Goal: Task Accomplishment & Management: Use online tool/utility

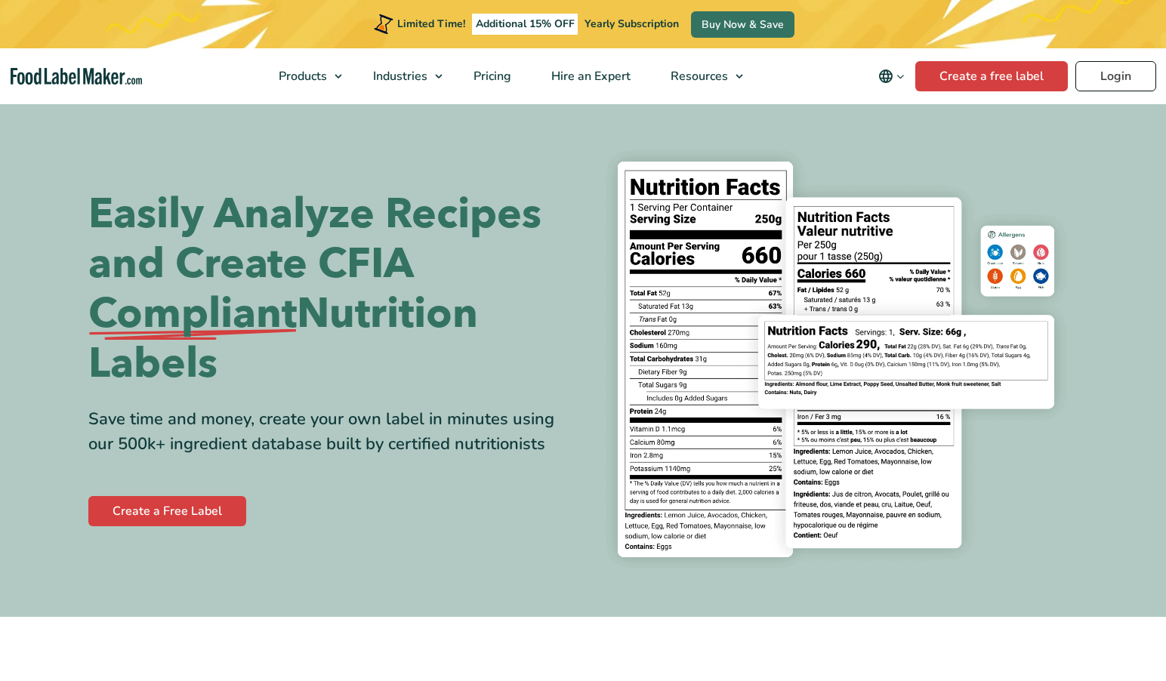
click at [1107, 31] on div "Limited Time! Additional 15% OFF Yearly Subscription Buy Now & Save" at bounding box center [583, 24] width 1166 height 48
click at [1103, 70] on link "Login" at bounding box center [1115, 76] width 81 height 30
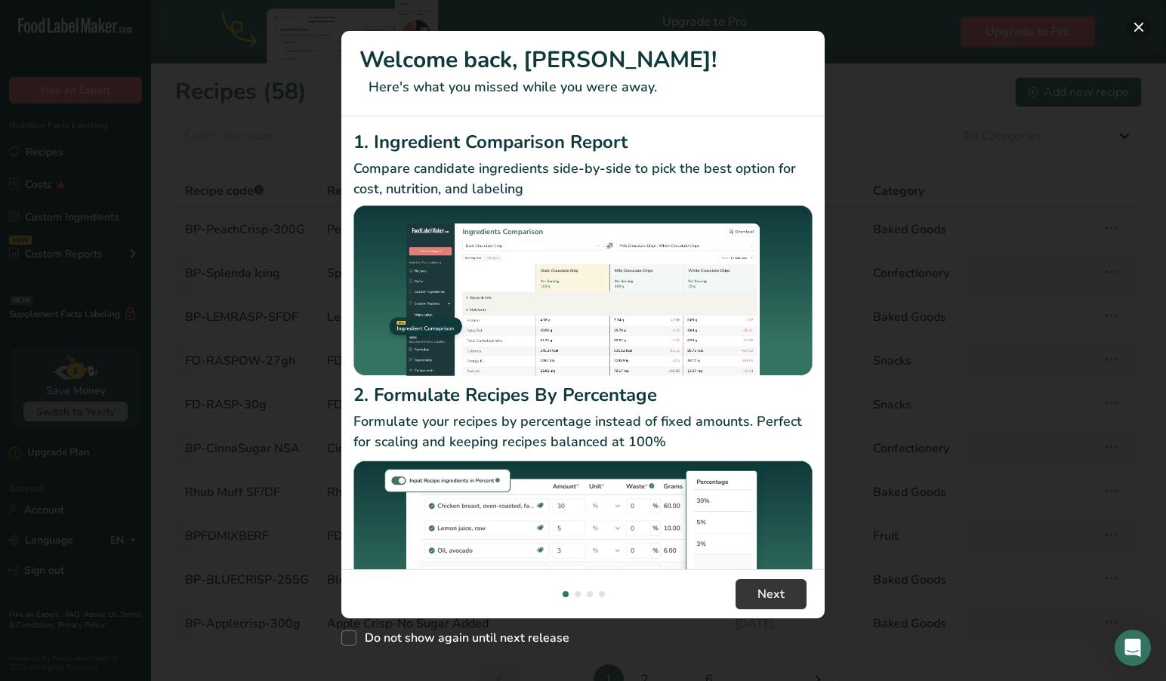
click at [1139, 27] on button "New Features" at bounding box center [1139, 27] width 24 height 24
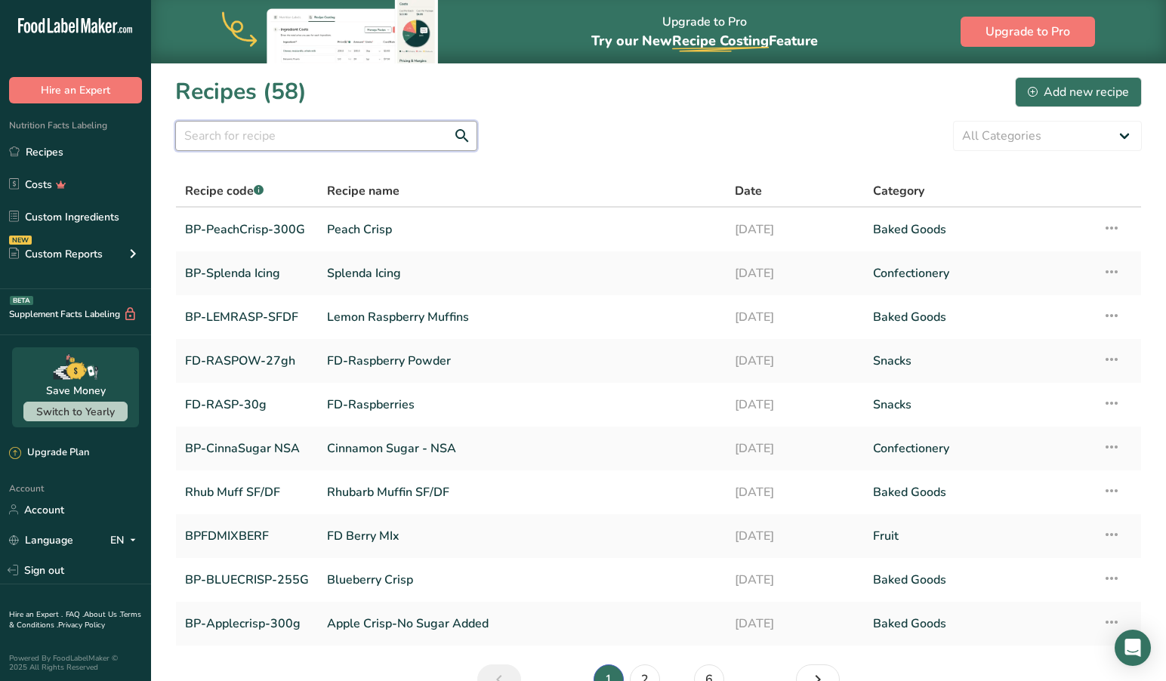
click at [295, 129] on input "text" at bounding box center [326, 136] width 302 height 30
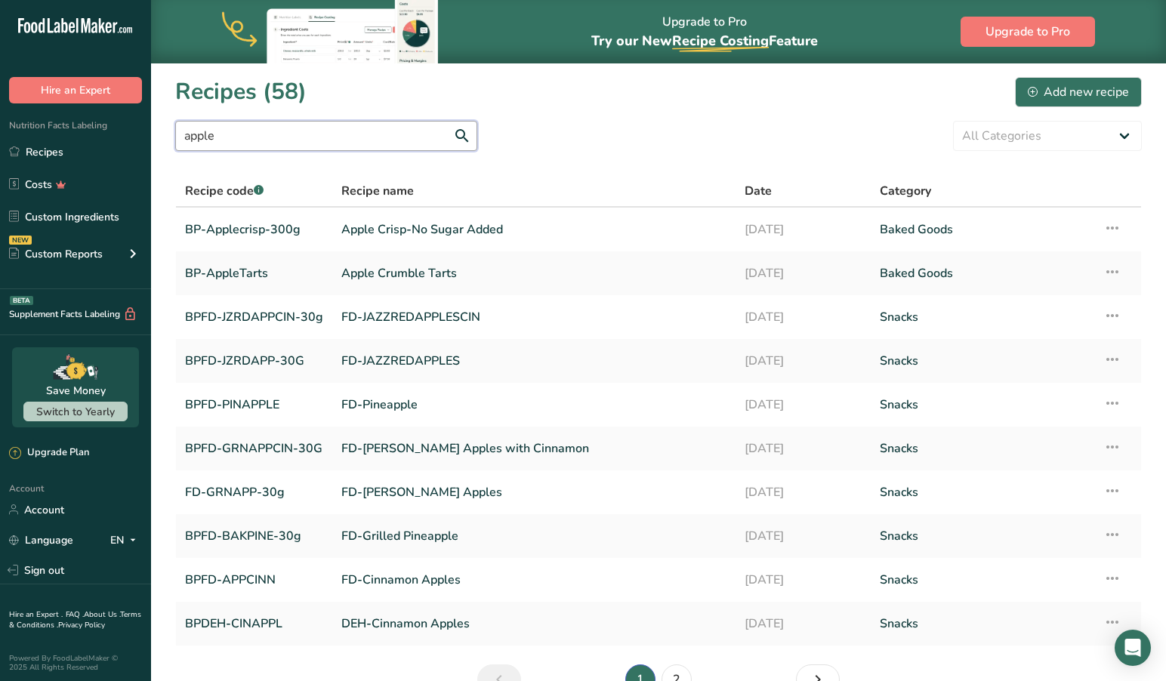
scroll to position [-1, 0]
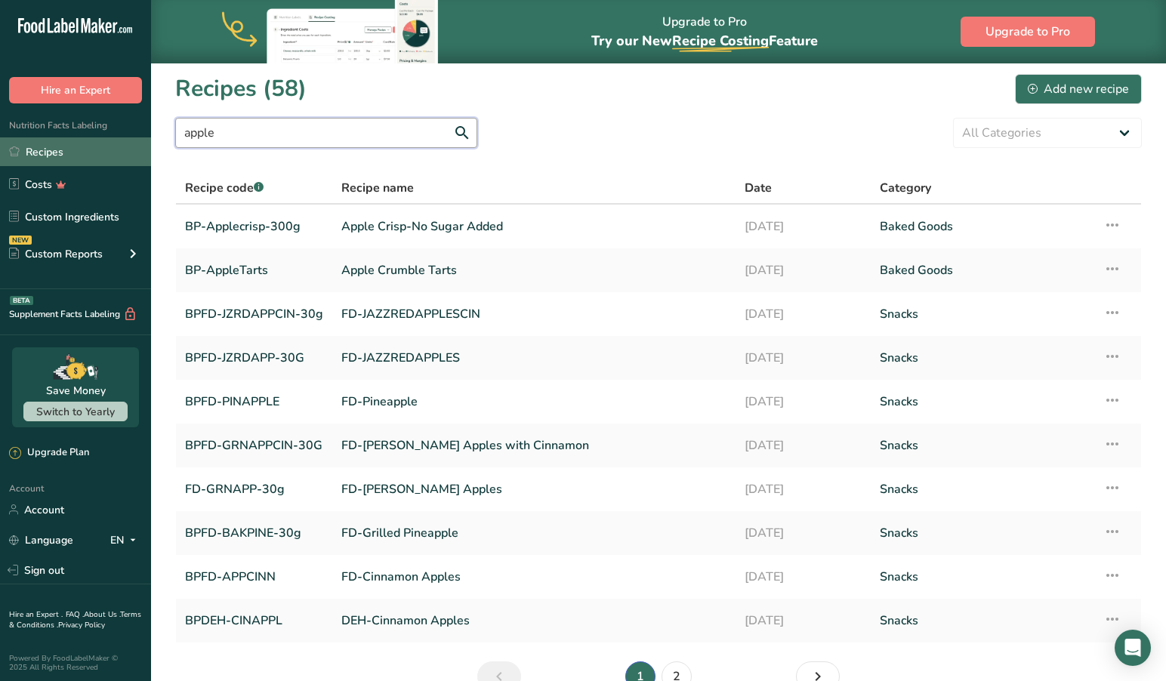
type input "apple"
drag, startPoint x: 42, startPoint y: 147, endPoint x: 90, endPoint y: 147, distance: 48.3
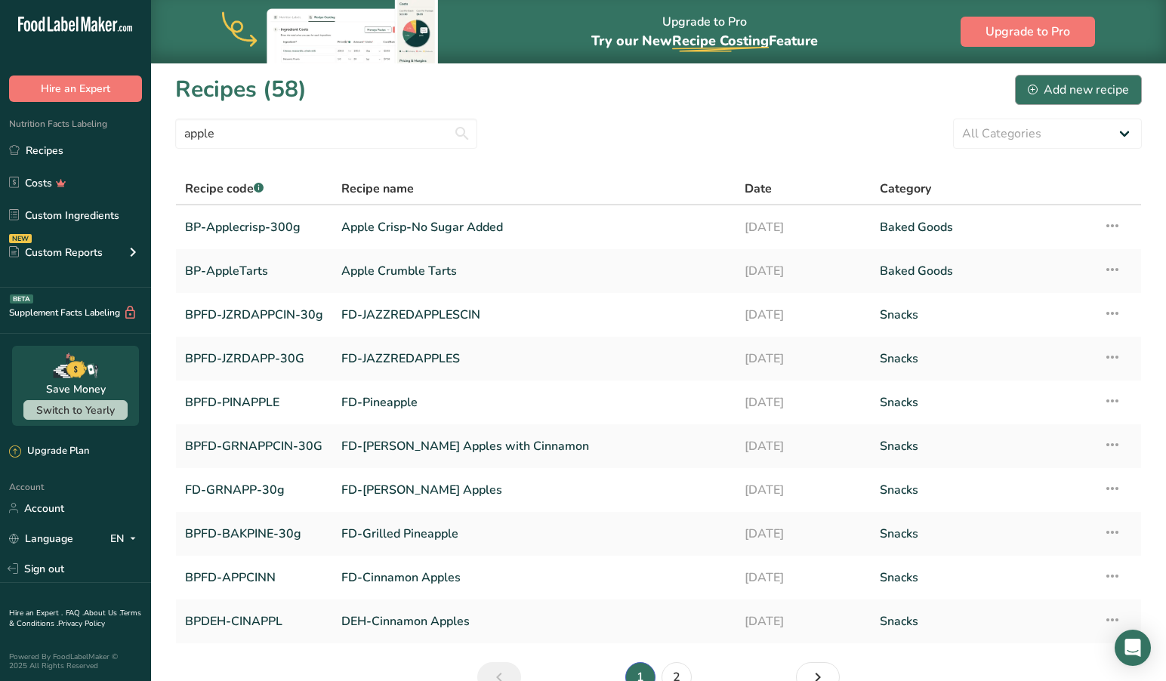
scroll to position [2, 0]
click at [1106, 86] on div "Add new recipe" at bounding box center [1078, 90] width 101 height 18
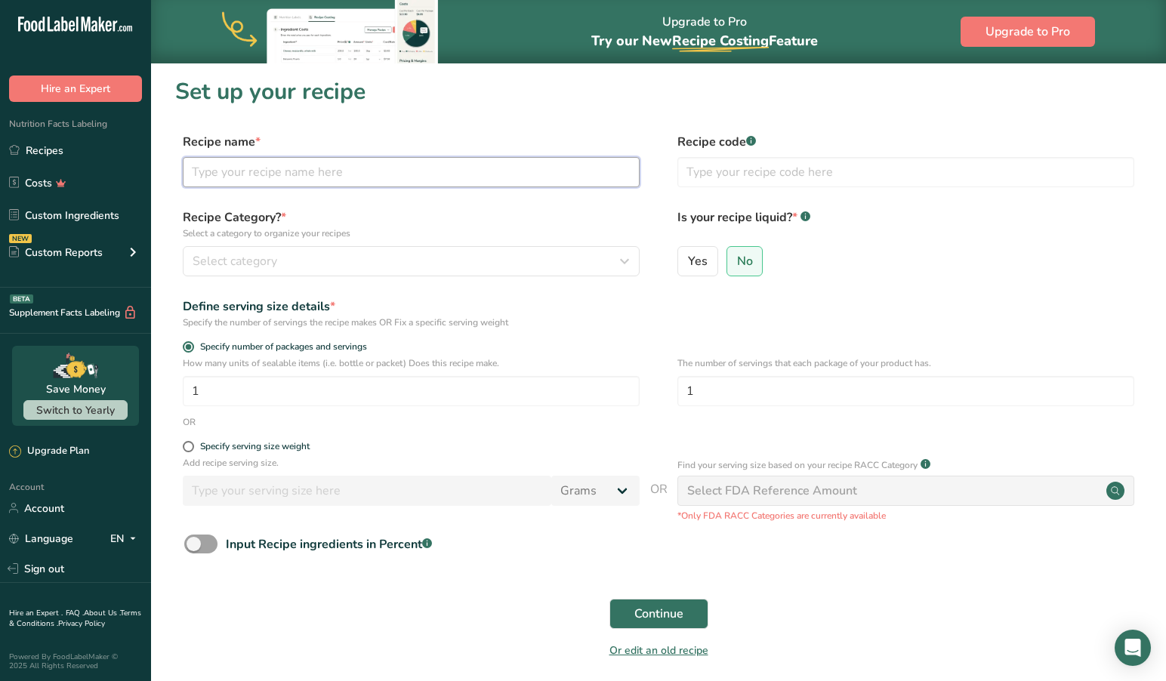
click at [318, 171] on input "text" at bounding box center [411, 172] width 457 height 30
type input "B"
type input "FD-Apple Pie"
click at [689, 175] on input "text" at bounding box center [905, 172] width 457 height 30
type input "FD-Apples-Spice"
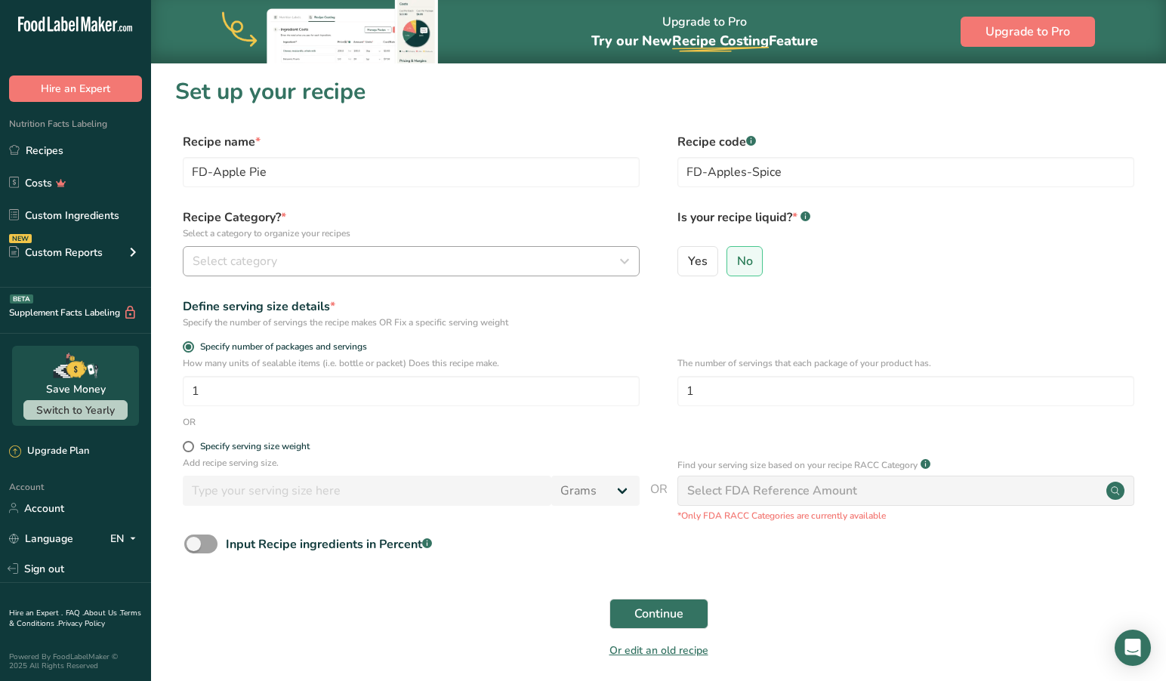
click at [312, 257] on div "Select category" at bounding box center [407, 261] width 428 height 18
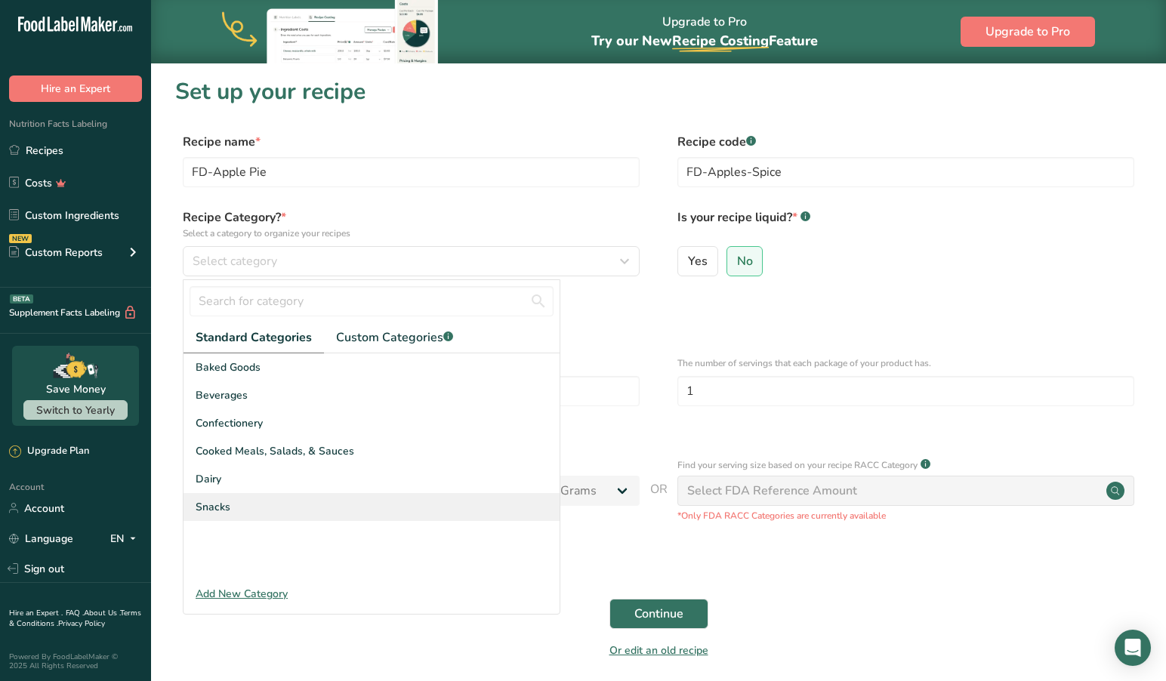
click at [227, 506] on span "Snacks" at bounding box center [213, 507] width 35 height 16
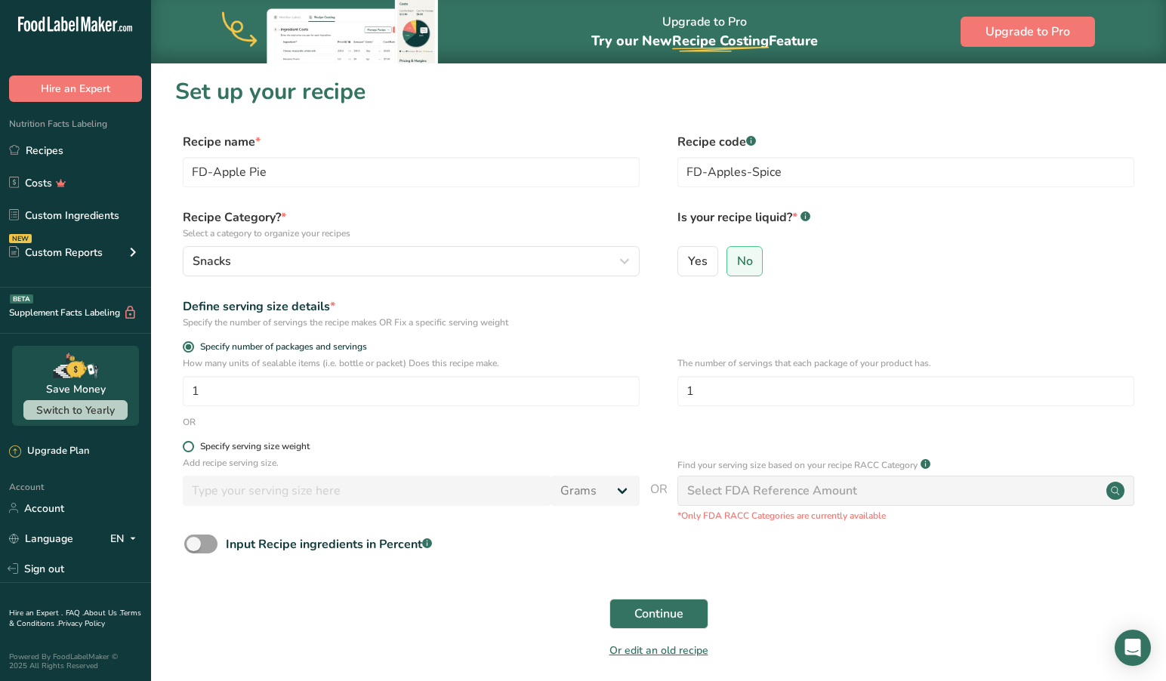
click at [185, 446] on span at bounding box center [188, 446] width 11 height 11
click at [185, 446] on input "Specify serving size weight" at bounding box center [188, 447] width 10 height 10
radio input "true"
radio input "false"
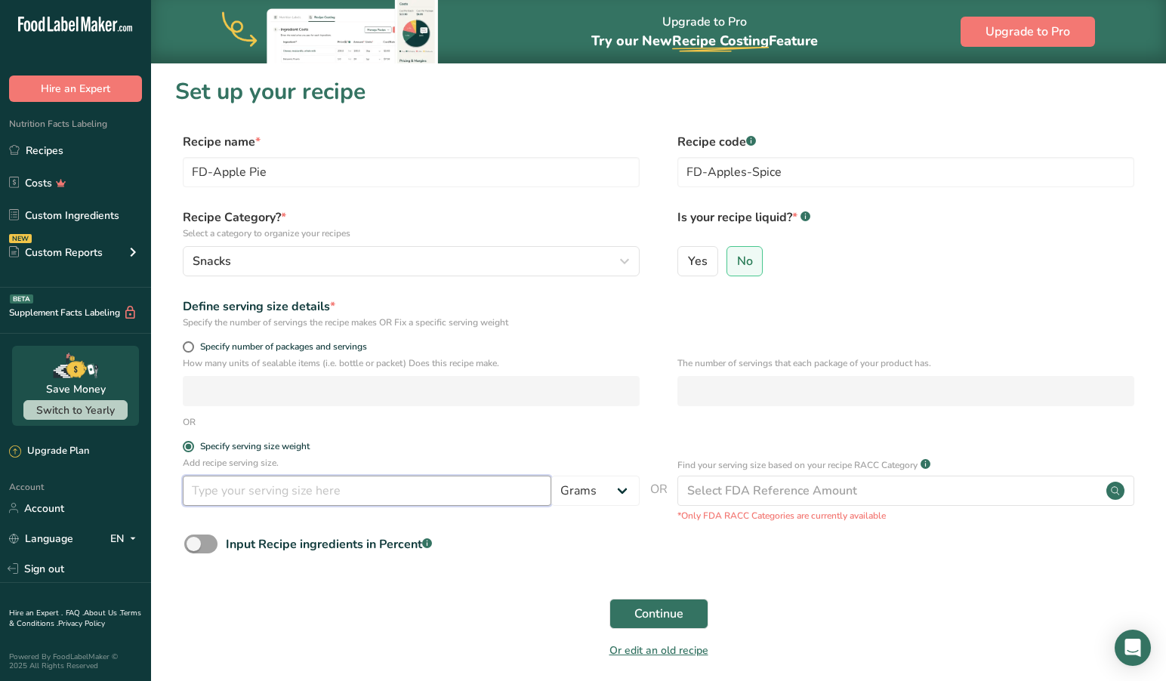
click at [371, 498] on input "number" at bounding box center [367, 491] width 369 height 30
type input "20"
click at [643, 612] on span "Continue" at bounding box center [658, 614] width 49 height 18
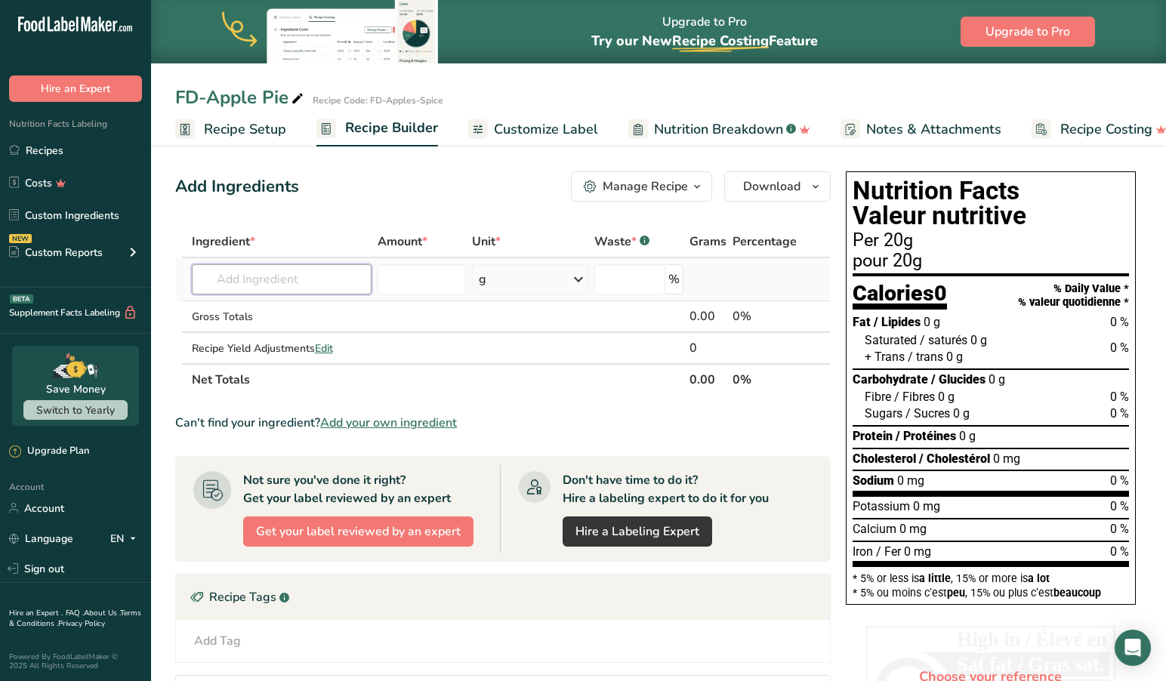
click at [314, 288] on input "text" at bounding box center [282, 279] width 180 height 30
type input "granny"
click at [315, 305] on p "9502 Apples, raw, granny smith, with skin (Includes foods for USDA's Food Distr…" at bounding box center [445, 310] width 483 height 16
type input "Apples, raw, granny smith, with skin (Includes foods for USDA's Food Distributi…"
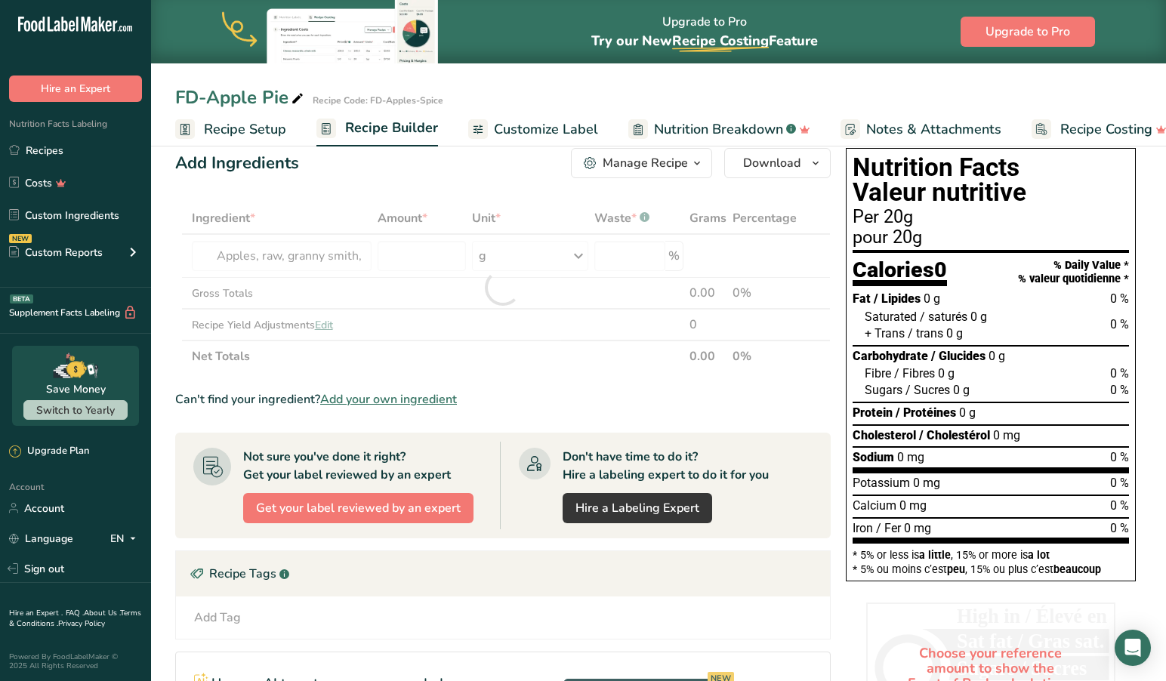
scroll to position [31, 0]
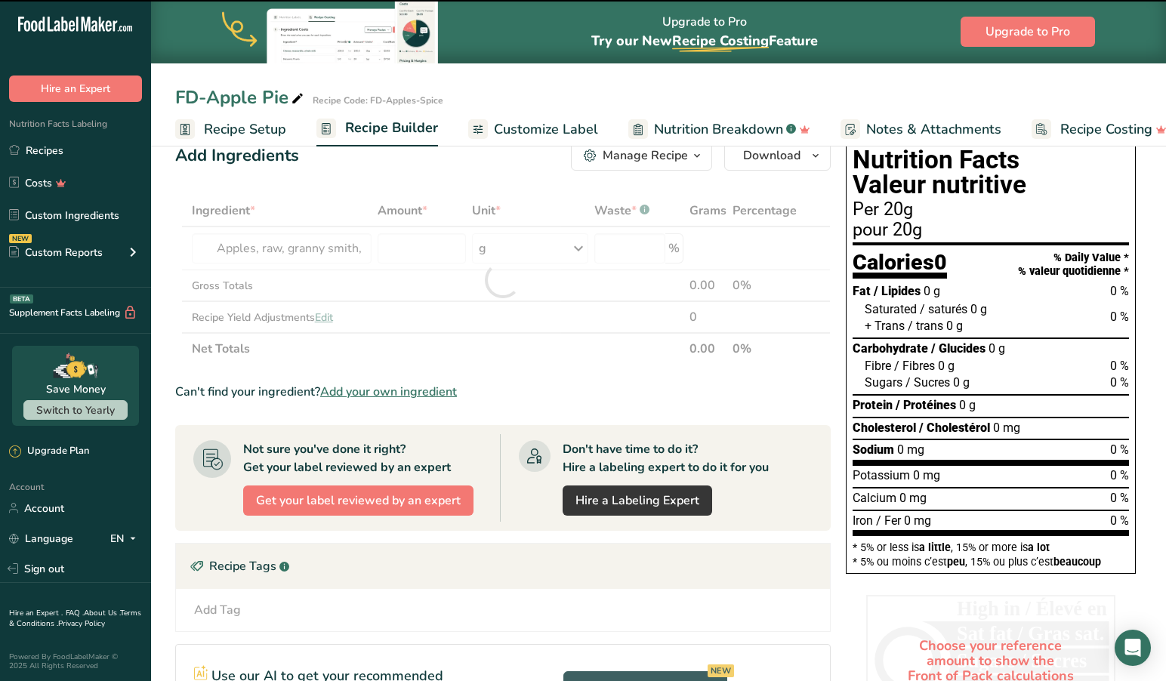
type input "0"
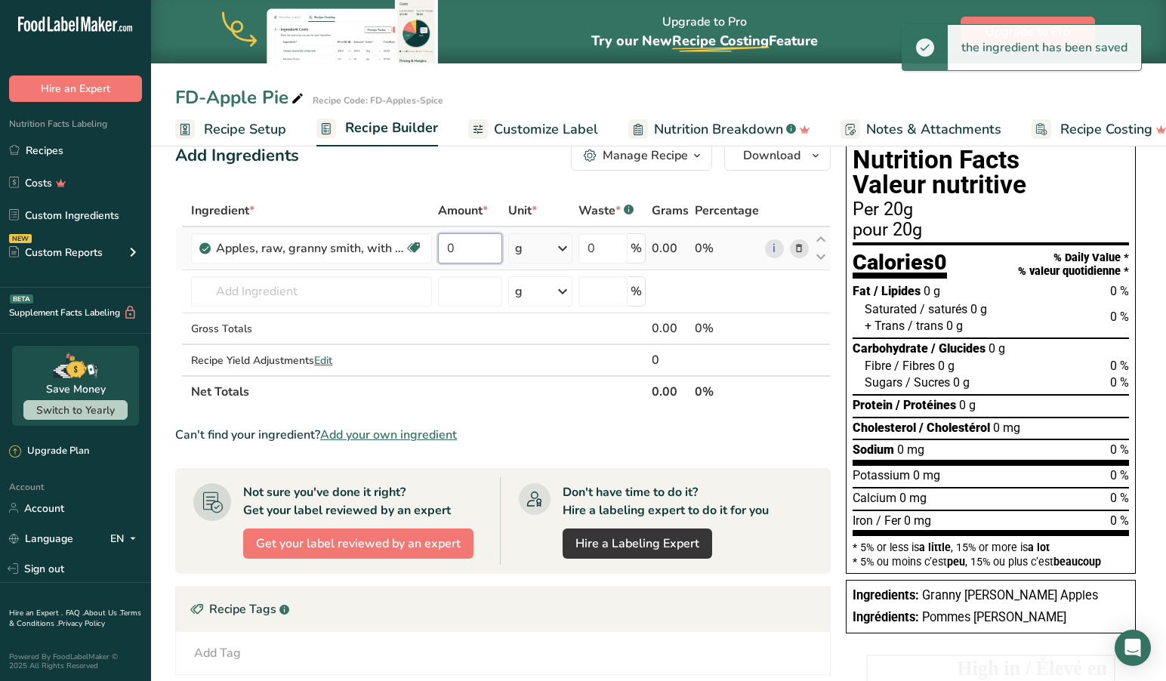
click at [471, 249] on input "0" at bounding box center [470, 248] width 64 height 30
drag, startPoint x: 487, startPoint y: 250, endPoint x: 418, endPoint y: 247, distance: 69.5
click at [418, 247] on tr "Apples, raw, granny smith, with skin (Includes foods for USDA's Food Distributi…" at bounding box center [503, 248] width 654 height 43
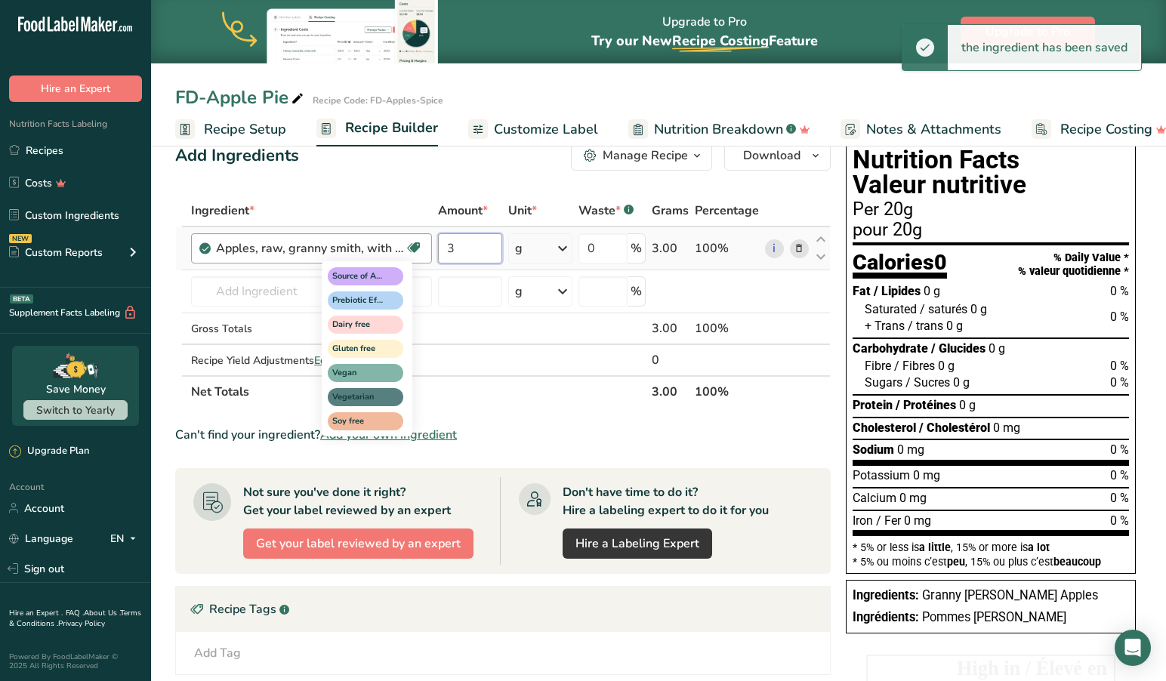
type input "3"
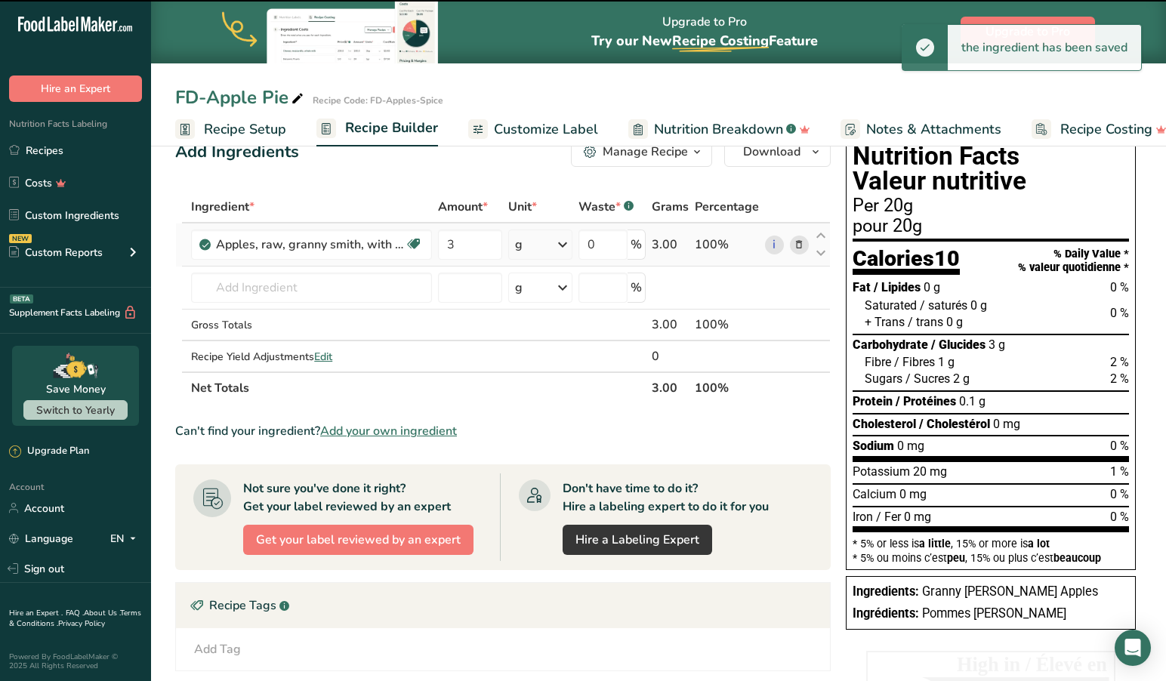
click at [563, 246] on icon at bounding box center [563, 244] width 18 height 27
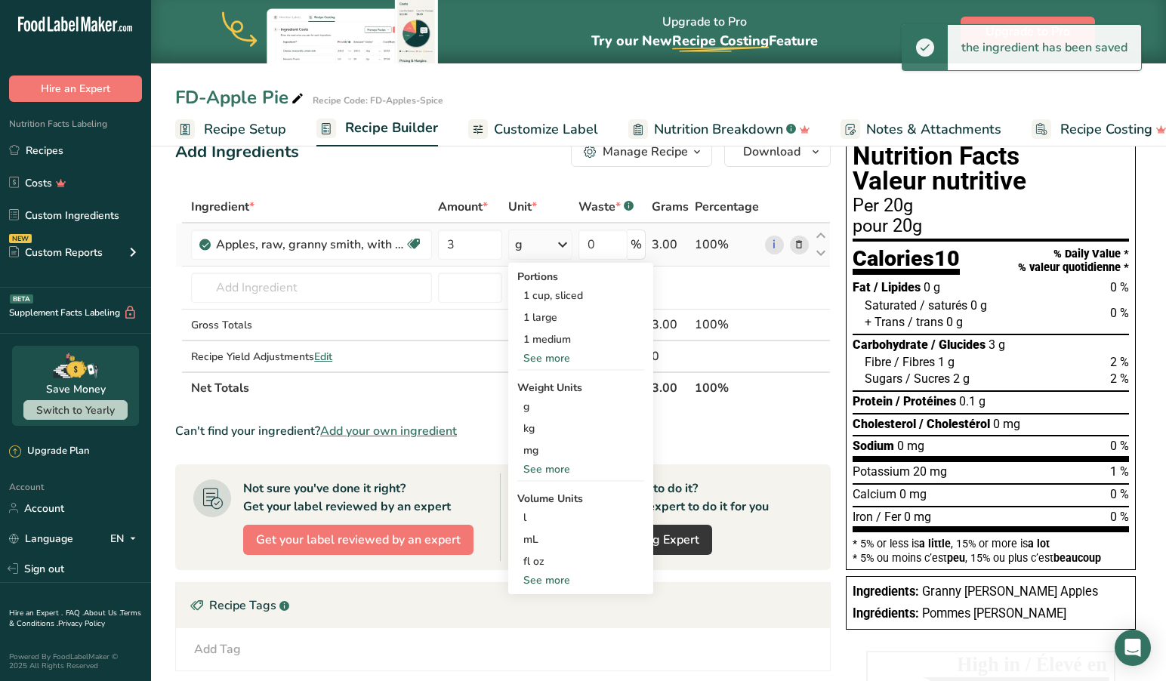
scroll to position [33, 0]
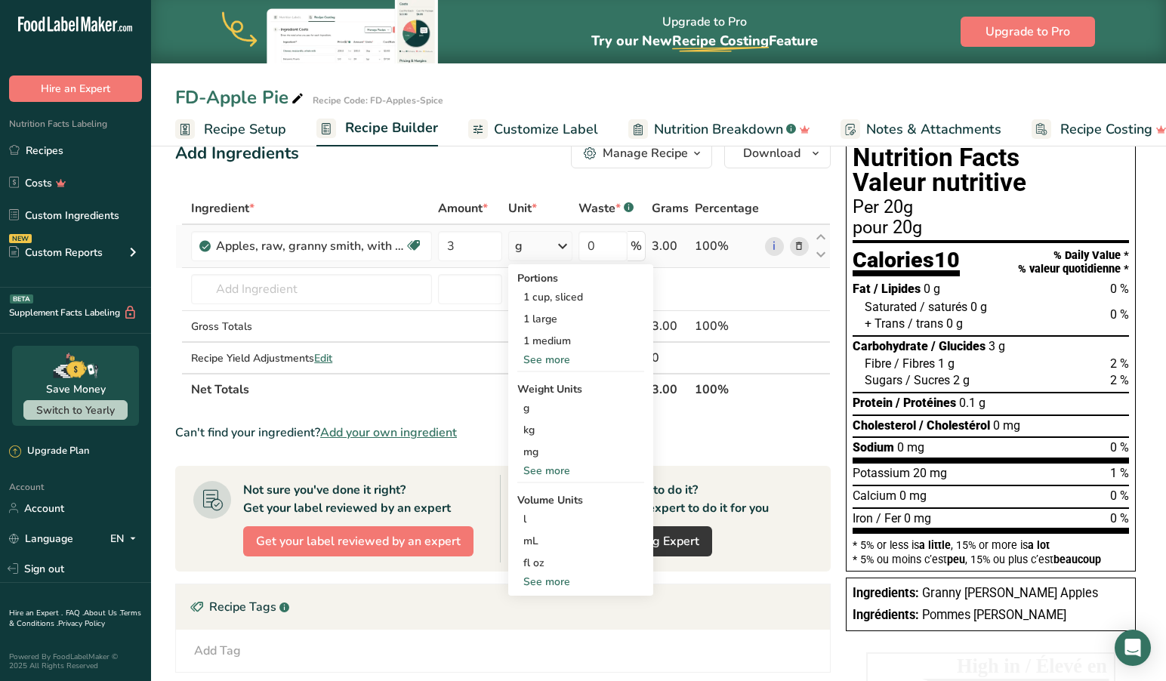
click at [557, 470] on div "See more" at bounding box center [580, 471] width 127 height 16
click at [542, 498] on div "lb" at bounding box center [580, 496] width 127 height 22
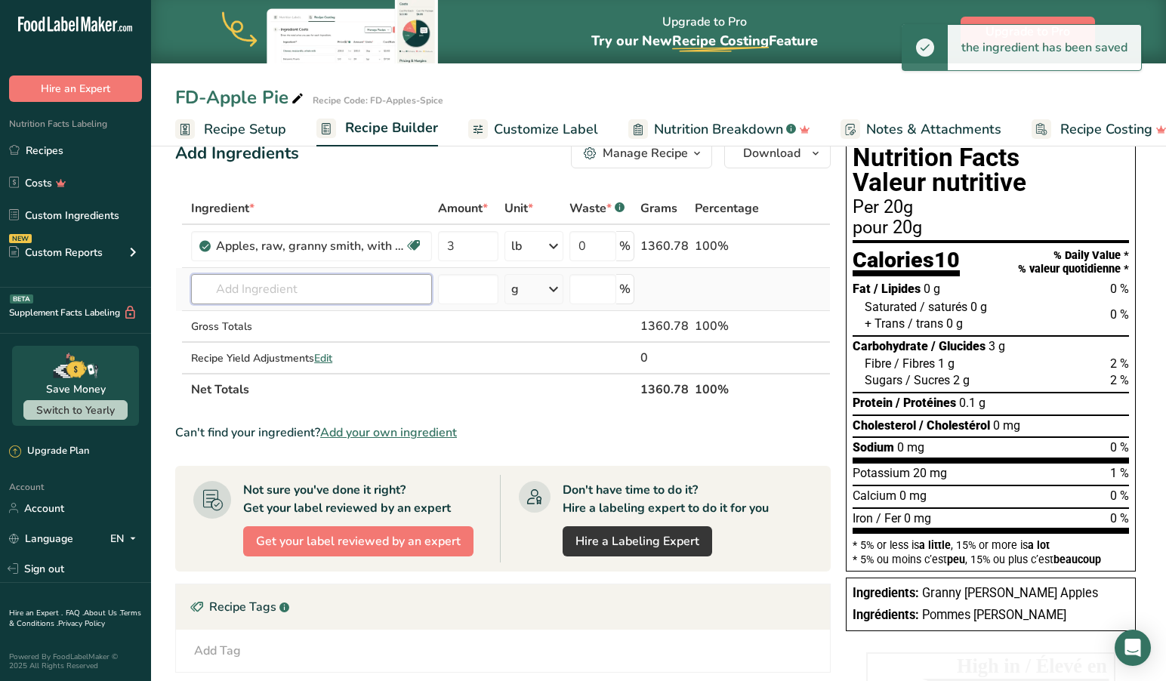
click at [317, 289] on input "text" at bounding box center [311, 289] width 241 height 30
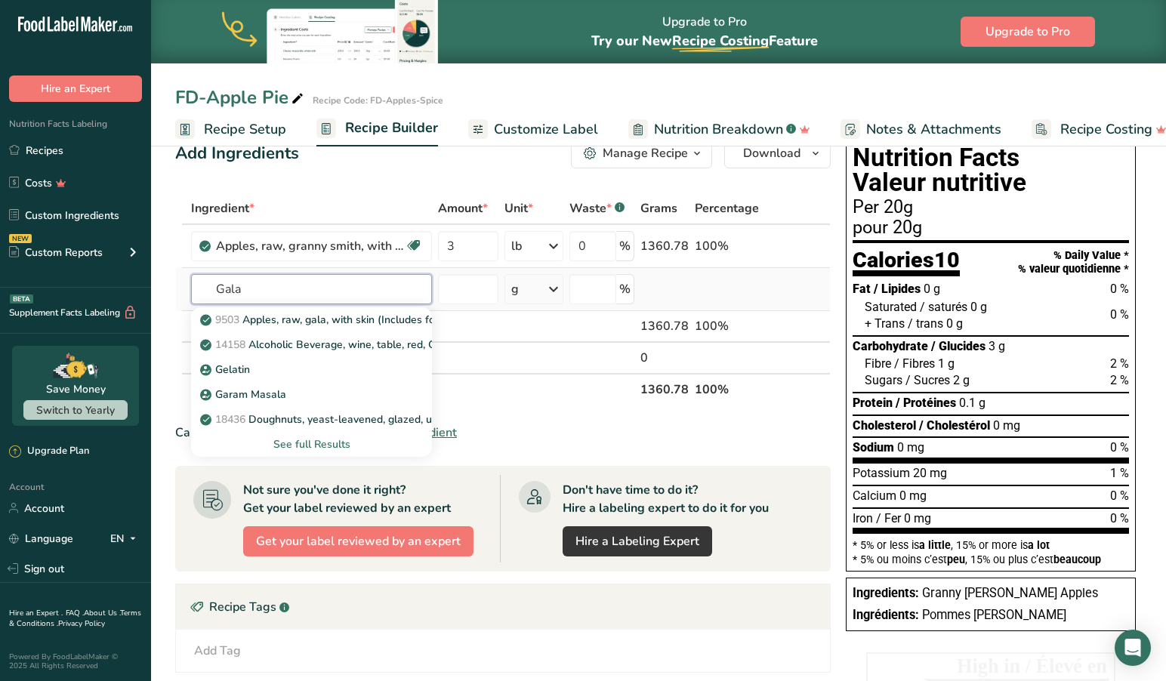
type input "Gala"
click at [322, 446] on div "See full Results" at bounding box center [311, 444] width 217 height 16
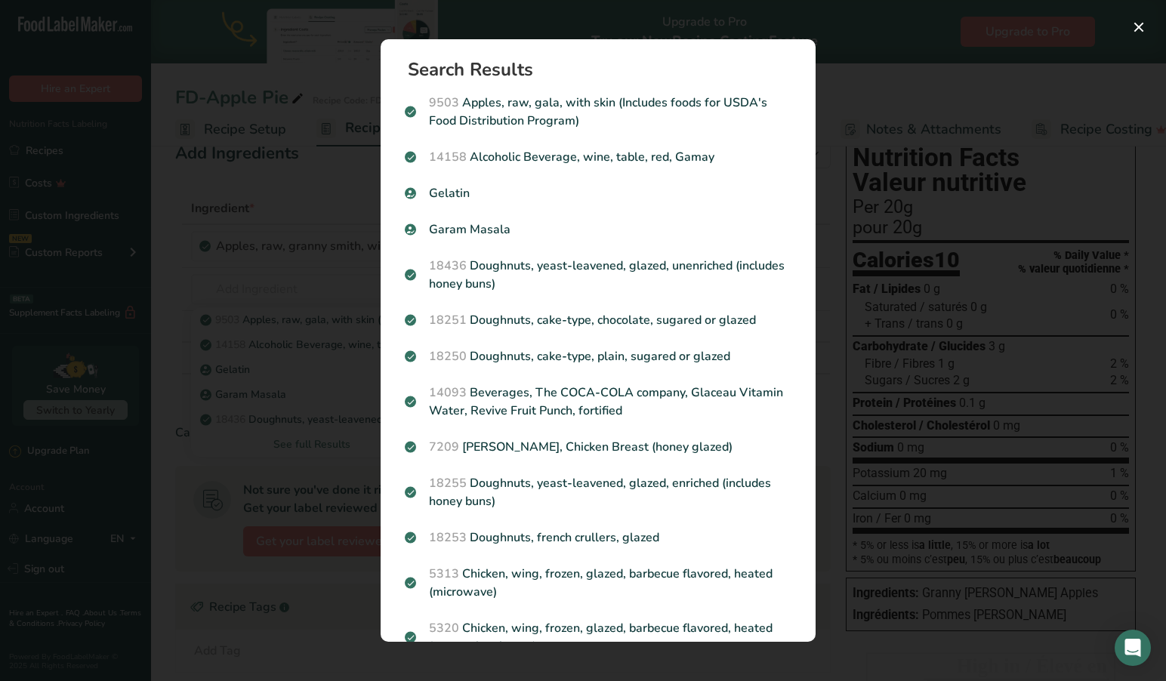
scroll to position [0, 0]
click at [285, 177] on div "Search results modal" at bounding box center [583, 340] width 1166 height 681
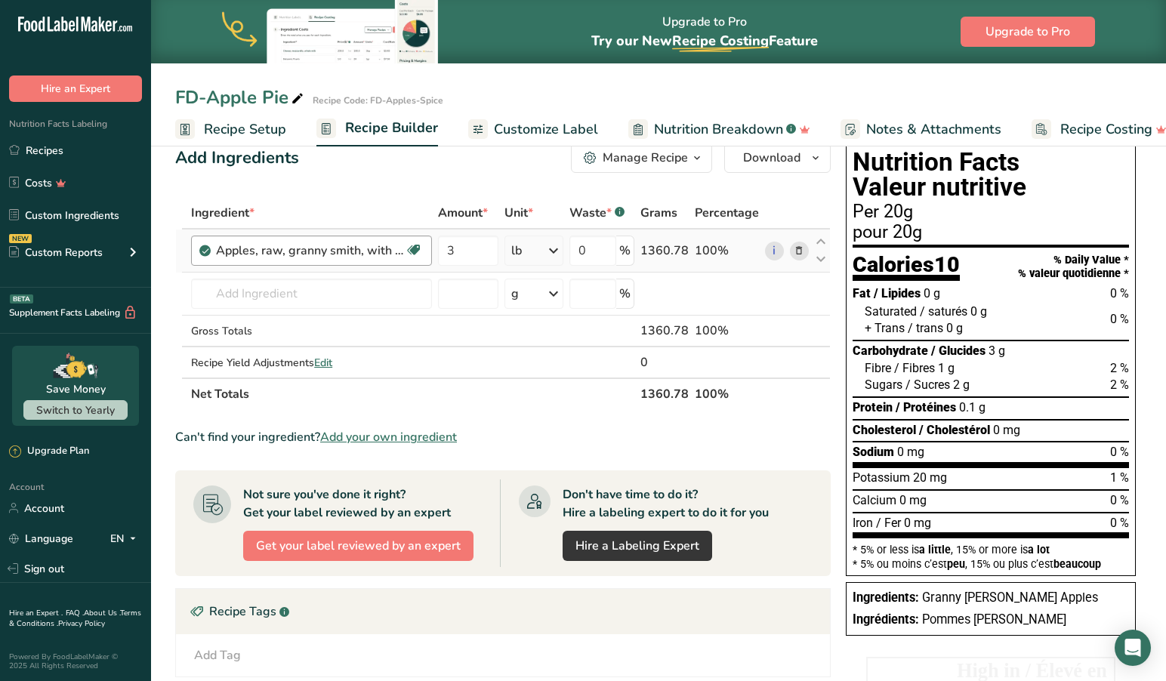
scroll to position [26, 0]
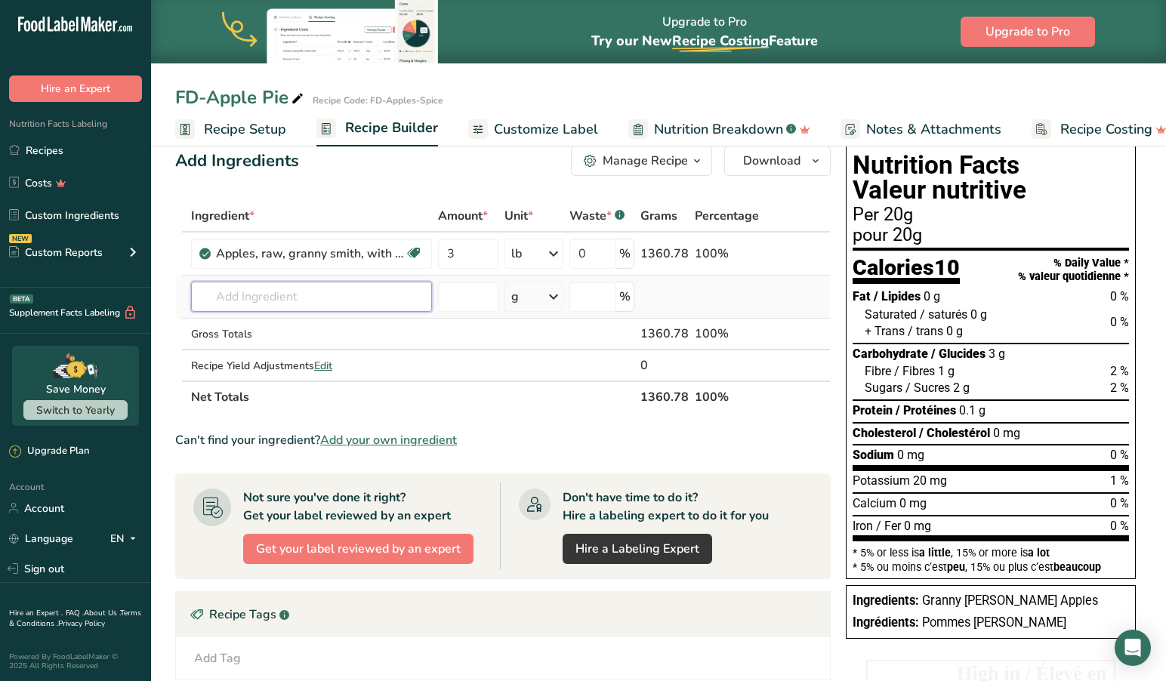
click at [319, 299] on input "text" at bounding box center [311, 297] width 241 height 30
type input "p"
click at [307, 290] on input "text" at bounding box center [311, 297] width 241 height 30
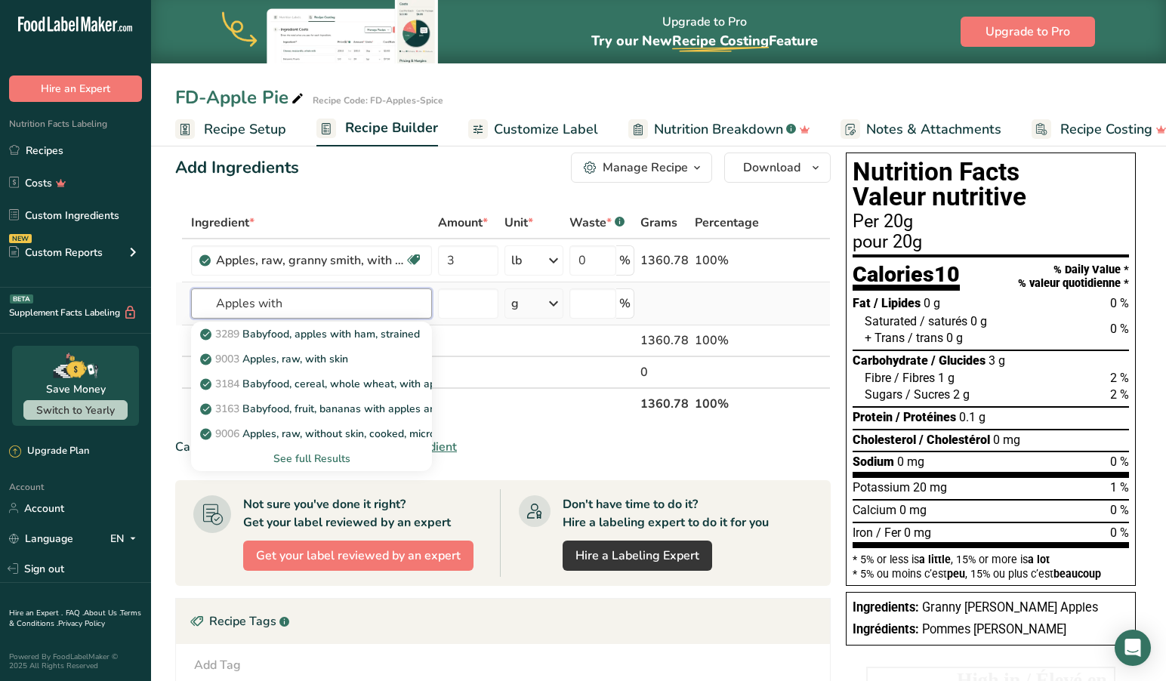
scroll to position [19, 1]
type input "Apples with"
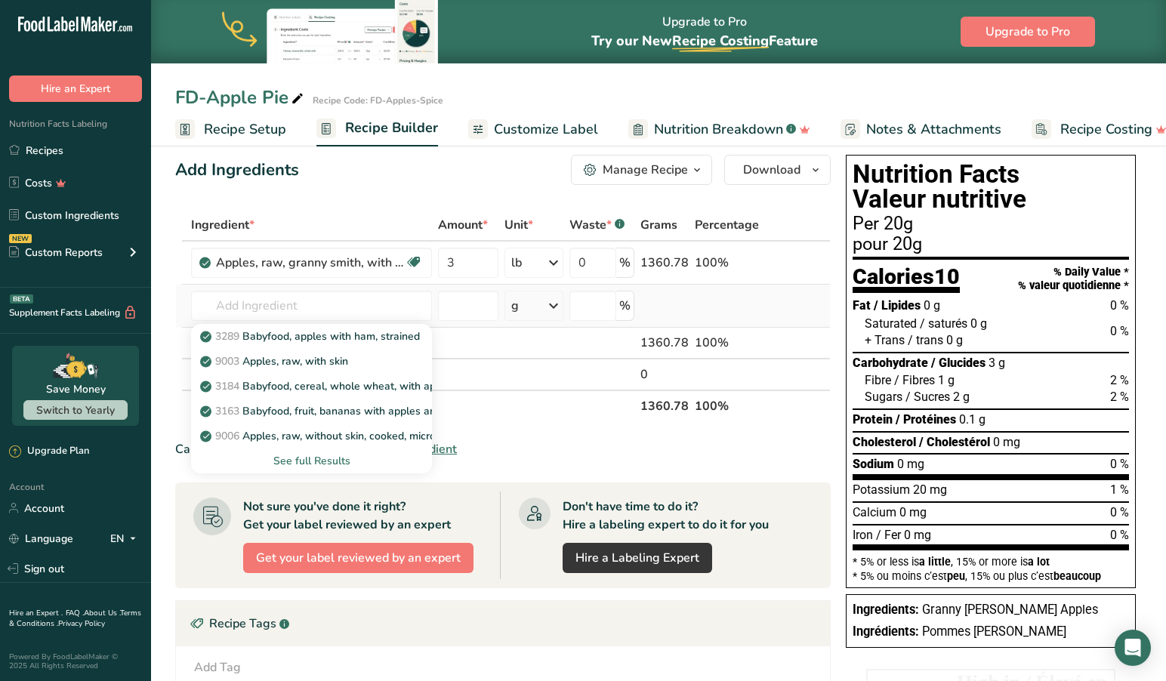
scroll to position [16, 1]
click at [318, 456] on div "See full Results" at bounding box center [311, 462] width 217 height 16
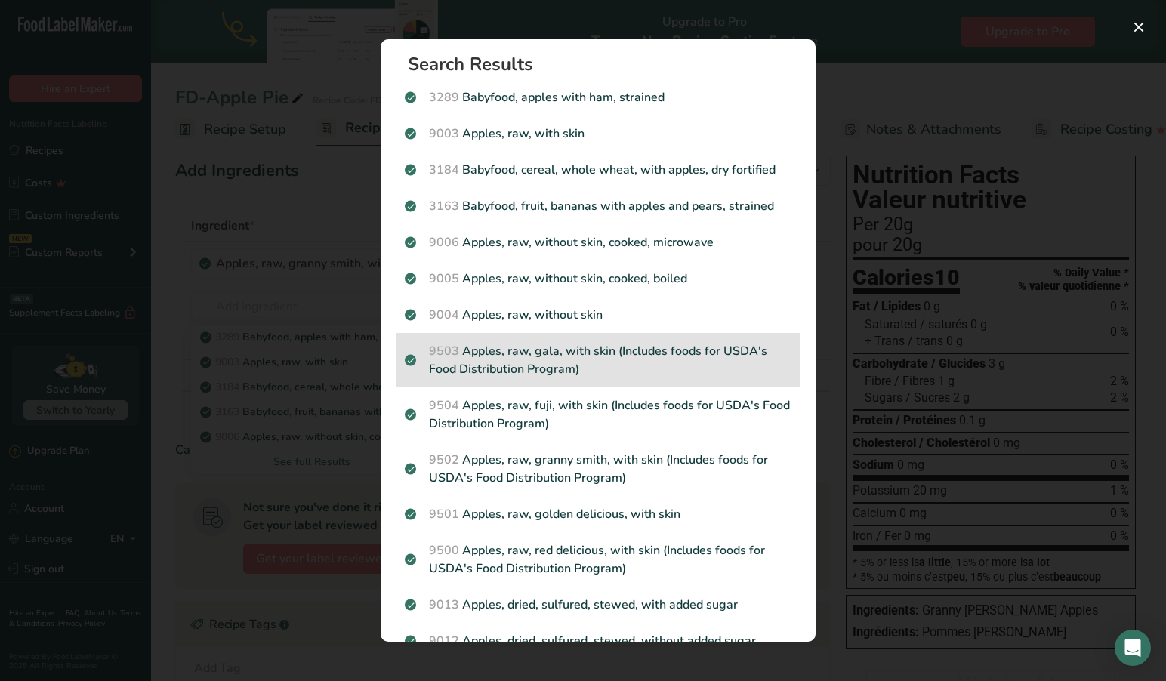
scroll to position [9, 0]
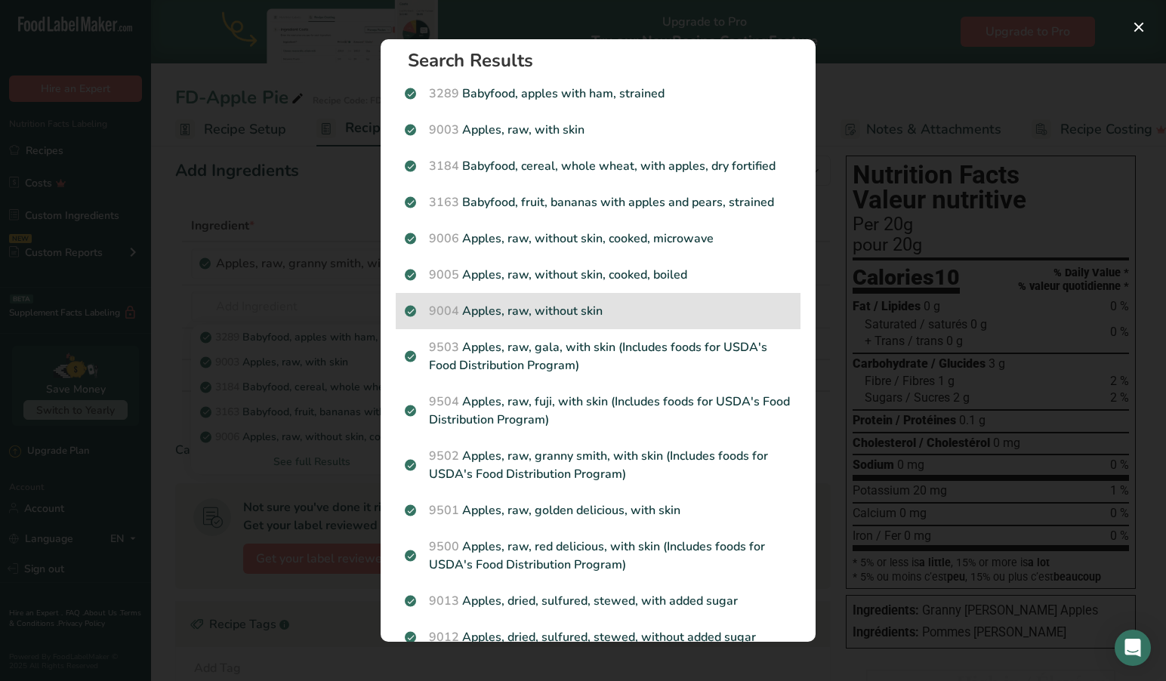
click at [513, 315] on p "9004 Apples, raw, without skin" at bounding box center [598, 311] width 387 height 18
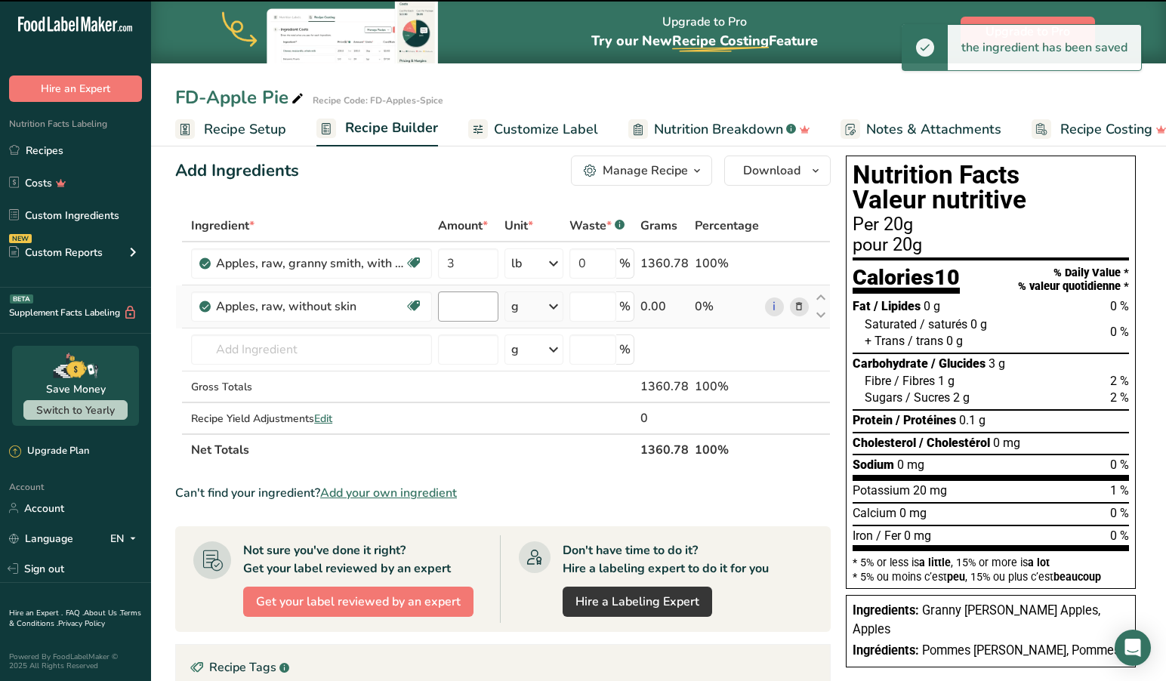
type input "0"
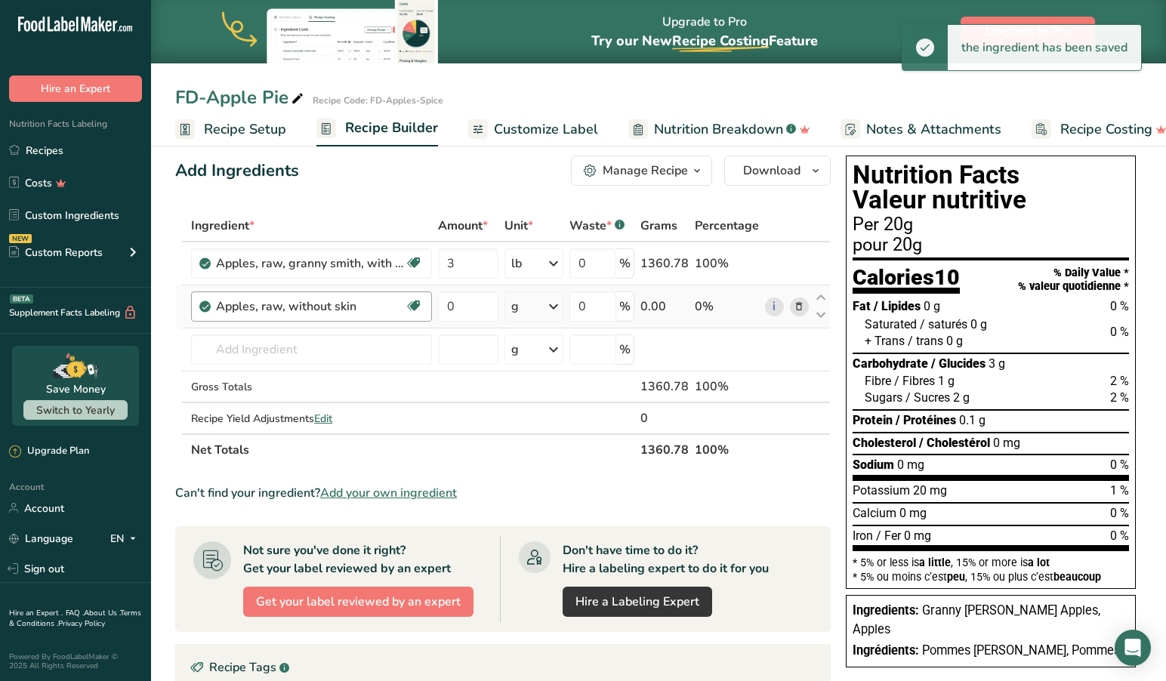
scroll to position [16, 0]
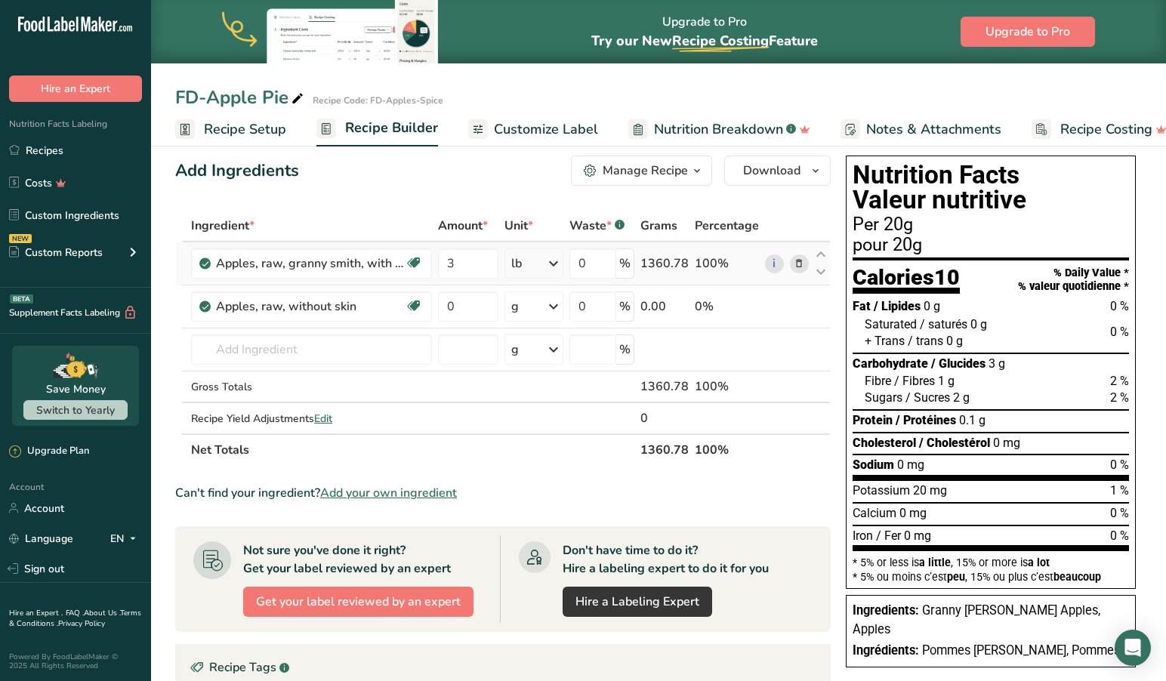
click at [800, 260] on icon at bounding box center [799, 264] width 11 height 16
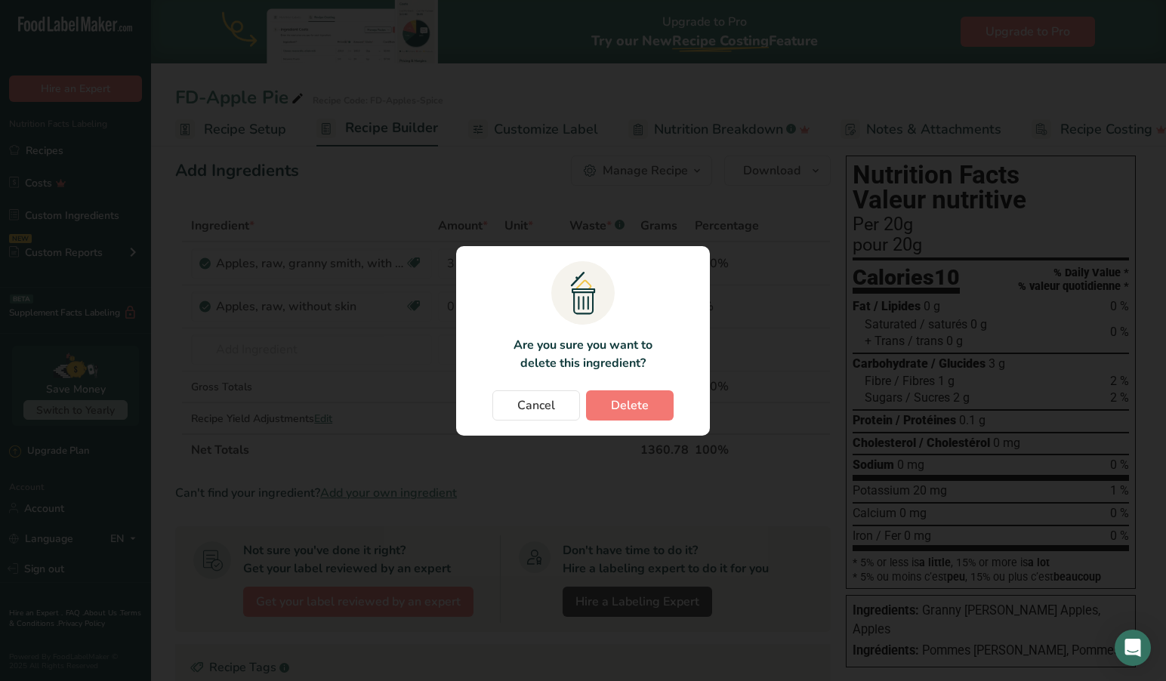
click at [618, 407] on span "Delete" at bounding box center [630, 405] width 38 height 18
type input "0"
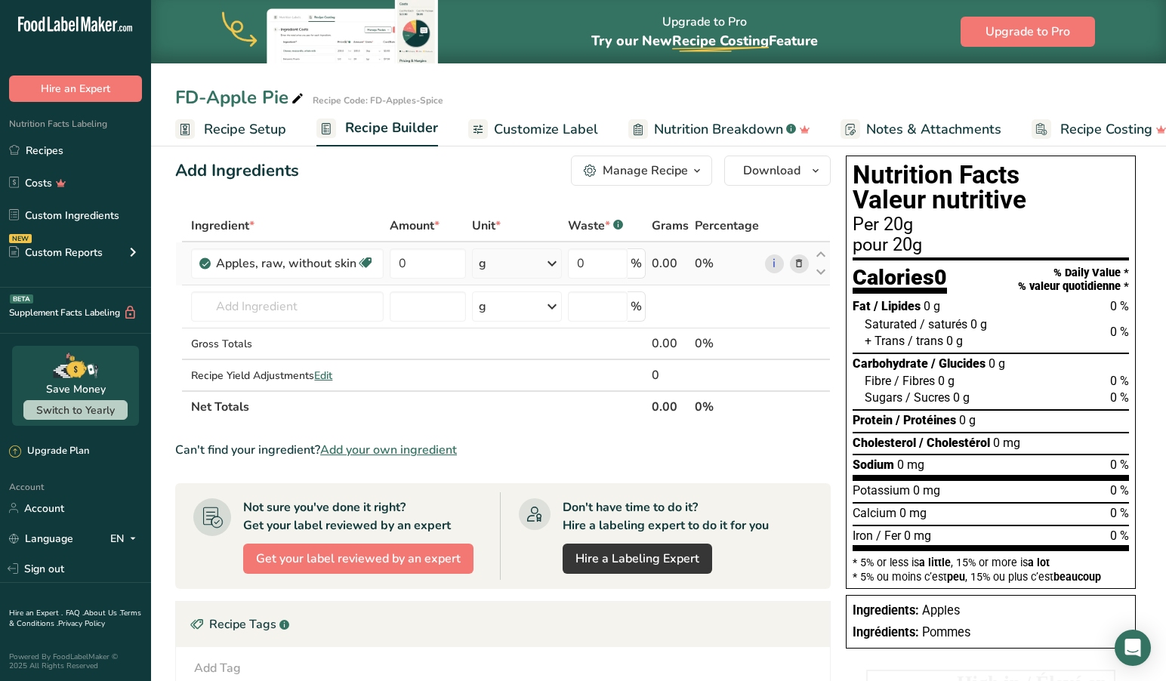
click at [554, 260] on icon at bounding box center [552, 263] width 18 height 27
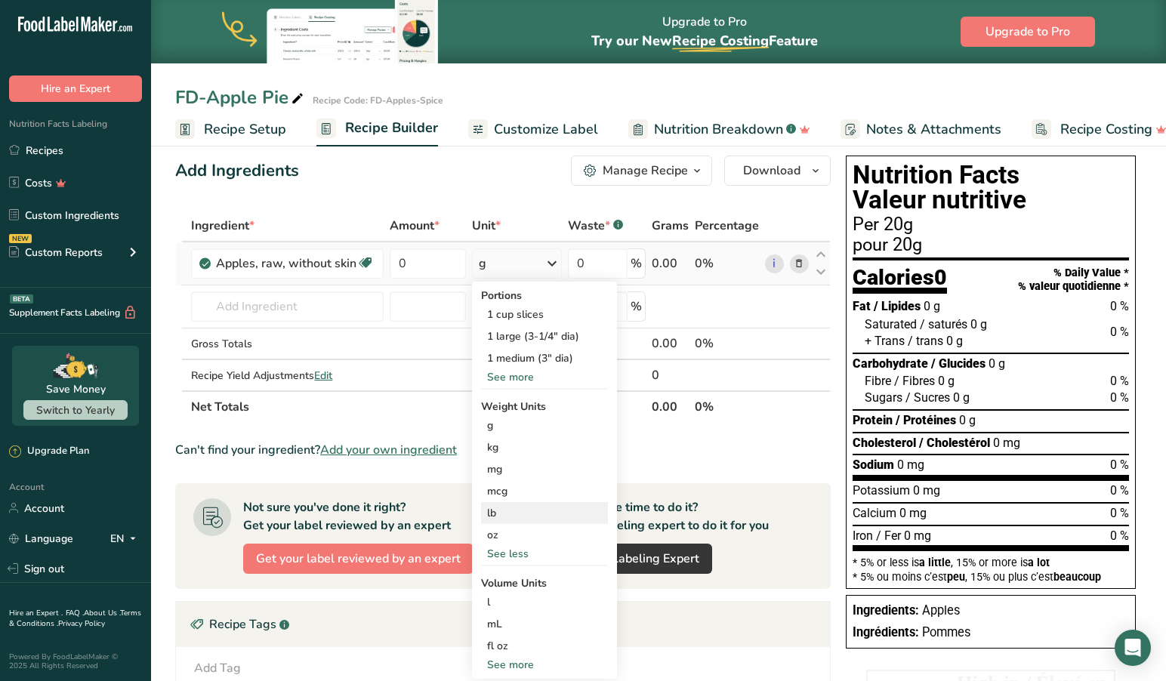
click at [498, 511] on div "lb" at bounding box center [544, 513] width 127 height 22
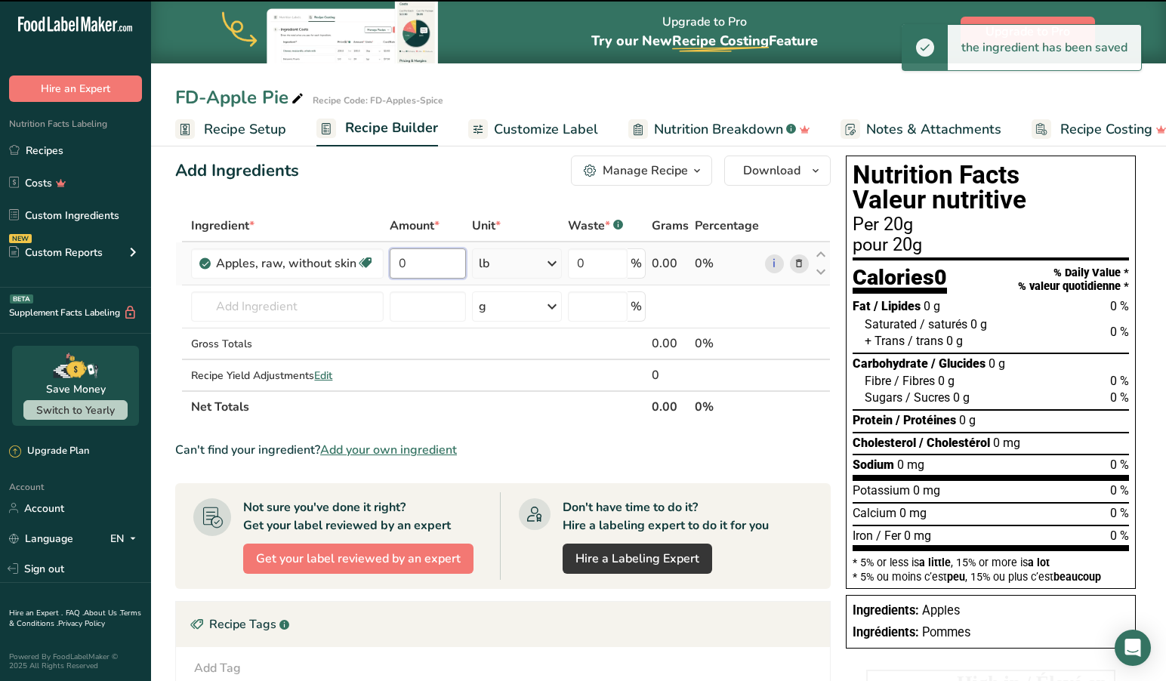
click at [428, 265] on input "0" at bounding box center [428, 263] width 76 height 30
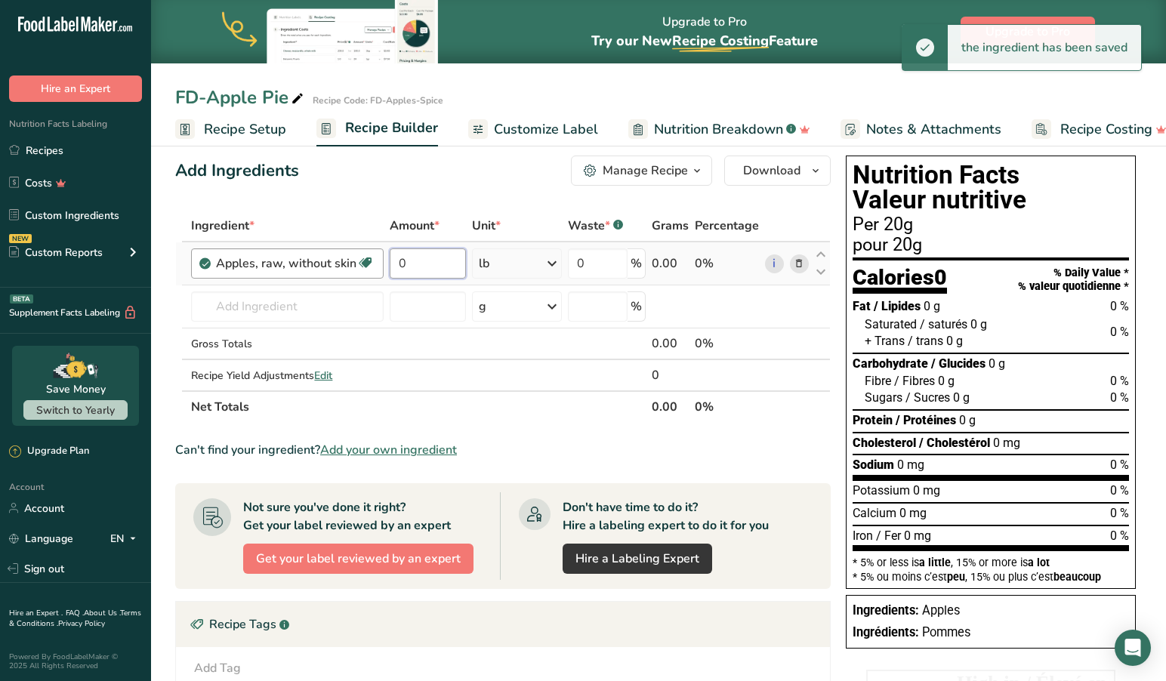
drag, startPoint x: 407, startPoint y: 261, endPoint x: 353, endPoint y: 257, distance: 54.6
click at [353, 257] on tr "Apples, raw, without skin Prebiotic Effect Dairy free Gluten free Vegan Vegetar…" at bounding box center [503, 263] width 654 height 43
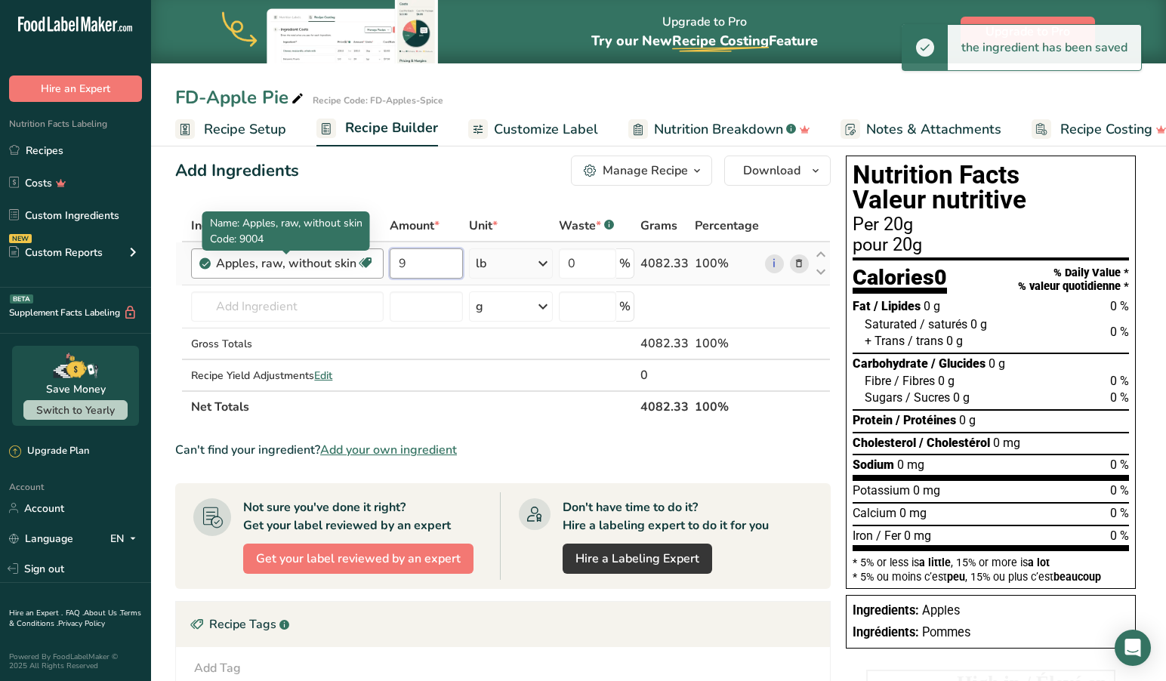
type input "9"
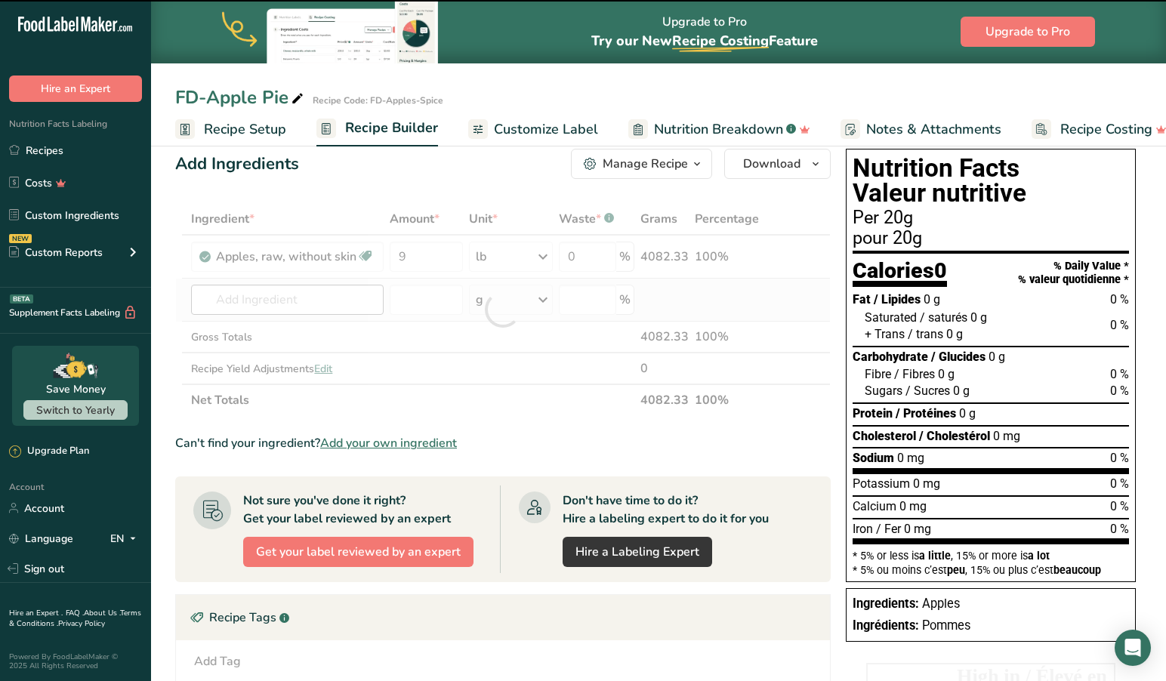
scroll to position [23, 0]
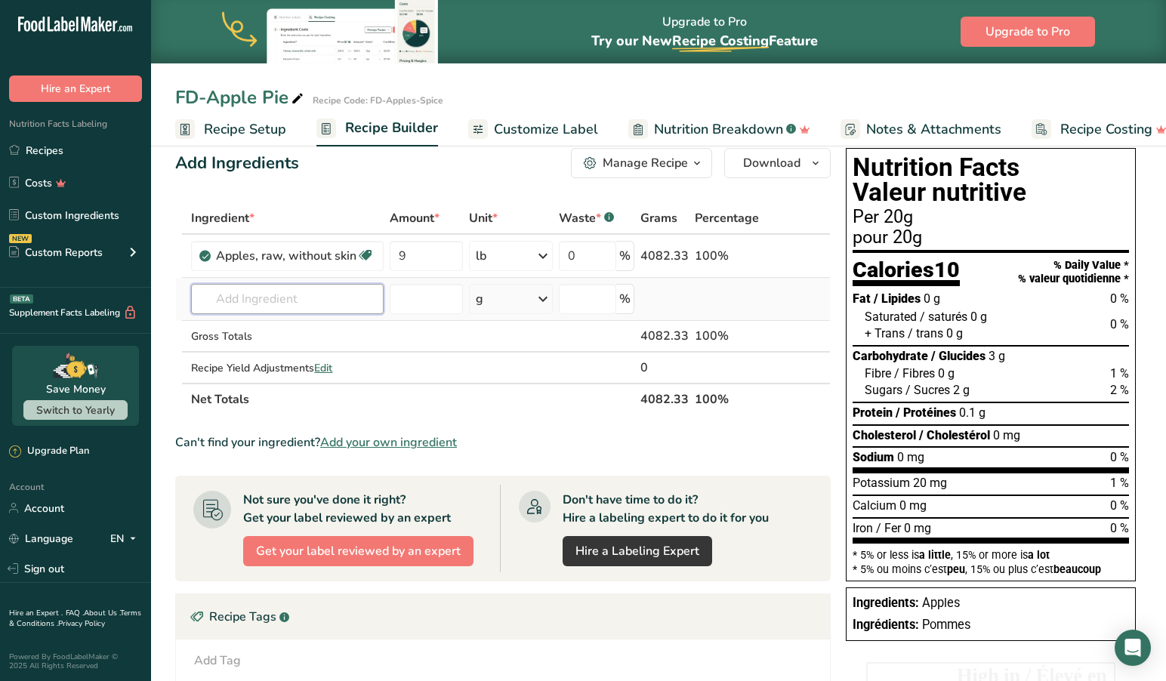
click at [345, 302] on input "text" at bounding box center [287, 299] width 193 height 30
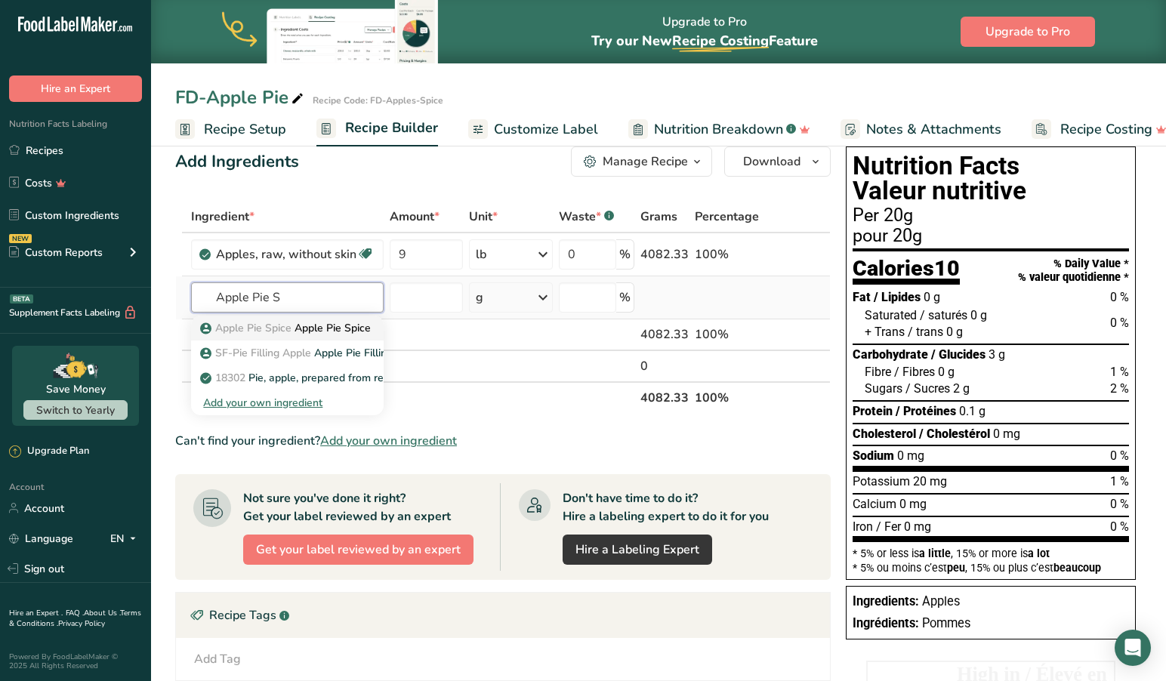
type input "Apple Pie S"
click at [335, 327] on p "Apple Pie Spice Apple Pie Spice" at bounding box center [287, 328] width 168 height 16
type input "Apple Pie Spice"
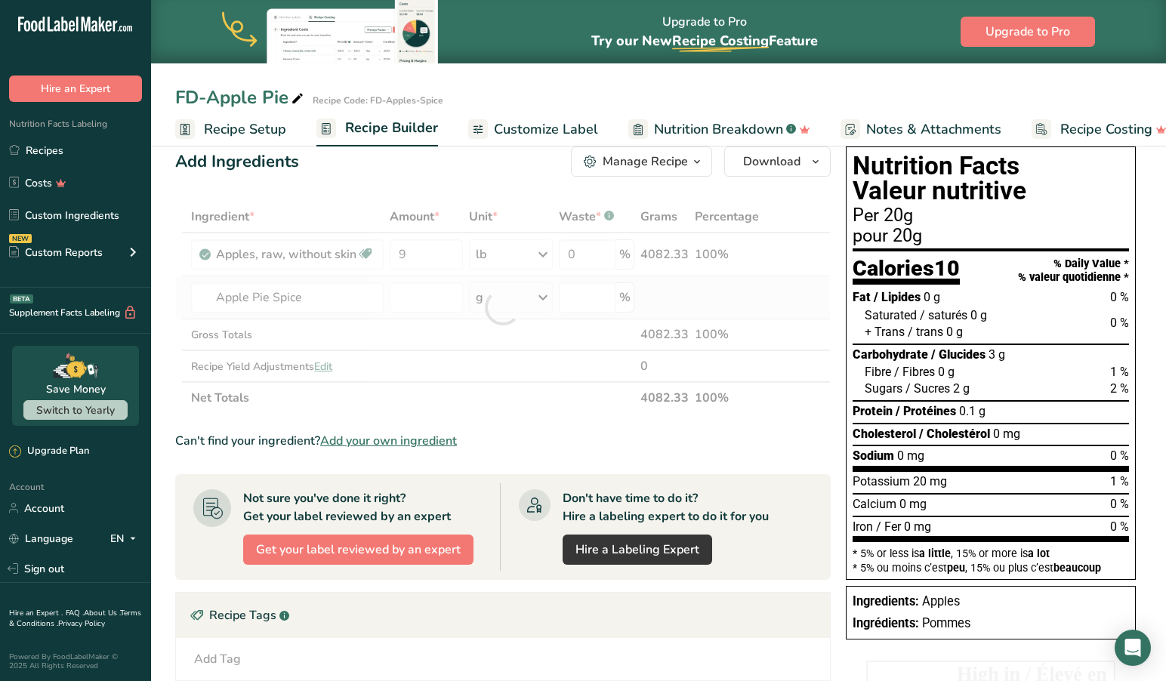
scroll to position [27, 1]
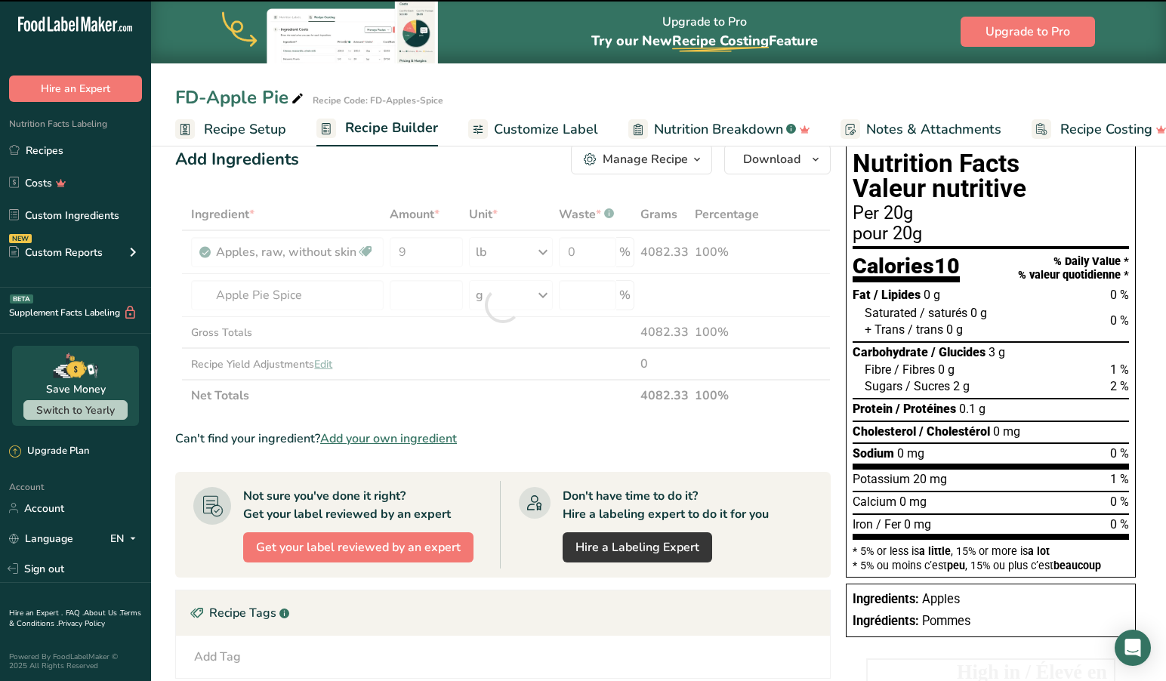
type input "0"
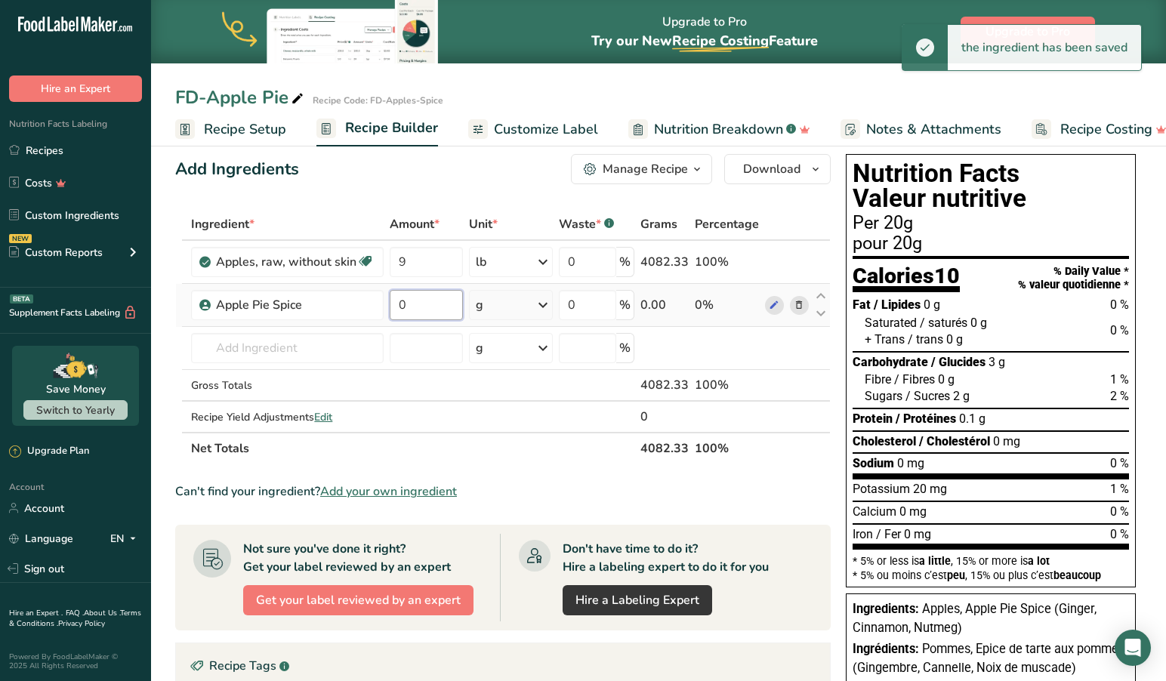
scroll to position [16, 1]
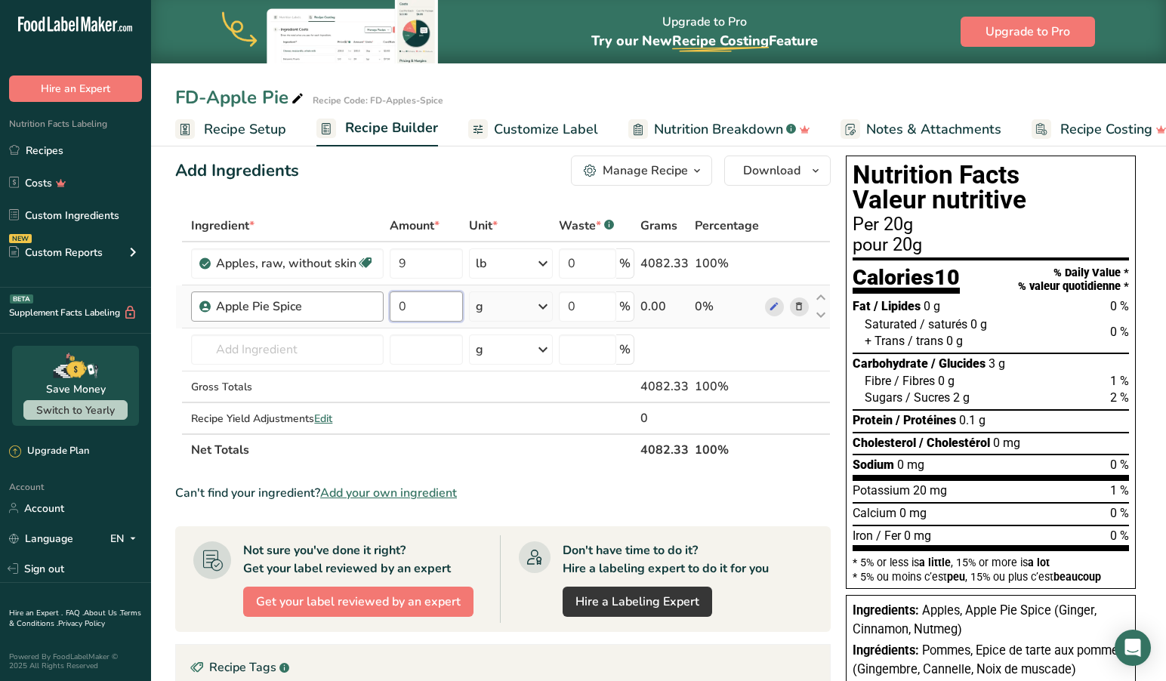
drag, startPoint x: 432, startPoint y: 308, endPoint x: 379, endPoint y: 312, distance: 53.0
click at [379, 312] on tr "Apple Pie Spice 0 g Weight Units g kg mg See more Volume Units l Volume units r…" at bounding box center [503, 306] width 654 height 43
type input "1"
type input "3"
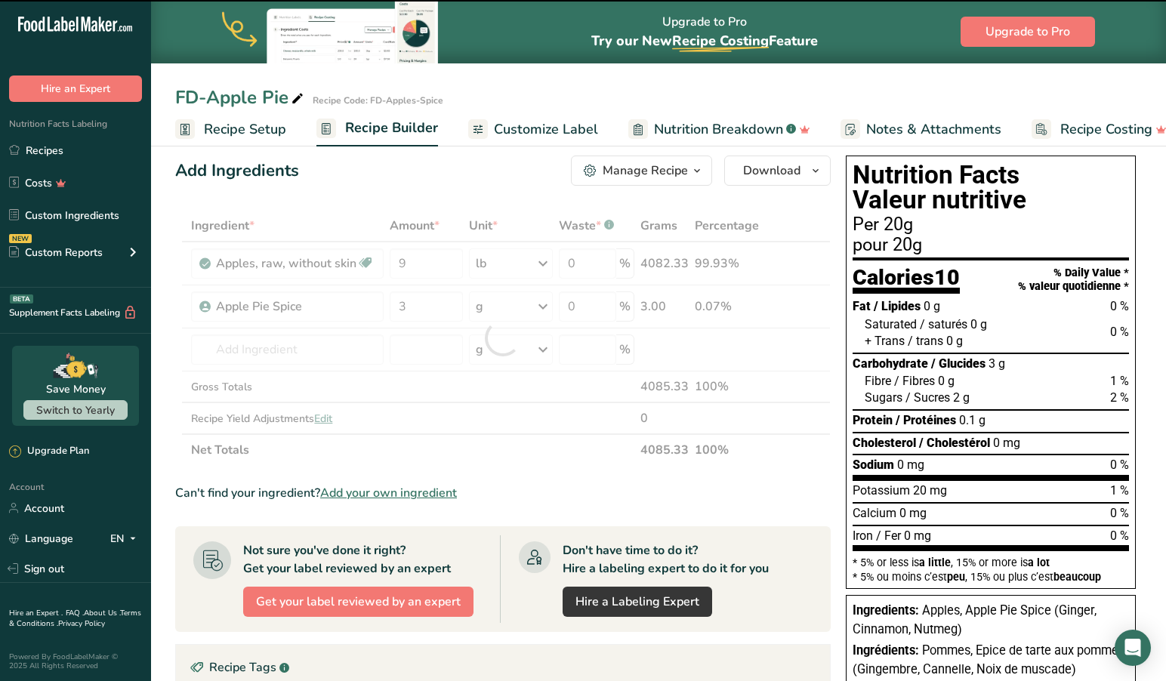
click at [547, 306] on div at bounding box center [502, 338] width 655 height 256
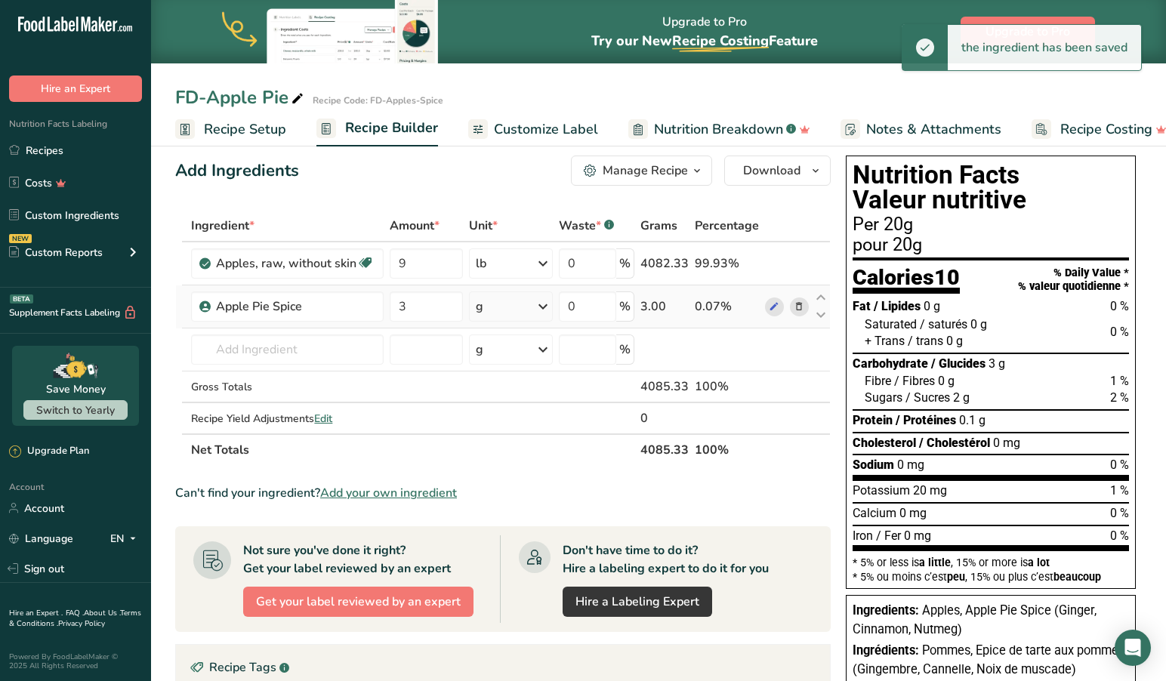
click at [546, 306] on icon at bounding box center [543, 306] width 18 height 27
click at [510, 534] on div "See more" at bounding box center [541, 537] width 127 height 16
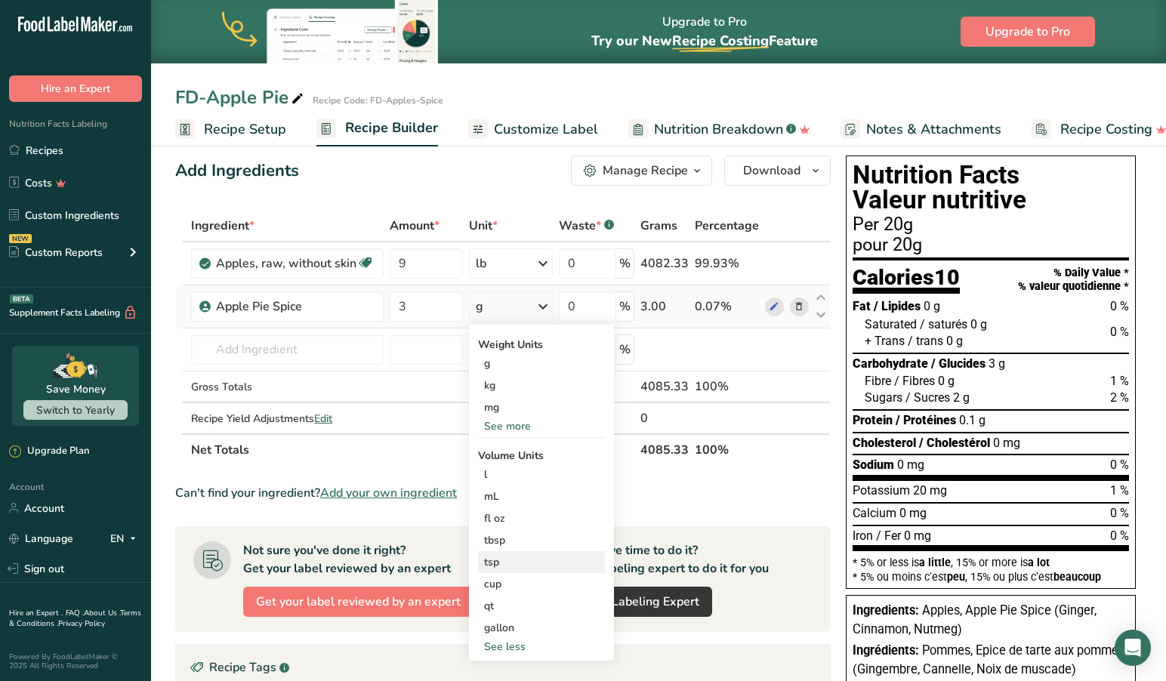
click at [489, 562] on div "tsp" at bounding box center [541, 562] width 115 height 16
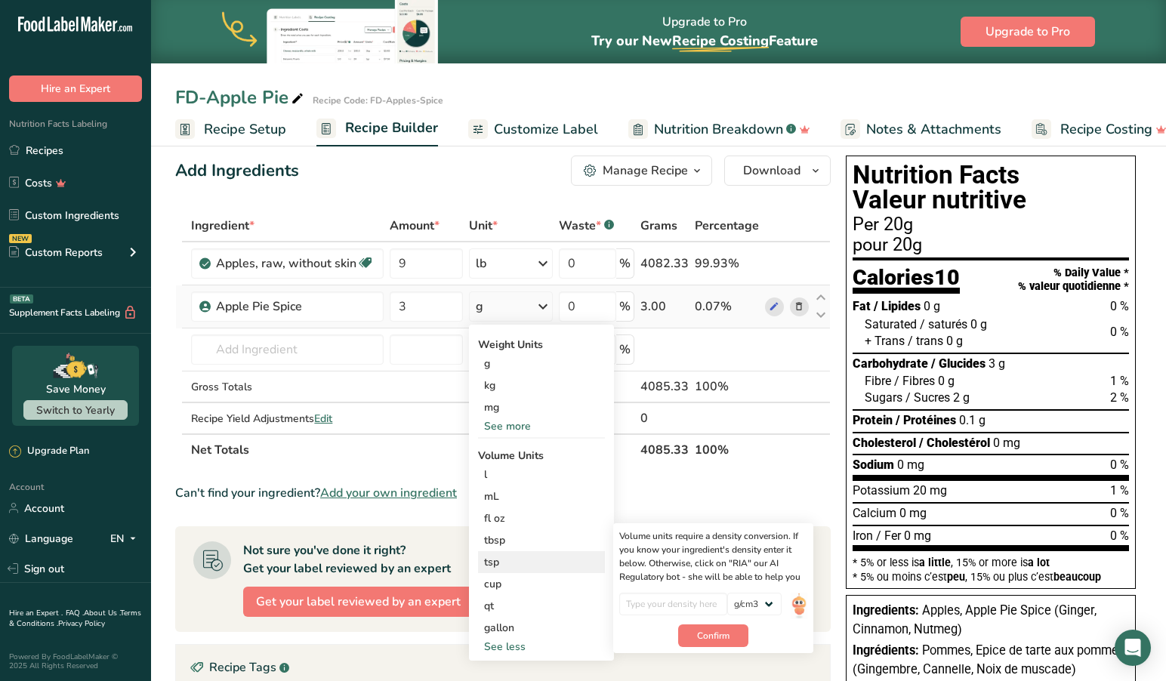
click at [504, 566] on div "tsp" at bounding box center [541, 562] width 115 height 16
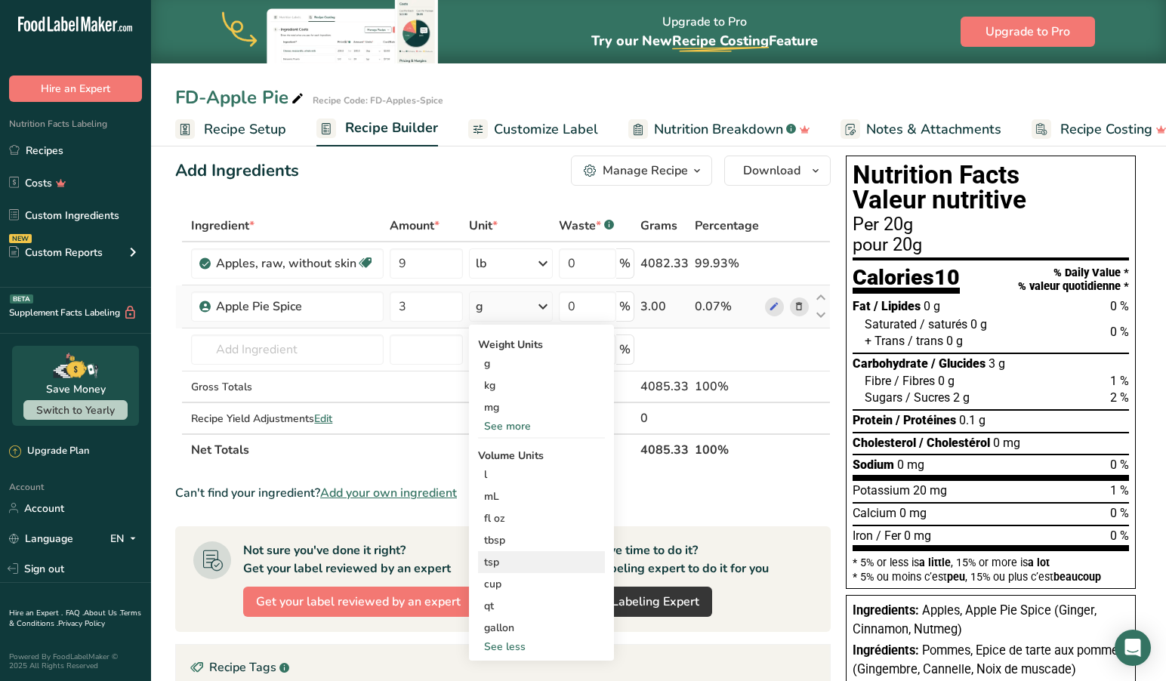
drag, startPoint x: 517, startPoint y: 559, endPoint x: 577, endPoint y: 572, distance: 61.8
click at [517, 559] on div "tsp" at bounding box center [541, 562] width 115 height 16
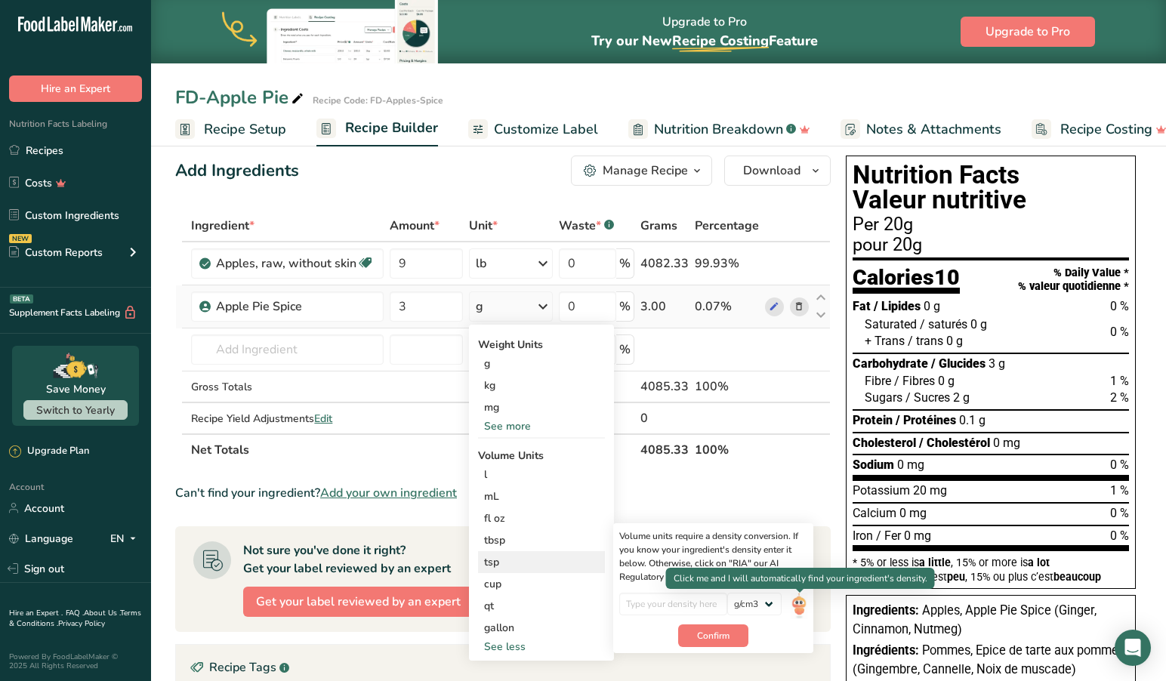
click at [797, 605] on img at bounding box center [799, 606] width 17 height 26
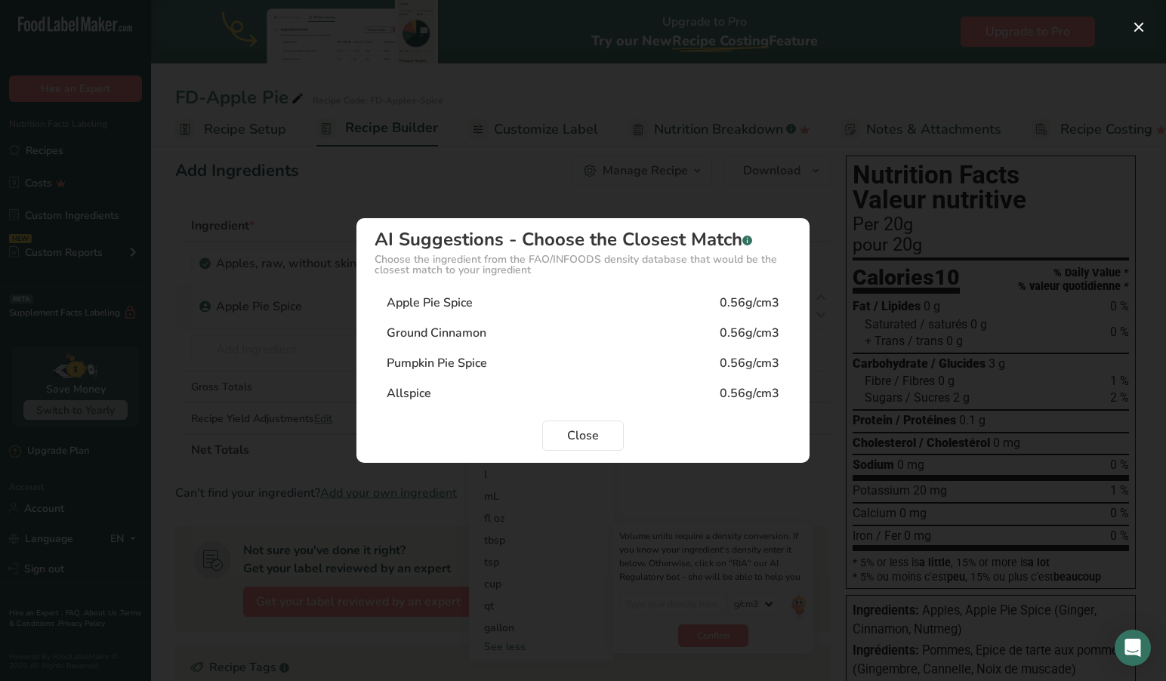
click at [501, 301] on div "Apple Pie Spice 0.56g/cm3" at bounding box center [583, 303] width 417 height 30
type input "0.56"
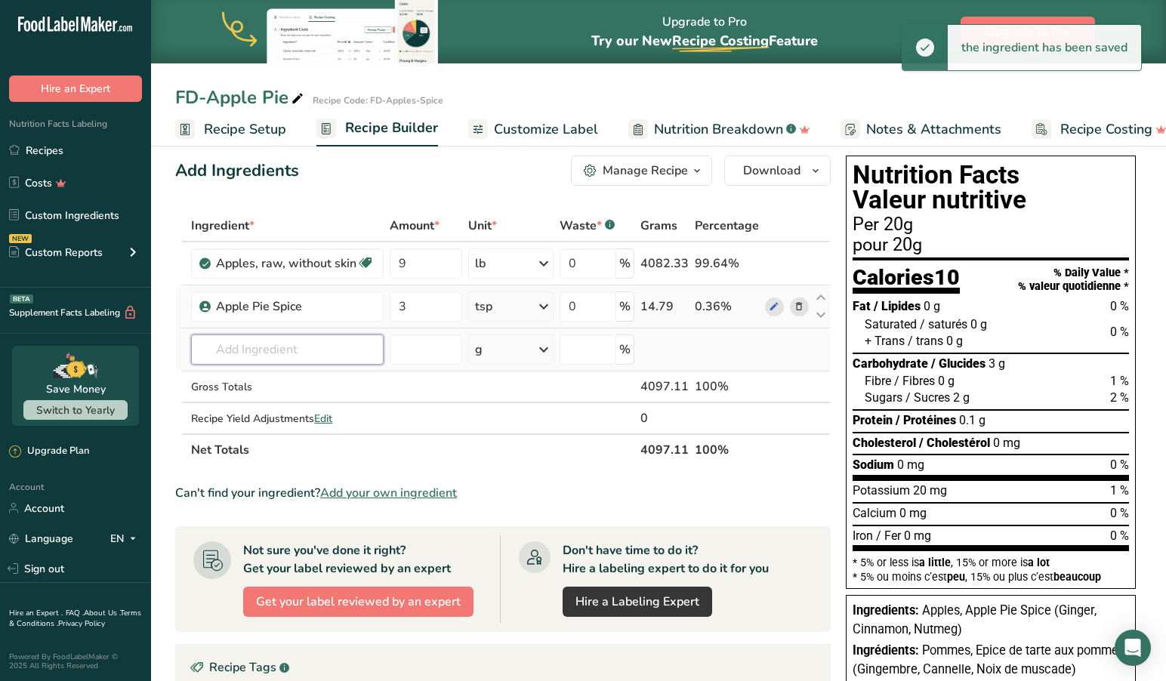
click at [319, 351] on input "text" at bounding box center [287, 350] width 193 height 30
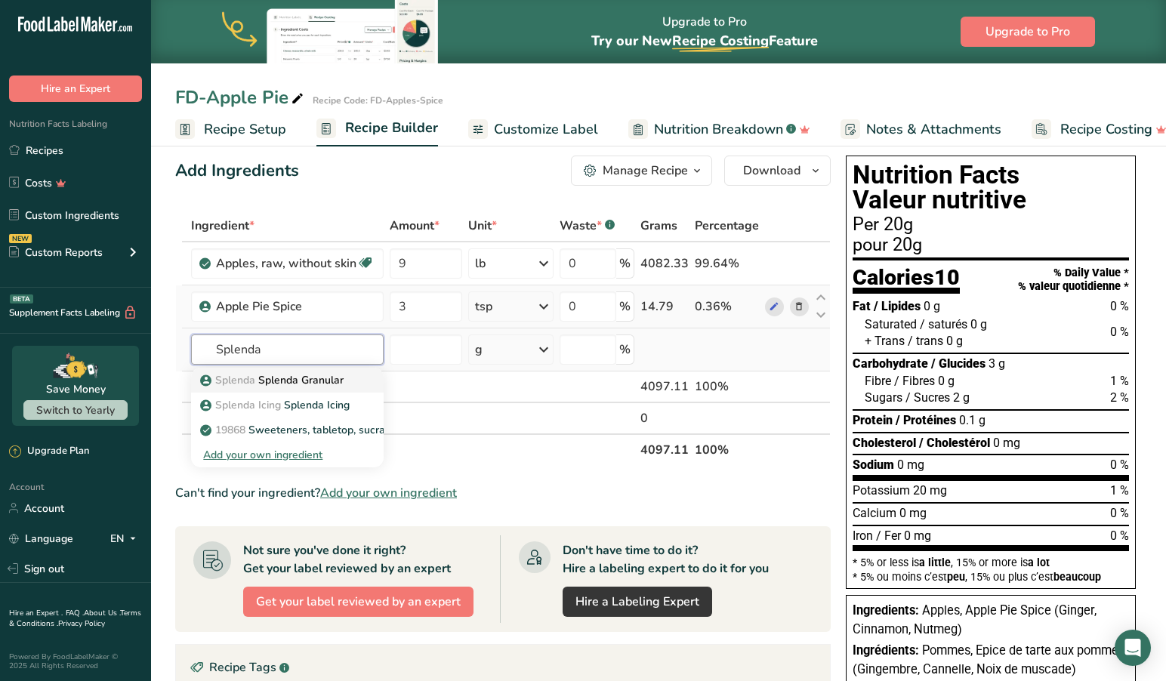
type input "Splenda"
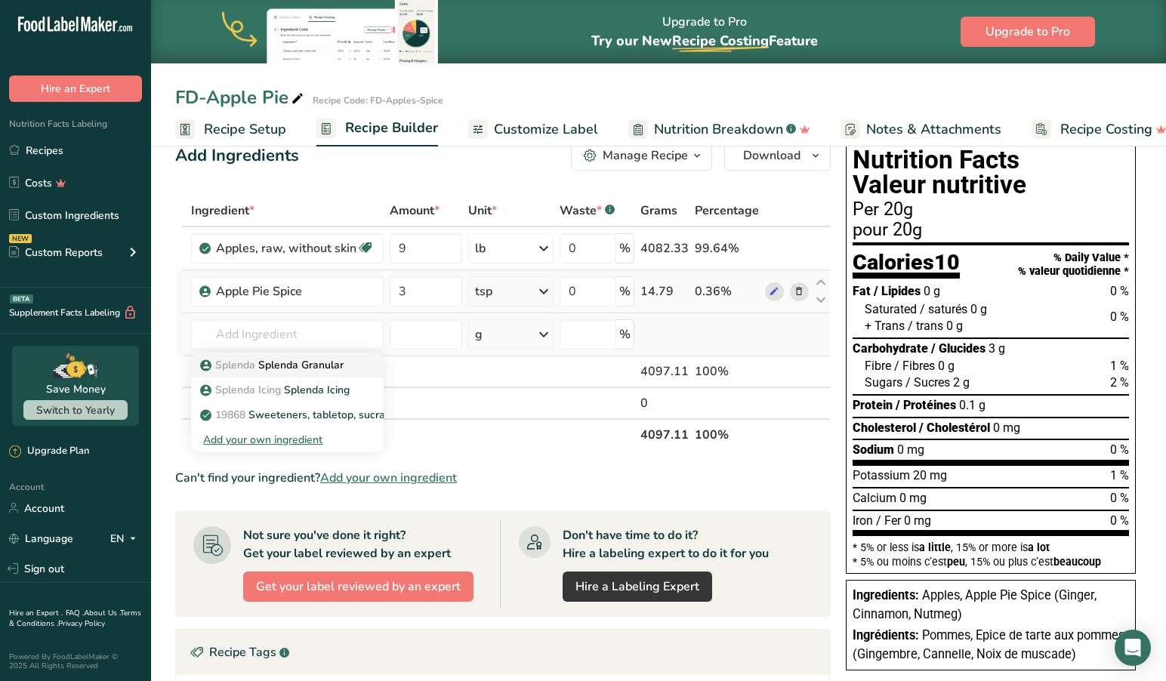
click at [318, 381] on div "Splenda Splenda Granular Splenda Icing Splenda Icing 19868 Sweeteners, tabletop…" at bounding box center [287, 403] width 193 height 100
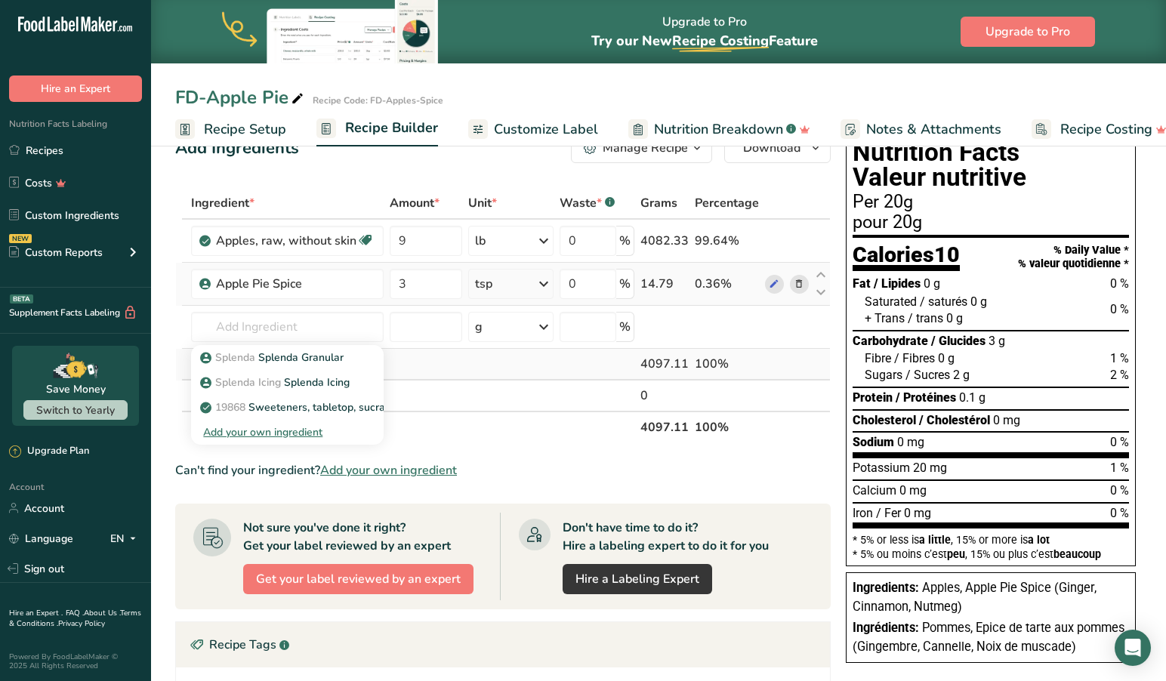
scroll to position [39, 0]
click at [307, 360] on p "Splenda Splenda Granular" at bounding box center [273, 358] width 140 height 16
type input "Splenda Granular"
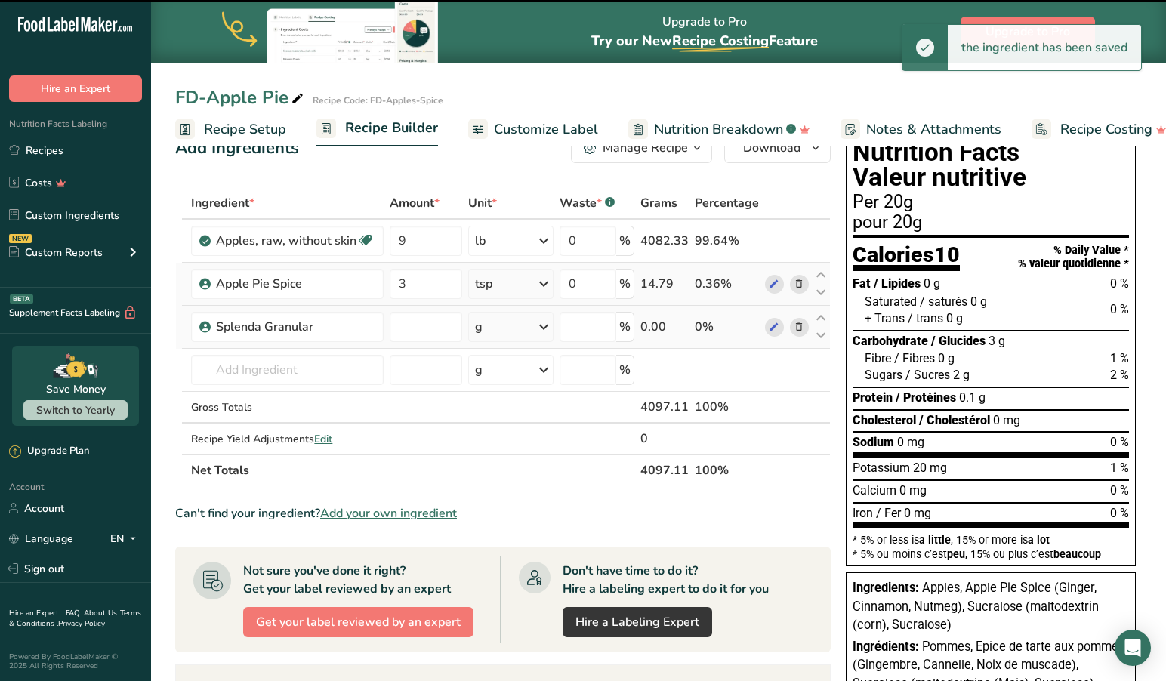
type input "0"
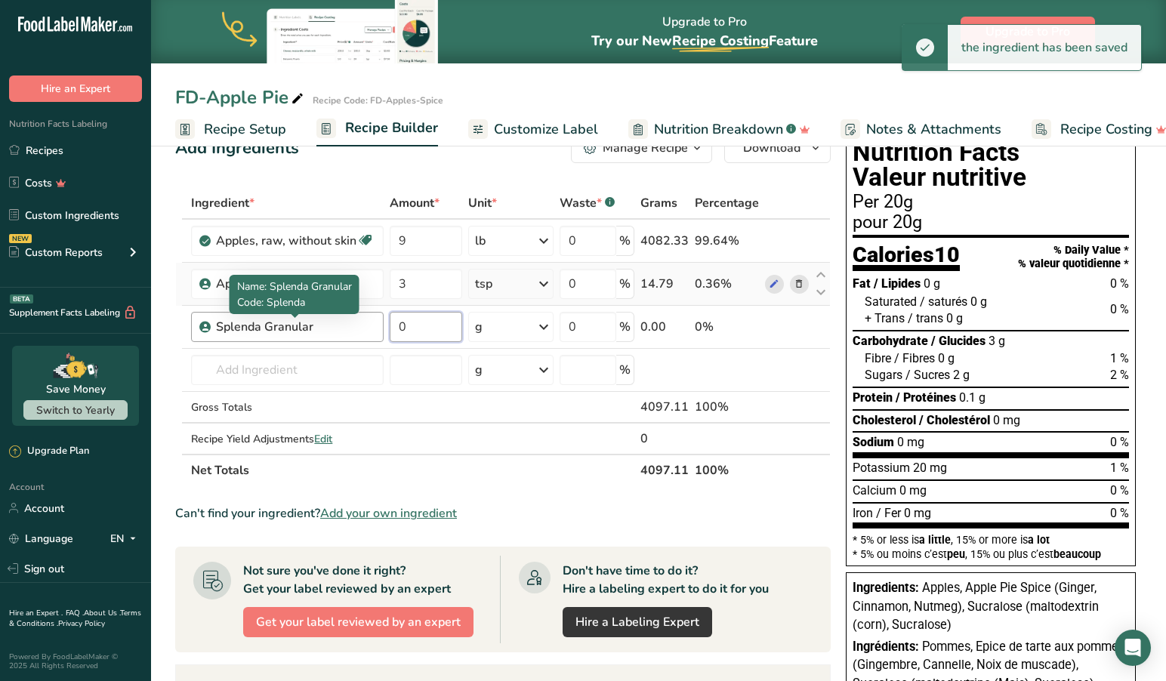
drag, startPoint x: 435, startPoint y: 326, endPoint x: 372, endPoint y: 322, distance: 62.8
click at [372, 322] on tr "Splenda Granular 0 g Portions 1 cup Weight Units g kg mg See more Volume Units …" at bounding box center [503, 327] width 654 height 43
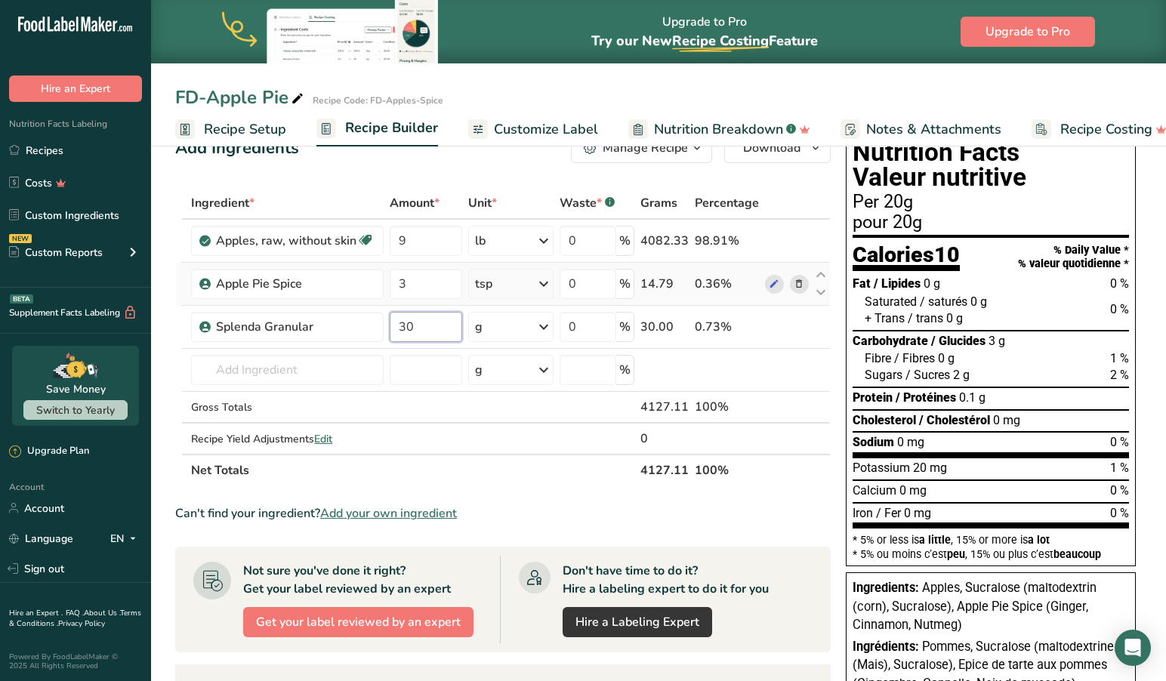
click at [432, 328] on input "30" at bounding box center [426, 327] width 72 height 30
drag, startPoint x: 449, startPoint y: 327, endPoint x: 371, endPoint y: 322, distance: 78.7
click at [371, 322] on tr "Splenda Granular 30 g Portions 1 cup Weight Units g kg mg See more Volume Units…" at bounding box center [503, 327] width 654 height 43
type input "1"
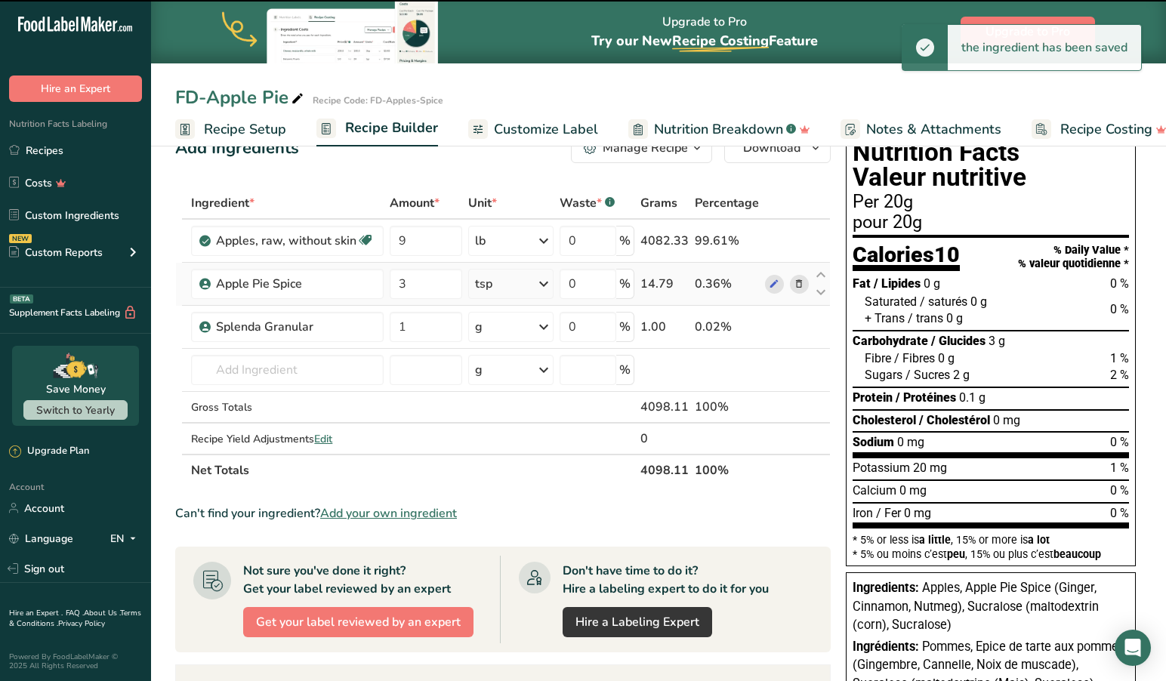
click at [546, 325] on icon at bounding box center [544, 326] width 18 height 27
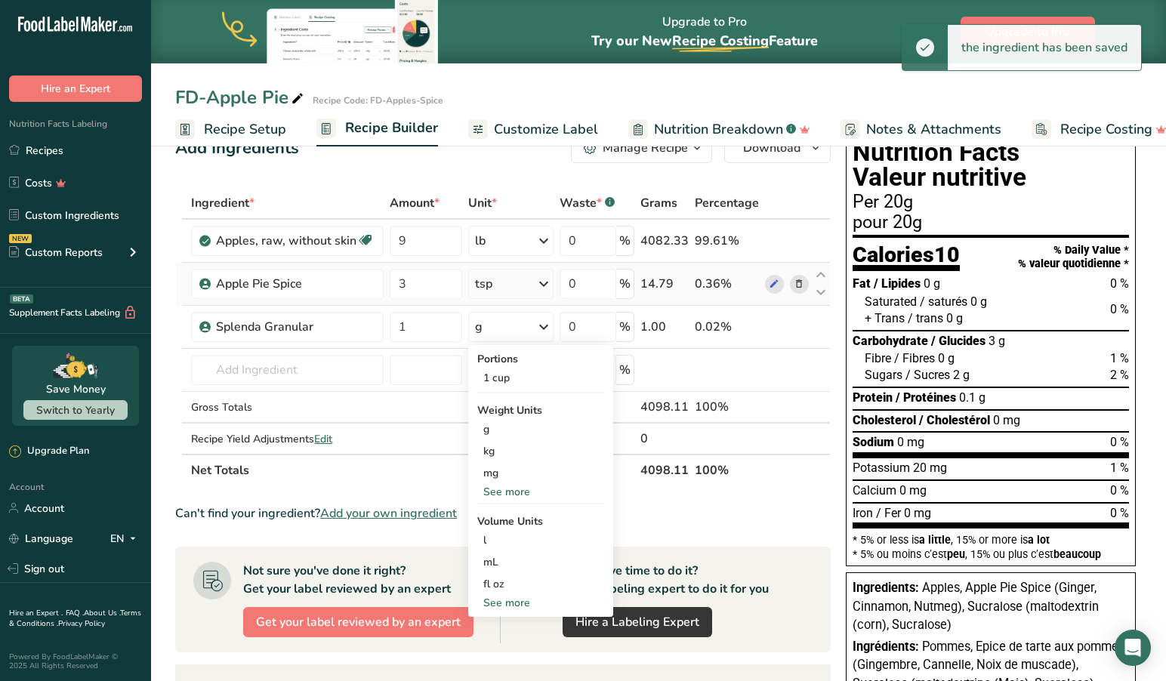
click at [510, 602] on div "See more" at bounding box center [540, 603] width 127 height 16
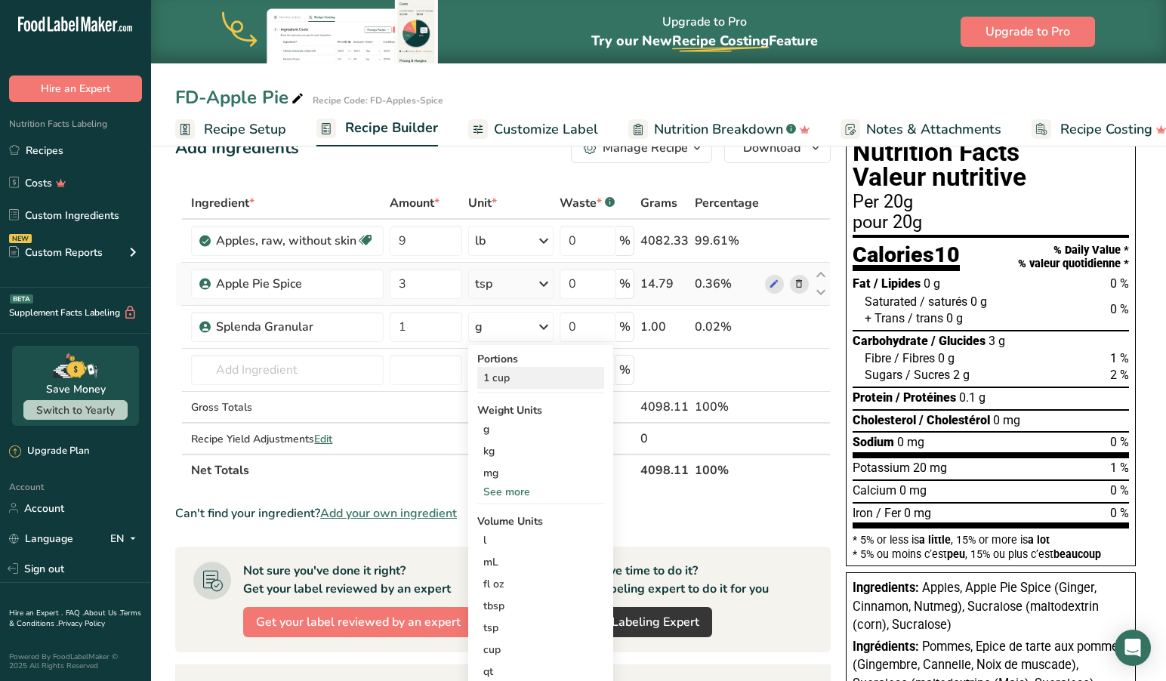
click at [507, 376] on div "1 cup" at bounding box center [540, 378] width 127 height 22
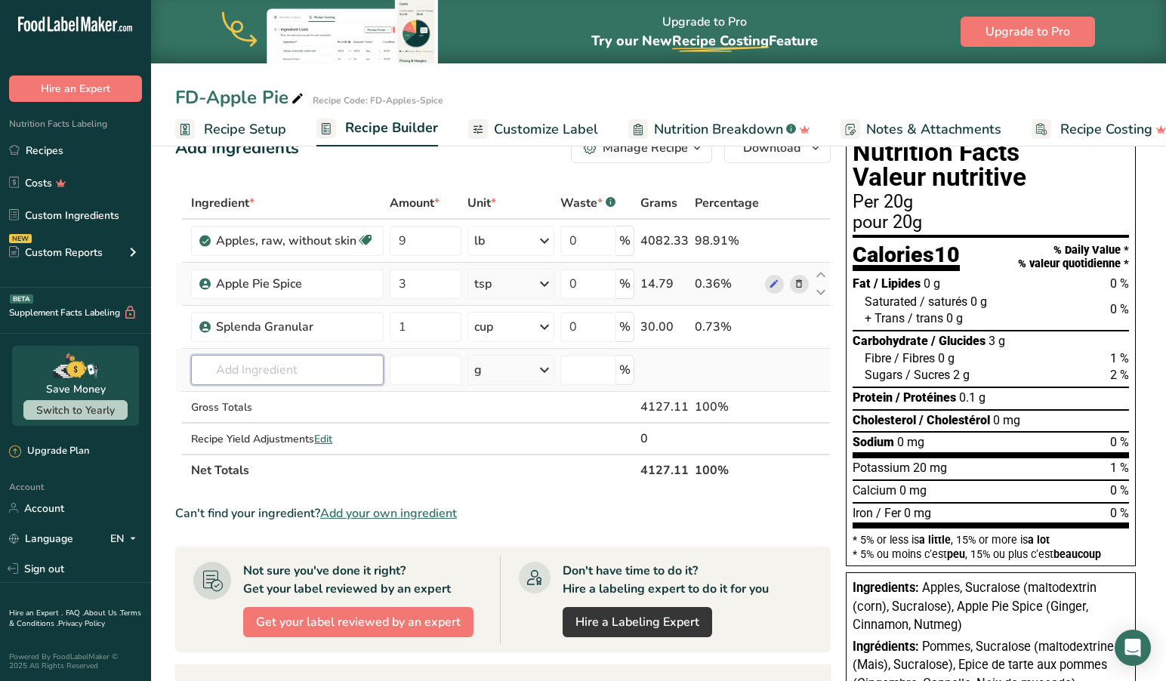
click at [329, 370] on input "text" at bounding box center [287, 370] width 193 height 30
type input "suk"
click at [350, 398] on p "Sukrin Brown Sugar Sukrin Gold - Brown Sugar Substitute" at bounding box center [361, 401] width 316 height 16
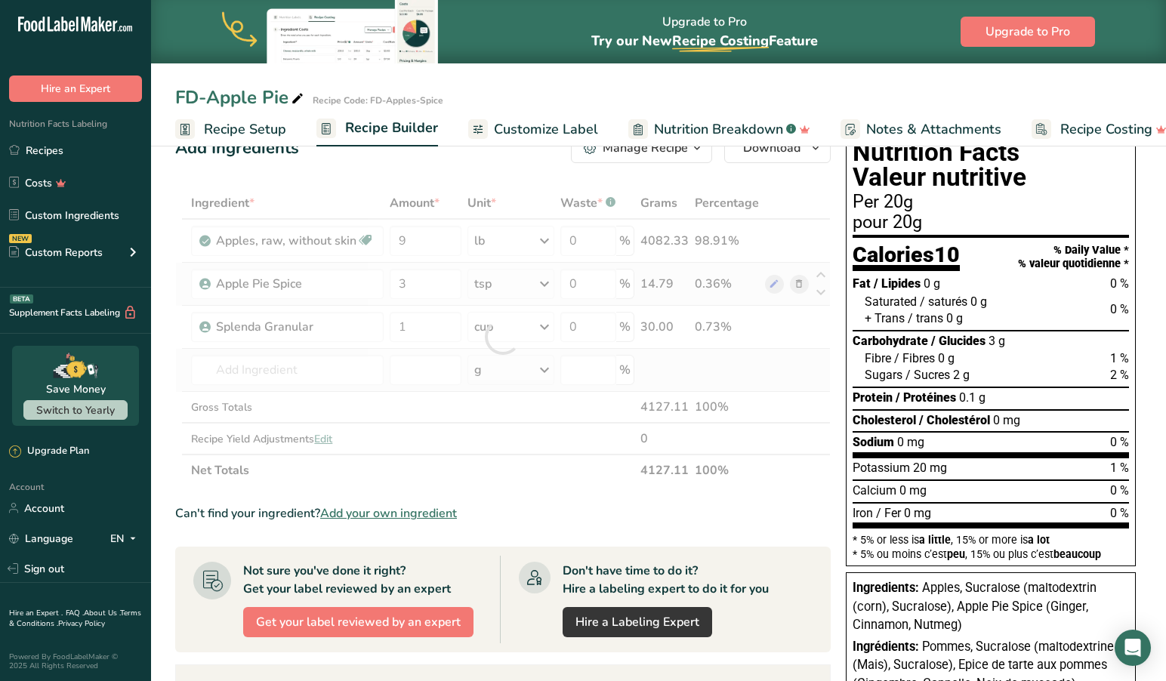
type input "Sukrin Gold - Brown Sugar Substitute"
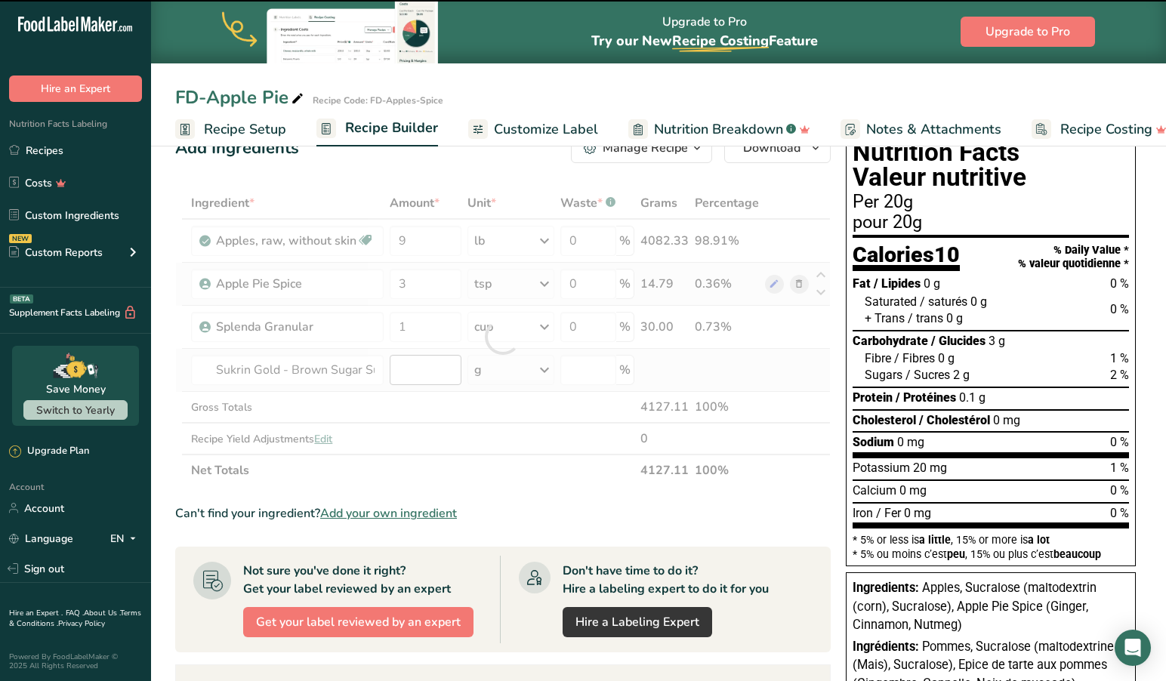
type input "0"
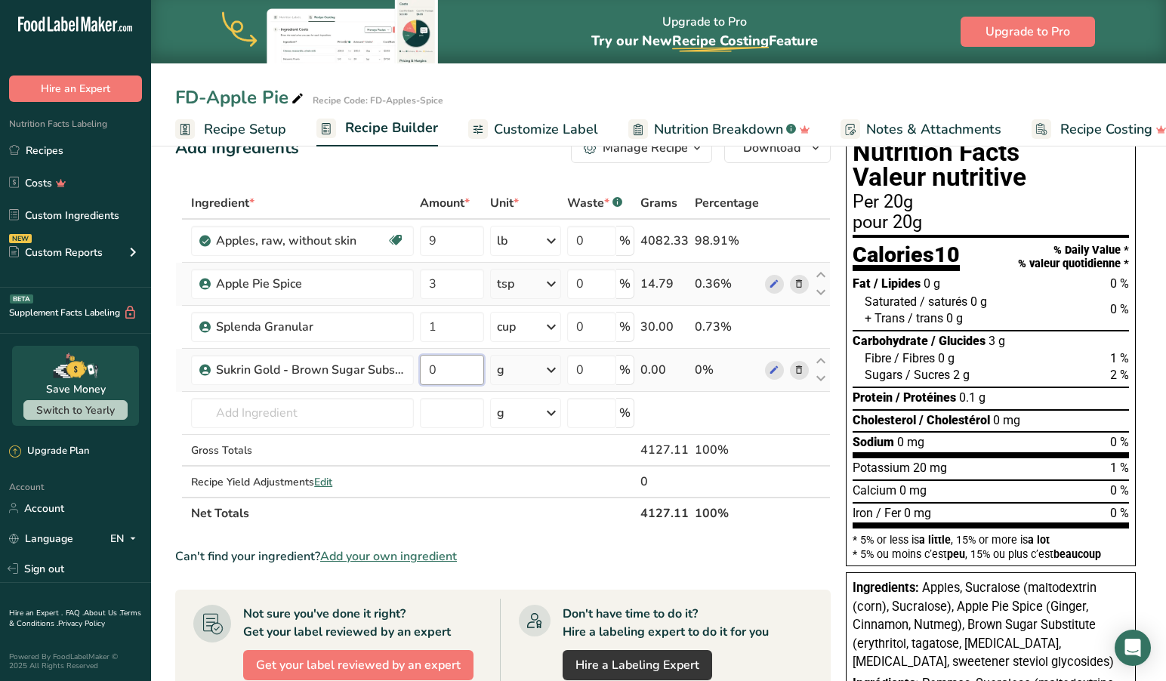
click at [457, 370] on input "0" at bounding box center [451, 370] width 63 height 30
drag, startPoint x: 456, startPoint y: 370, endPoint x: 417, endPoint y: 370, distance: 39.3
click at [417, 370] on td "0" at bounding box center [451, 370] width 69 height 43
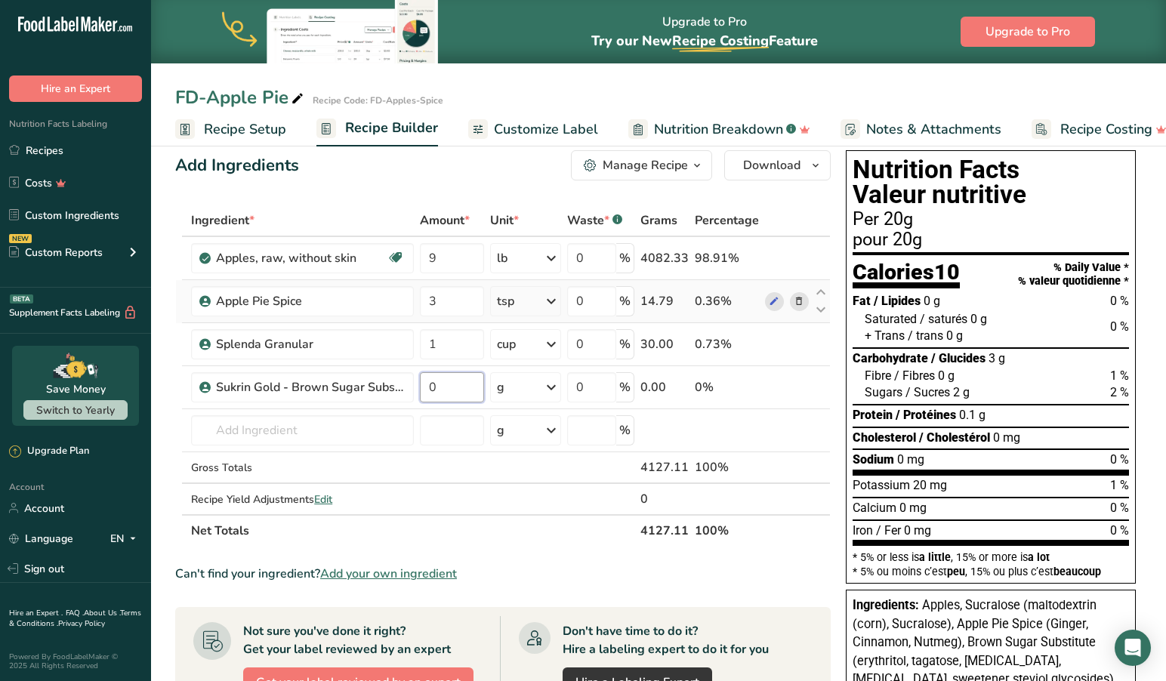
scroll to position [21, 0]
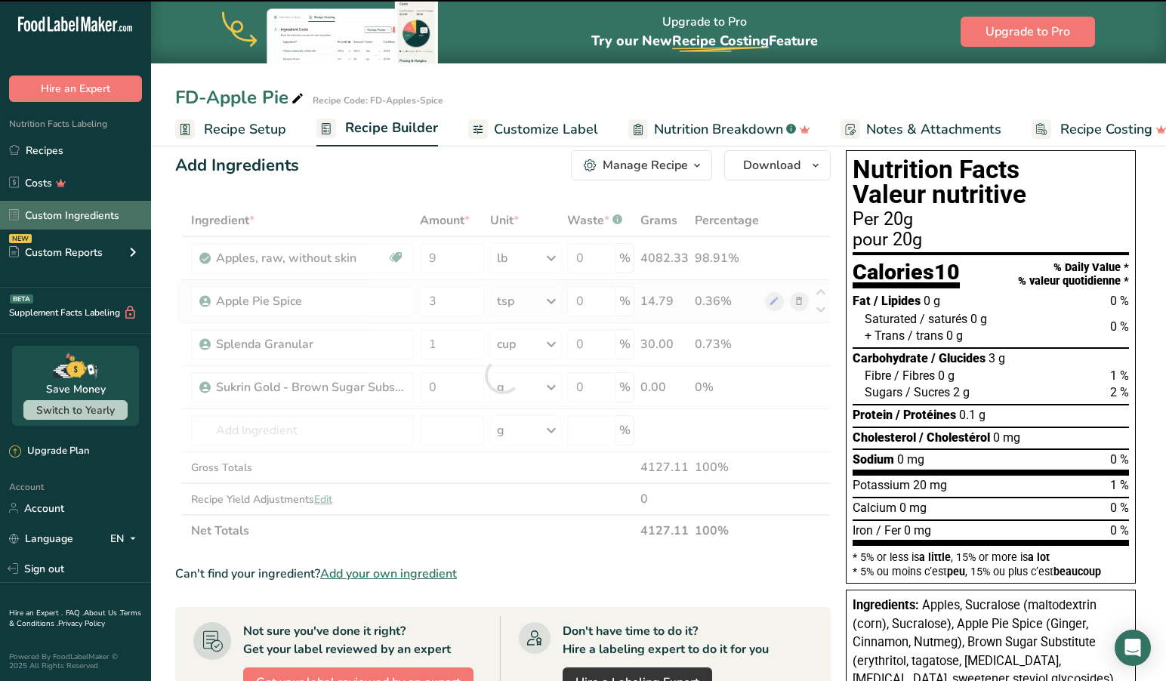
click at [88, 214] on link "Custom Ingredients" at bounding box center [75, 215] width 151 height 29
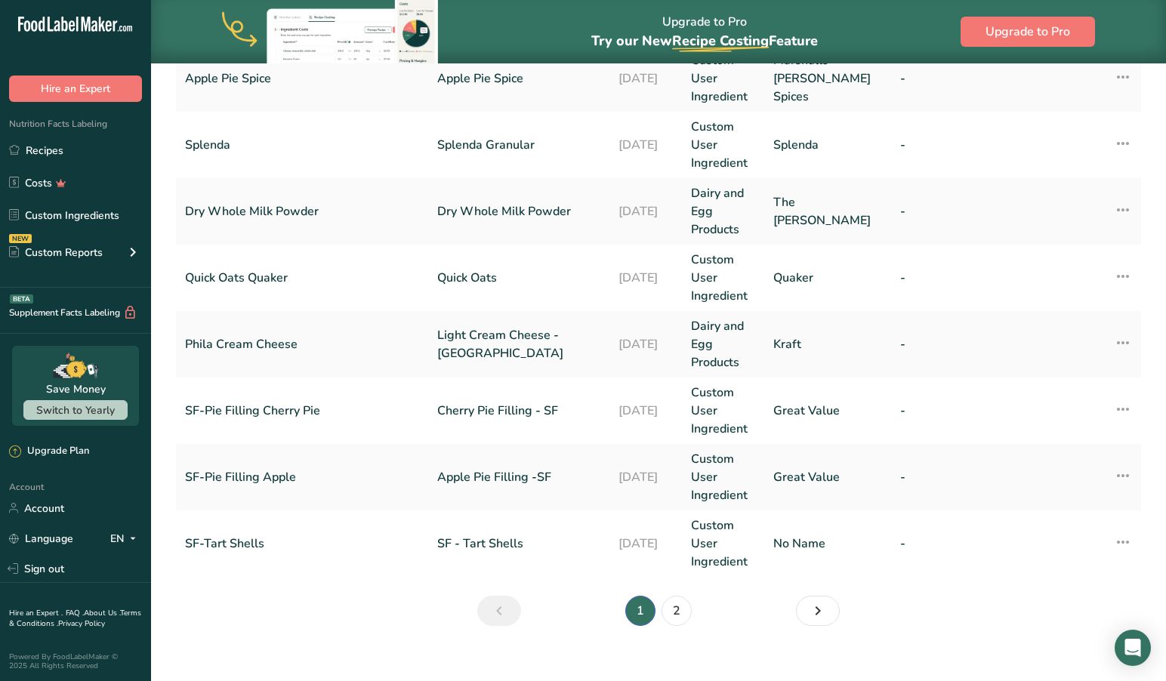
scroll to position [636, 0]
click at [674, 597] on link "2" at bounding box center [677, 612] width 30 height 30
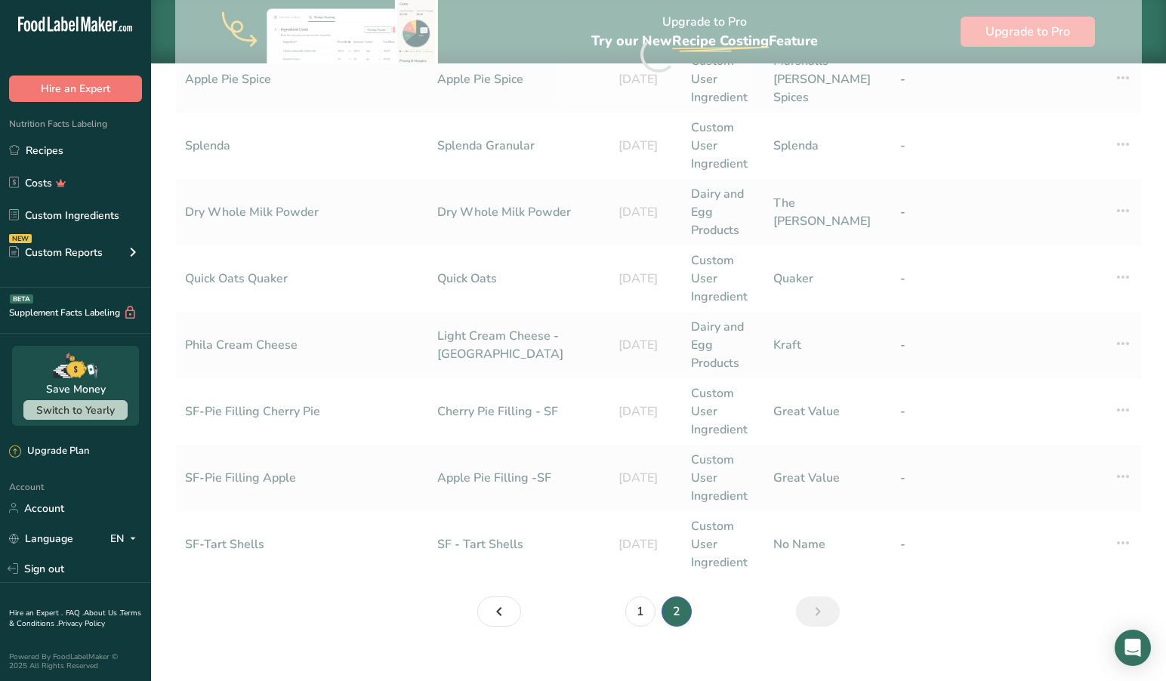
scroll to position [432, 0]
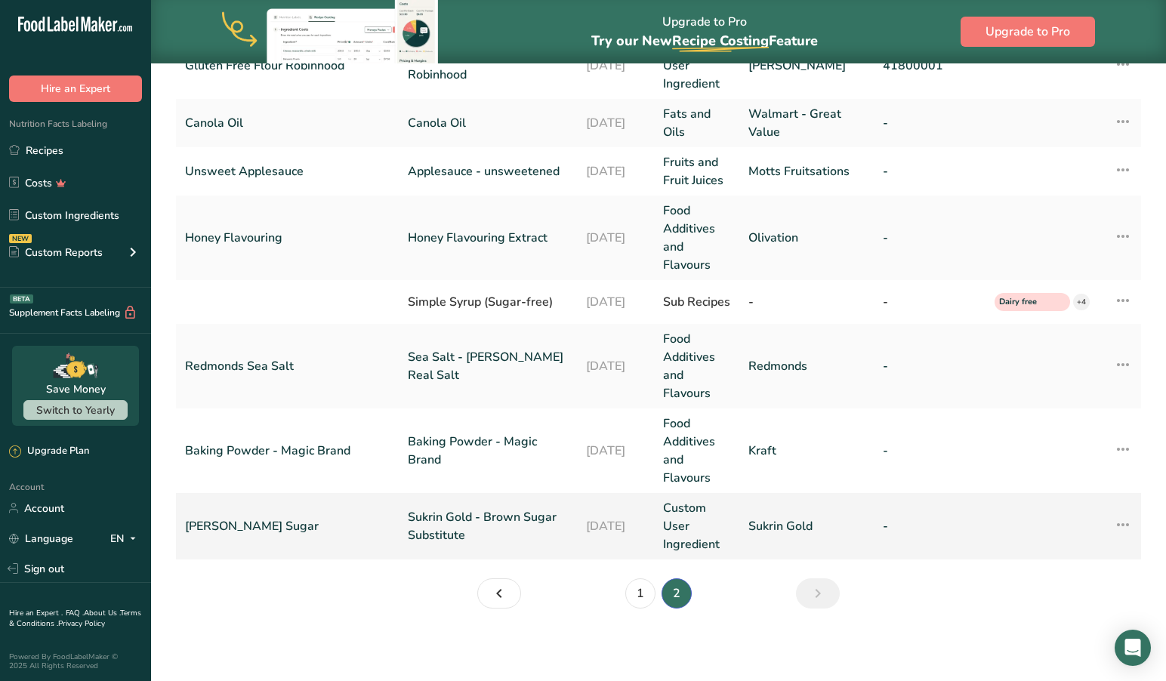
click at [297, 519] on link "Sukrin Brown Sugar" at bounding box center [287, 526] width 205 height 18
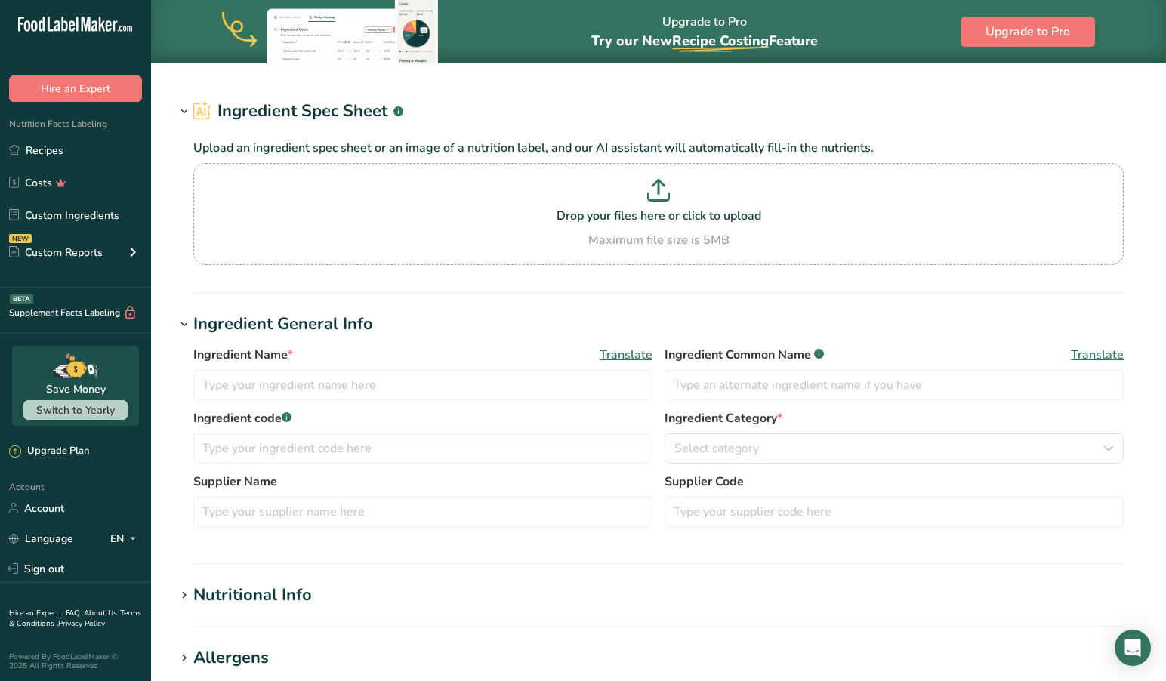
type input "Sukrin Gold - Brown Sugar Substitute"
type input "Brown Sugar Substitute"
type input "Sukrin Brown Sugar"
type input "Sukrin Gold"
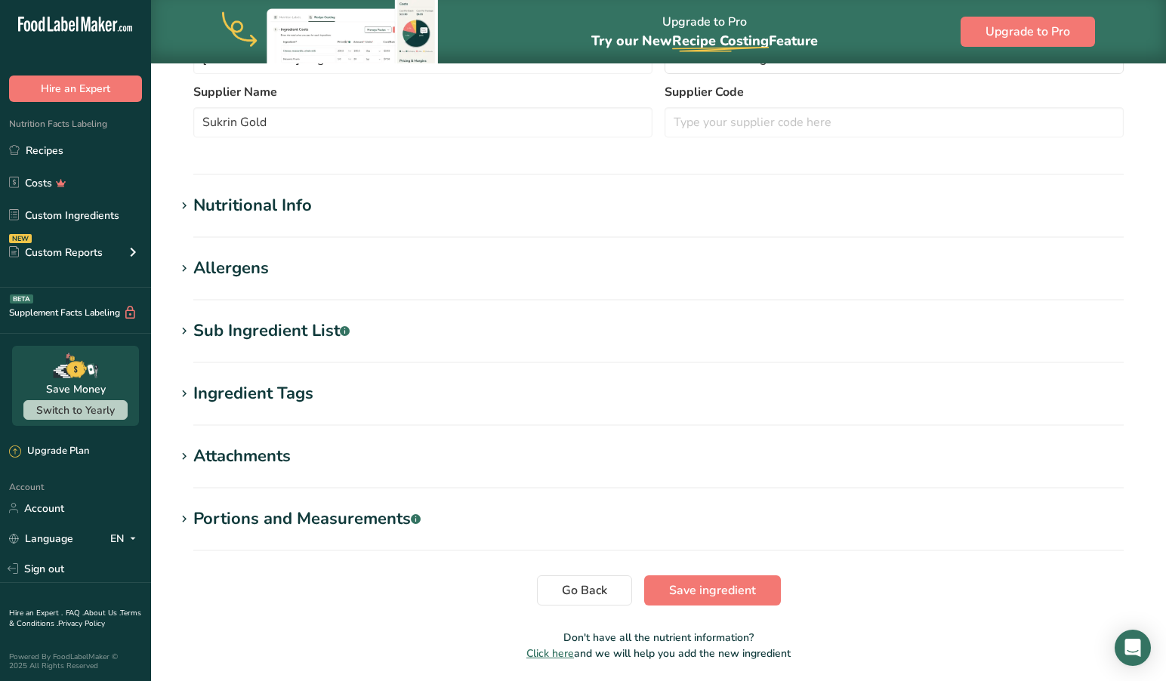
scroll to position [424, 0]
click at [276, 505] on section "Edit Sukrin Gold - Brown Sugar Substitute Ingredient Spec Sheet .a-a{fill:#3473…" at bounding box center [658, 162] width 1015 height 1047
click at [183, 518] on icon at bounding box center [184, 519] width 14 height 21
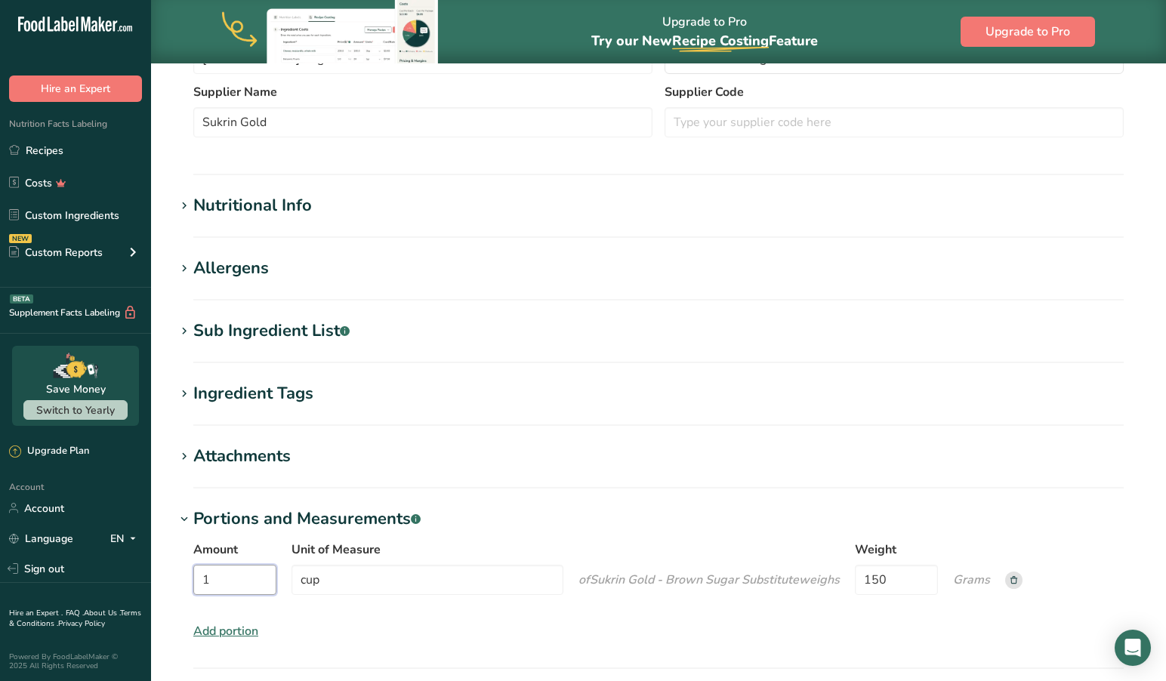
click at [235, 584] on input "1" at bounding box center [234, 580] width 83 height 30
drag, startPoint x: 195, startPoint y: 582, endPoint x: 144, endPoint y: 580, distance: 50.6
click at [144, 580] on div ".a-20{fill:#fff;} Hire an Expert Nutrition Facts Labeling Recipes Costs Custom …" at bounding box center [583, 213] width 1166 height 1275
type input "0.75"
type input "100"
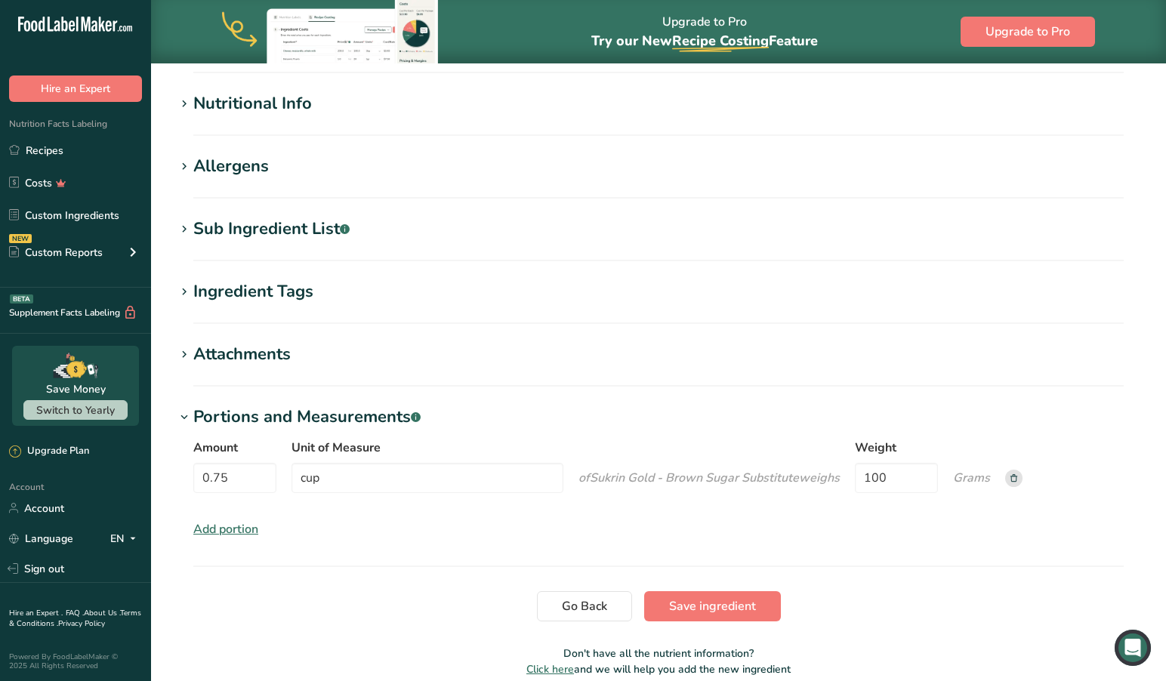
scroll to position [575, 0]
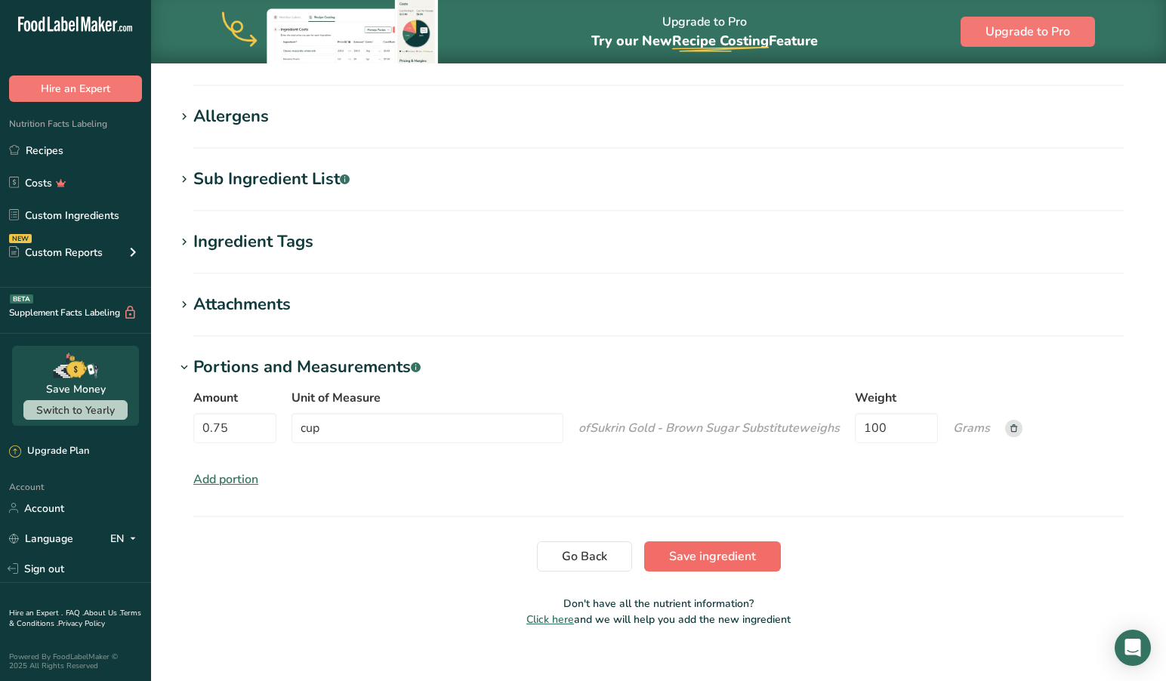
click at [706, 552] on span "Save ingredient" at bounding box center [712, 556] width 87 height 18
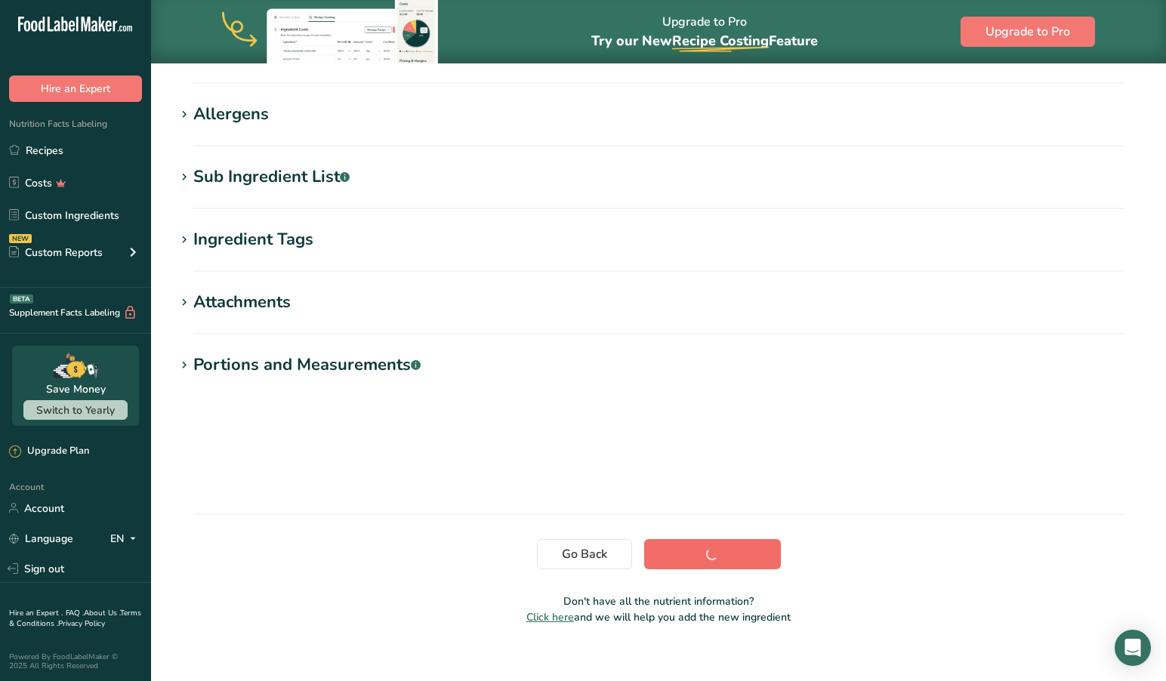
scroll to position [118, 0]
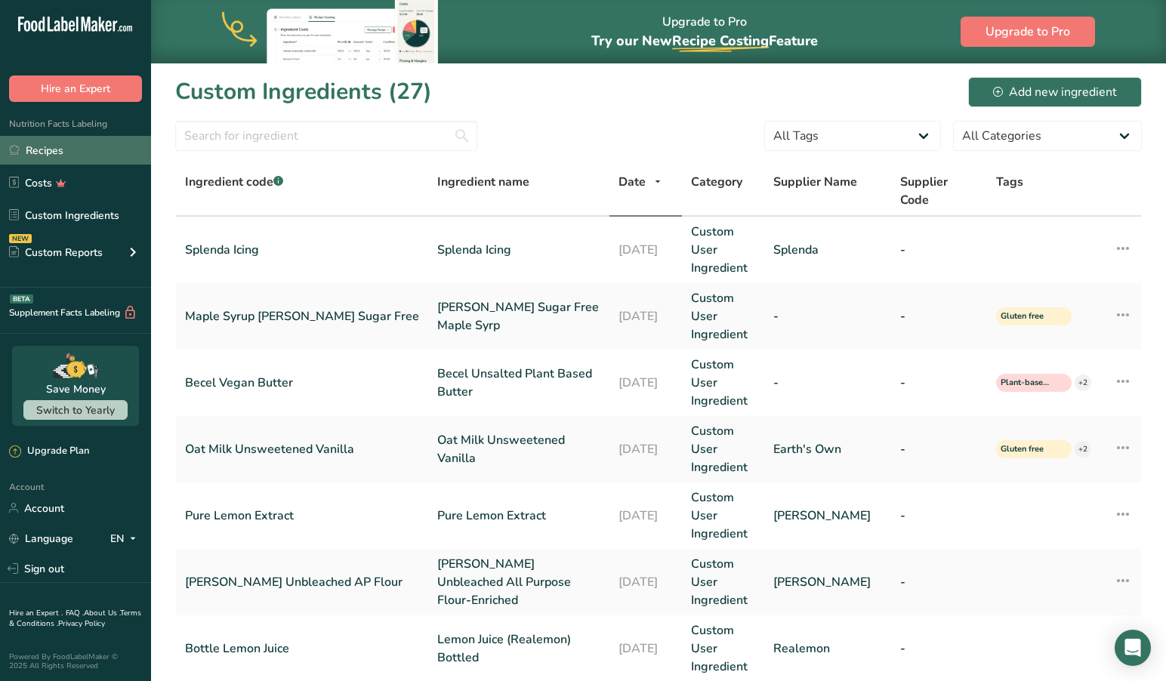
click at [54, 144] on link "Recipes" at bounding box center [75, 150] width 151 height 29
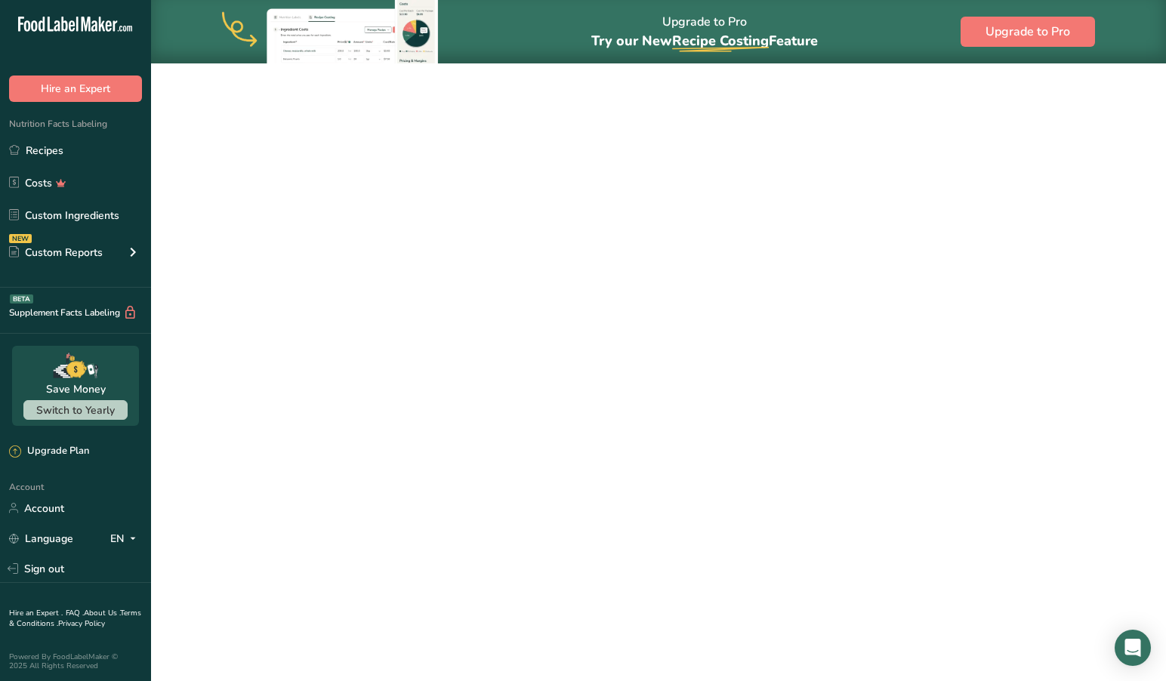
scroll to position [1, 0]
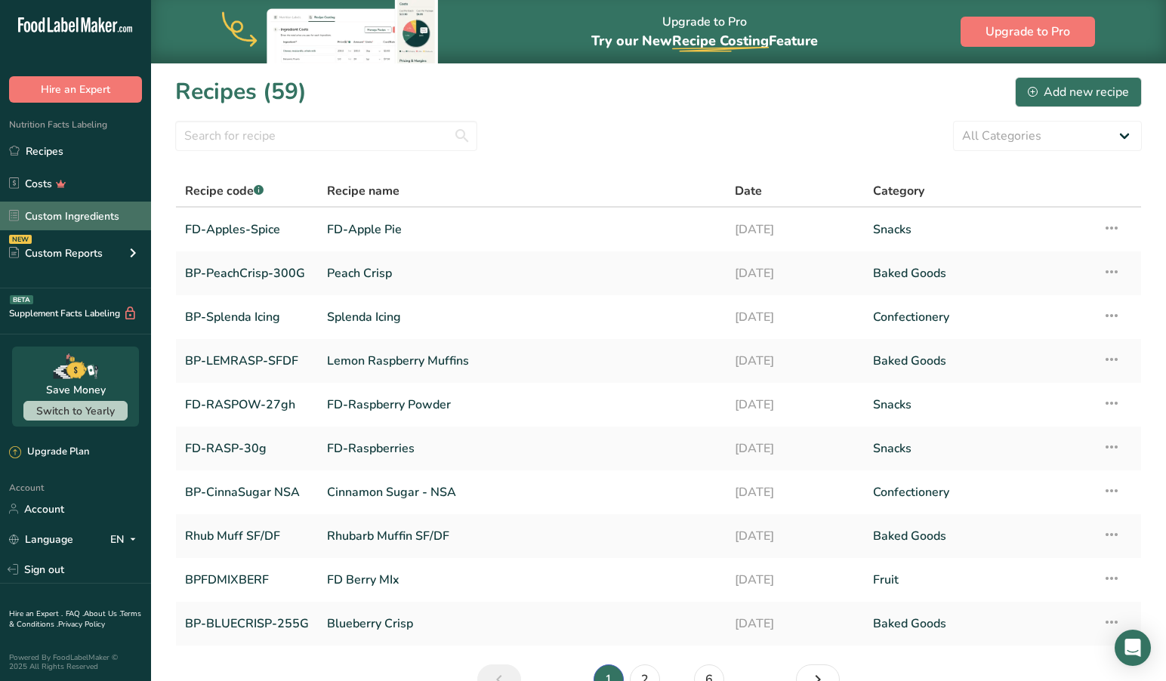
click at [82, 219] on link "Custom Ingredients" at bounding box center [75, 216] width 151 height 29
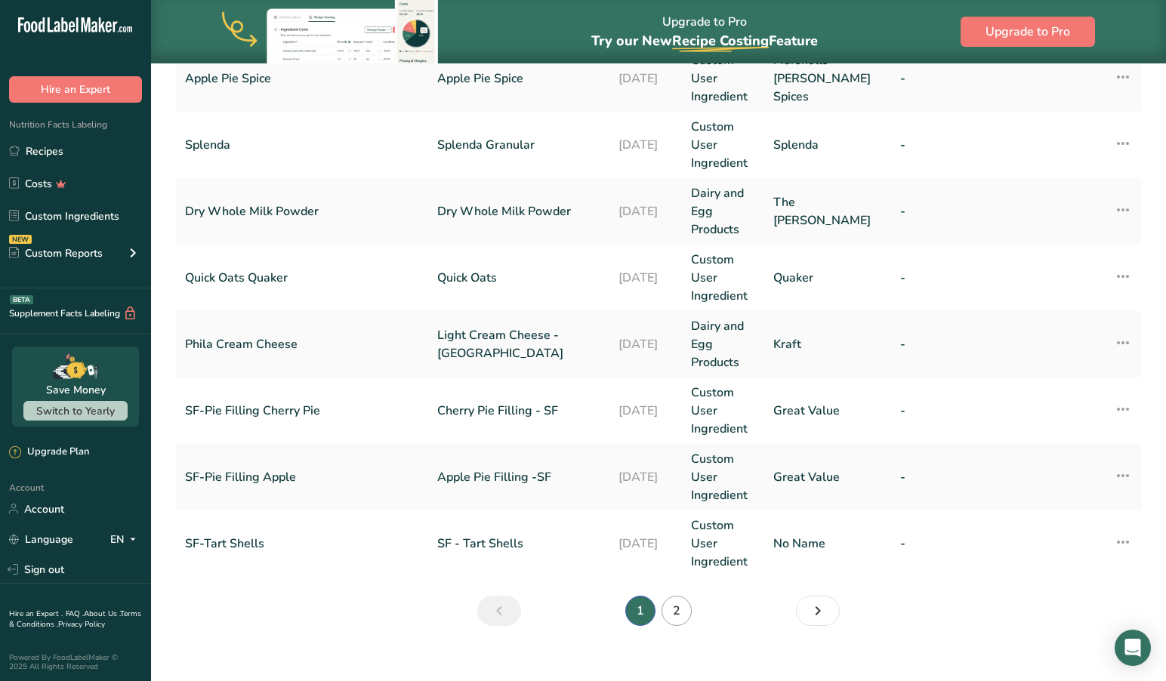
scroll to position [636, 0]
click at [677, 597] on link "2" at bounding box center [677, 612] width 30 height 30
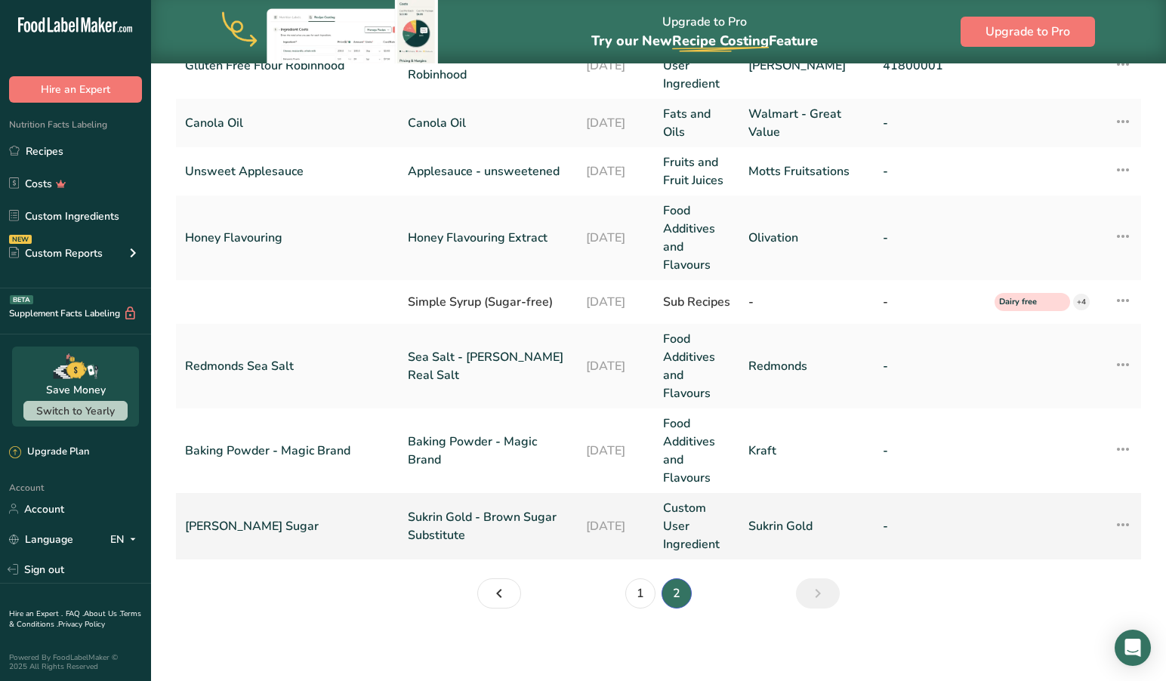
scroll to position [432, 0]
click at [442, 513] on link "Sukrin Gold - Brown Sugar Substitute" at bounding box center [488, 526] width 160 height 36
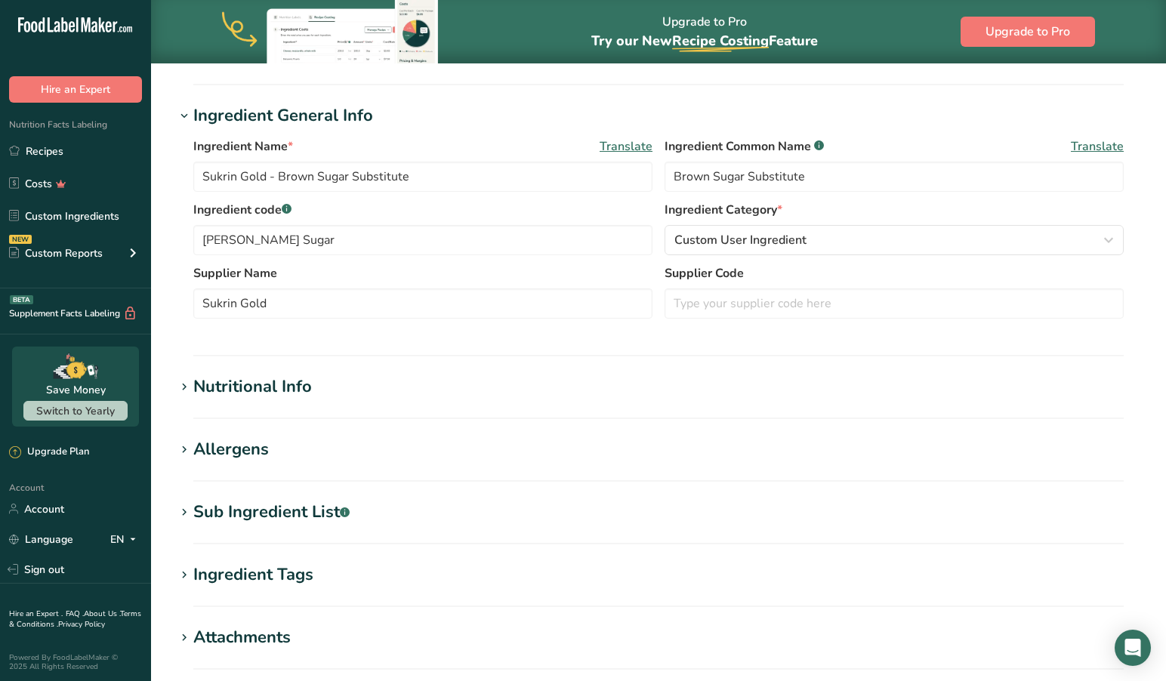
scroll to position [248, 0]
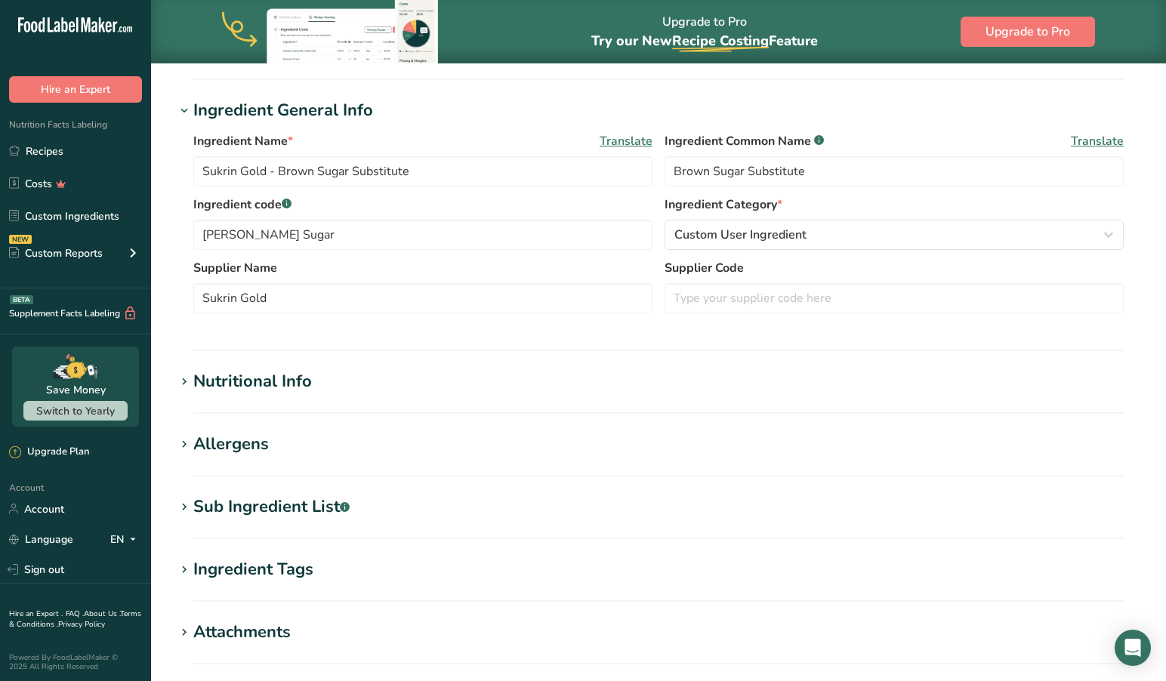
click at [187, 378] on icon at bounding box center [184, 382] width 14 height 21
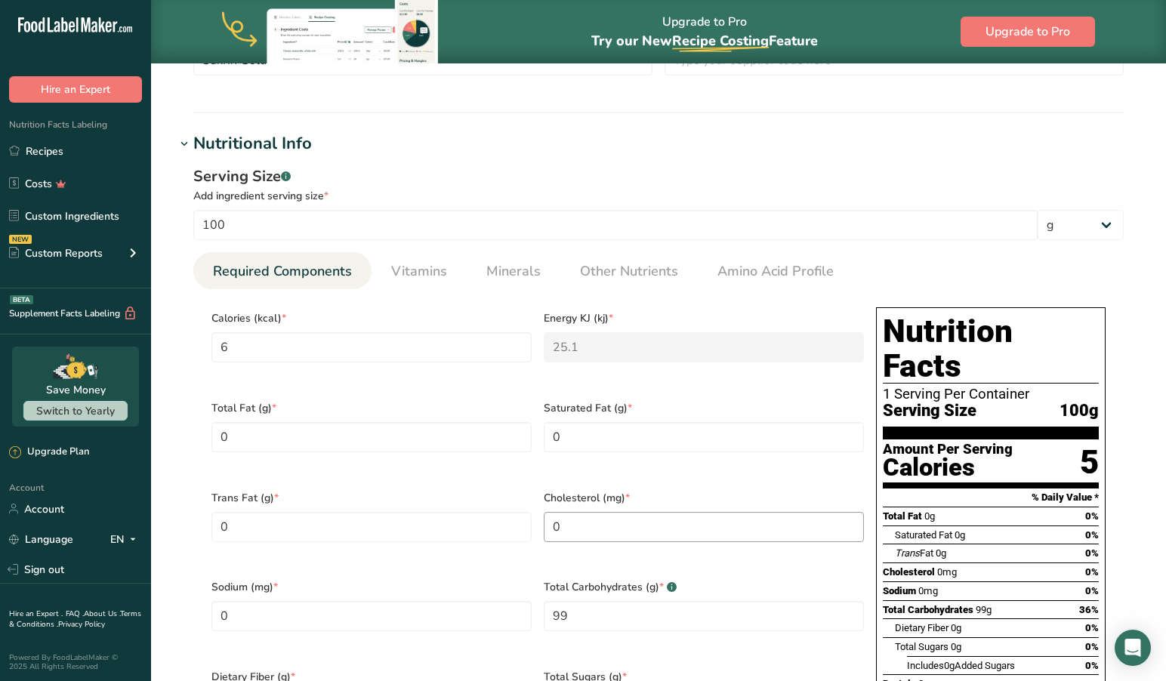
scroll to position [486, 0]
click at [416, 272] on span "Vitamins" at bounding box center [419, 271] width 56 height 20
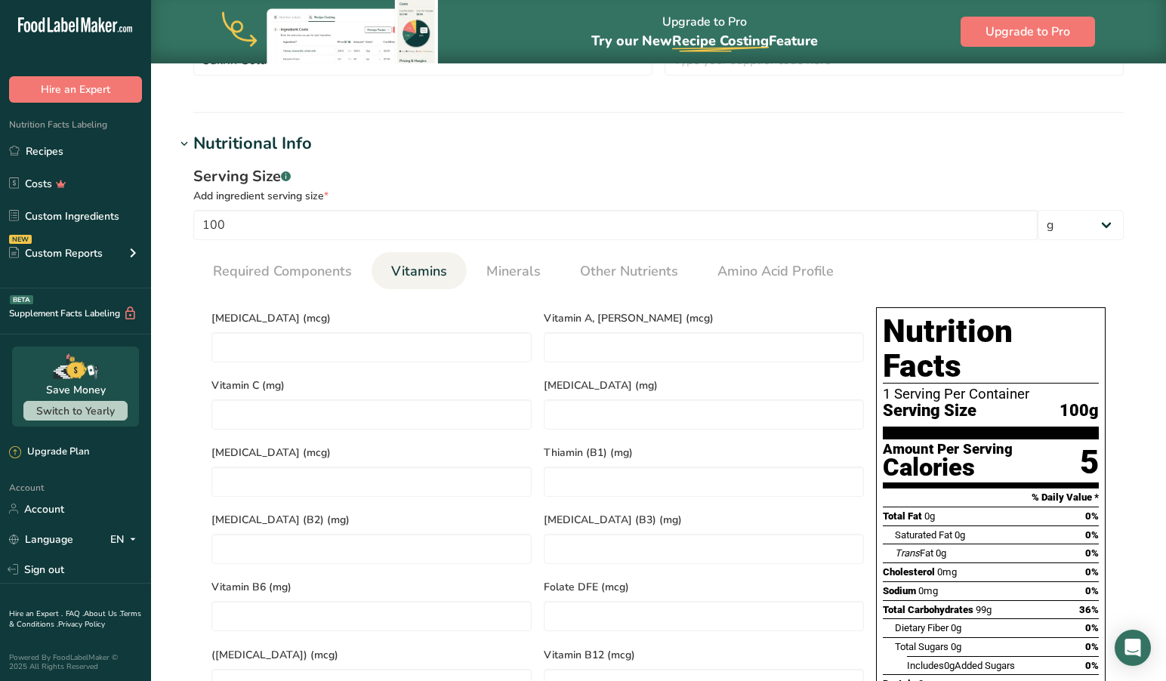
click at [424, 269] on span "Vitamins" at bounding box center [419, 271] width 56 height 20
click at [501, 267] on span "Minerals" at bounding box center [513, 271] width 54 height 20
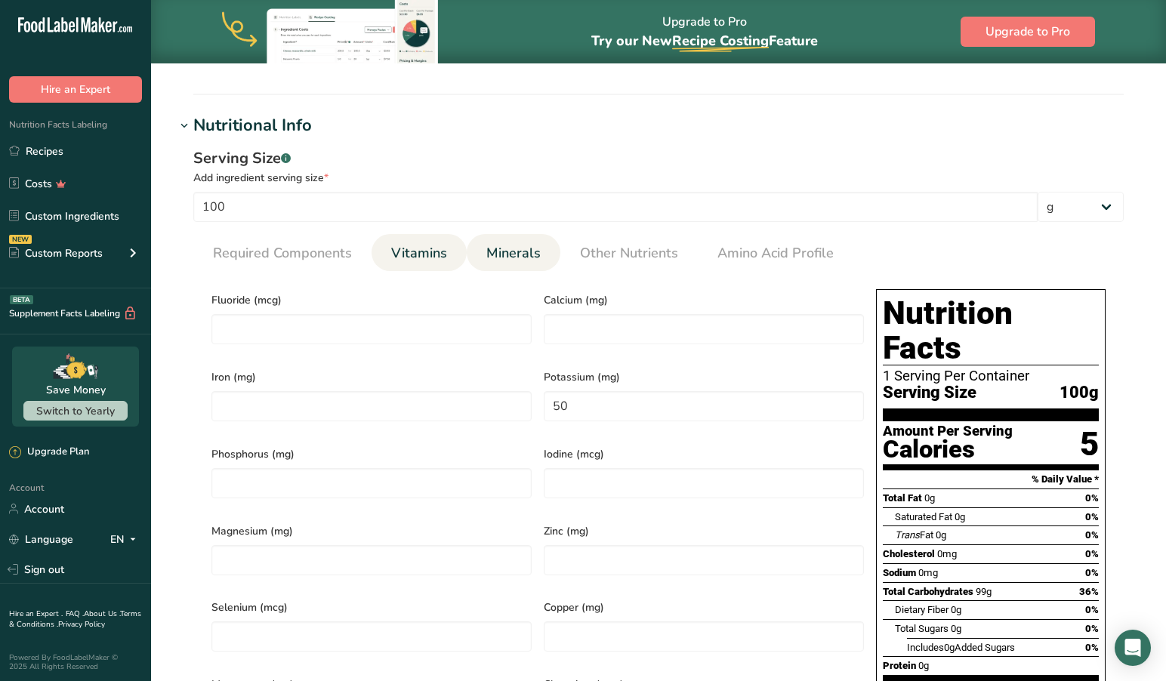
scroll to position [501, 0]
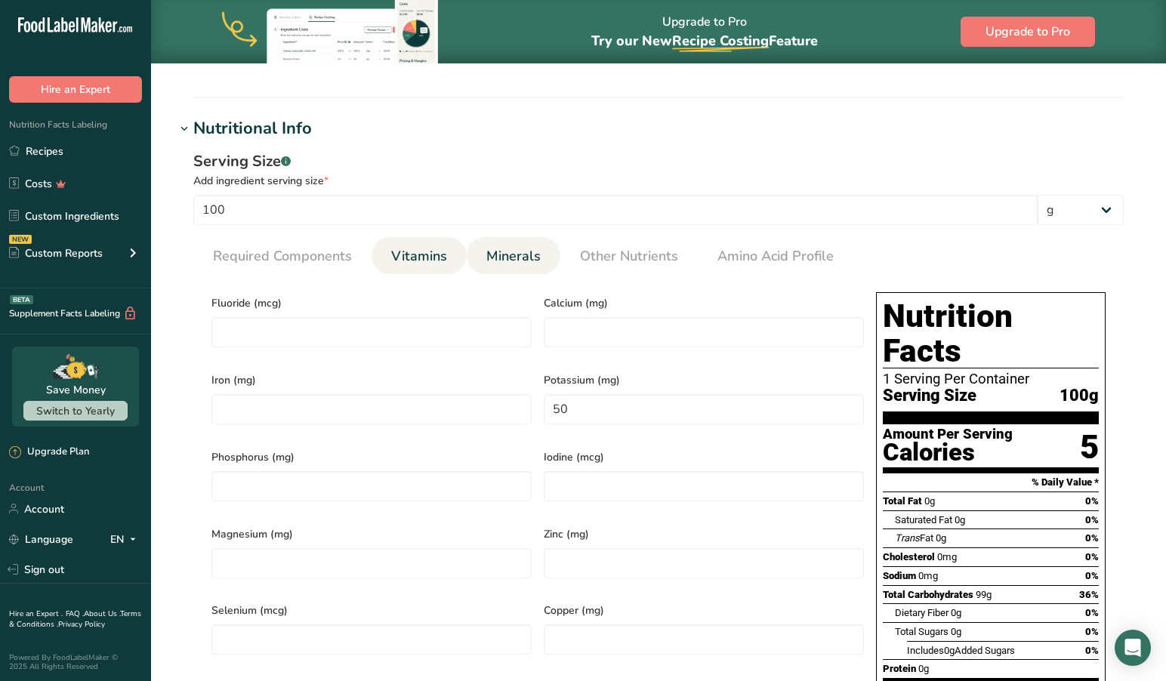
click at [416, 253] on span "Vitamins" at bounding box center [419, 256] width 56 height 20
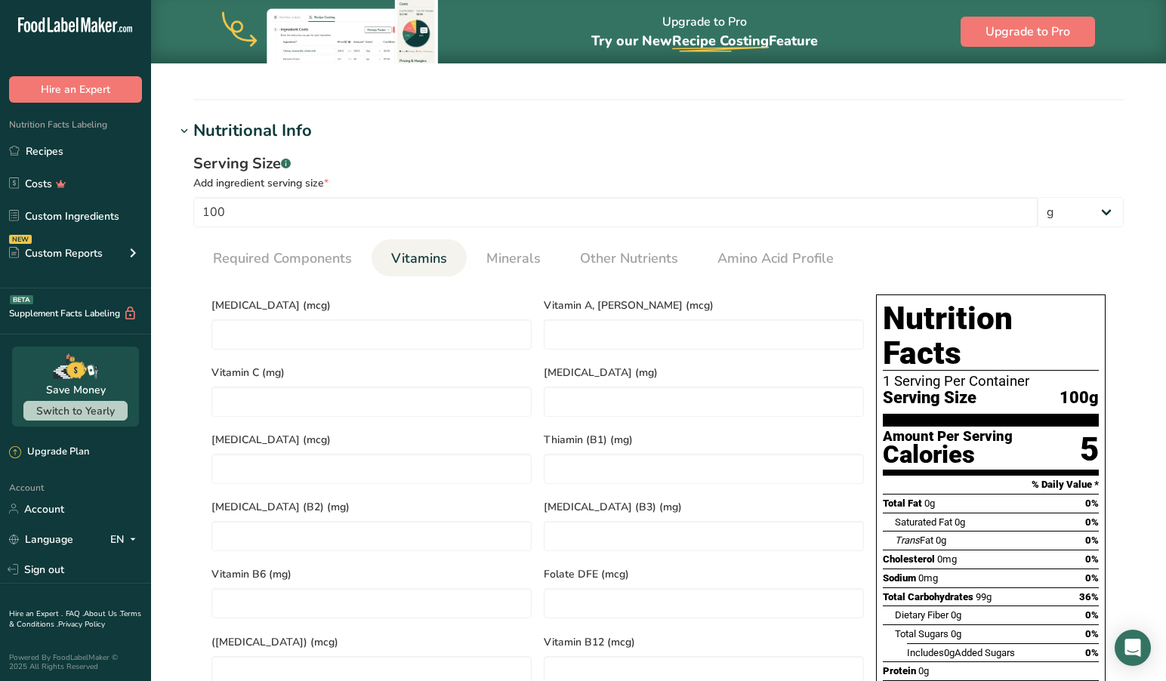
scroll to position [496, 0]
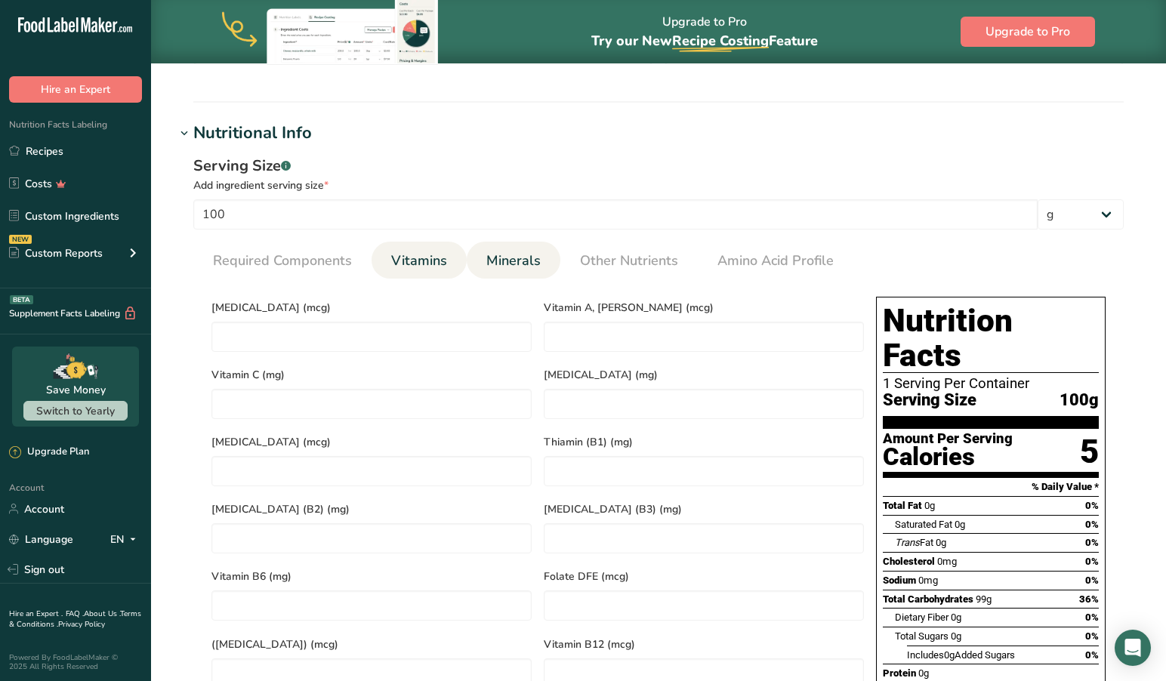
drag, startPoint x: 510, startPoint y: 249, endPoint x: 509, endPoint y: 258, distance: 8.4
click at [510, 249] on link "Minerals" at bounding box center [513, 261] width 66 height 39
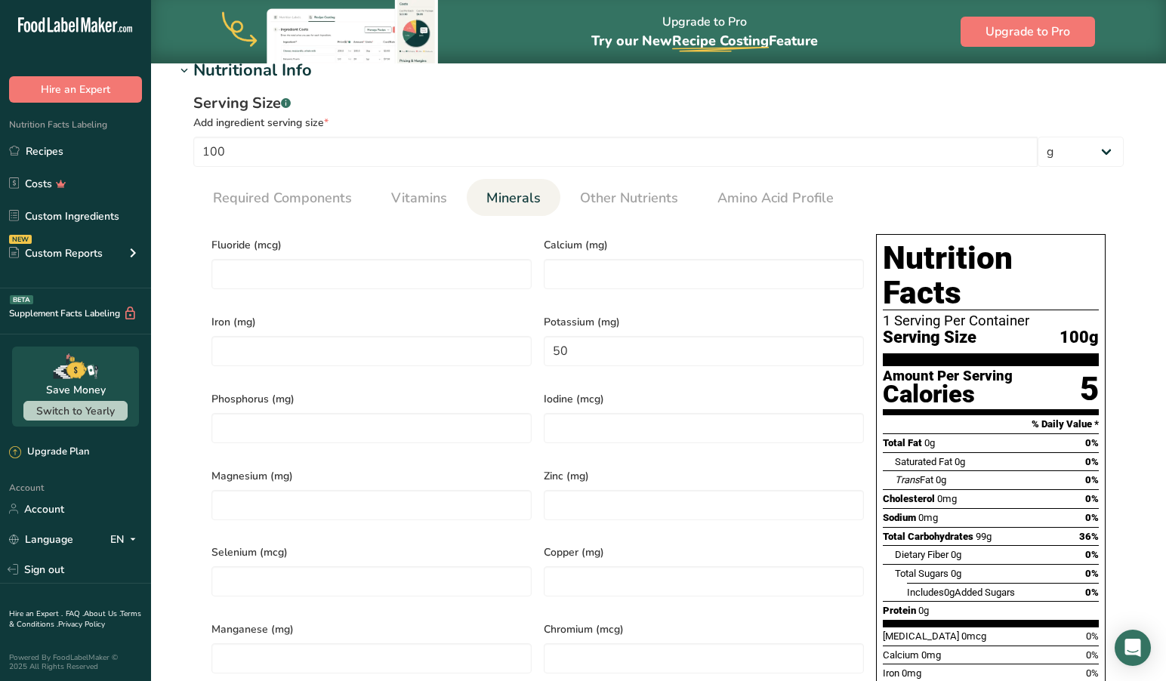
scroll to position [560, 0]
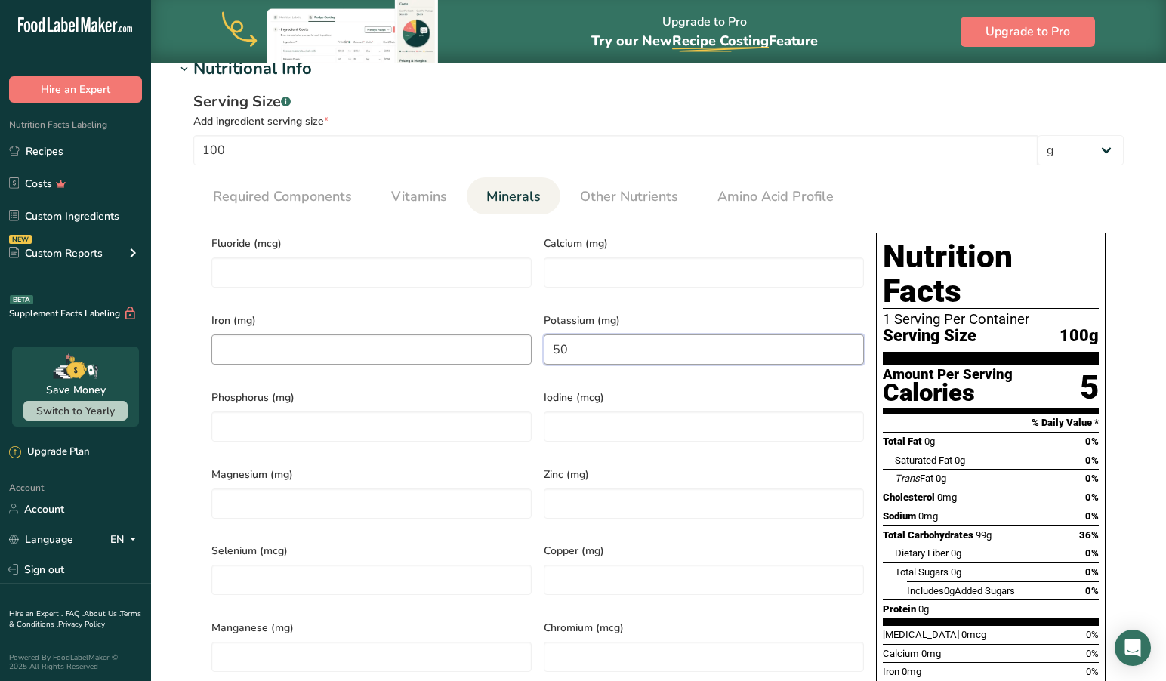
drag, startPoint x: 582, startPoint y: 346, endPoint x: 518, endPoint y: 338, distance: 64.6
click at [518, 338] on div "Fluoride (mcg) Calcium (mg) Iron (mg) Potassium (mg) 50 Phosphorus (mg) Iodine …" at bounding box center [537, 496] width 665 height 538
type input "0"
click at [663, 282] on input "number" at bounding box center [704, 273] width 320 height 30
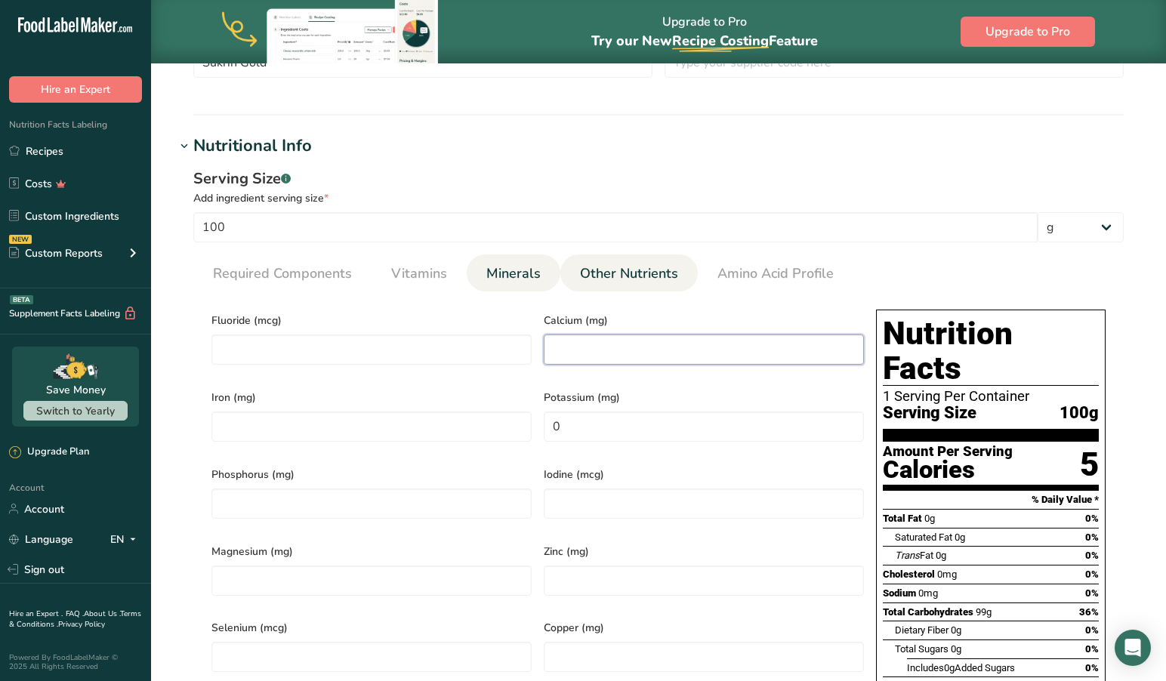
scroll to position [476, 0]
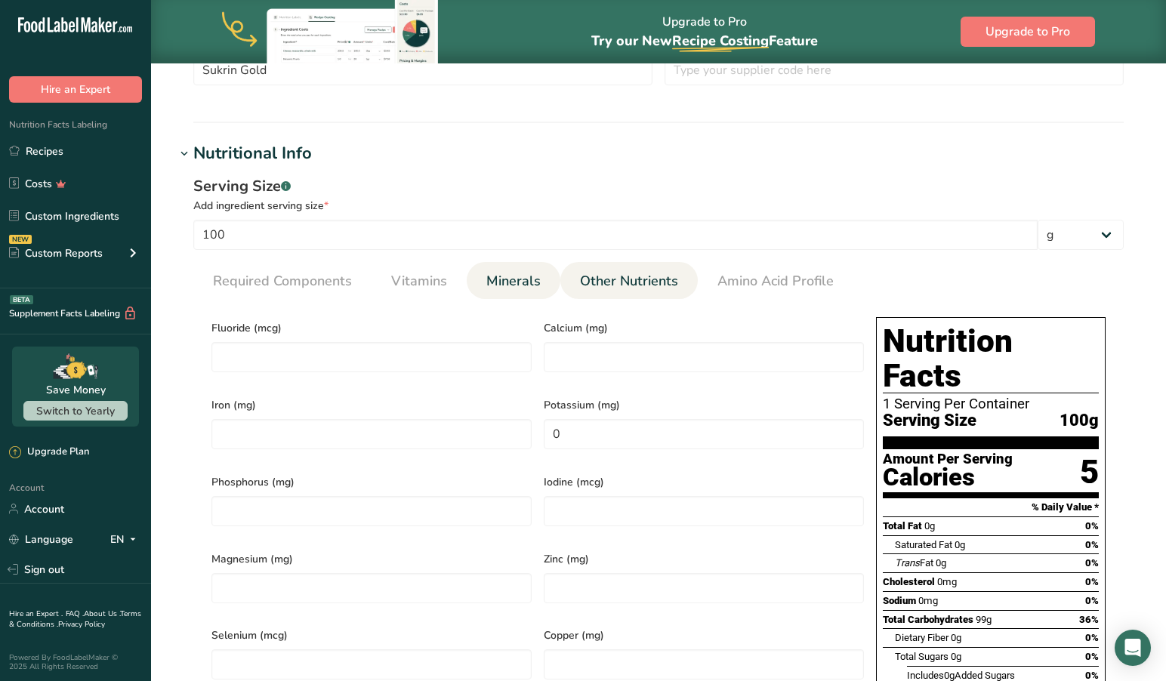
click at [628, 268] on link "Other Nutrients" at bounding box center [629, 281] width 110 height 39
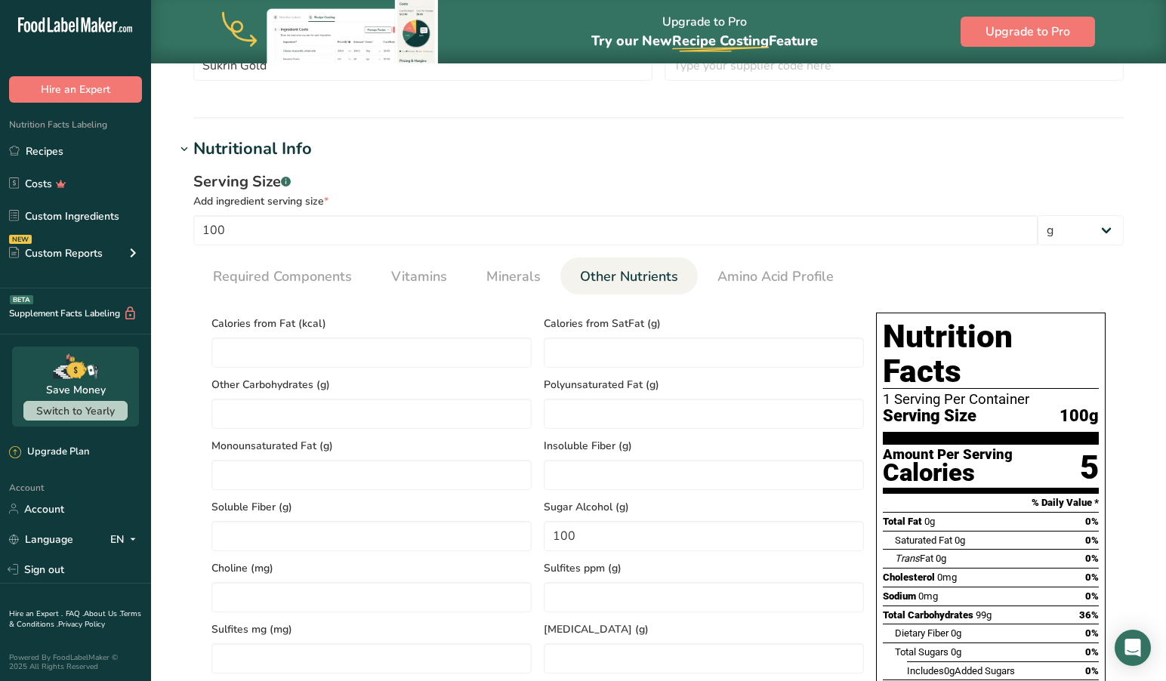
scroll to position [480, 0]
click at [267, 412] on Carbohydrates "number" at bounding box center [371, 414] width 320 height 30
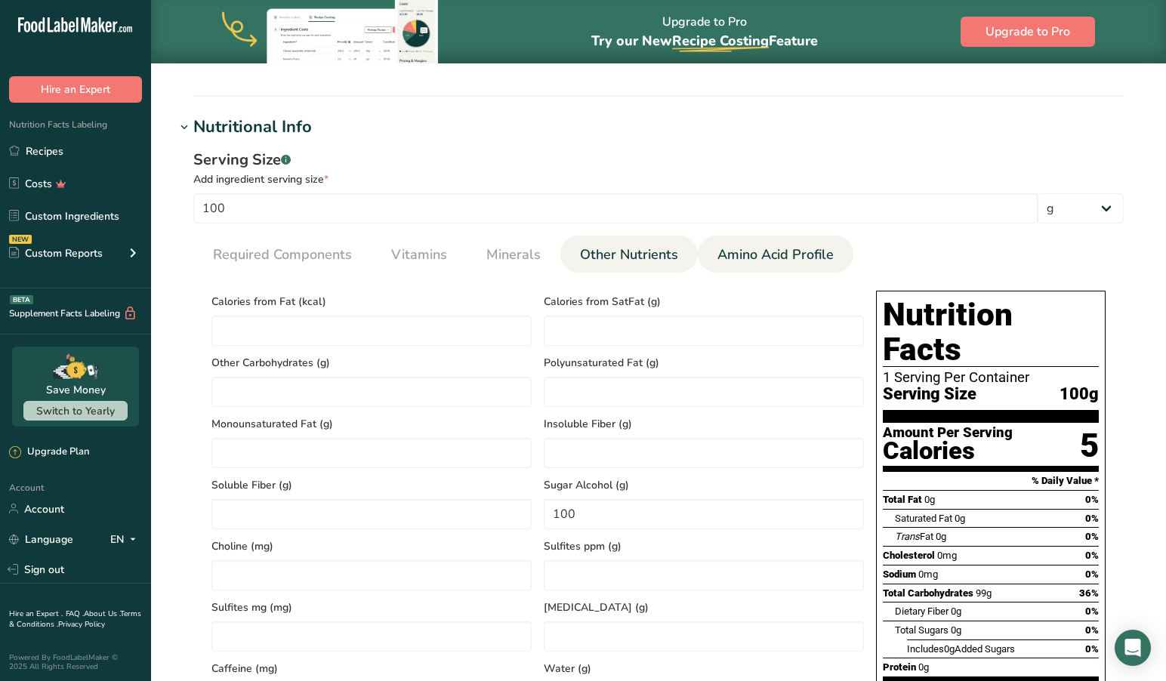
scroll to position [504, 1]
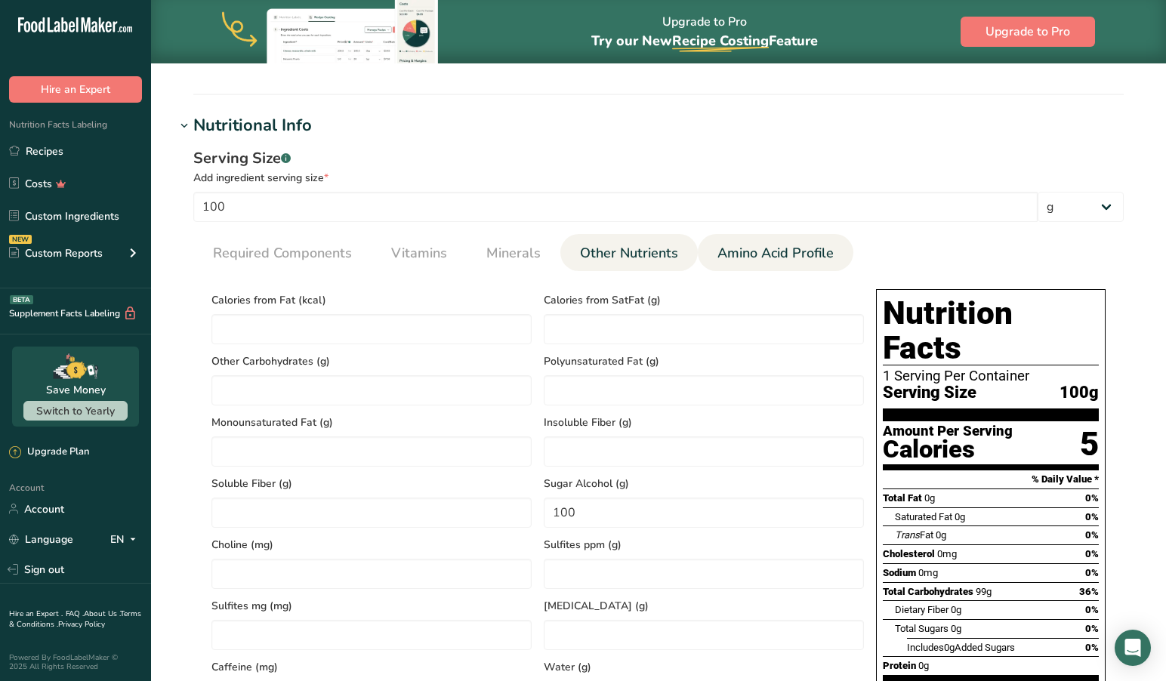
click at [760, 255] on span "Amino Acid Profile" at bounding box center [775, 253] width 116 height 20
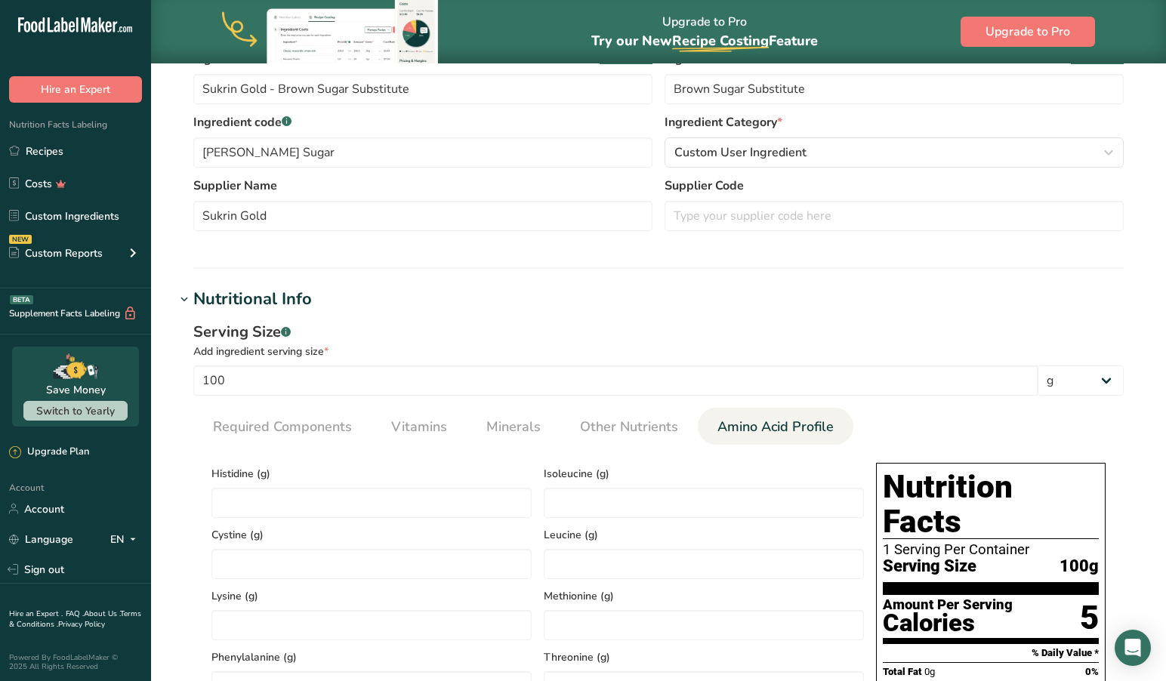
scroll to position [310, 0]
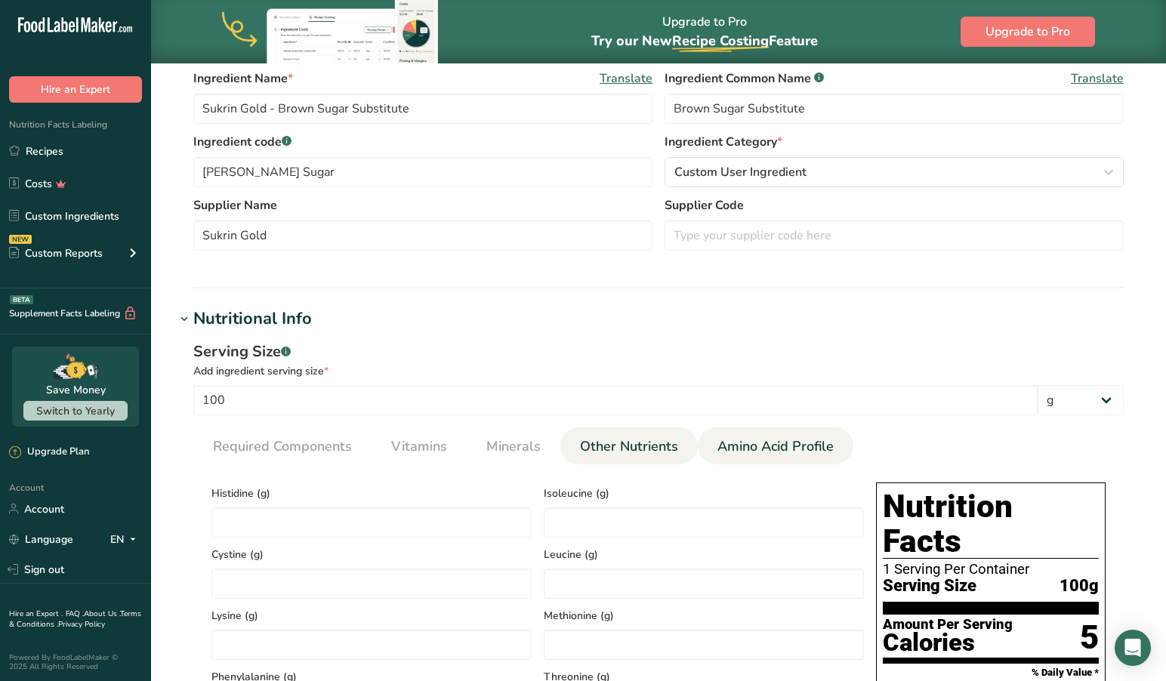
click at [625, 438] on span "Other Nutrients" at bounding box center [629, 446] width 98 height 20
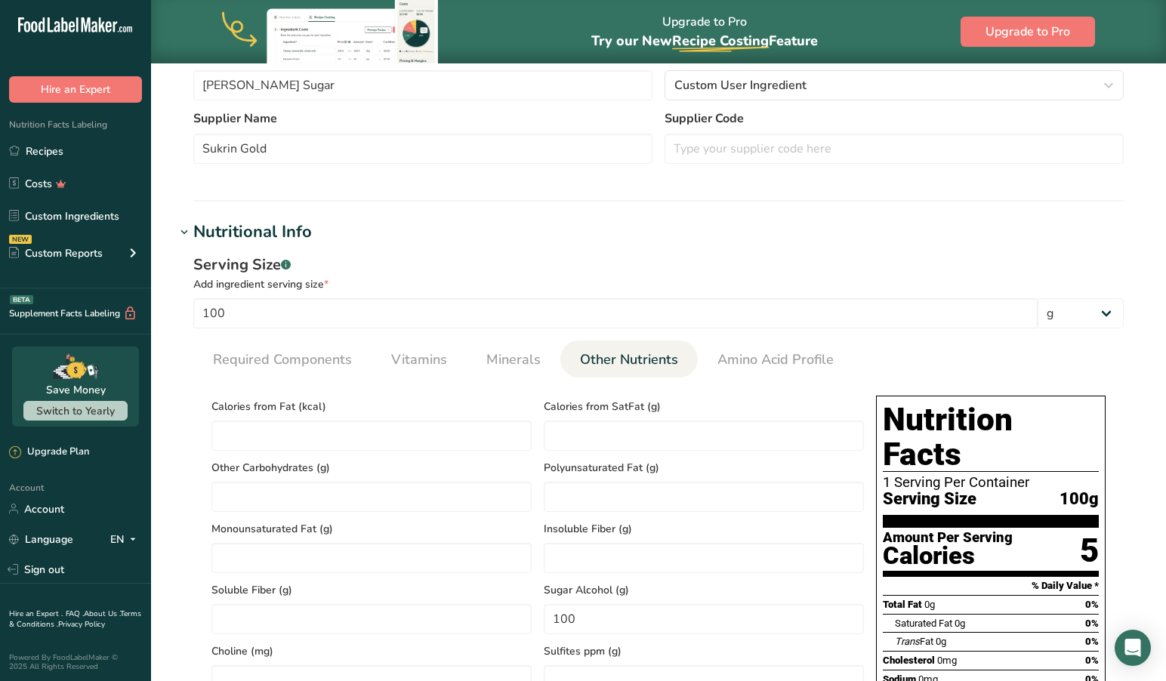
scroll to position [398, 0]
click at [577, 558] on Fiber "number" at bounding box center [704, 557] width 320 height 30
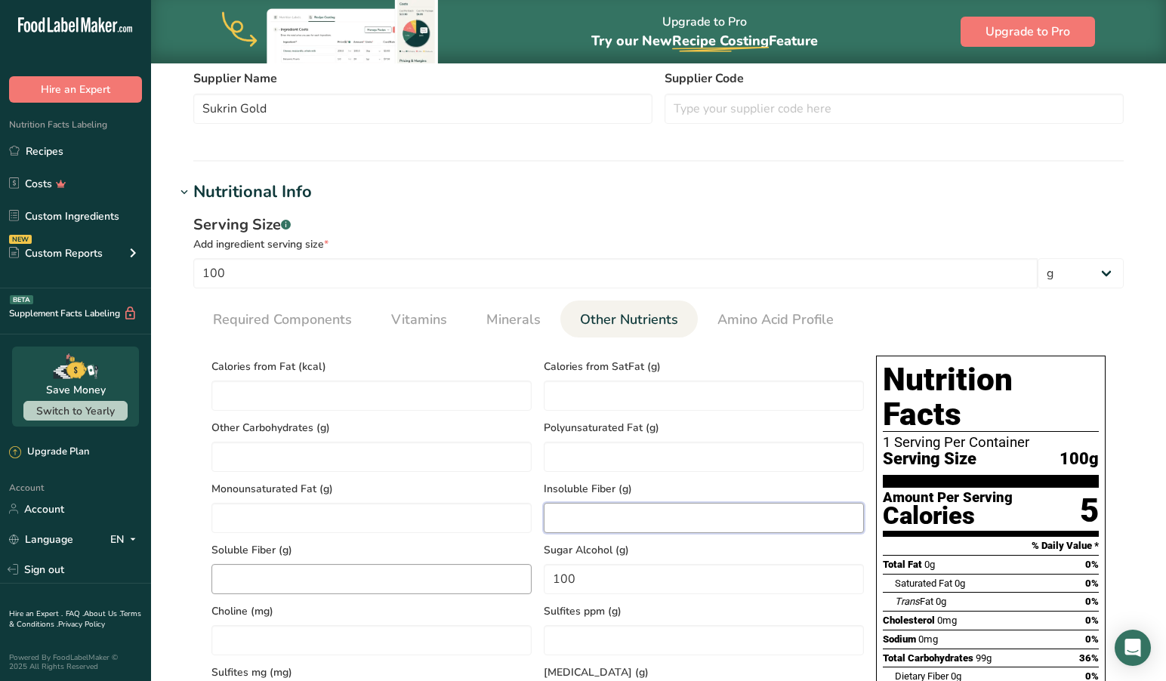
scroll to position [438, 0]
drag, startPoint x: 618, startPoint y: 580, endPoint x: 486, endPoint y: 578, distance: 132.9
click at [486, 578] on div "Calories from Fat (kcal) Calories from SatFat (g) Other Carbohydrates (g) Polyu…" at bounding box center [537, 685] width 665 height 673
drag, startPoint x: 575, startPoint y: 575, endPoint x: 504, endPoint y: 576, distance: 70.2
click at [504, 576] on div "Calories from Fat (kcal) Calories from SatFat (g) Other Carbohydrates (g) Polyu…" at bounding box center [537, 685] width 665 height 673
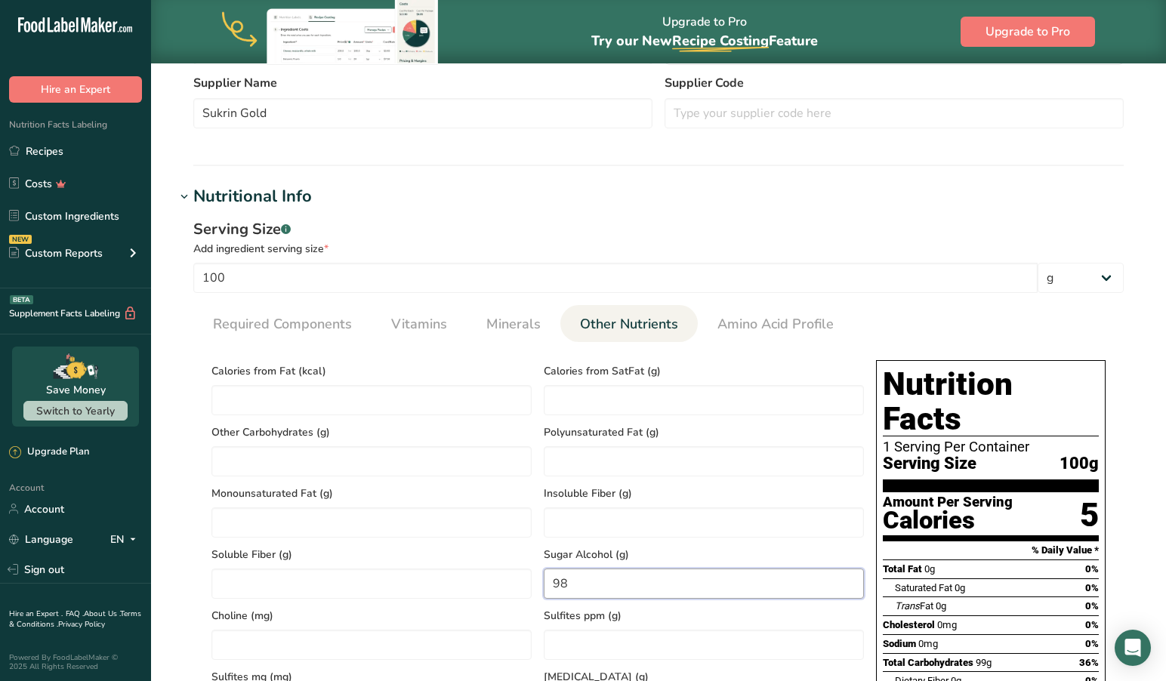
type Alcohol "98"
click at [868, 610] on div "Sulfites ppm (g)" at bounding box center [704, 629] width 332 height 61
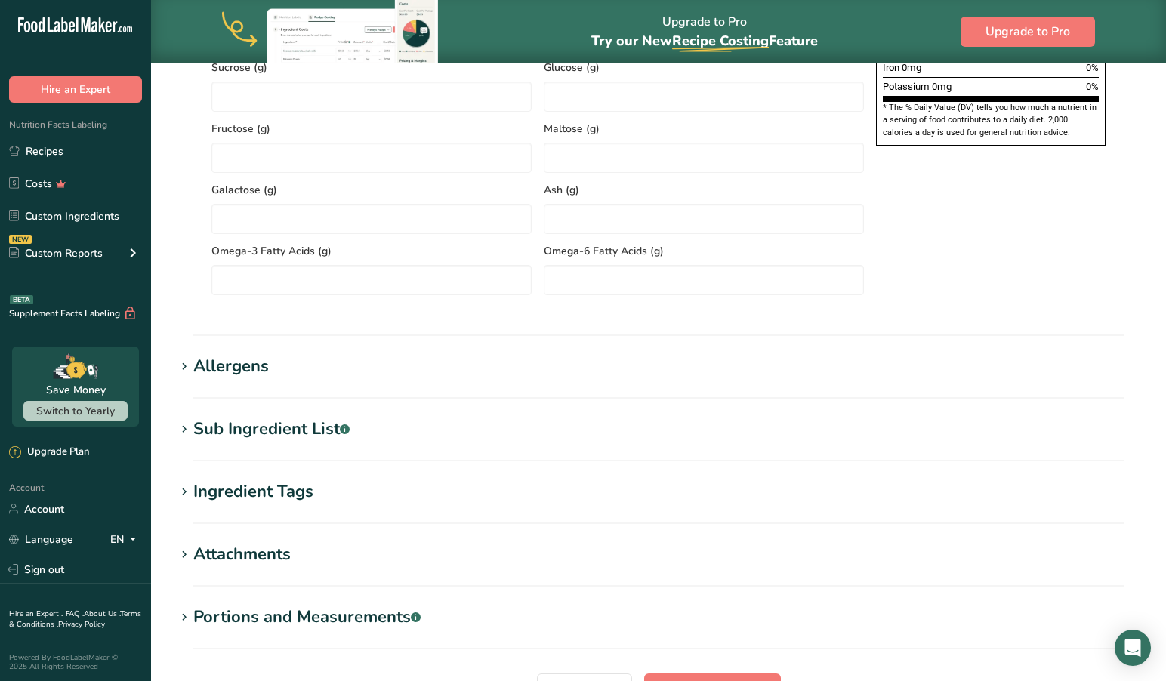
scroll to position [1170, 0]
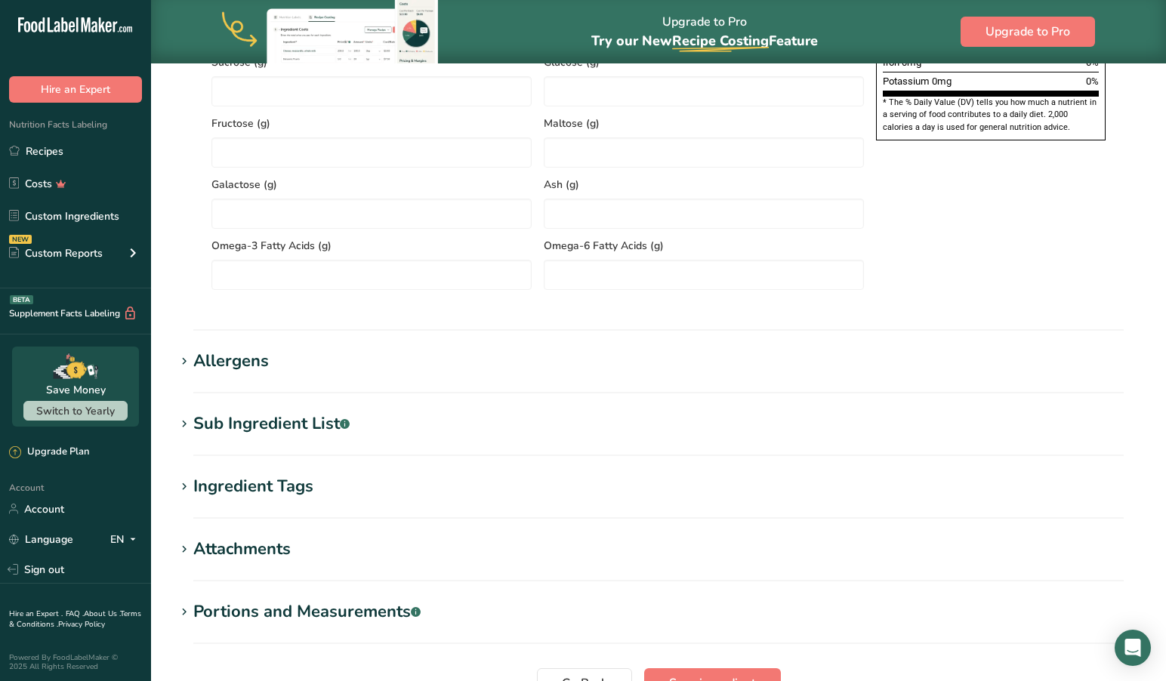
click at [254, 240] on span "Omega-3 Fatty Acids (g)" at bounding box center [371, 246] width 320 height 16
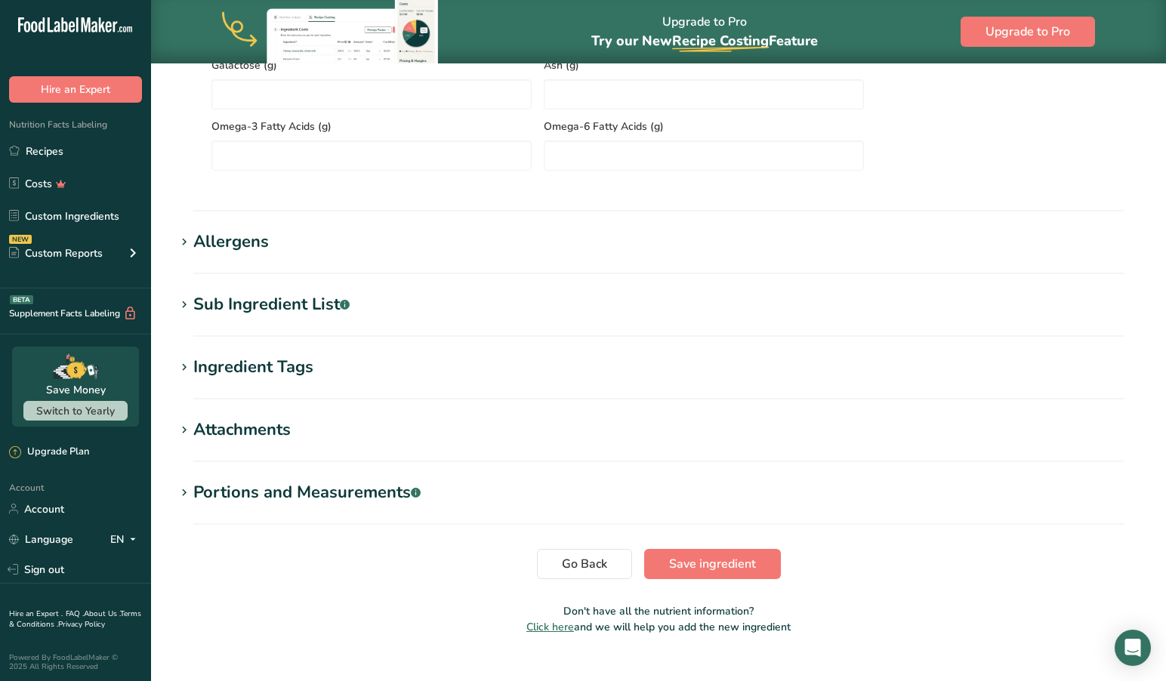
scroll to position [1293, 0]
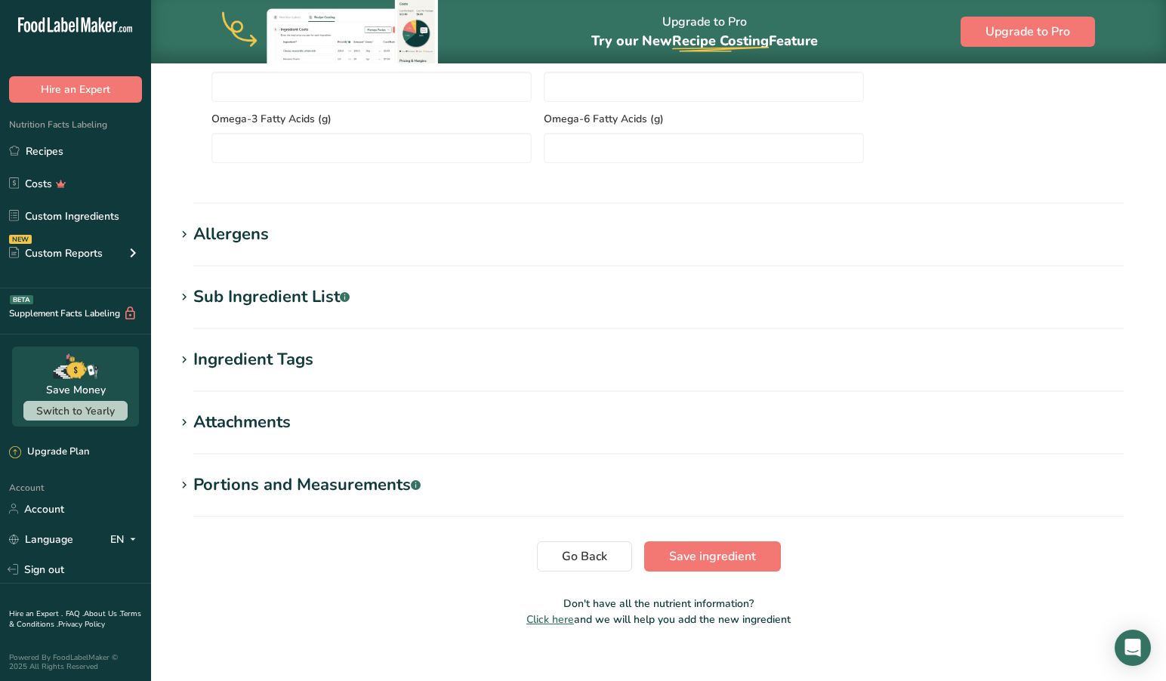
click at [190, 490] on icon at bounding box center [184, 485] width 14 height 21
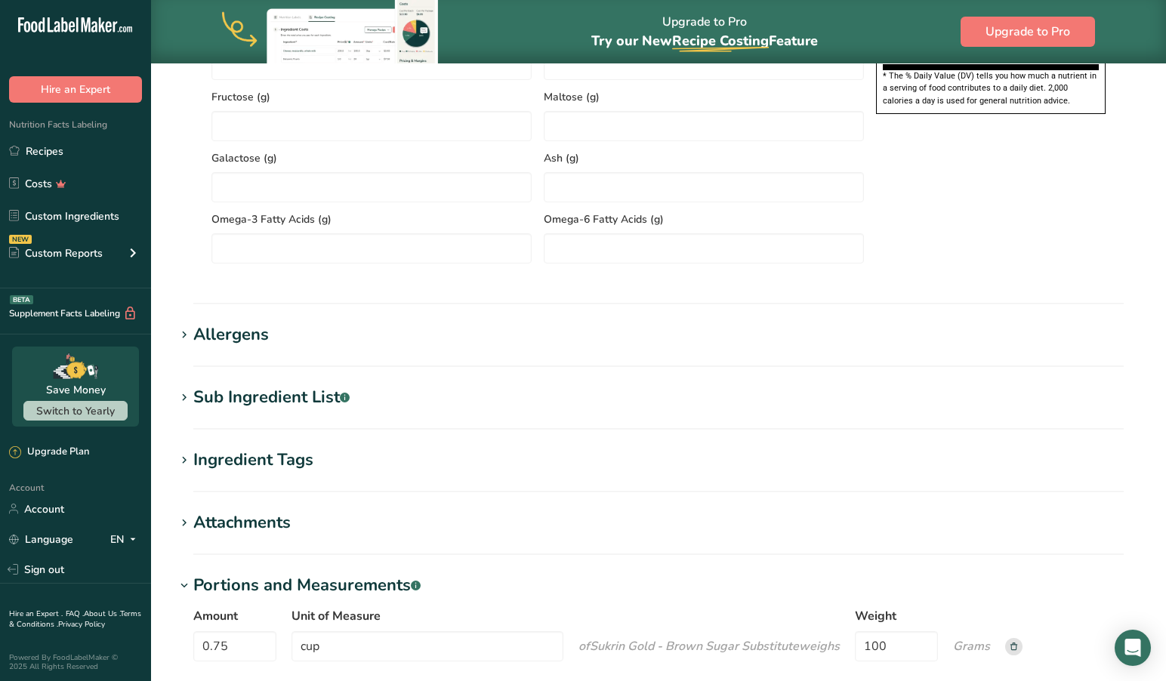
scroll to position [1186, 0]
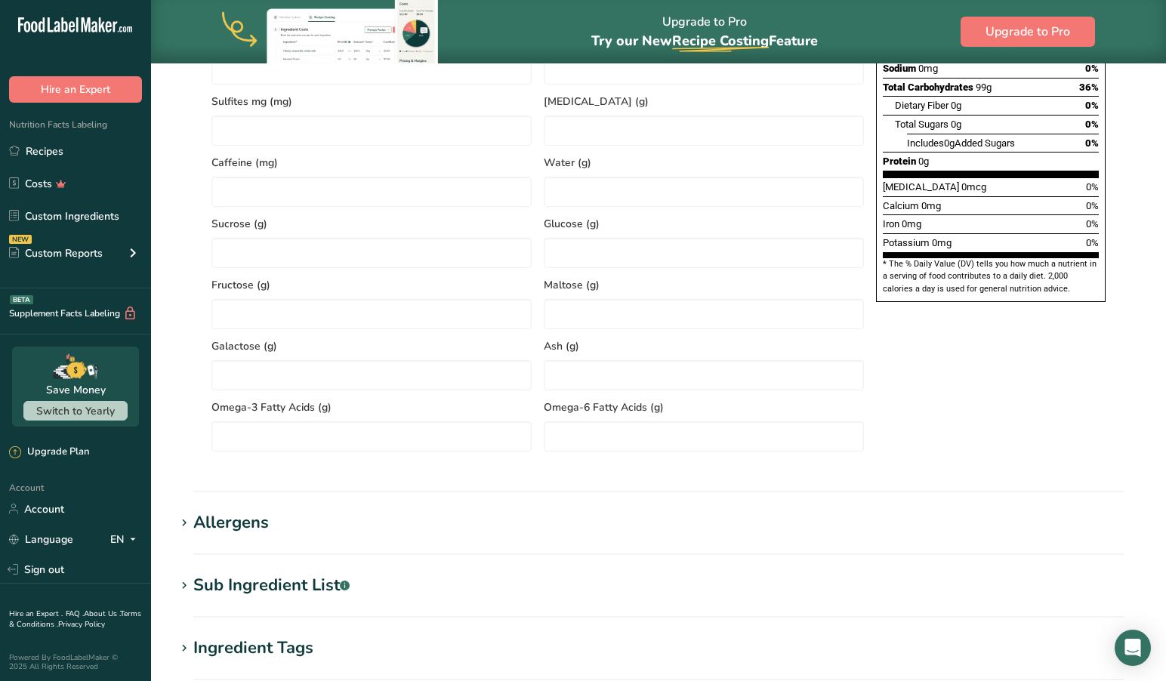
click at [183, 523] on icon at bounding box center [184, 523] width 14 height 21
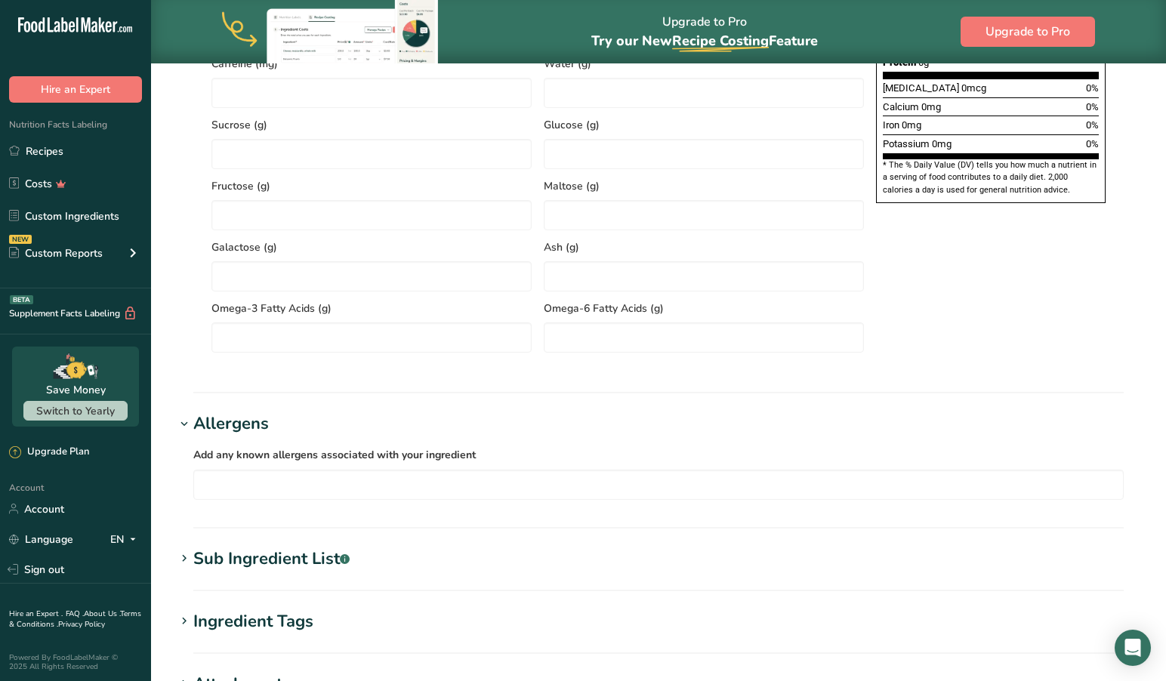
scroll to position [1112, 0]
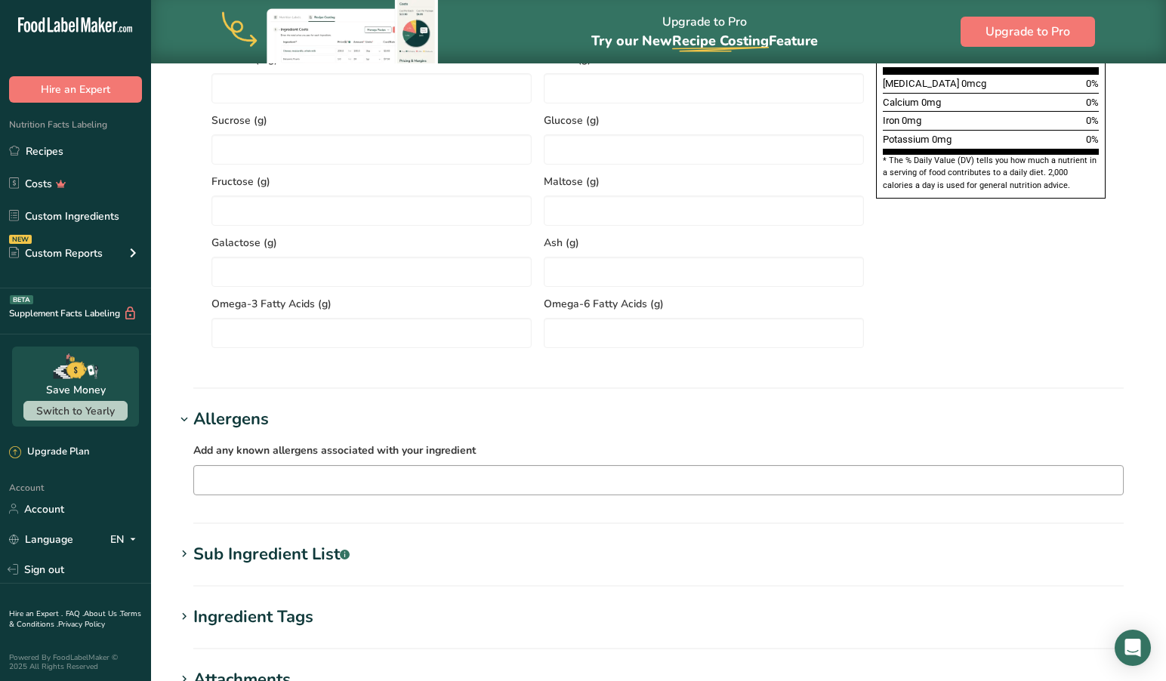
click at [307, 482] on input "text" at bounding box center [658, 479] width 929 height 23
type input "B"
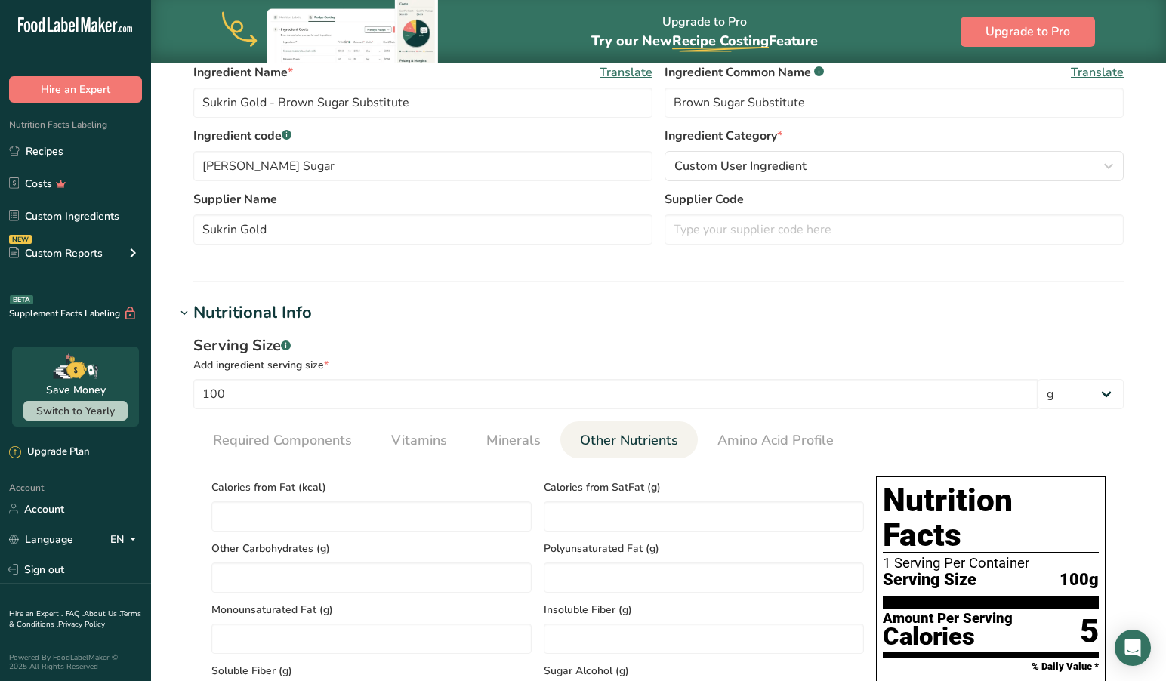
scroll to position [319, 0]
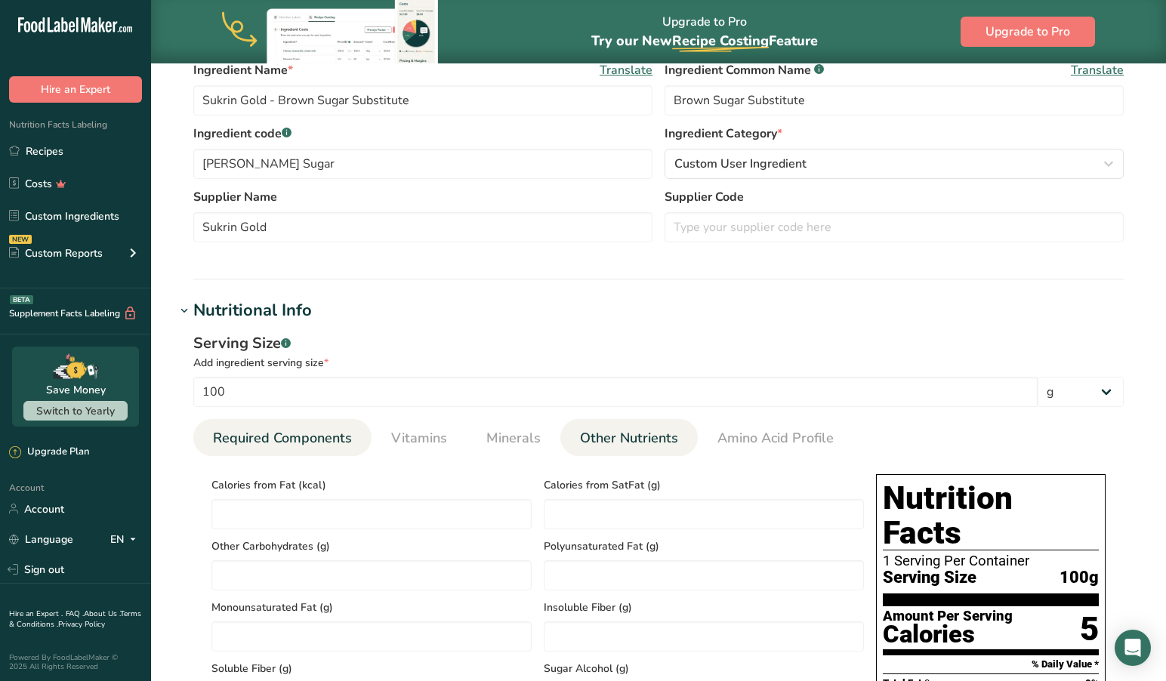
click at [307, 446] on span "Required Components" at bounding box center [282, 438] width 139 height 20
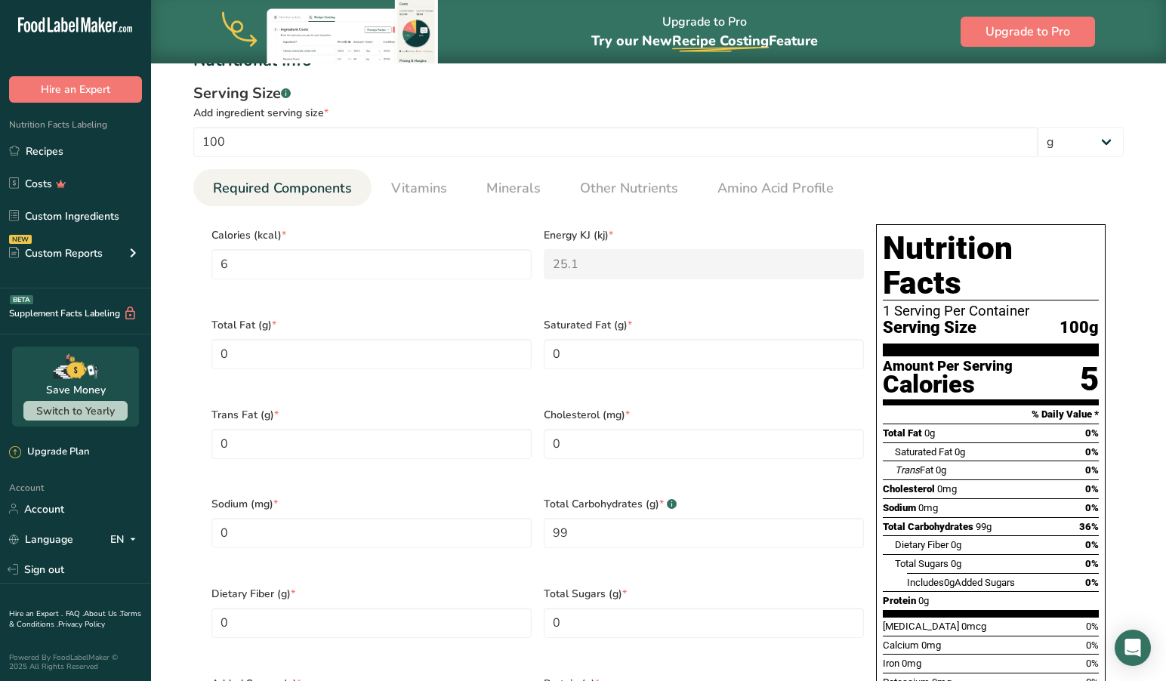
scroll to position [568, 0]
click at [534, 142] on input "100" at bounding box center [615, 143] width 844 height 30
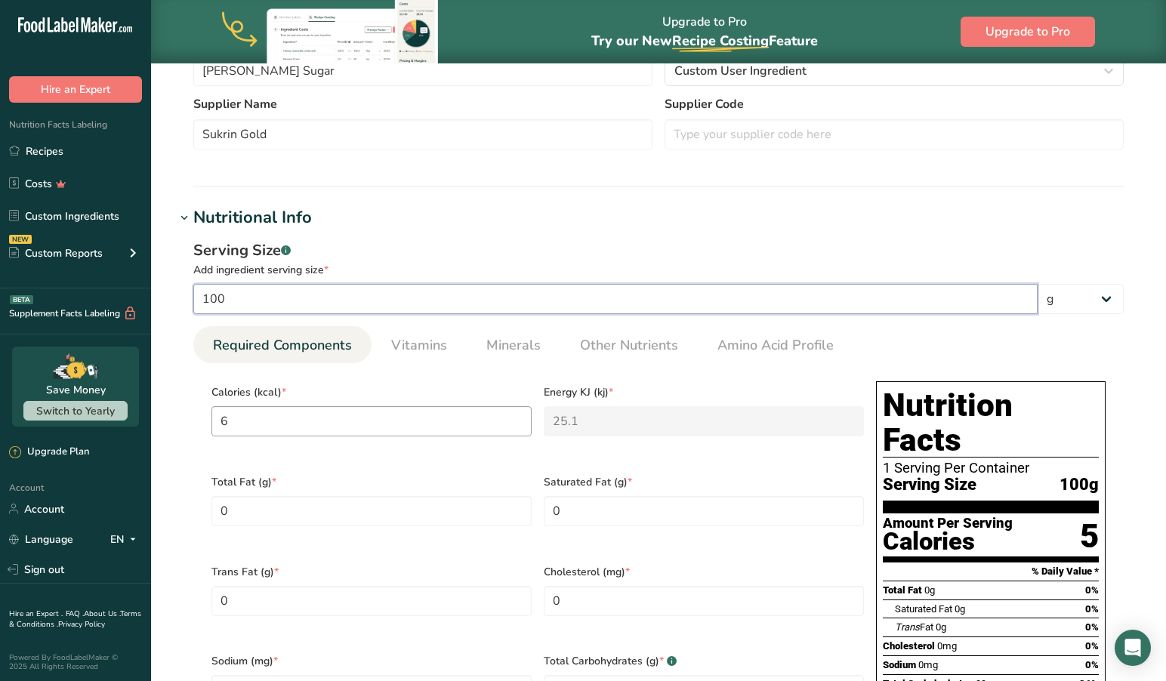
scroll to position [325, 0]
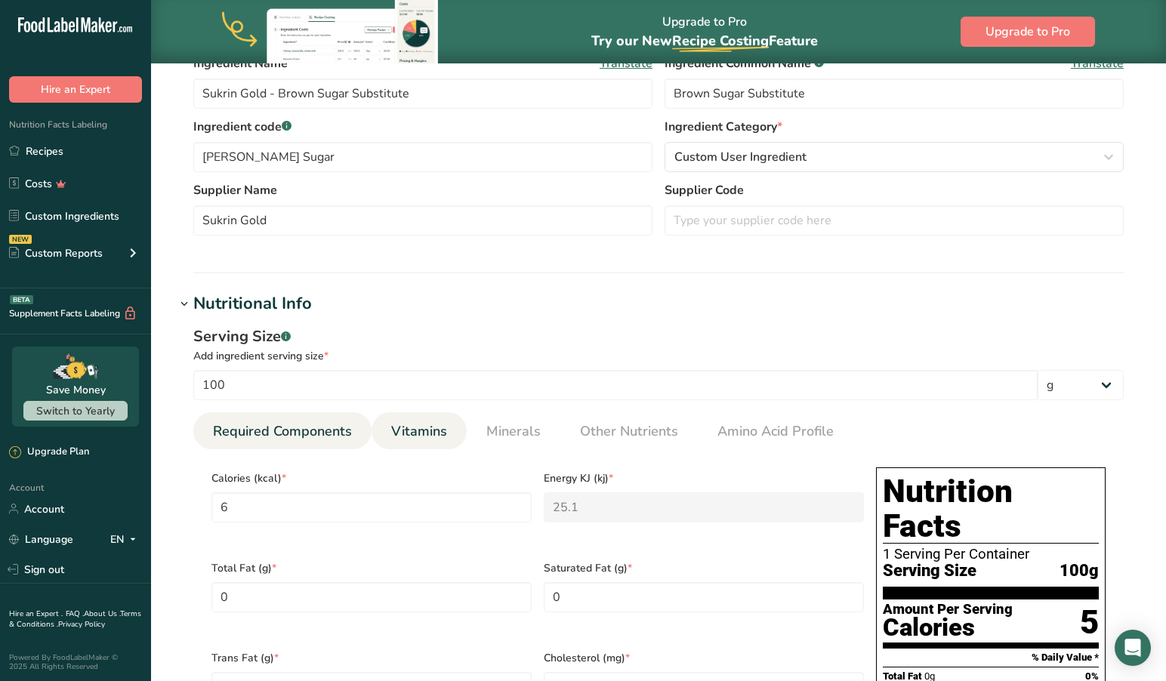
click at [413, 441] on span "Vitamins" at bounding box center [419, 431] width 56 height 20
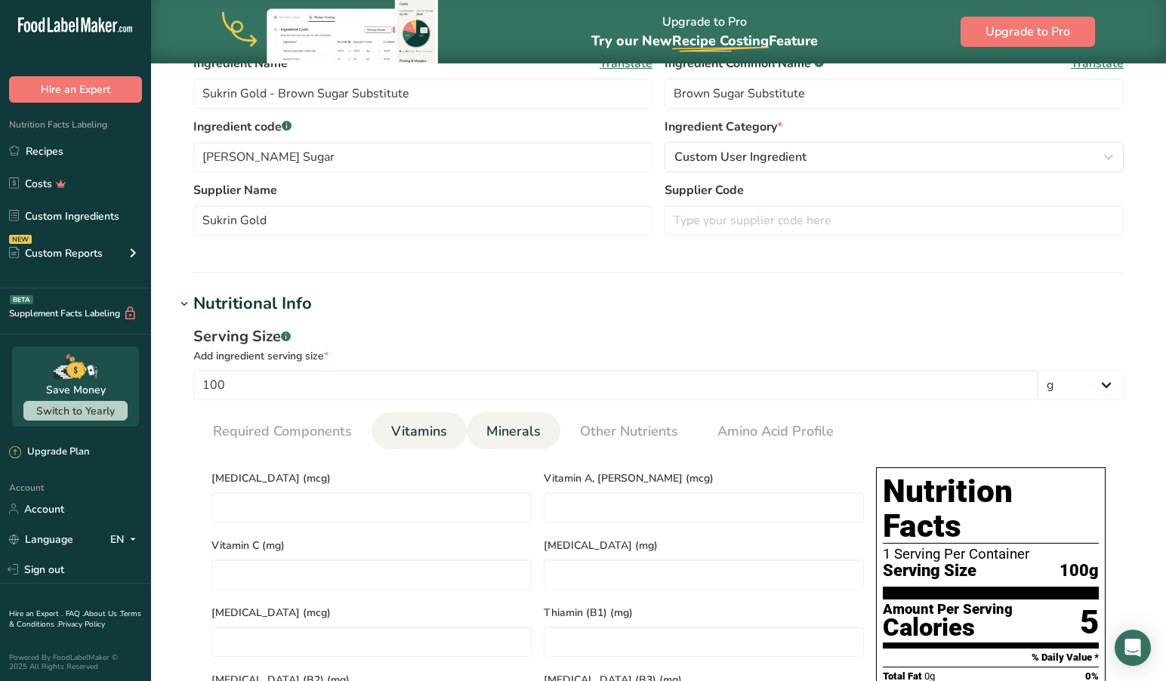
click at [535, 432] on span "Minerals" at bounding box center [513, 431] width 54 height 20
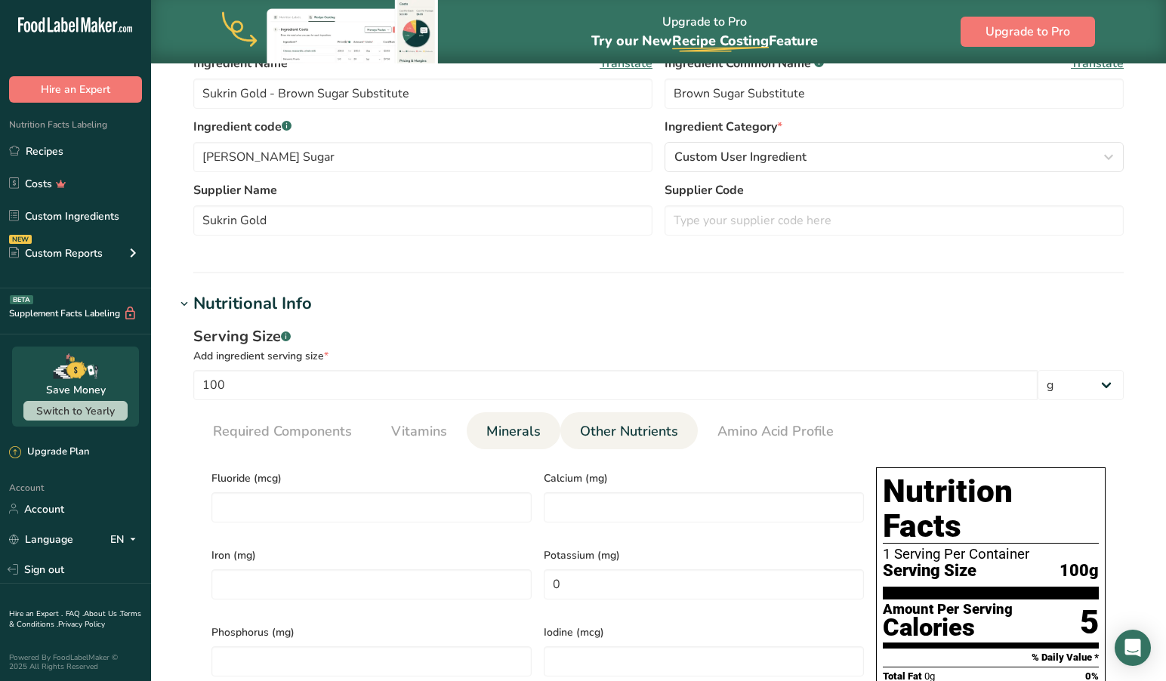
click at [628, 434] on span "Other Nutrients" at bounding box center [629, 431] width 98 height 20
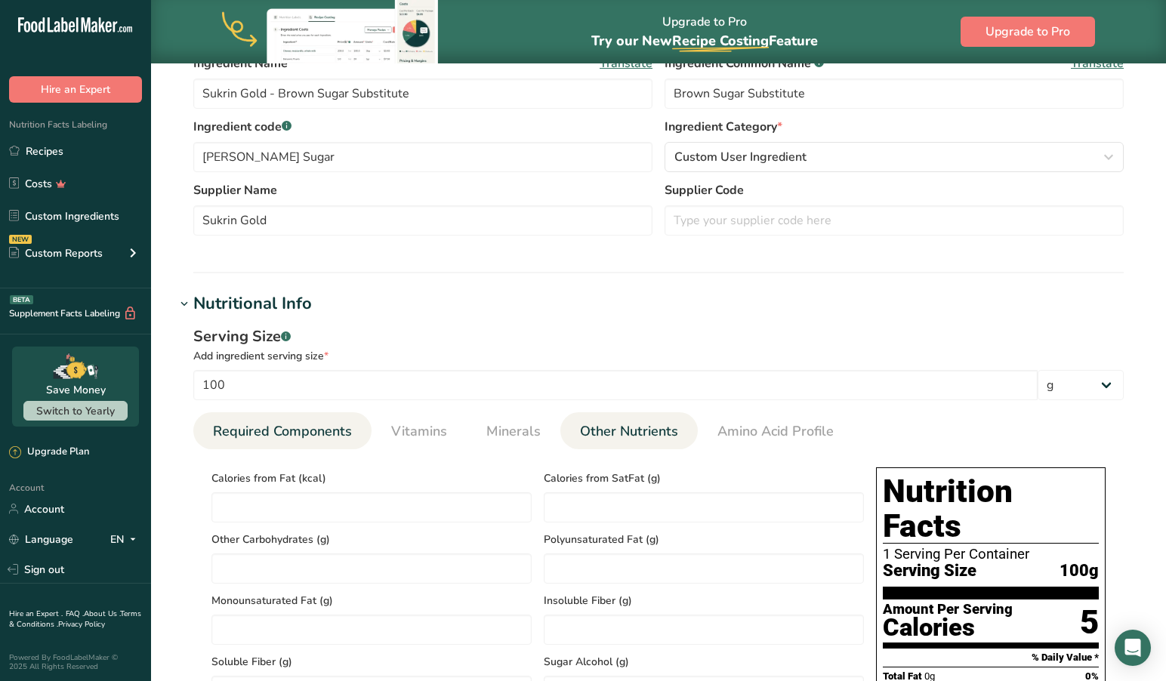
scroll to position [328, 0]
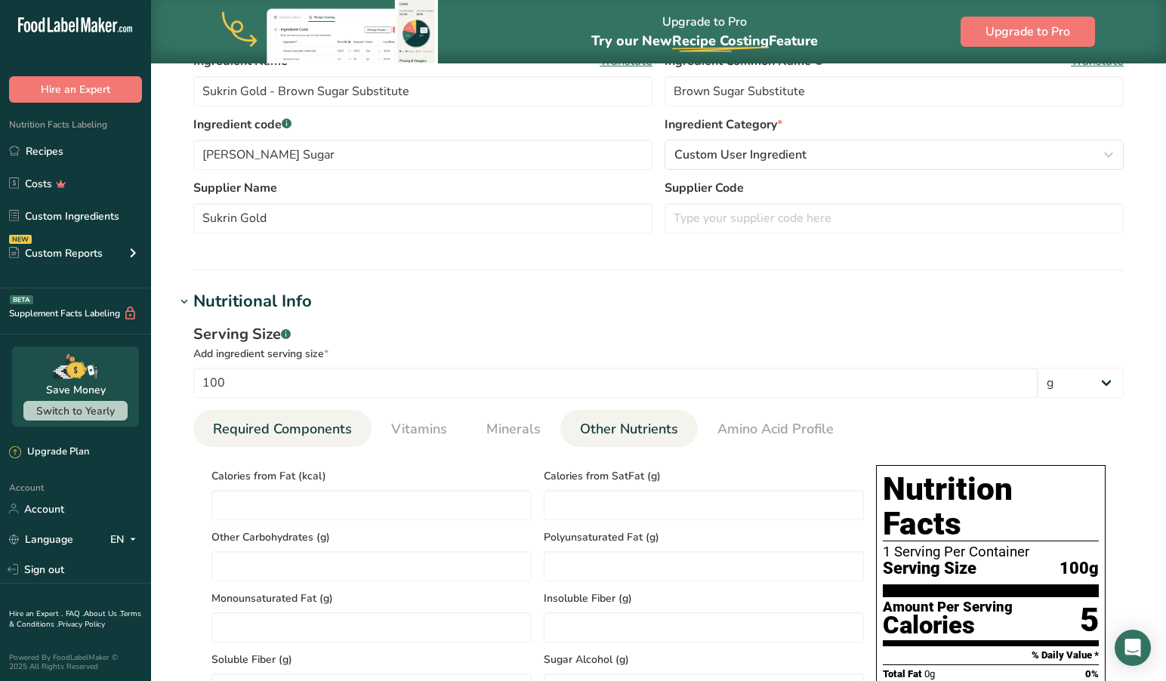
click at [323, 427] on span "Required Components" at bounding box center [282, 429] width 139 height 20
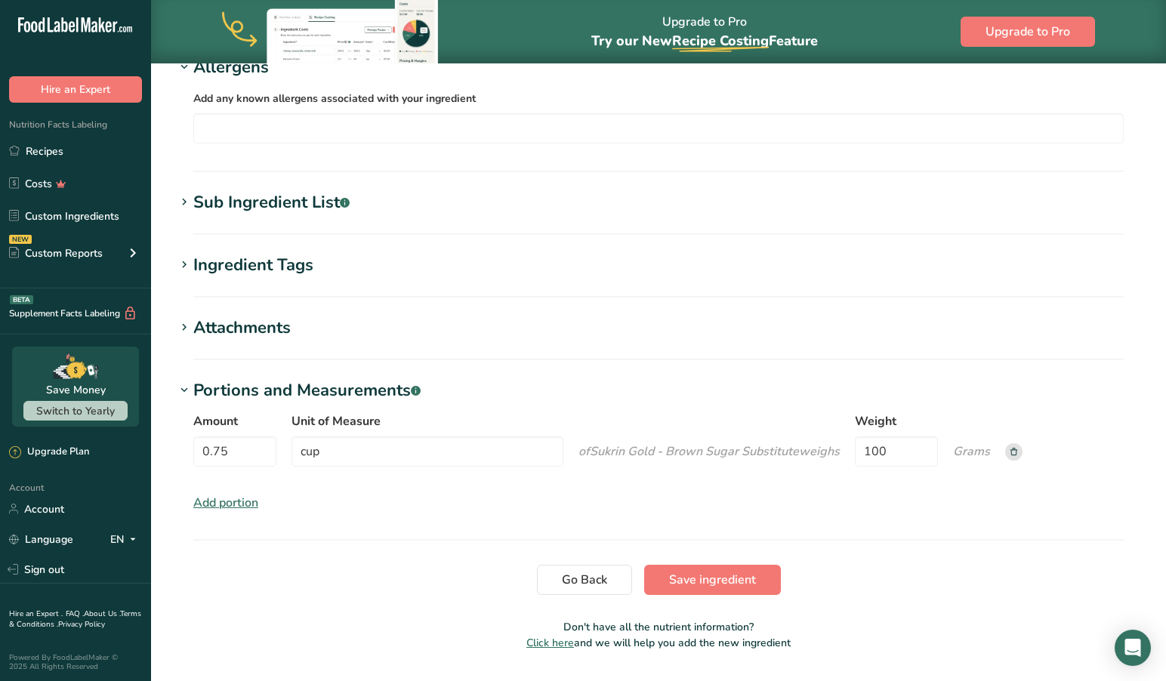
scroll to position [1327, 0]
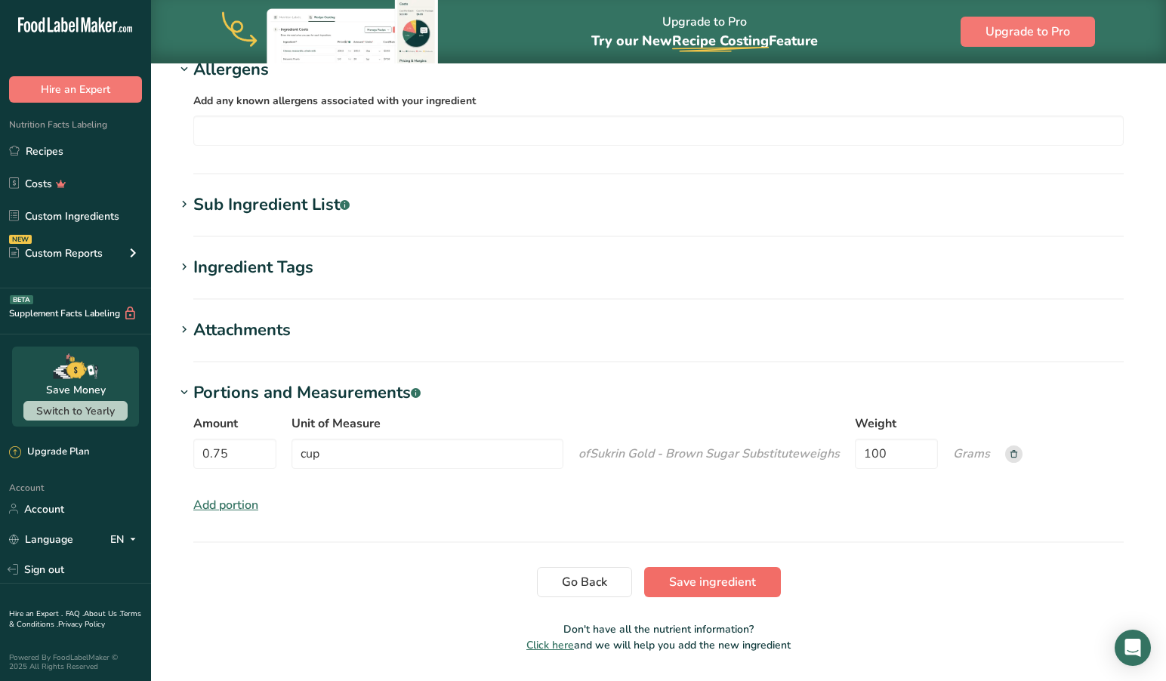
click at [704, 573] on span "Save ingredient" at bounding box center [712, 582] width 87 height 18
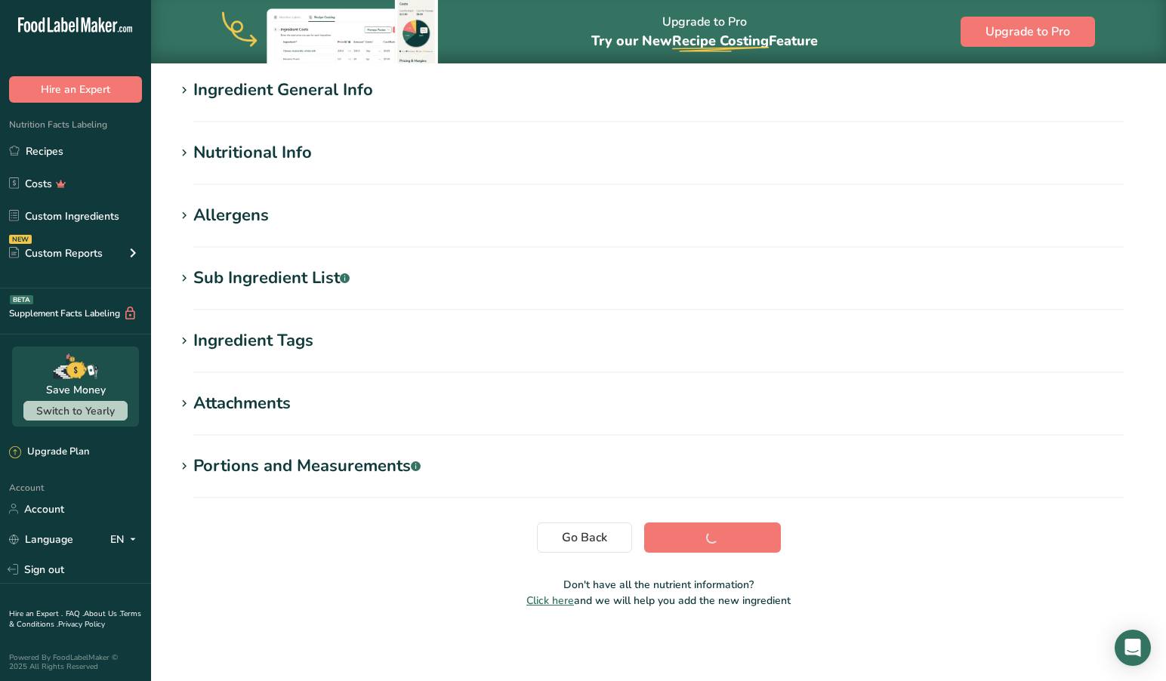
scroll to position [118, 0]
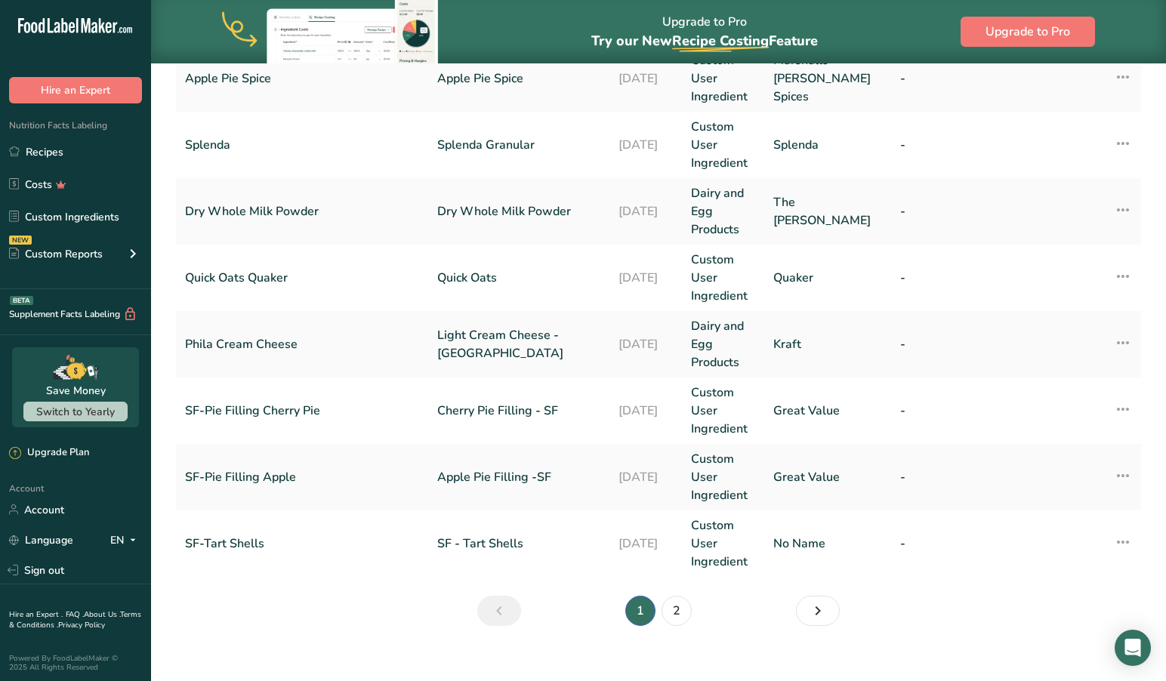
scroll to position [636, 0]
click at [683, 597] on link "2" at bounding box center [677, 612] width 30 height 30
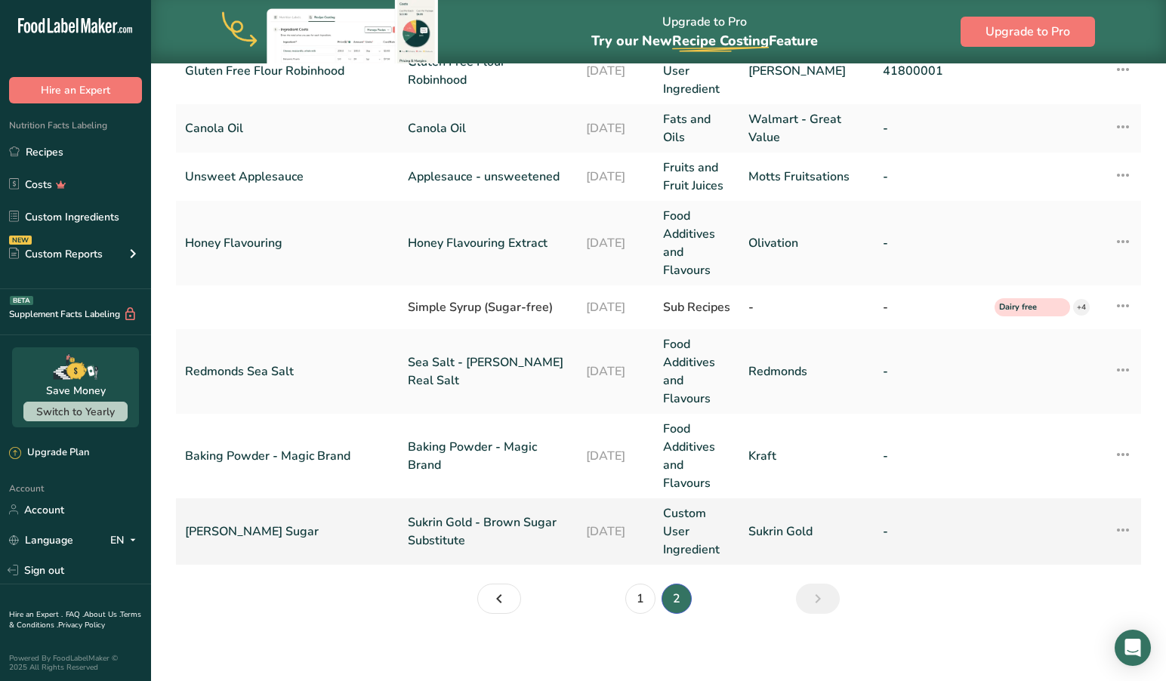
scroll to position [427, 0]
click at [327, 526] on link "Sukrin Brown Sugar" at bounding box center [287, 532] width 205 height 18
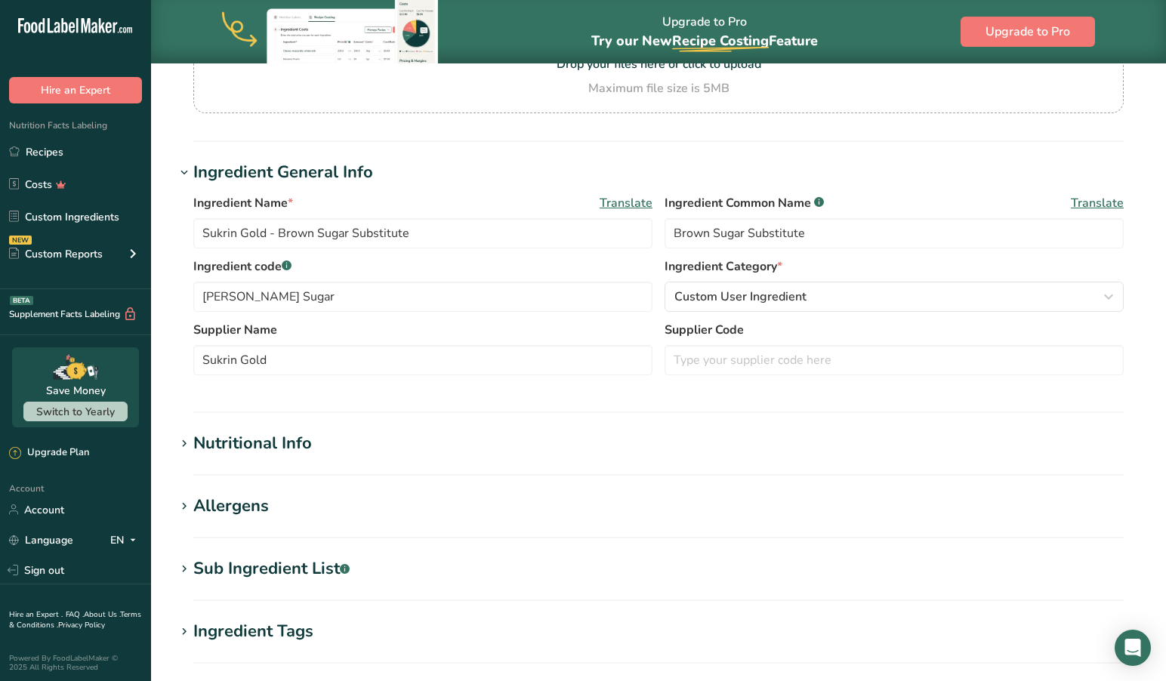
scroll to position [192, 0]
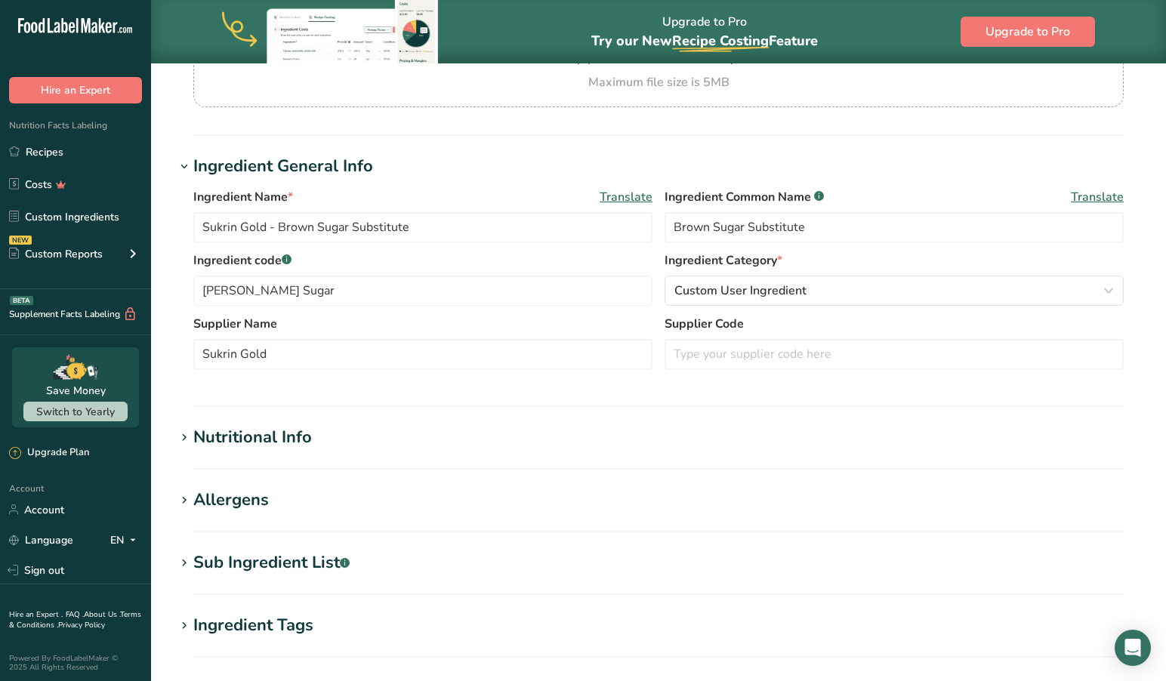
drag, startPoint x: 182, startPoint y: 433, endPoint x: 181, endPoint y: 443, distance: 9.1
click at [183, 433] on icon at bounding box center [184, 437] width 14 height 21
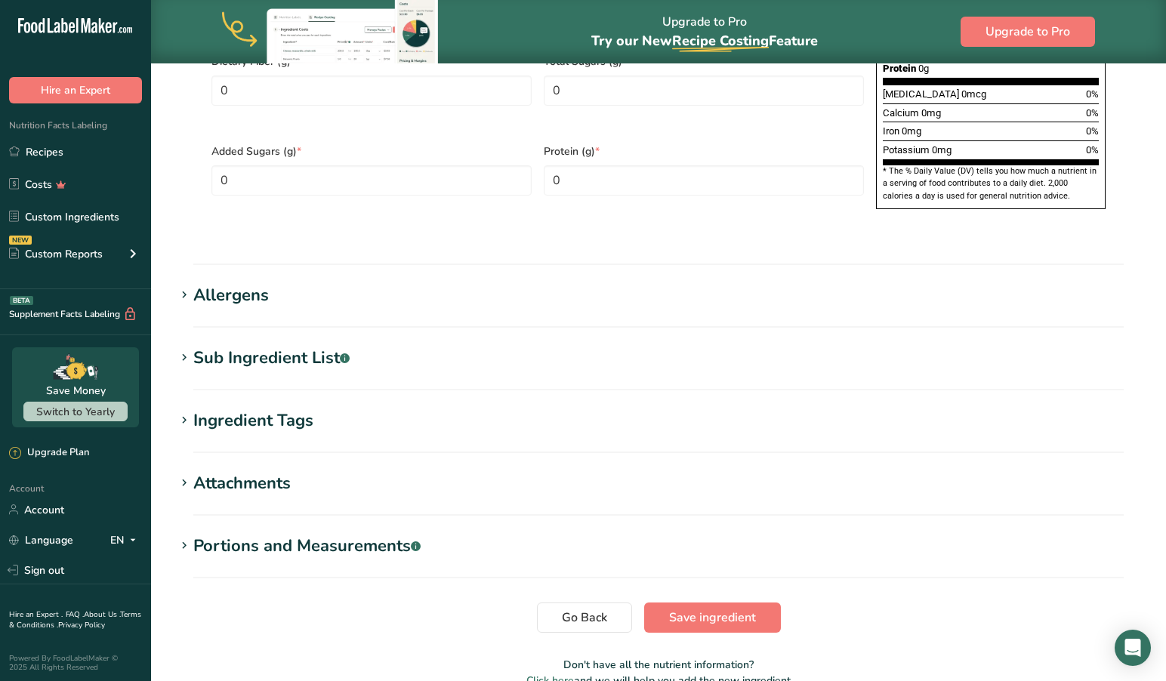
scroll to position [1106, 0]
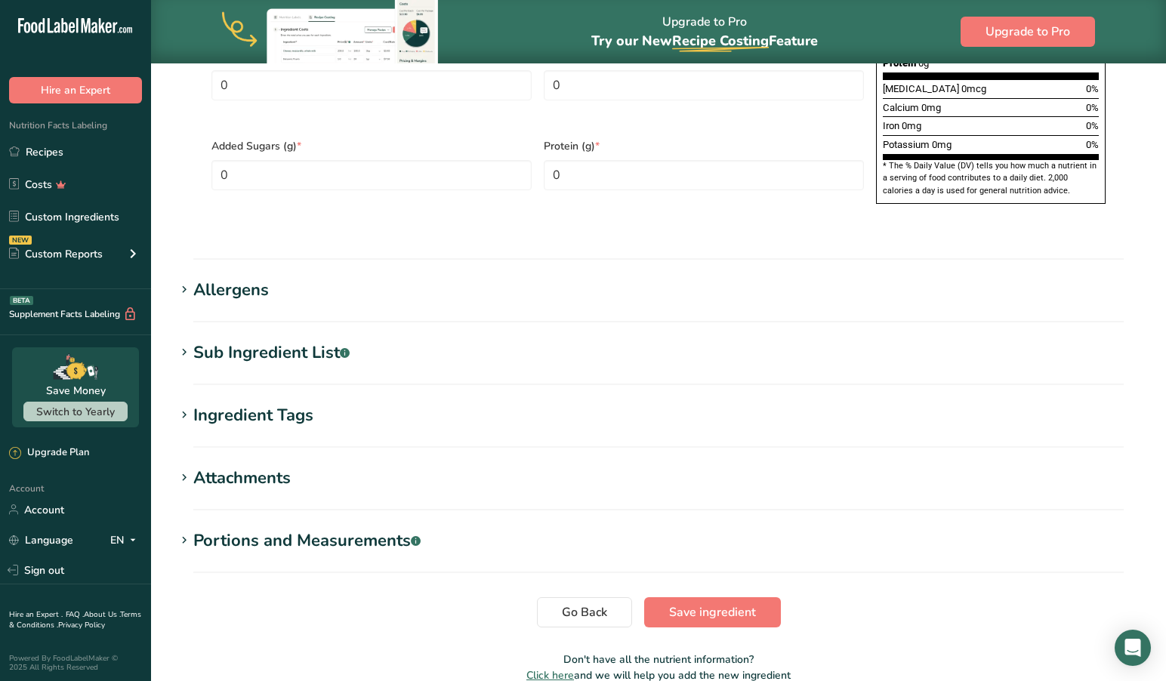
click at [181, 467] on icon at bounding box center [184, 477] width 14 height 21
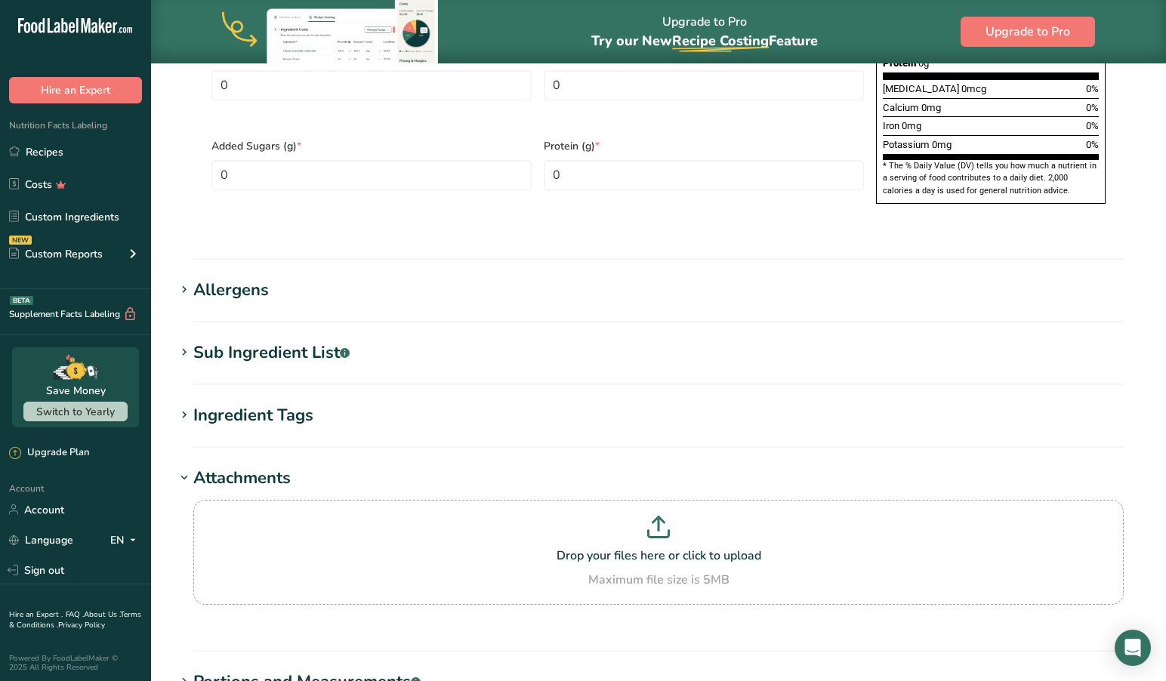
click at [181, 467] on icon at bounding box center [184, 477] width 14 height 21
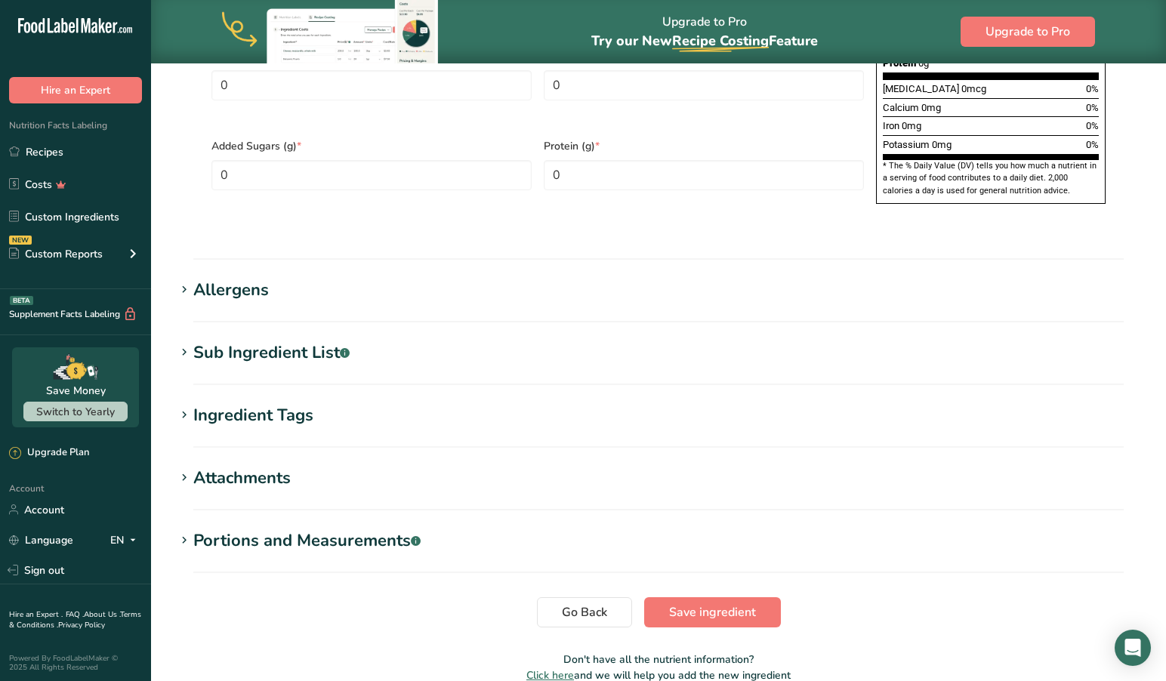
click at [185, 405] on icon at bounding box center [184, 415] width 14 height 21
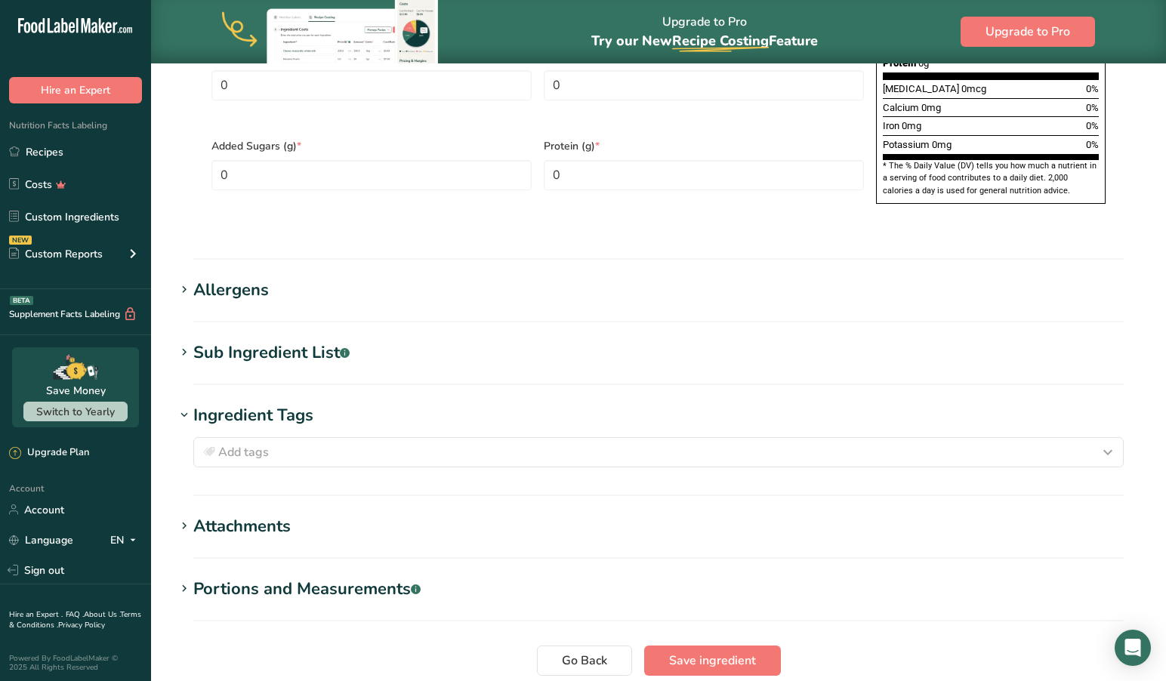
click at [185, 405] on icon at bounding box center [184, 415] width 14 height 21
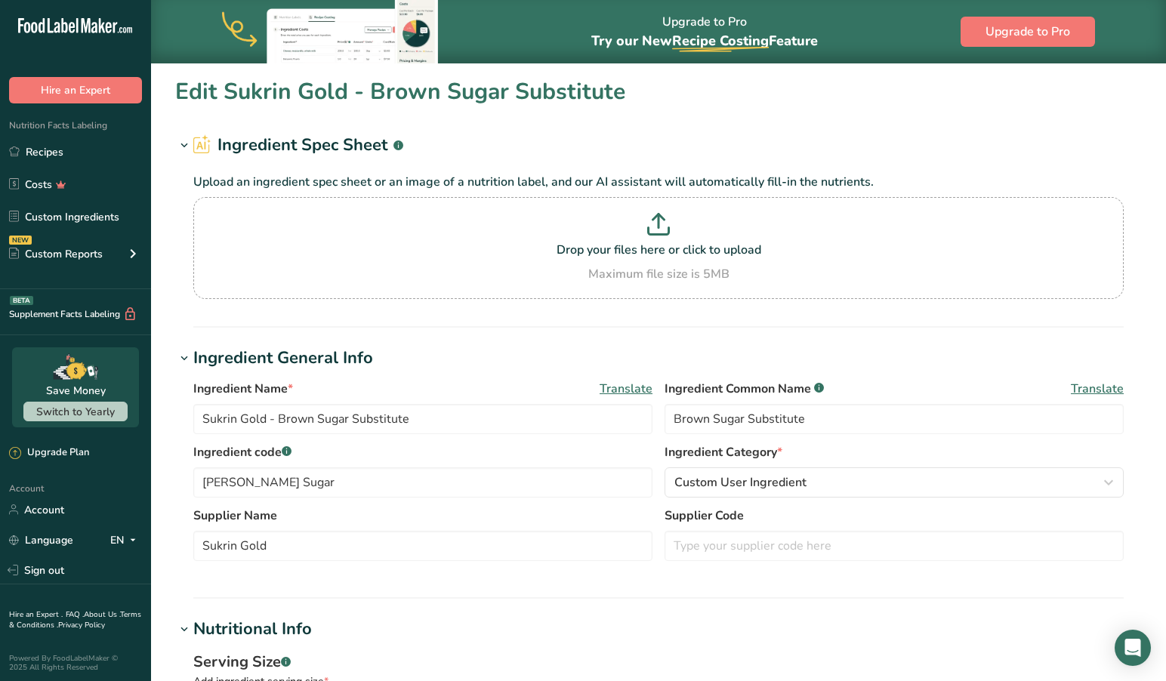
scroll to position [0, 0]
click at [49, 156] on link "Recipes" at bounding box center [75, 151] width 151 height 29
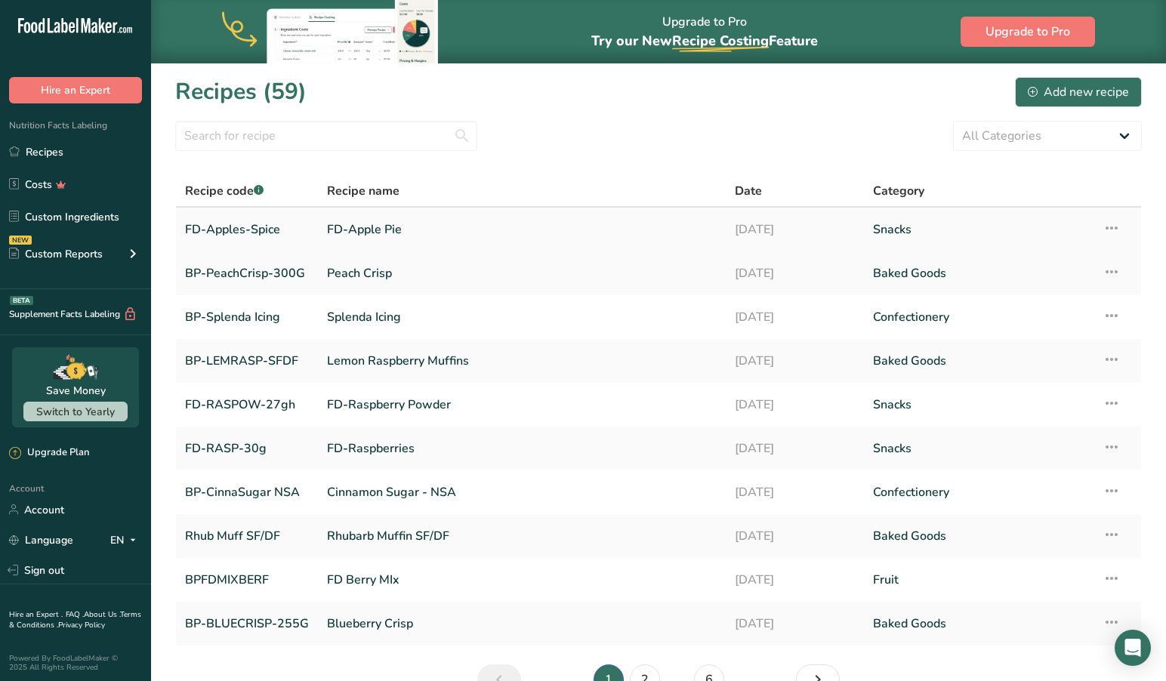
click at [253, 230] on link "FD-Apples-Spice" at bounding box center [247, 230] width 124 height 32
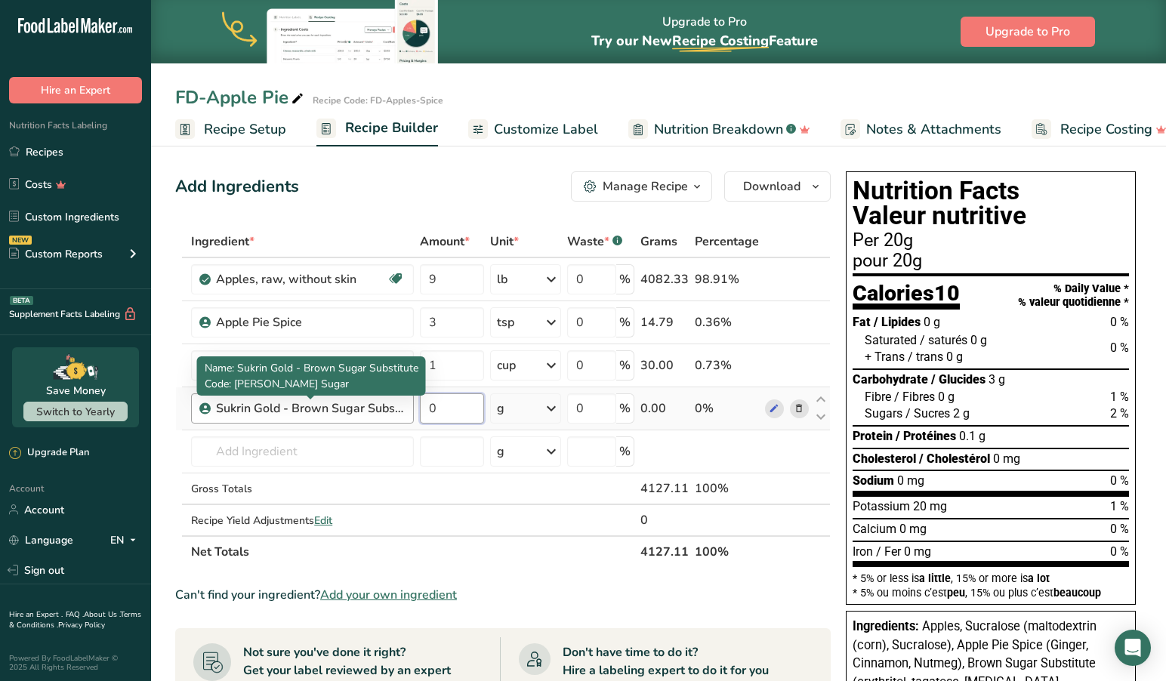
drag, startPoint x: 460, startPoint y: 414, endPoint x: 403, endPoint y: 404, distance: 57.5
click at [403, 404] on tr "Sukrin Gold - Brown Sugar Substitute 0 g Portions 0.75 cup Weight Units g kg mg…" at bounding box center [503, 408] width 654 height 43
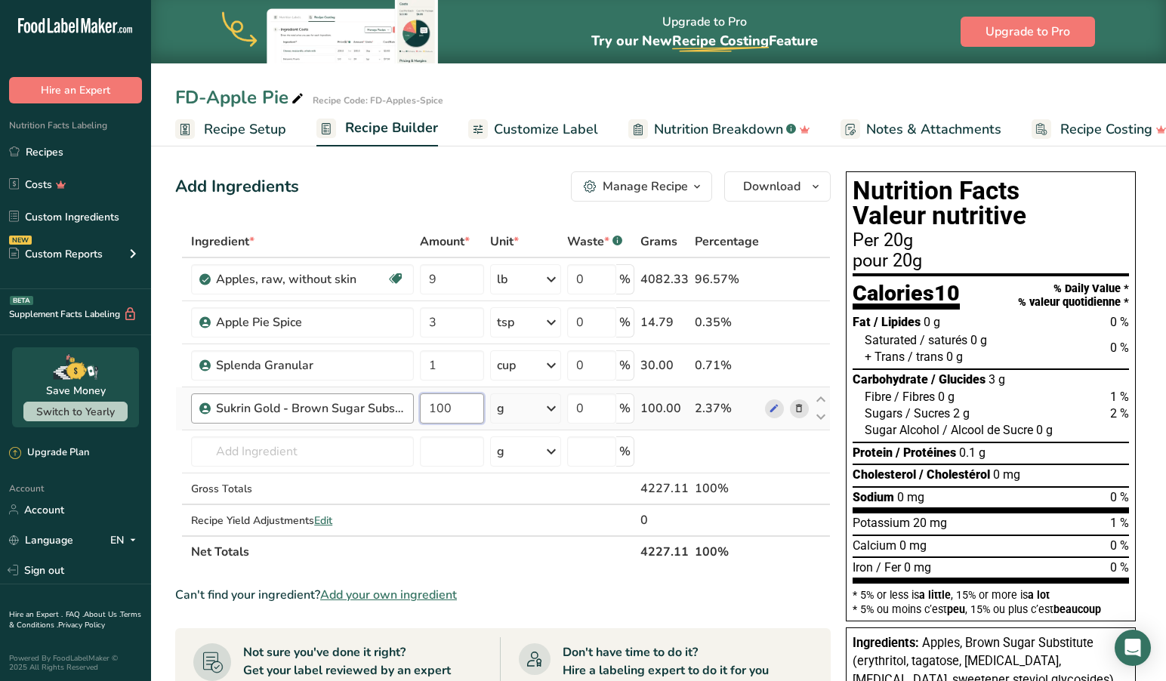
drag, startPoint x: 468, startPoint y: 410, endPoint x: 374, endPoint y: 407, distance: 94.4
click at [374, 407] on tr "Sukrin Gold - Brown Sugar Substitute 100 g Portions 0.75 cup Weight Units g kg …" at bounding box center [503, 408] width 654 height 43
drag, startPoint x: 438, startPoint y: 406, endPoint x: 357, endPoint y: 394, distance: 81.6
click at [358, 394] on tr "Sukrin Gold - Brown Sugar Substitute 50 g Portions 0.75 cup Weight Units g kg m…" at bounding box center [503, 408] width 654 height 43
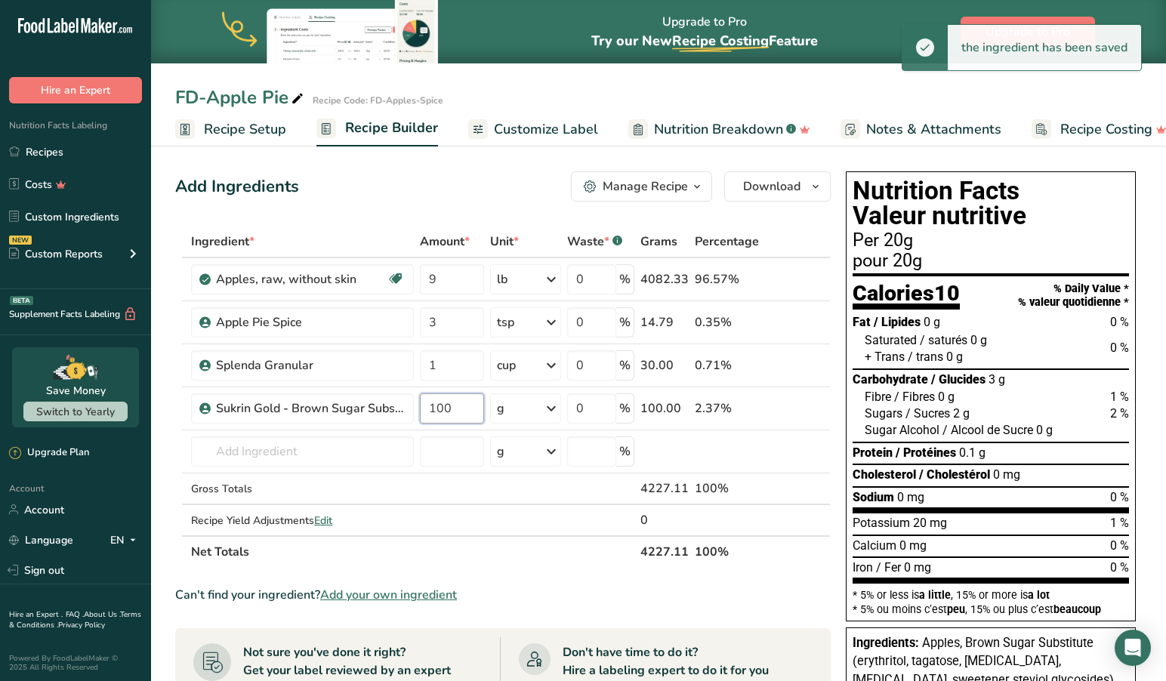
drag, startPoint x: 434, startPoint y: 406, endPoint x: 381, endPoint y: 392, distance: 54.8
click at [381, 392] on body ".a-20{fill:#fff;} Hire an Expert Nutrition Facts Labeling Recipes Costs Custom …" at bounding box center [583, 551] width 1166 height 1102
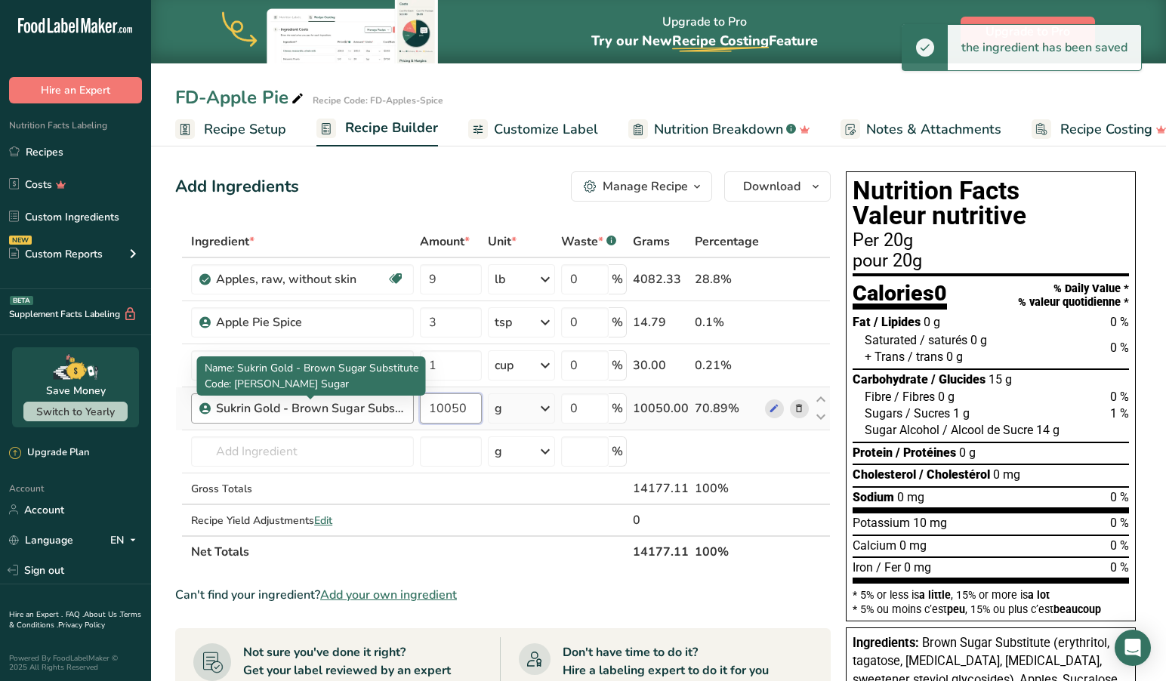
drag, startPoint x: 452, startPoint y: 412, endPoint x: 390, endPoint y: 402, distance: 63.3
click at [390, 402] on tr "Sukrin Gold - Brown Sugar Substitute 10050 g Portions 0.75 cup Weight Units g k…" at bounding box center [503, 408] width 654 height 43
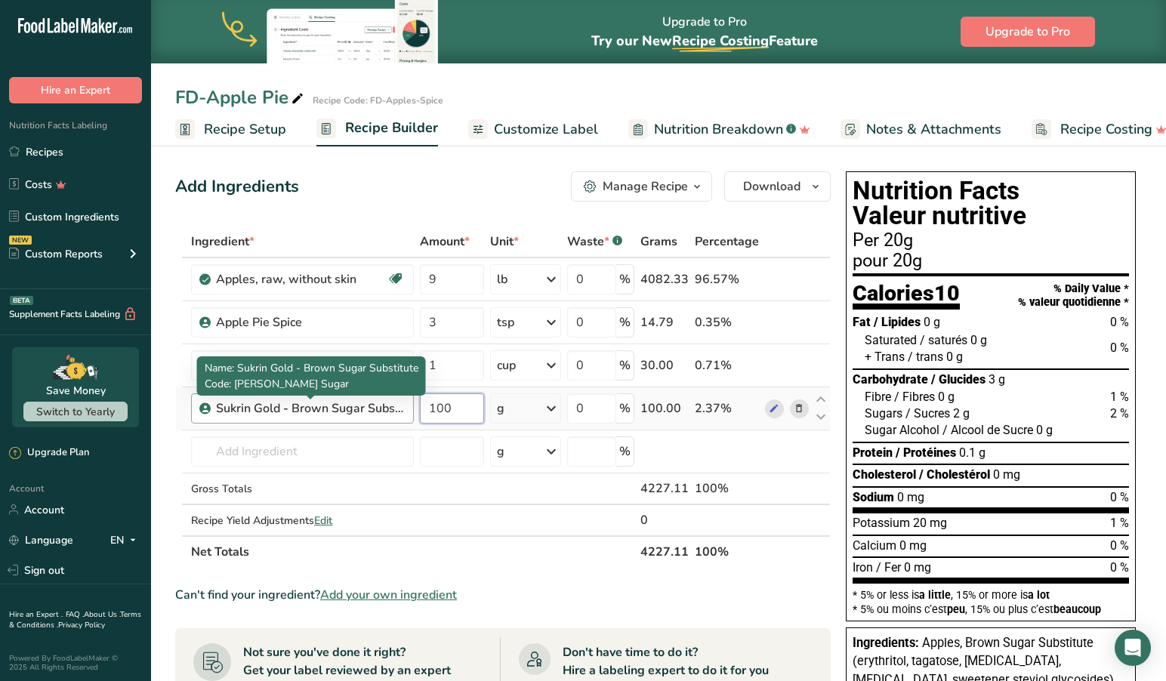
drag, startPoint x: 441, startPoint y: 409, endPoint x: 347, endPoint y: 406, distance: 93.7
click at [348, 406] on tr "Sukrin Gold - Brown Sugar Substitute 100 g Portions 0.75 cup Weight Units g kg …" at bounding box center [503, 408] width 654 height 43
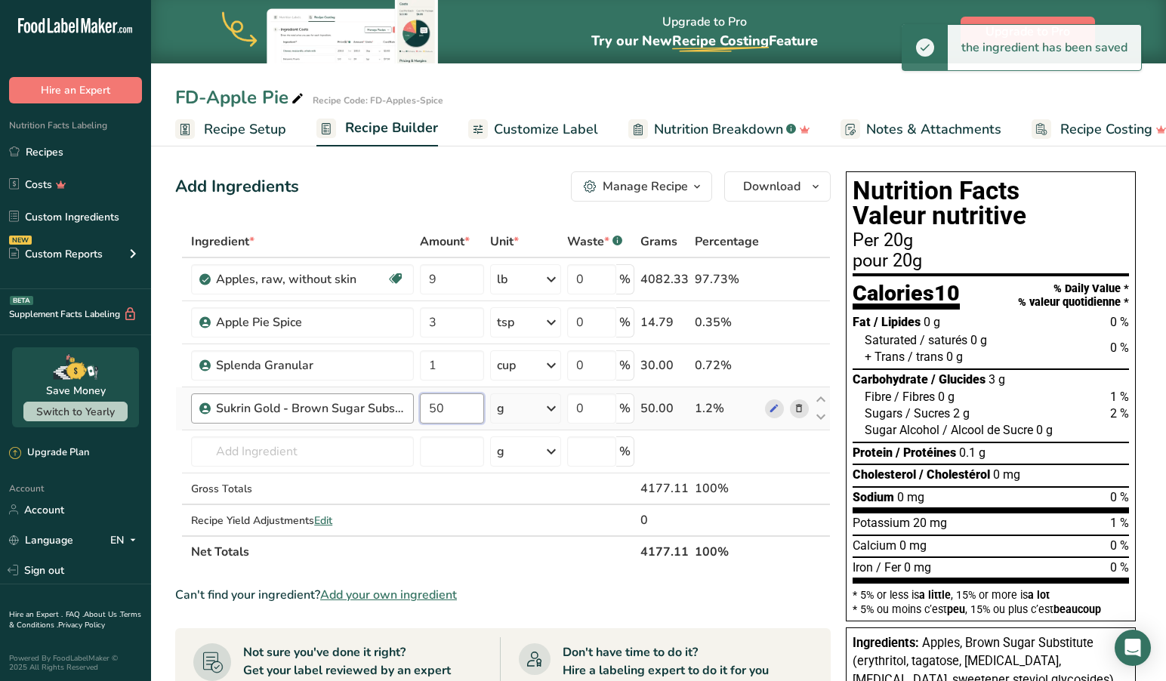
drag, startPoint x: 458, startPoint y: 413, endPoint x: 357, endPoint y: 399, distance: 101.4
click at [357, 399] on tr "Sukrin Gold - Brown Sugar Substitute 50 g Portions 0.75 cup Weight Units g kg m…" at bounding box center [503, 408] width 654 height 43
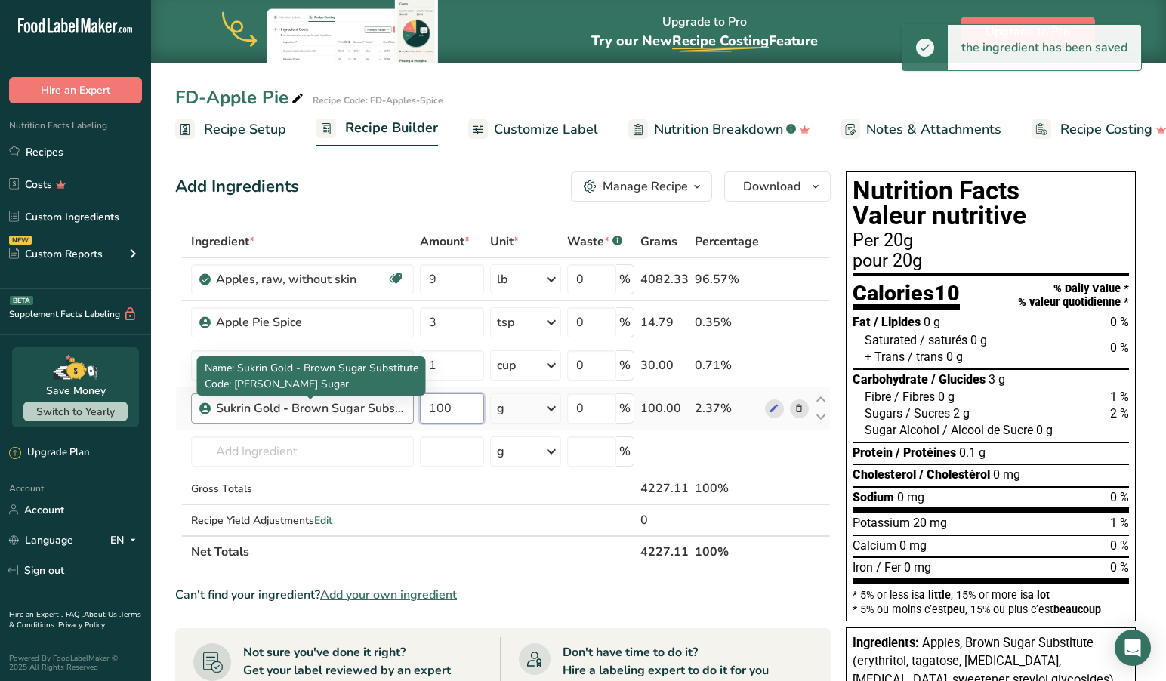
type input "100"
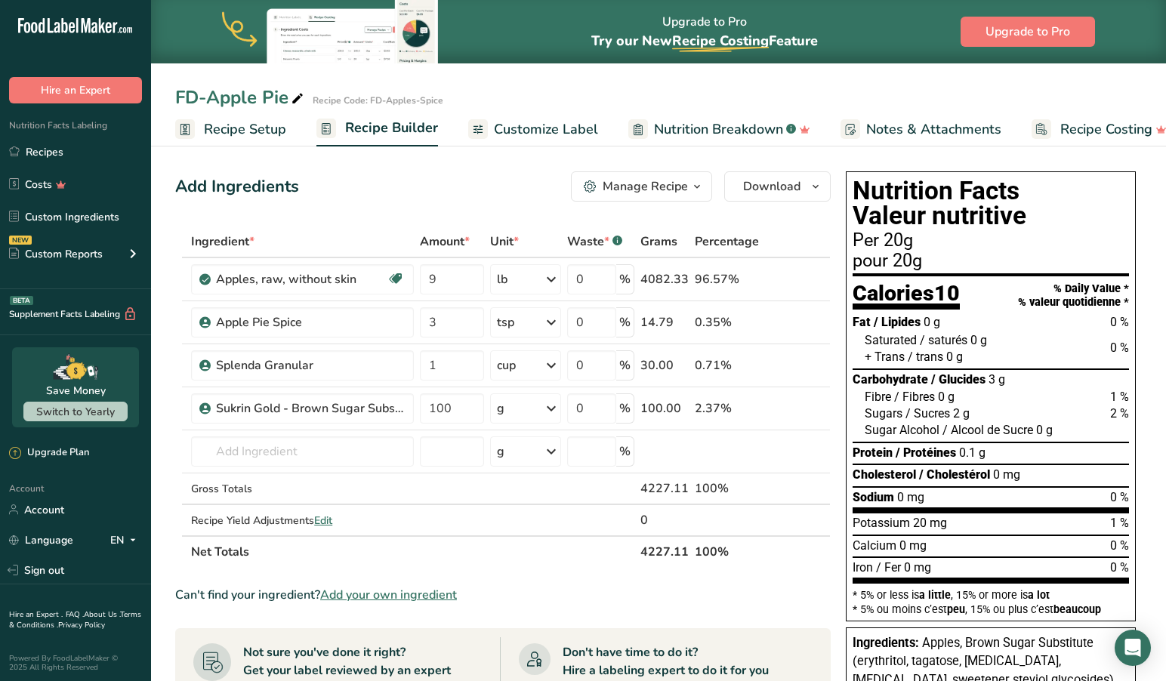
click at [443, 205] on div "Add Ingredients Manage Recipe Delete Recipe Duplicate Recipe Scale Recipe Save …" at bounding box center [507, 621] width 665 height 912
click at [540, 125] on span "Customize Label" at bounding box center [546, 129] width 104 height 20
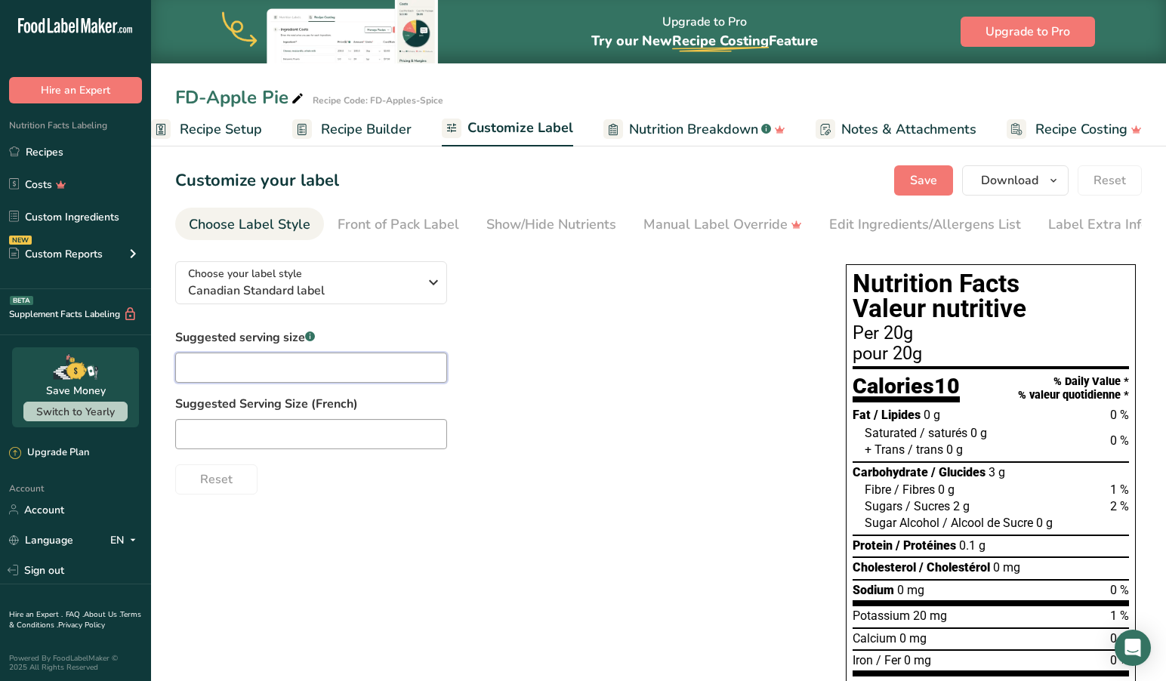
click at [288, 366] on input "text" at bounding box center [311, 368] width 272 height 30
type input "p"
type input "s"
type input "1 bag"
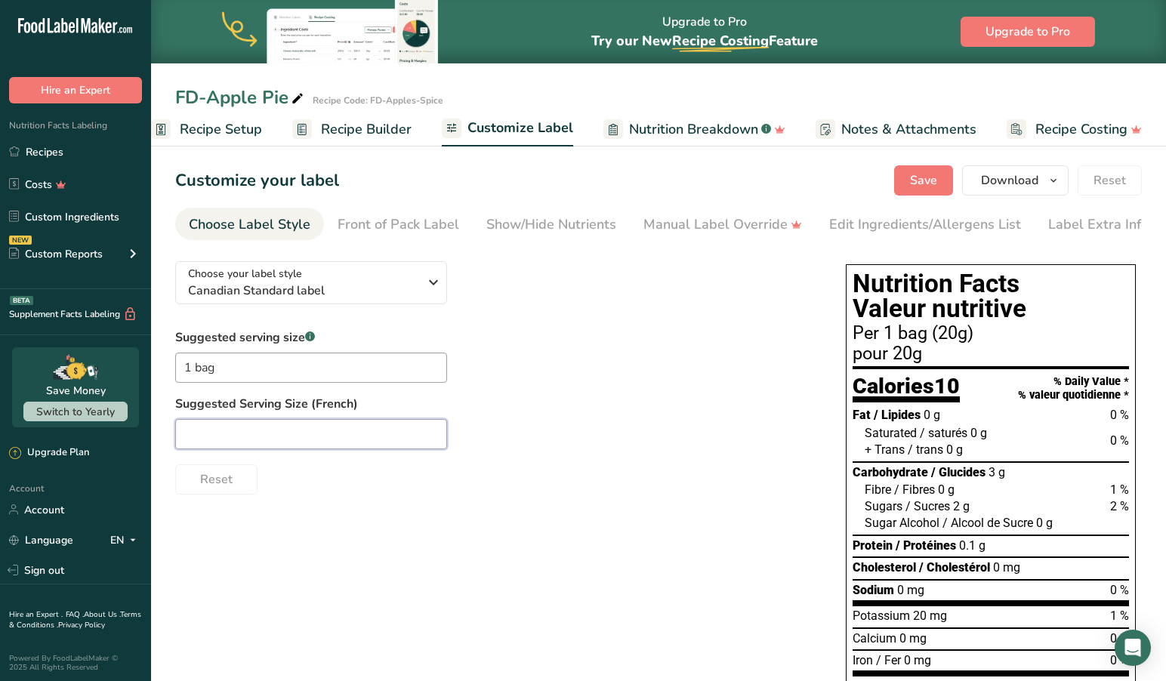
click at [198, 441] on input "text" at bounding box center [311, 434] width 272 height 30
type input "u"
click at [238, 378] on input "1 bag" at bounding box center [311, 368] width 272 height 30
type input "1 Pa"
click at [222, 436] on input "text" at bounding box center [311, 434] width 272 height 30
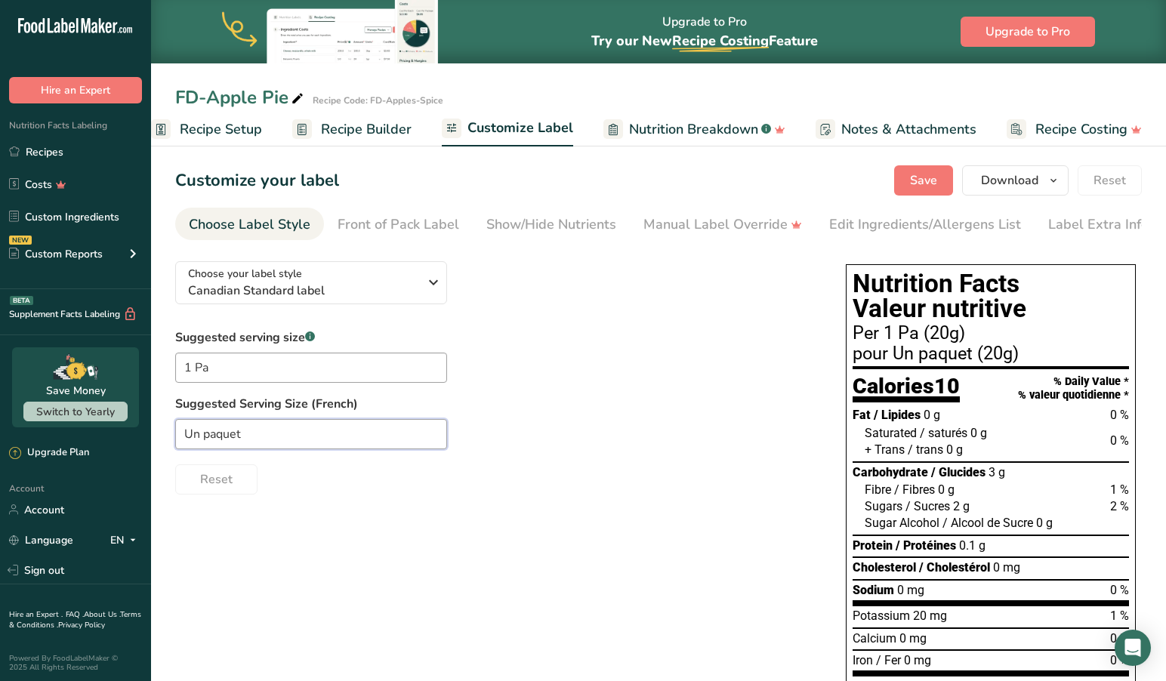
type input "Un paquet"
click at [254, 373] on input "1 Pa" at bounding box center [311, 368] width 272 height 30
type input "1 Package"
click at [309, 491] on div "Reset" at bounding box center [495, 476] width 640 height 36
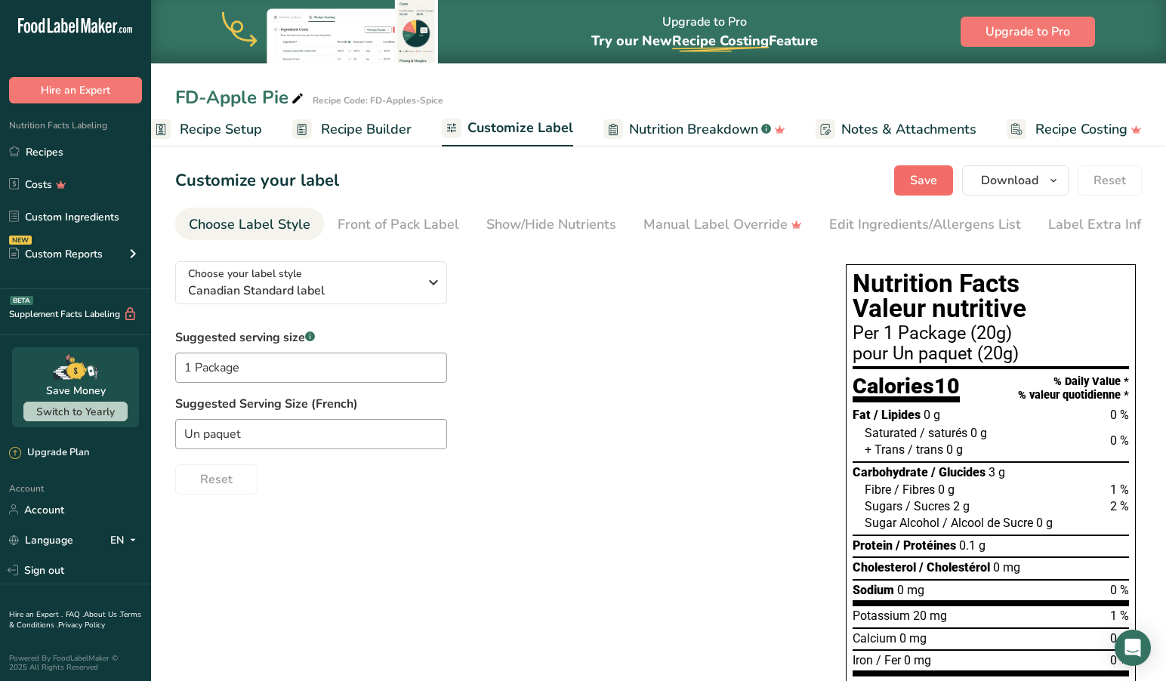
click at [918, 178] on span "Save" at bounding box center [923, 180] width 27 height 18
click at [240, 128] on span "Recipe Setup" at bounding box center [221, 129] width 82 height 20
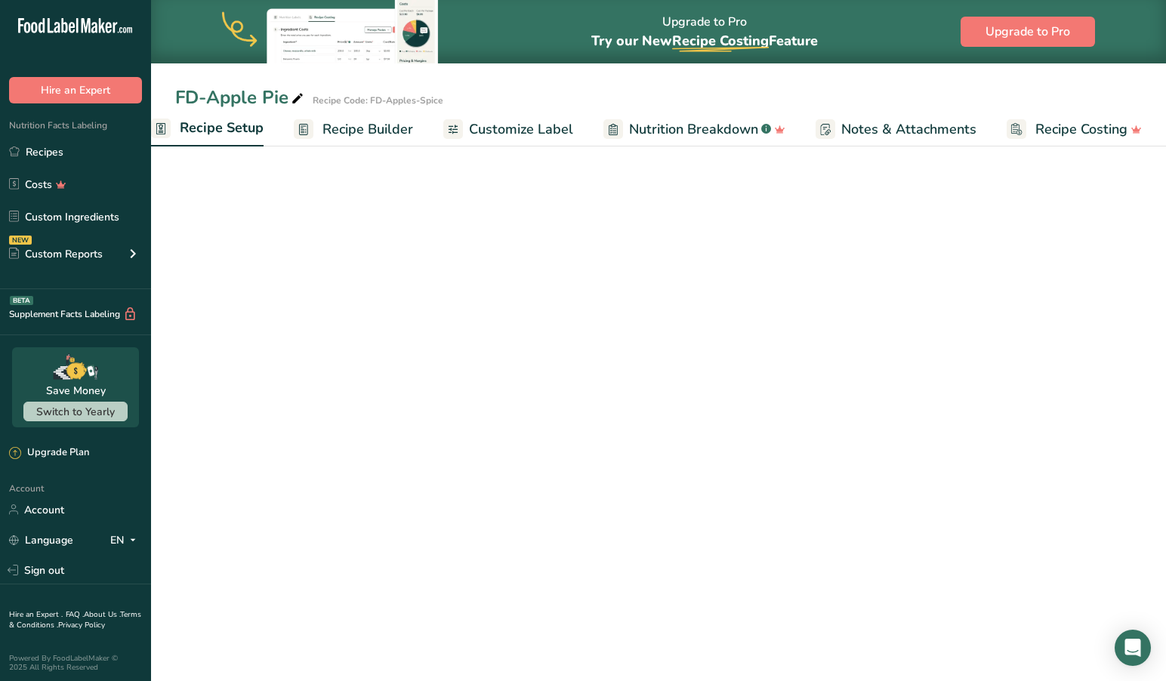
scroll to position [0, 5]
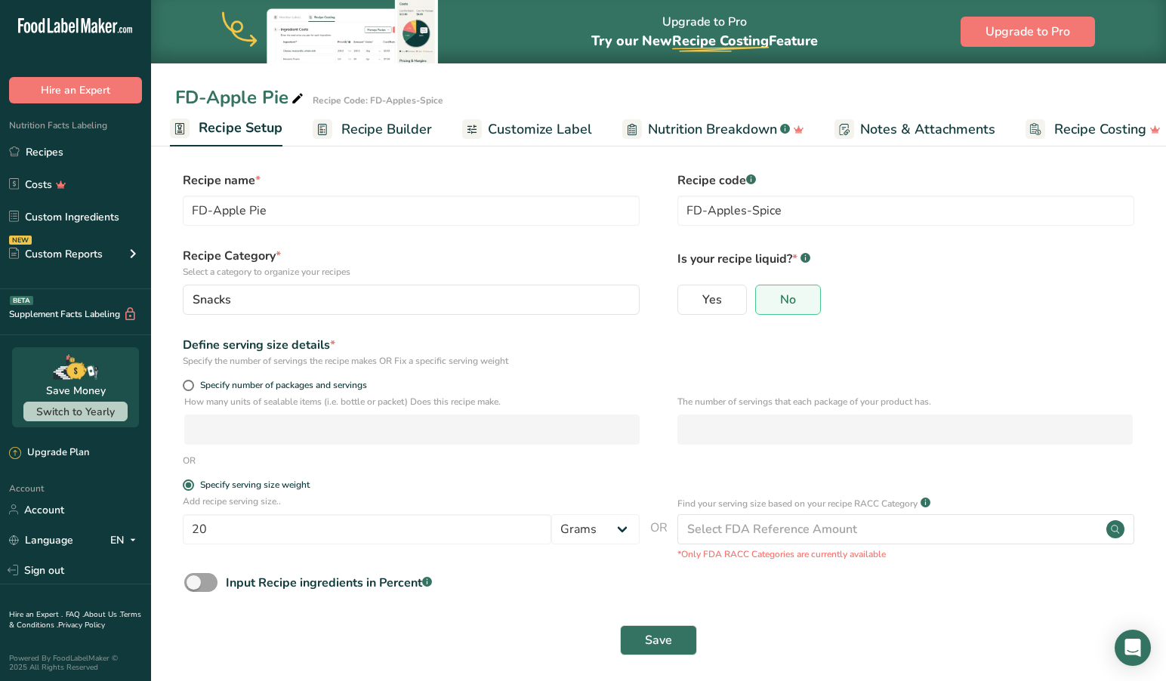
click at [372, 125] on span "Recipe Builder" at bounding box center [386, 129] width 91 height 20
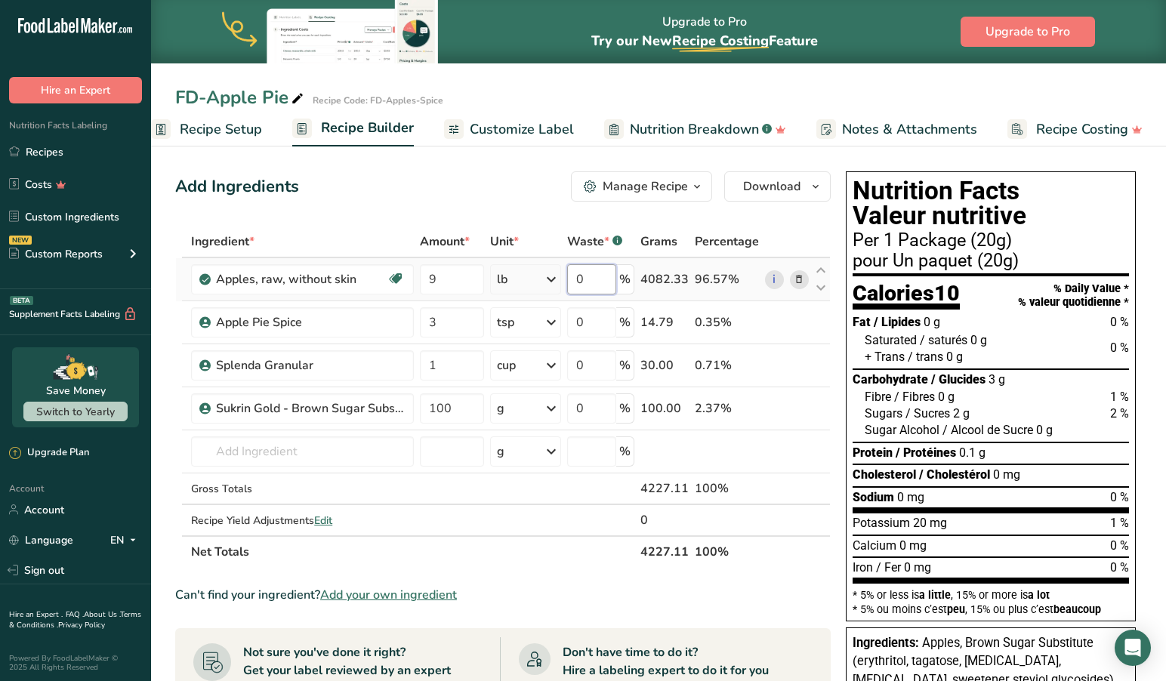
drag, startPoint x: 606, startPoint y: 279, endPoint x: 541, endPoint y: 273, distance: 65.2
click at [541, 273] on tr "Apples, raw, without skin Prebiotic Effect Dairy free Gluten free Vegan Vegetar…" at bounding box center [503, 279] width 654 height 43
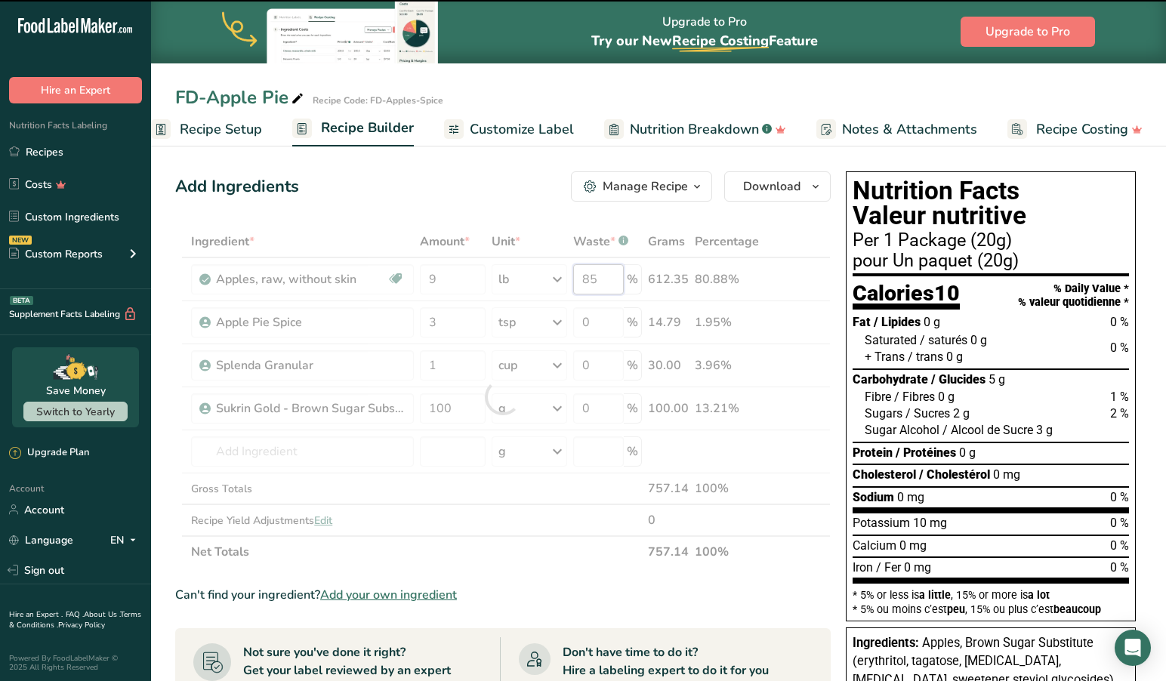
drag, startPoint x: 615, startPoint y: 276, endPoint x: 562, endPoint y: 276, distance: 52.9
click at [562, 276] on div "Ingredient * Amount * Unit * Waste * .a-a{fill:#347362;}.b-a{fill:#fff;} Grams …" at bounding box center [502, 397] width 655 height 342
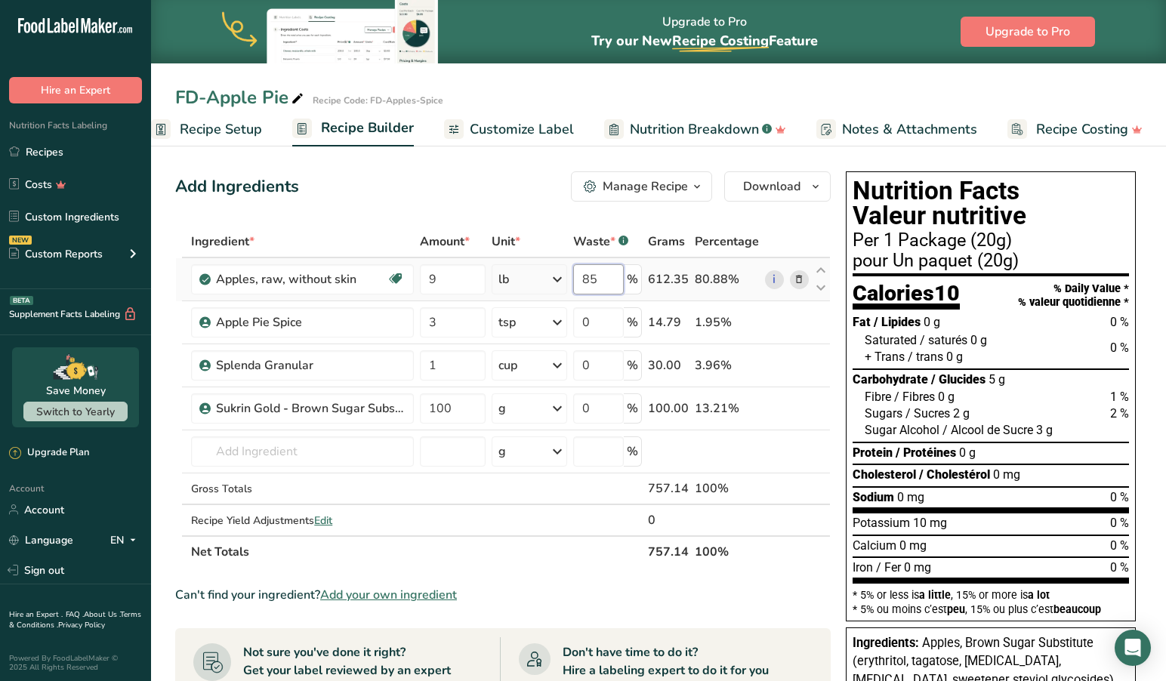
drag, startPoint x: 610, startPoint y: 279, endPoint x: 568, endPoint y: 279, distance: 42.3
click at [568, 279] on tr "Apples, raw, without skin Prebiotic Effect Dairy free Gluten free Vegan Vegetar…" at bounding box center [503, 279] width 654 height 43
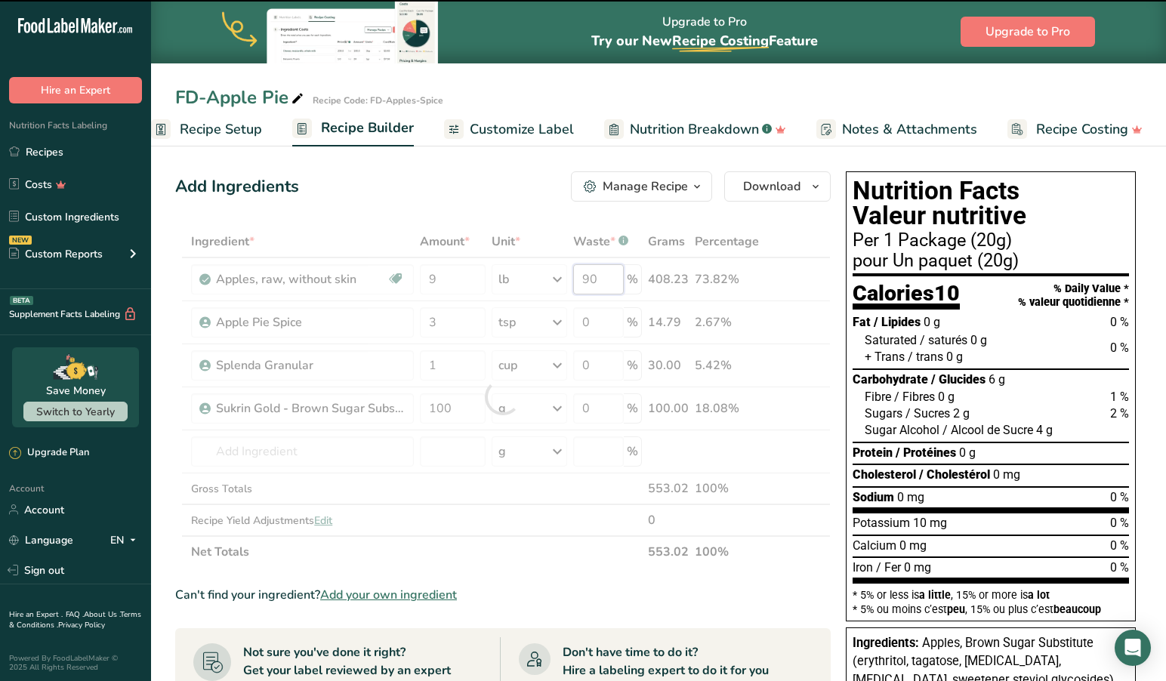
drag, startPoint x: 609, startPoint y: 278, endPoint x: 547, endPoint y: 275, distance: 62.8
click at [547, 275] on div "Ingredient * Amount * Unit * Waste * .a-a{fill:#347362;}.b-a{fill:#fff;} Grams …" at bounding box center [502, 397] width 655 height 342
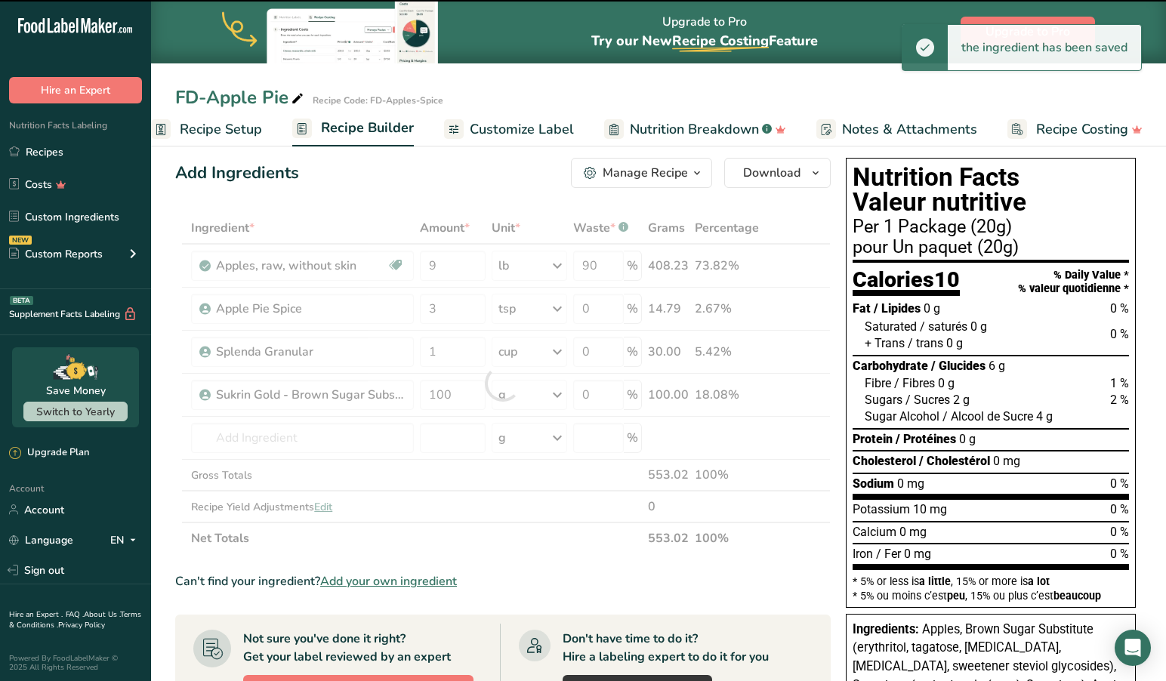
scroll to position [14, 0]
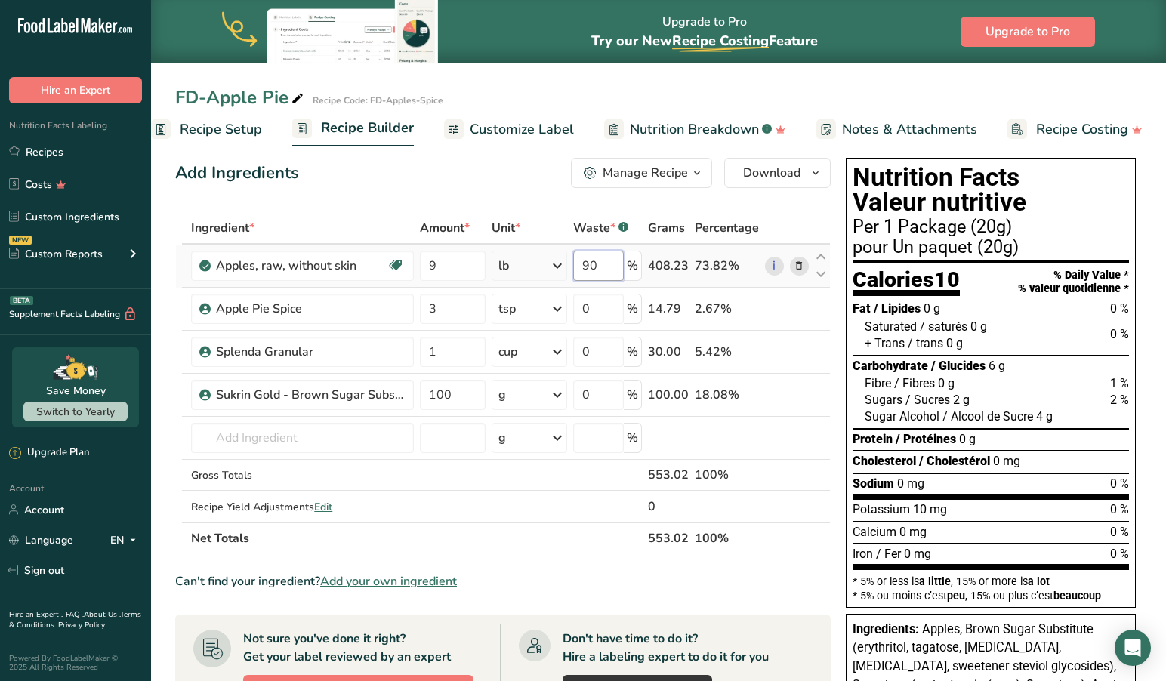
drag, startPoint x: 612, startPoint y: 265, endPoint x: 572, endPoint y: 264, distance: 40.1
click at [575, 265] on input "90" at bounding box center [598, 266] width 51 height 30
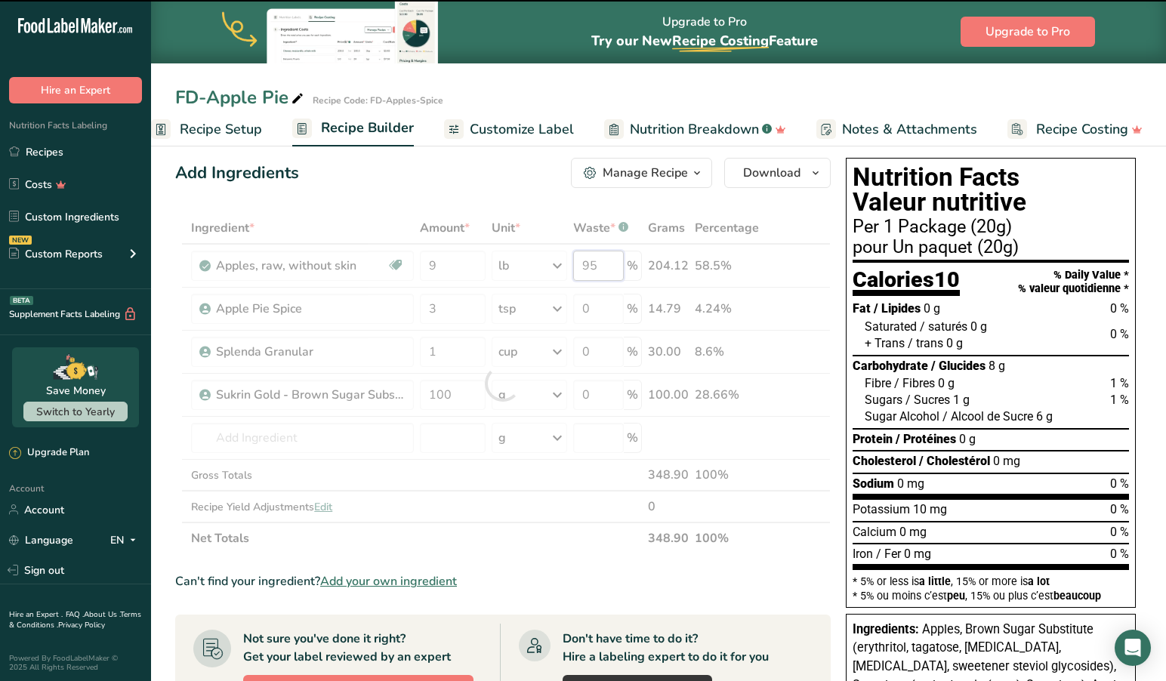
drag, startPoint x: 604, startPoint y: 269, endPoint x: 561, endPoint y: 262, distance: 43.6
click at [561, 262] on div "Ingredient * Amount * Unit * Waste * .a-a{fill:#347362;}.b-a{fill:#fff;} Grams …" at bounding box center [502, 383] width 655 height 342
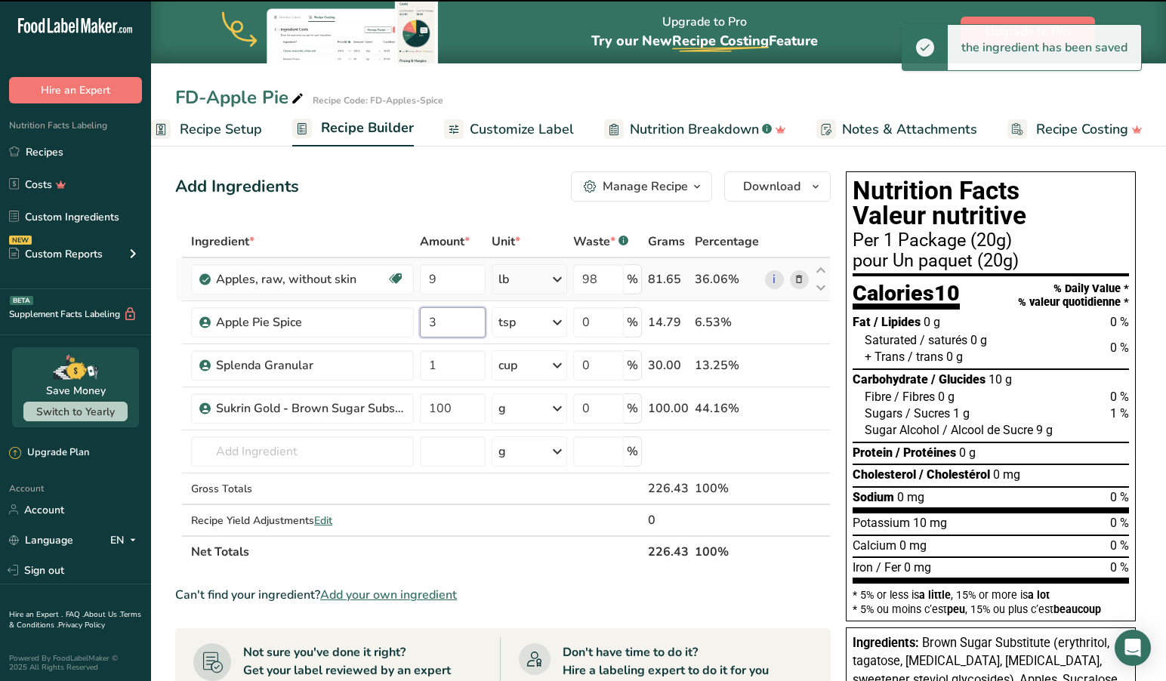
scroll to position [0, 0]
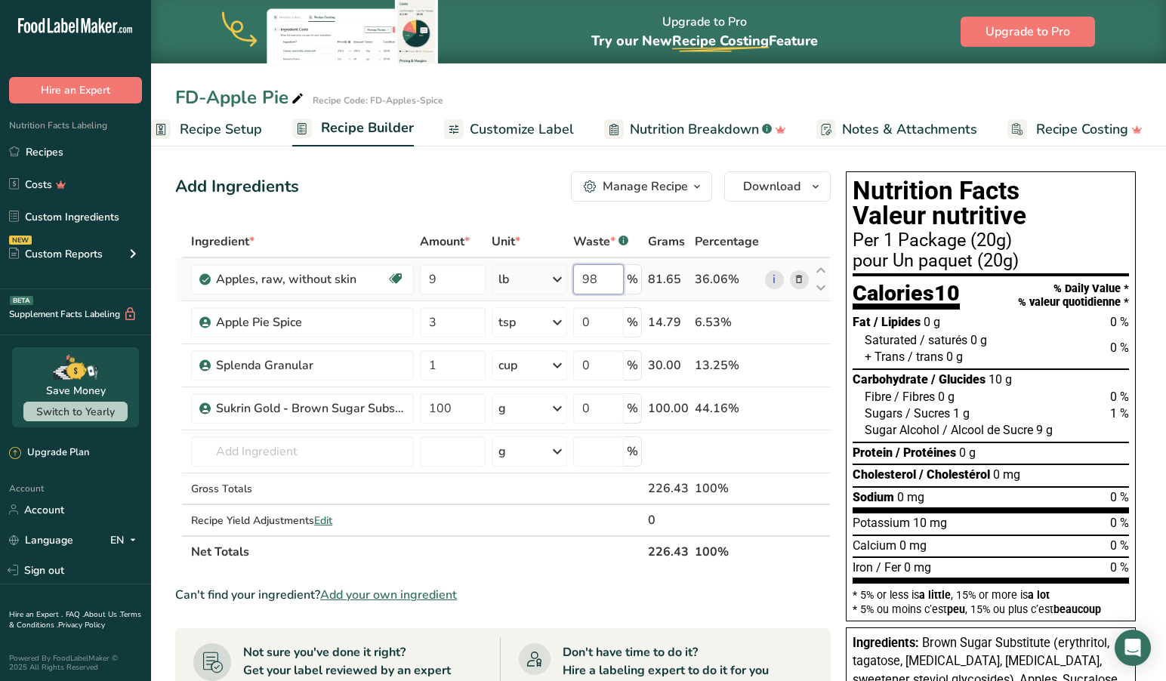
drag, startPoint x: 611, startPoint y: 275, endPoint x: 550, endPoint y: 272, distance: 61.2
click at [550, 272] on tr "Apples, raw, without skin Prebiotic Effect Dairy free Gluten free Vegan Vegetar…" at bounding box center [503, 279] width 654 height 43
click at [600, 281] on div "Ingredient * Amount * Unit * Waste * .a-a{fill:#347362;}.b-a{fill:#fff;} Grams …" at bounding box center [502, 397] width 655 height 342
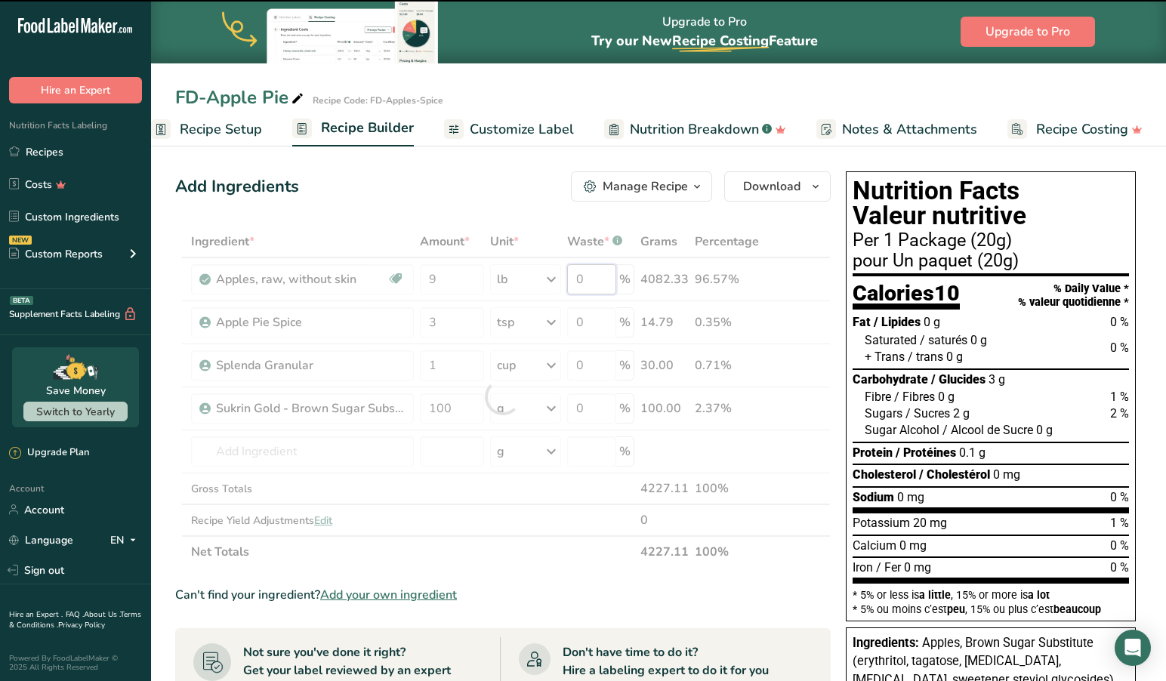
scroll to position [1, 0]
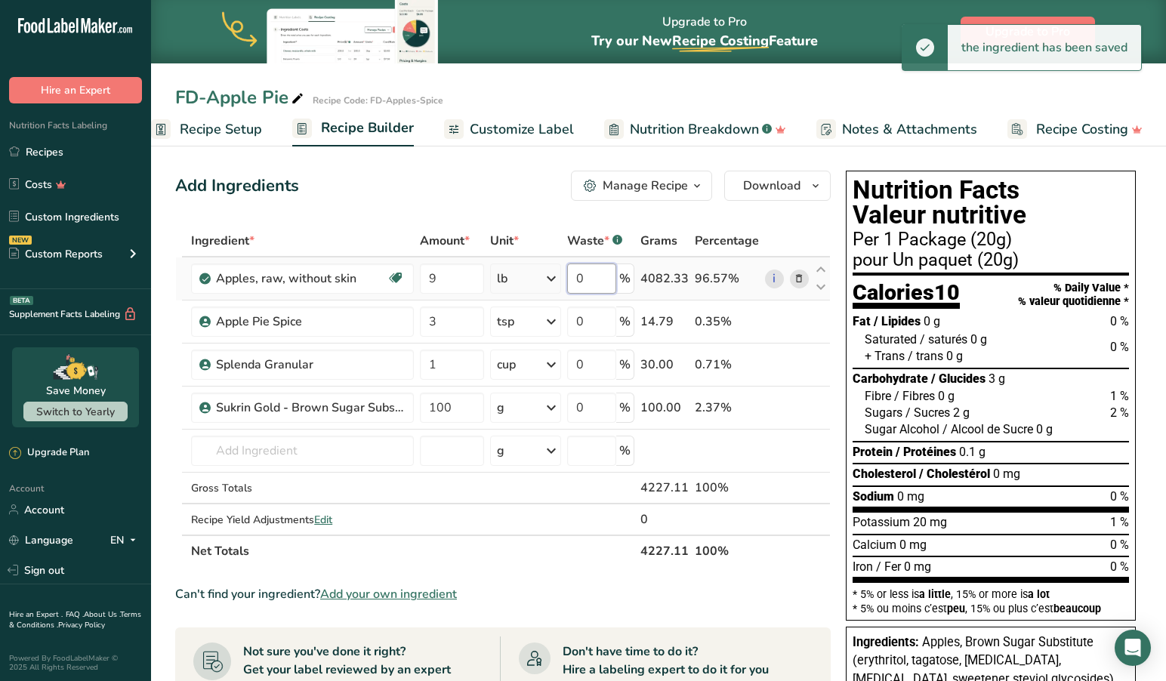
drag, startPoint x: 614, startPoint y: 273, endPoint x: 572, endPoint y: 275, distance: 42.3
click at [572, 275] on input "0" at bounding box center [591, 279] width 49 height 30
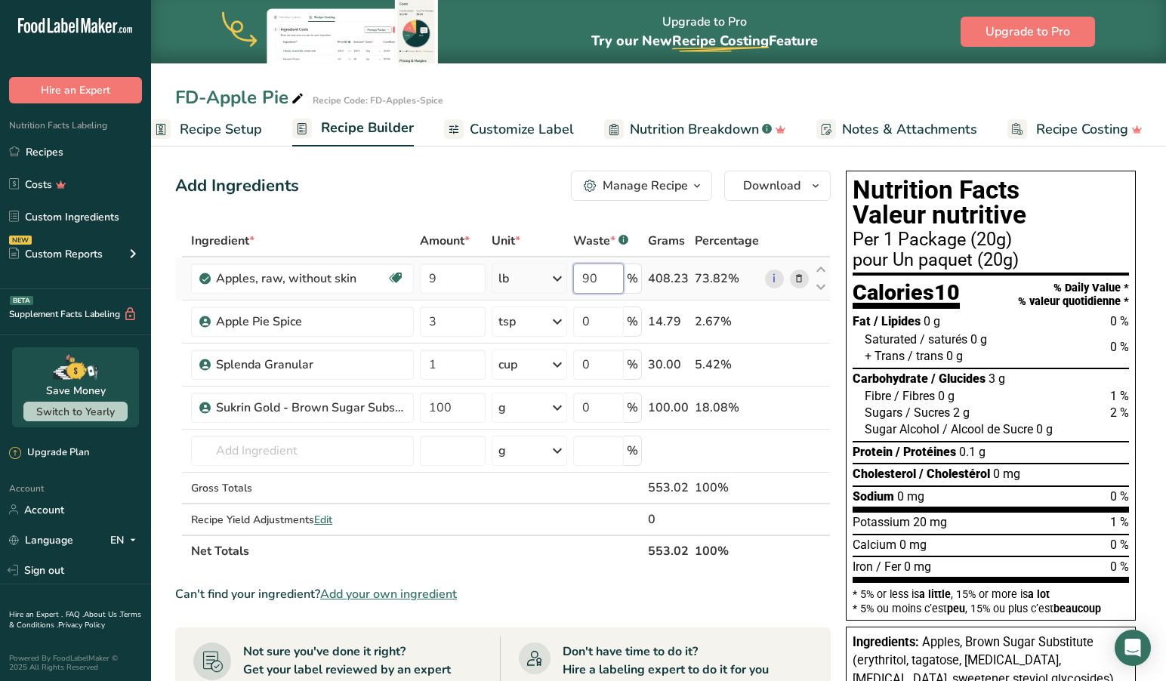
type input "90"
click at [416, 203] on div "Add Ingredients Manage Recipe Delete Recipe Duplicate Recipe Scale Recipe Save …" at bounding box center [507, 621] width 665 height 912
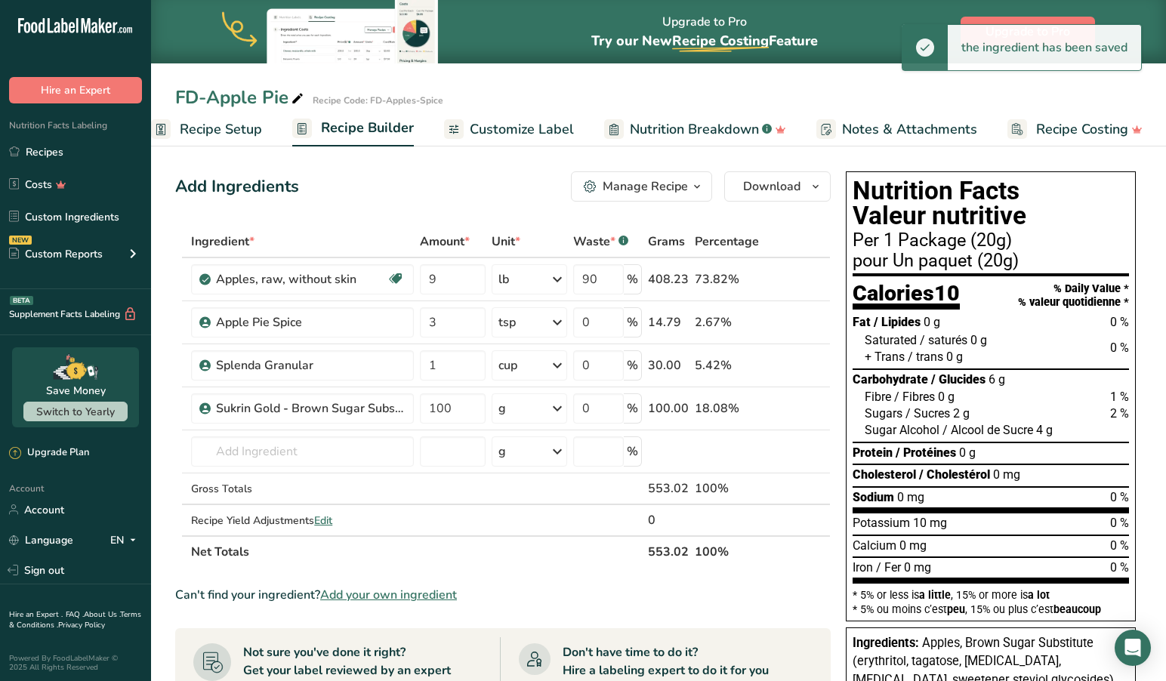
click at [505, 127] on span "Customize Label" at bounding box center [522, 129] width 104 height 20
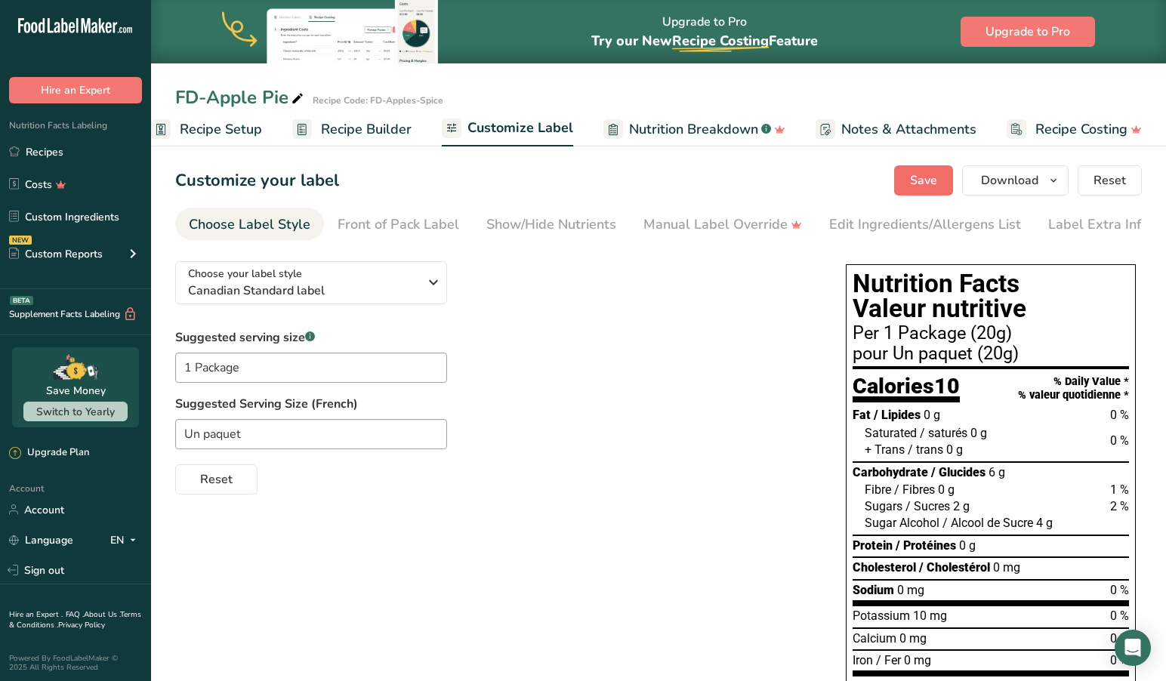
click at [923, 177] on span "Save" at bounding box center [923, 180] width 27 height 18
click at [529, 227] on div "Show/Hide Nutrients" at bounding box center [551, 224] width 130 height 20
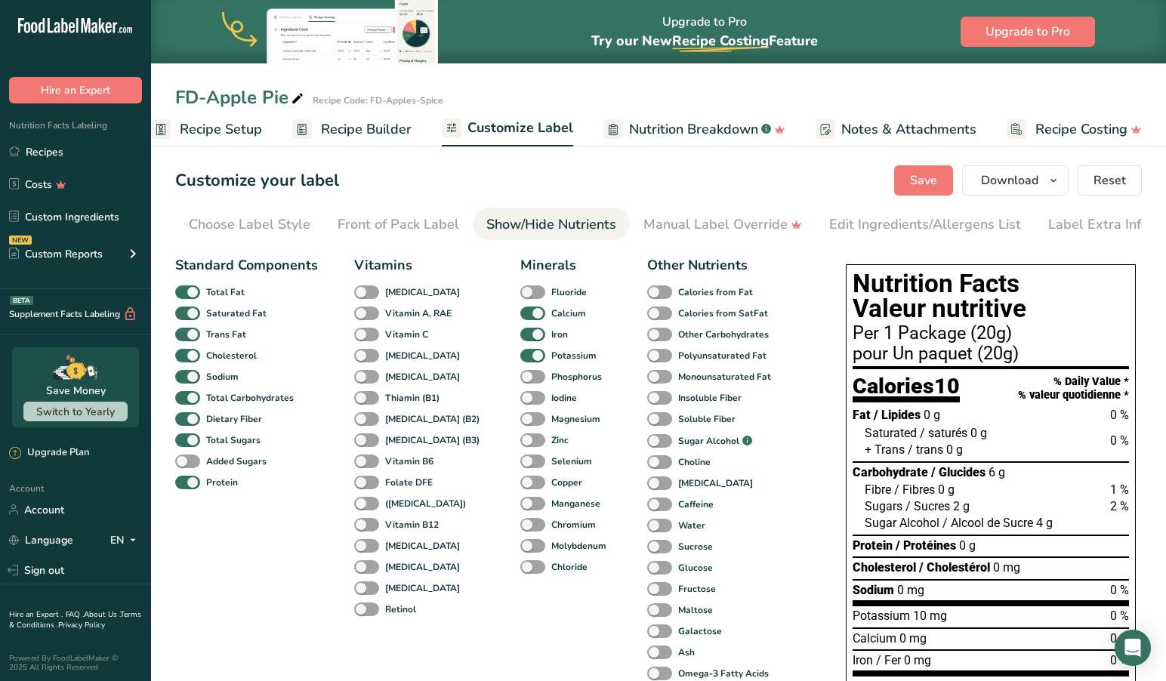
scroll to position [0, 9]
drag, startPoint x: 749, startPoint y: 221, endPoint x: 821, endPoint y: 221, distance: 71.7
click at [749, 221] on div "Manual Label Override" at bounding box center [713, 224] width 159 height 20
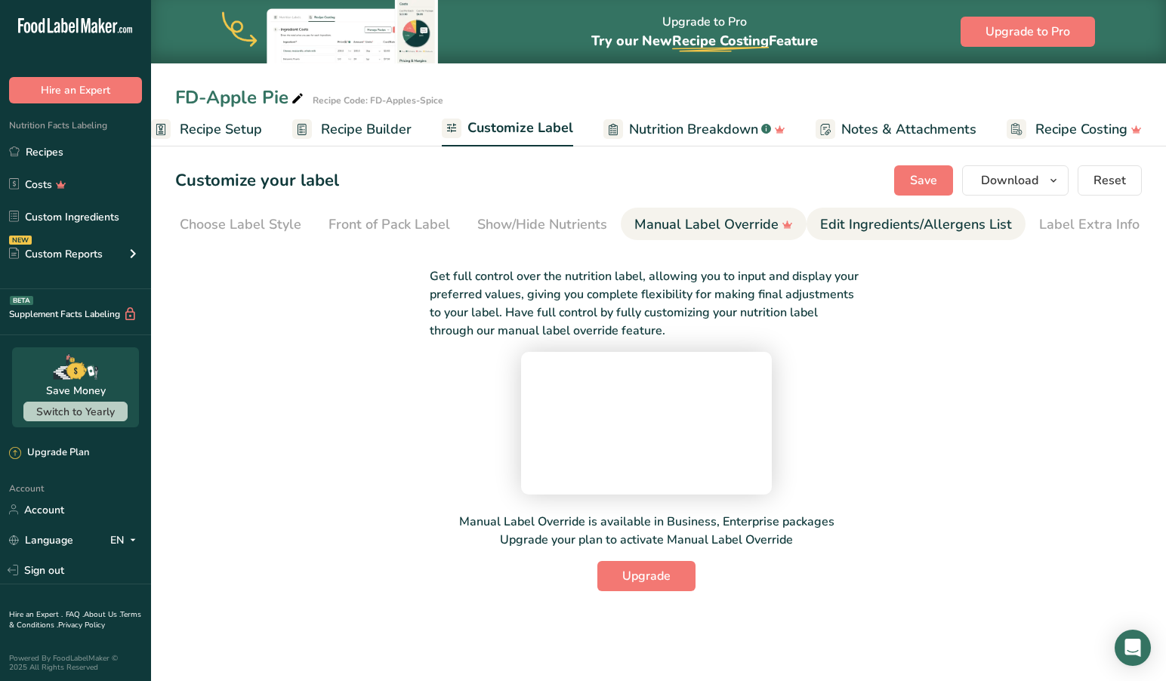
click at [852, 220] on div "Edit Ingredients/Allergens List" at bounding box center [916, 224] width 192 height 20
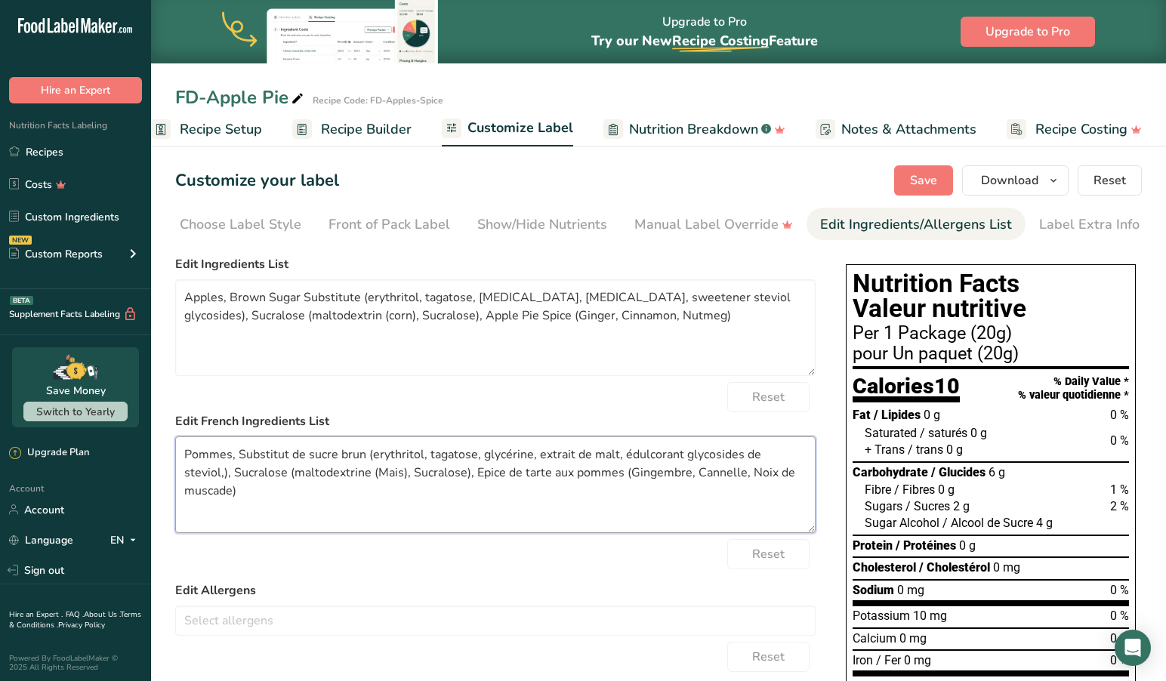
click at [184, 454] on textarea "Pommes, Substitut de sucre brun (erythritol, tagatose, glycérine, extrait de ma…" at bounding box center [495, 484] width 640 height 97
click at [235, 454] on textarea "LyophilisesPommes, Substitut de sucre brun (erythritol, tagatose, glycérine, ex…" at bounding box center [495, 484] width 640 height 97
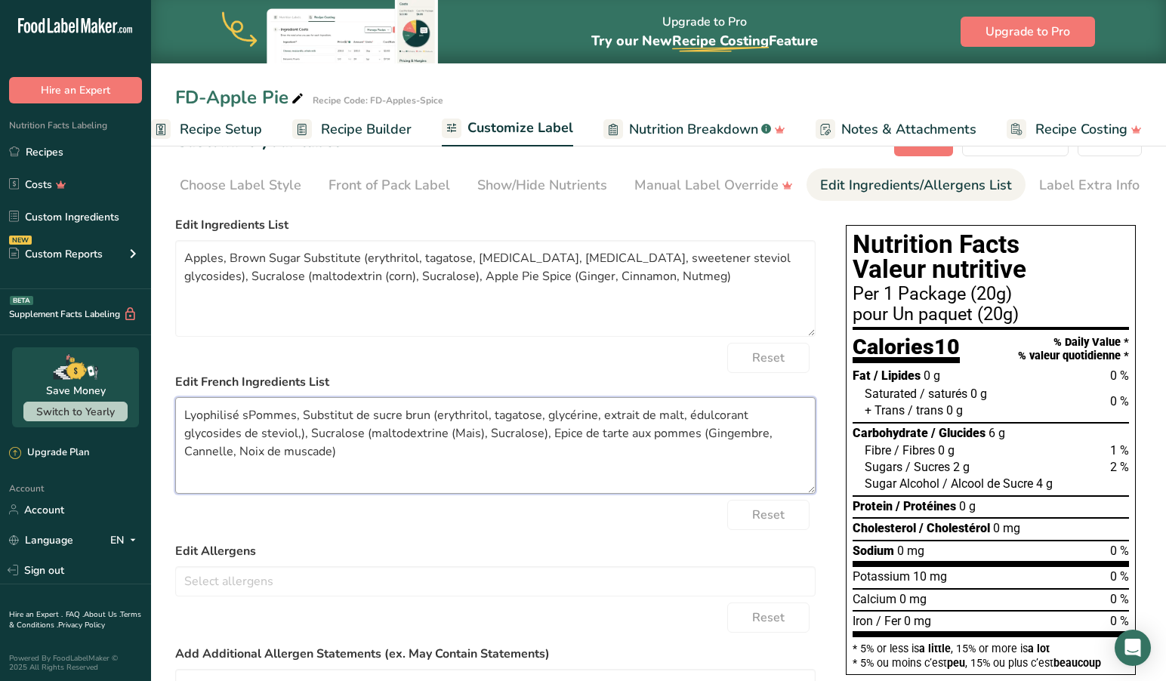
scroll to position [41, 0]
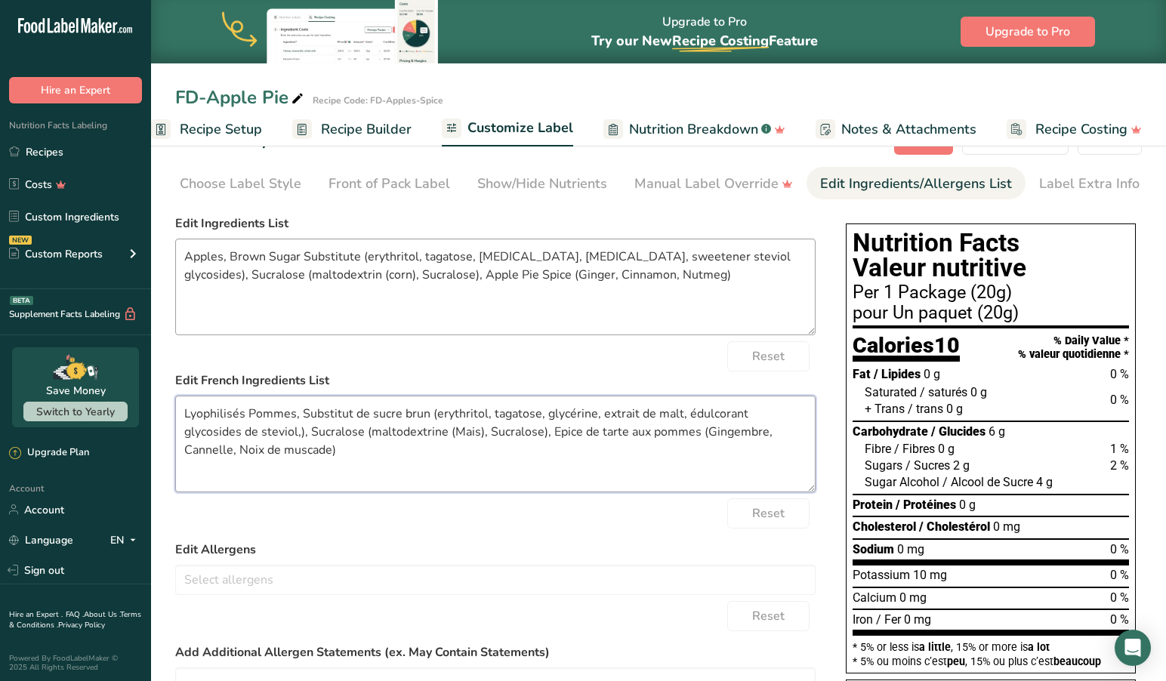
type textarea "Lyophilisés Pommes, Substitut de sucre brun (erythritol, tagatose, glycérine, e…"
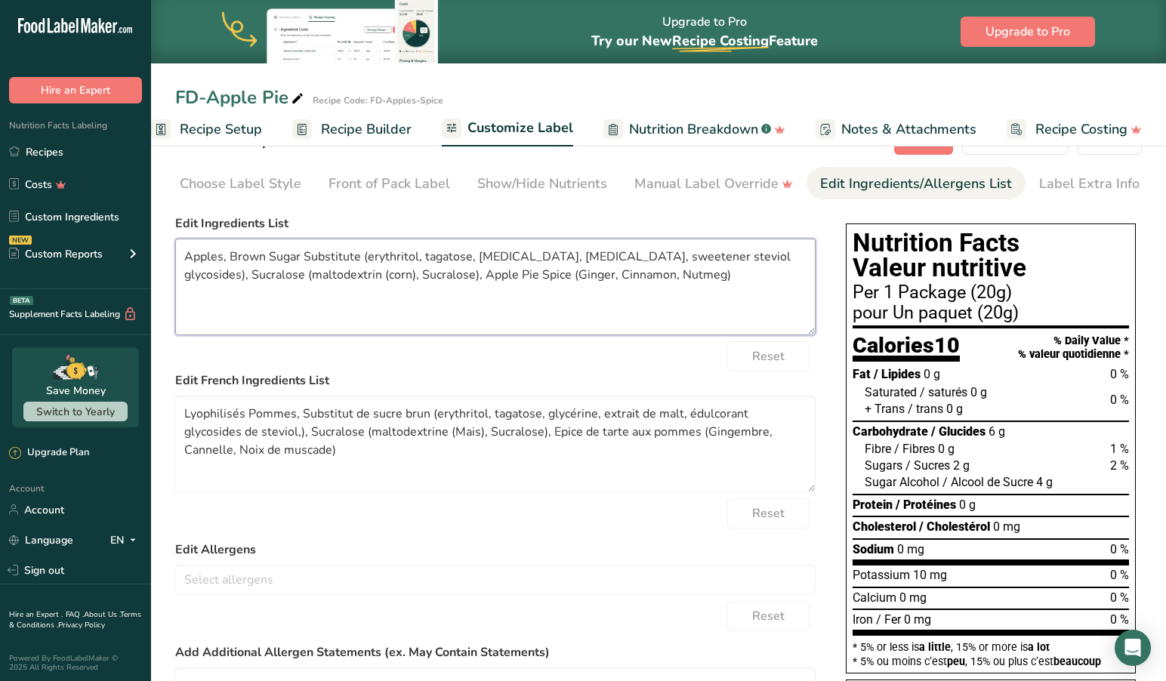
drag, startPoint x: 187, startPoint y: 261, endPoint x: 202, endPoint y: 300, distance: 41.4
click at [188, 262] on textarea "Apples, Brown Sugar Substitute (erythritol, tagatose, glycerin, malt extract, s…" at bounding box center [495, 287] width 640 height 97
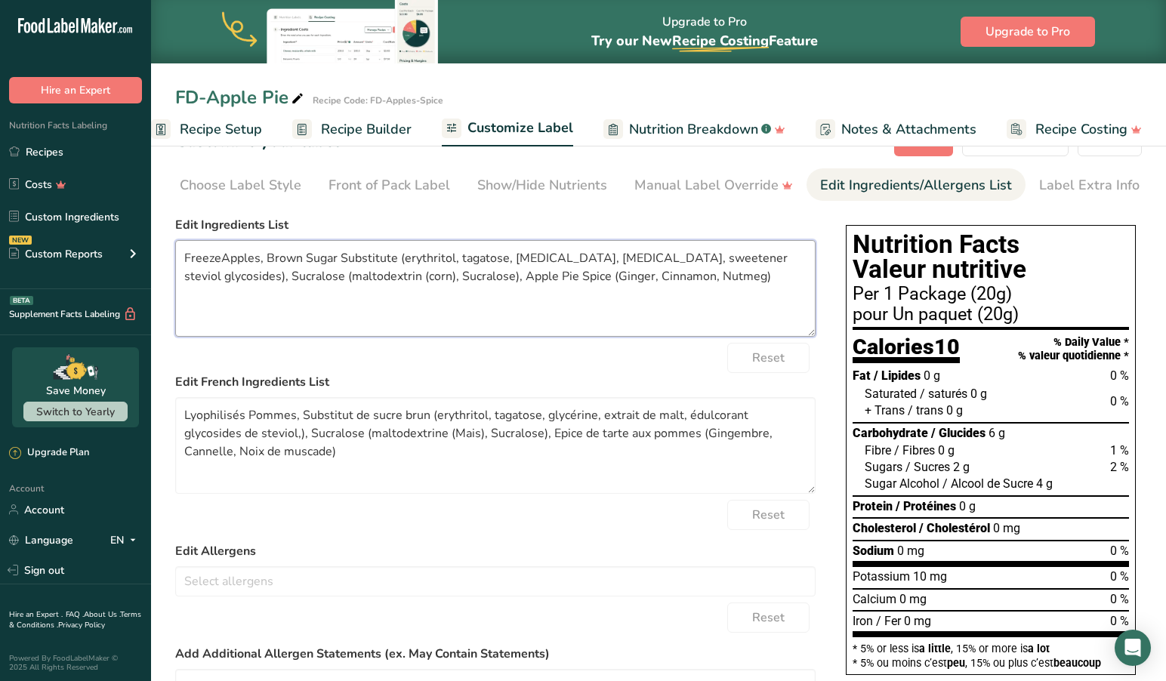
scroll to position [38, 0]
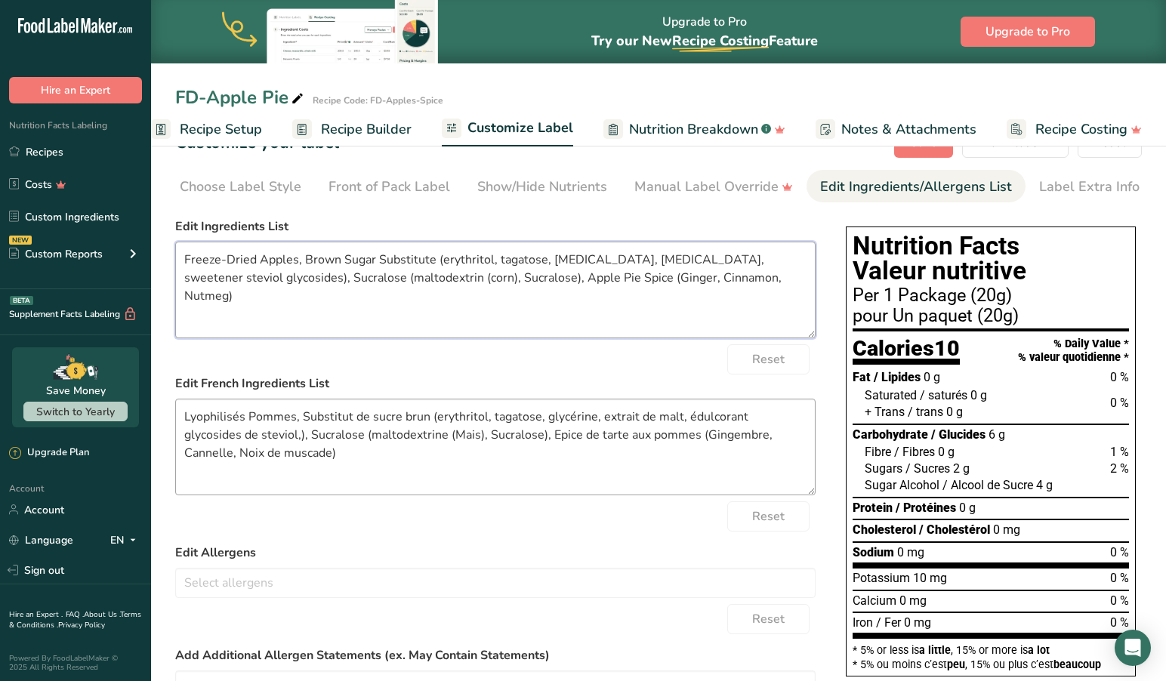
type textarea "Freeze-Dried Apples, Brown Sugar Substitute (erythritol, tagatose, glycerin, ma…"
drag, startPoint x: 183, startPoint y: 415, endPoint x: 179, endPoint y: 427, distance: 12.7
click at [183, 415] on textarea "Lyophilisés Pommes, Substitut de sucre brun (erythritol, tagatose, glycérine, e…" at bounding box center [495, 447] width 640 height 97
drag, startPoint x: 236, startPoint y: 421, endPoint x: 237, endPoint y: 442, distance: 20.4
click at [237, 424] on textarea "Lyophilisés Pommes, Substitut de sucre brun (erythritol, tagatose, glycérine, e…" at bounding box center [495, 447] width 640 height 97
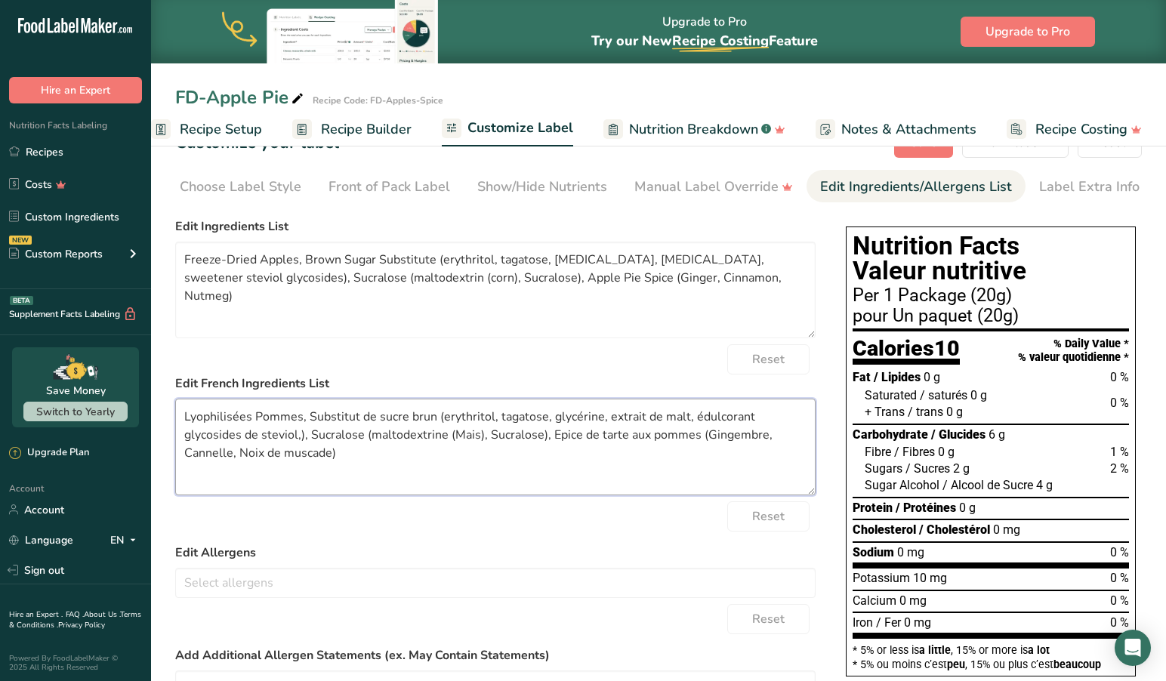
click at [186, 421] on textarea "Lyophilisées Pommes, Substitut de sucre brun (erythritol, tagatose, glycérine, …" at bounding box center [495, 447] width 640 height 97
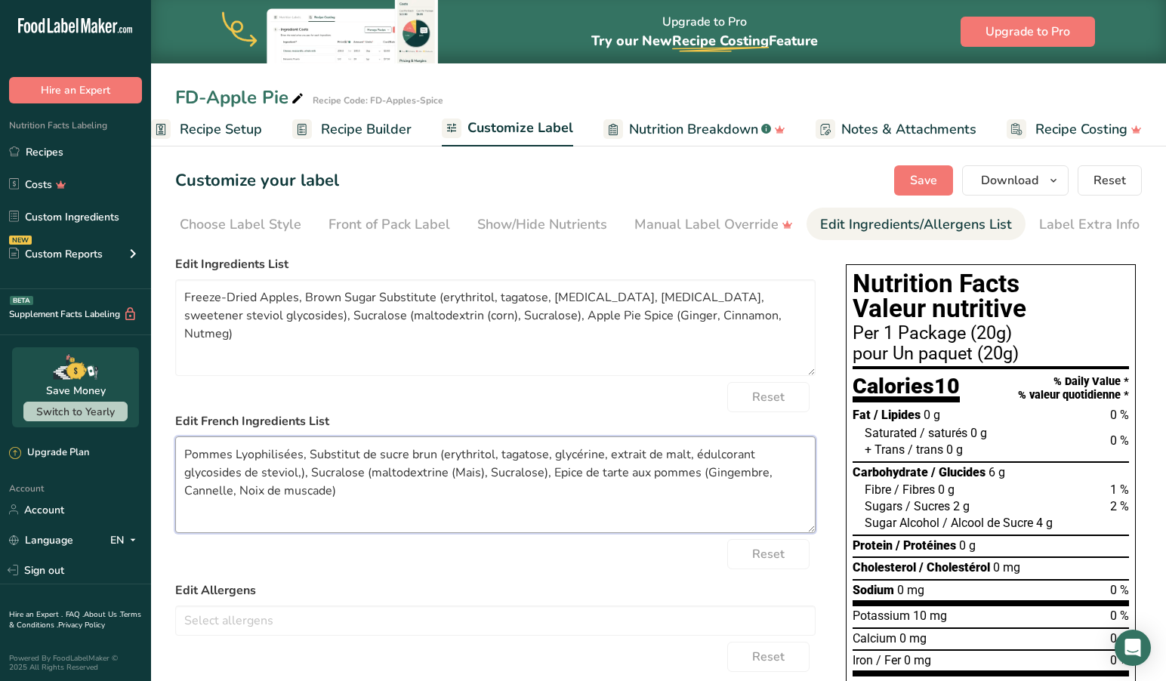
scroll to position [0, 0]
type textarea "Pommes Lyophilisées, Substitut de sucre brun (erythritol, tagatose, glycérine, …"
click at [924, 176] on span "Save" at bounding box center [923, 180] width 27 height 18
click at [1001, 180] on span "Download" at bounding box center [1009, 180] width 57 height 18
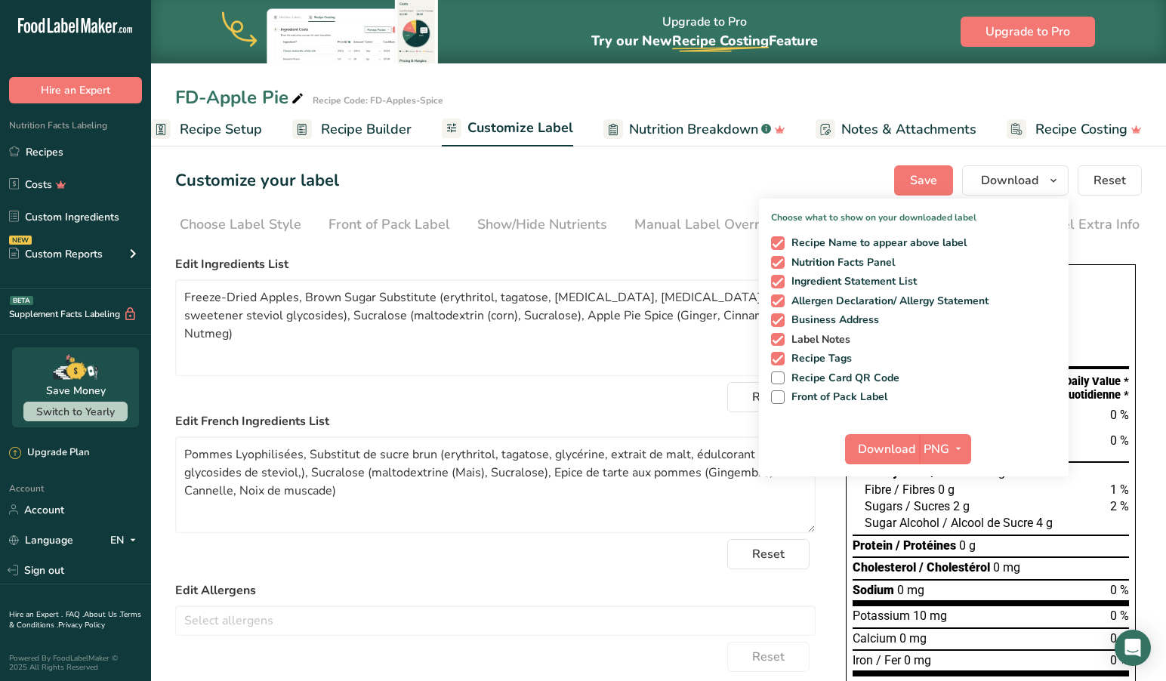
click at [780, 339] on span at bounding box center [778, 340] width 14 height 14
click at [780, 339] on input "Label Notes" at bounding box center [776, 340] width 10 height 10
click at [779, 339] on span at bounding box center [778, 339] width 14 height 14
click at [779, 339] on input "Label Notes" at bounding box center [776, 339] width 10 height 10
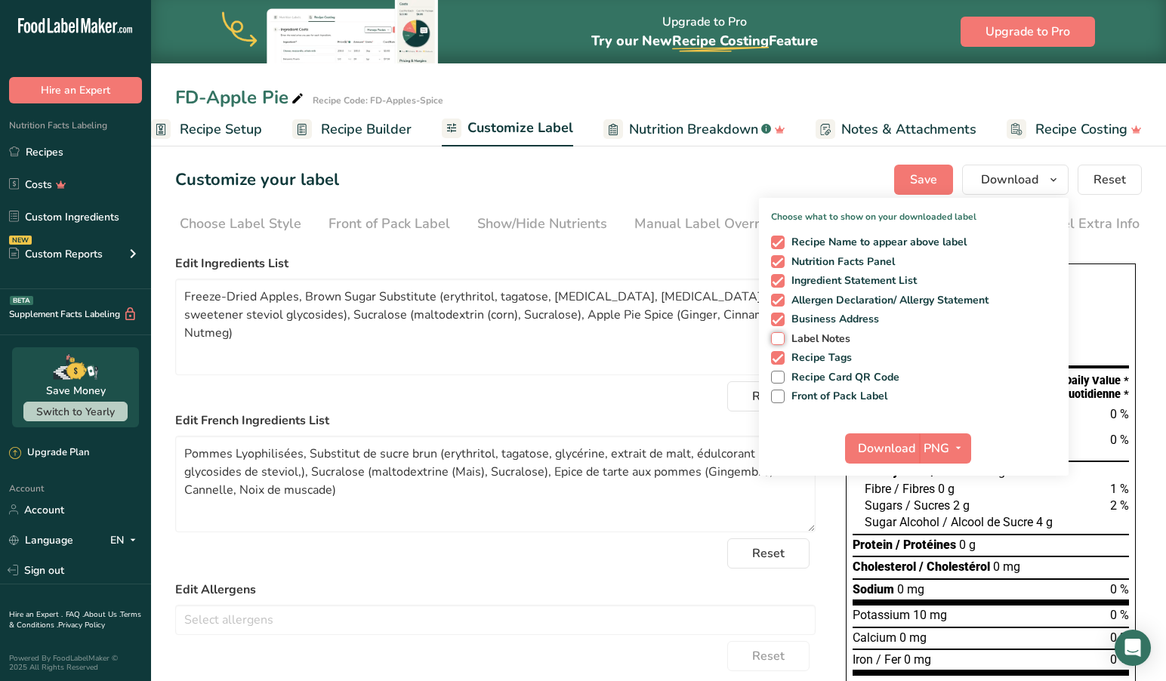
checkbox input "true"
drag, startPoint x: 781, startPoint y: 316, endPoint x: 776, endPoint y: 332, distance: 17.2
click at [781, 316] on span at bounding box center [778, 320] width 14 height 14
click at [781, 316] on input "Business Address" at bounding box center [776, 320] width 10 height 10
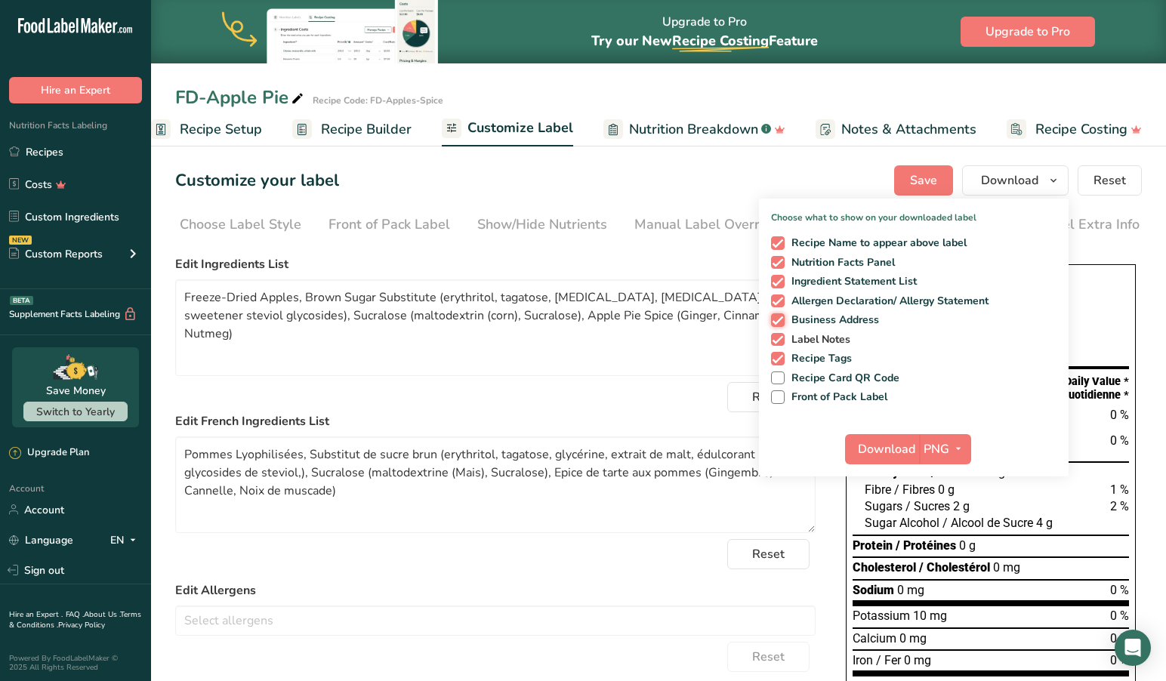
checkbox input "false"
click at [893, 447] on span "Download" at bounding box center [886, 449] width 57 height 18
drag, startPoint x: 771, startPoint y: 173, endPoint x: 782, endPoint y: 172, distance: 11.4
click at [770, 173] on div "Customize your label Save Download Choose what to show on your downloaded label…" at bounding box center [658, 180] width 967 height 30
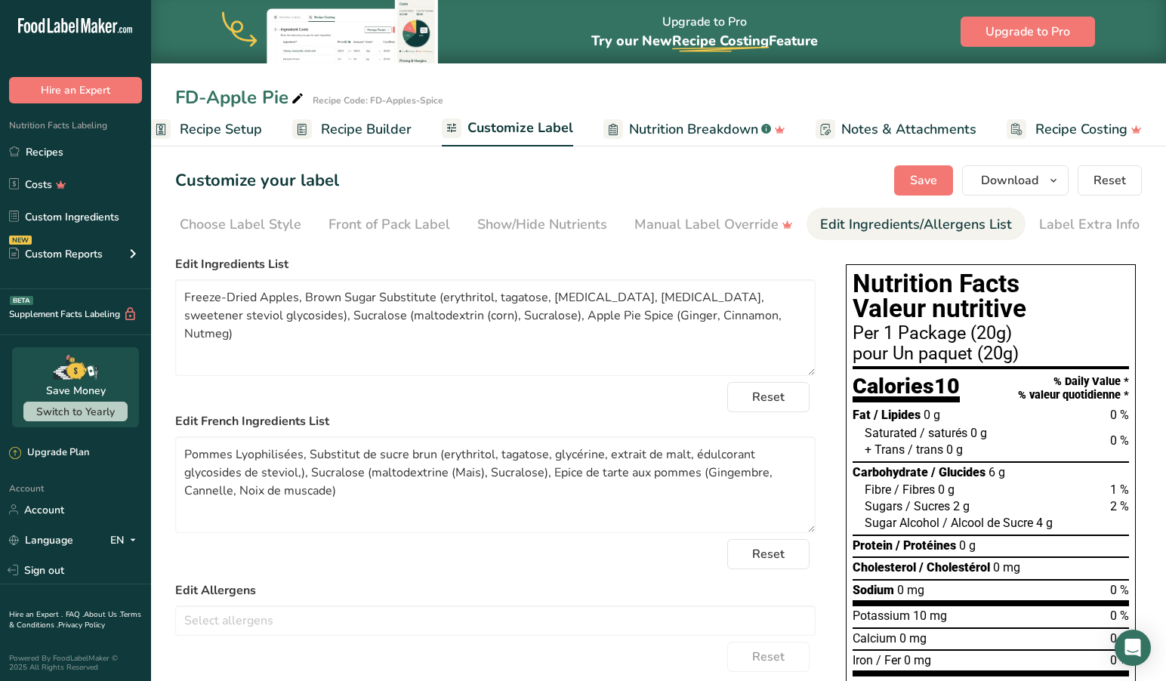
drag, startPoint x: 612, startPoint y: 177, endPoint x: 437, endPoint y: 172, distance: 175.3
click at [612, 177] on div "Customize your label Save Download Choose what to show on your downloaded label…" at bounding box center [658, 180] width 967 height 30
click at [56, 150] on link "Recipes" at bounding box center [75, 151] width 151 height 29
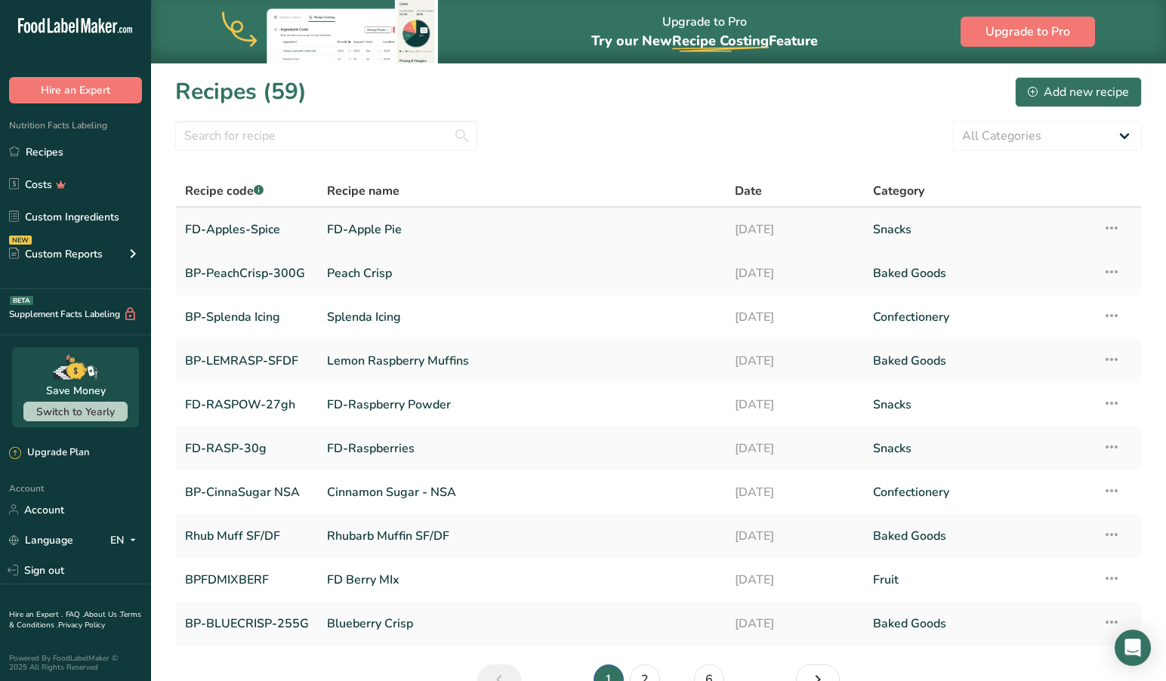
scroll to position [2, 0]
click at [230, 227] on link "FD-Apples-Spice" at bounding box center [247, 228] width 124 height 32
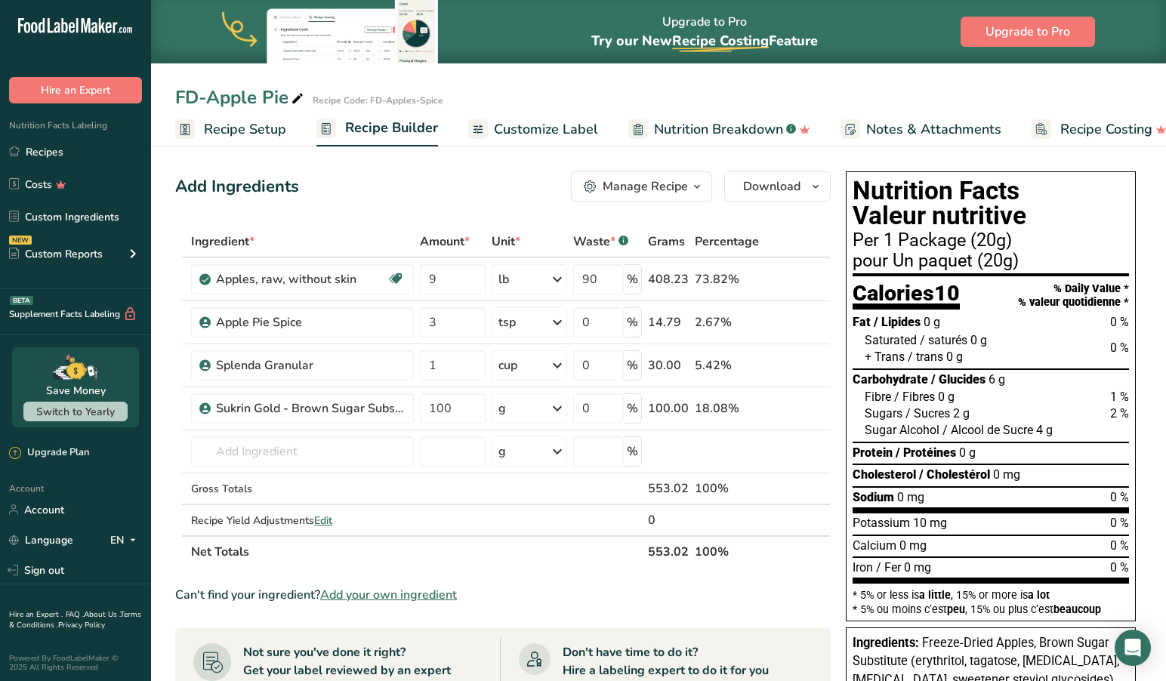
click at [702, 185] on icon "button" at bounding box center [697, 186] width 12 height 19
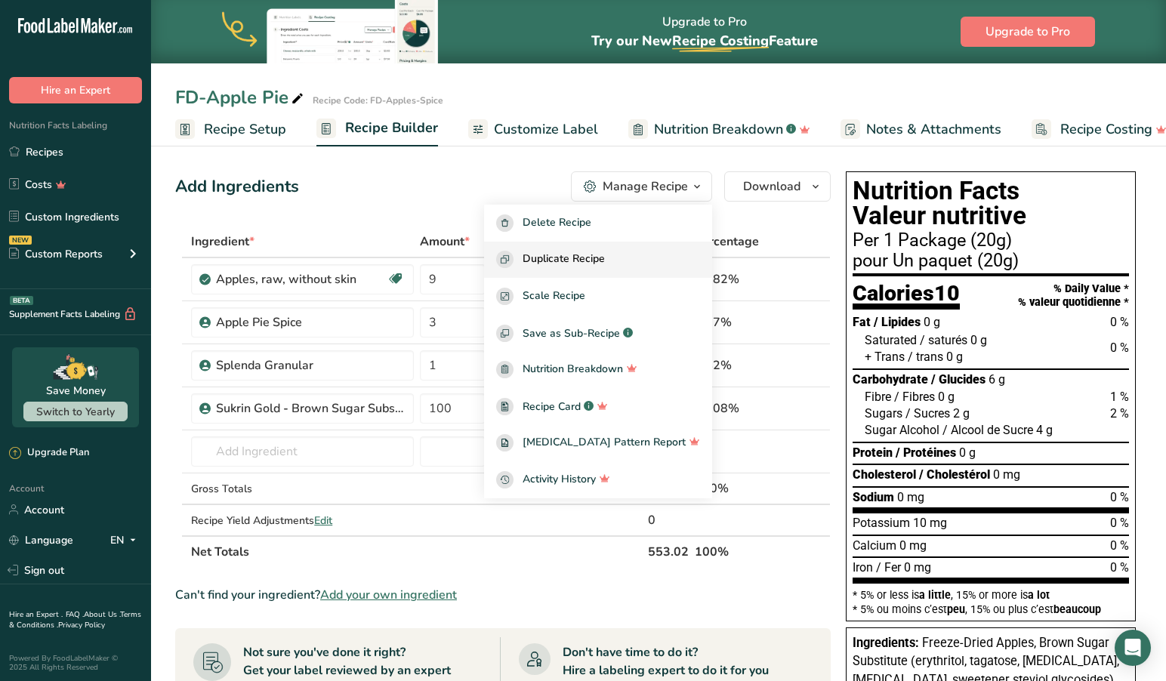
click at [601, 261] on span "Duplicate Recipe" at bounding box center [564, 259] width 82 height 17
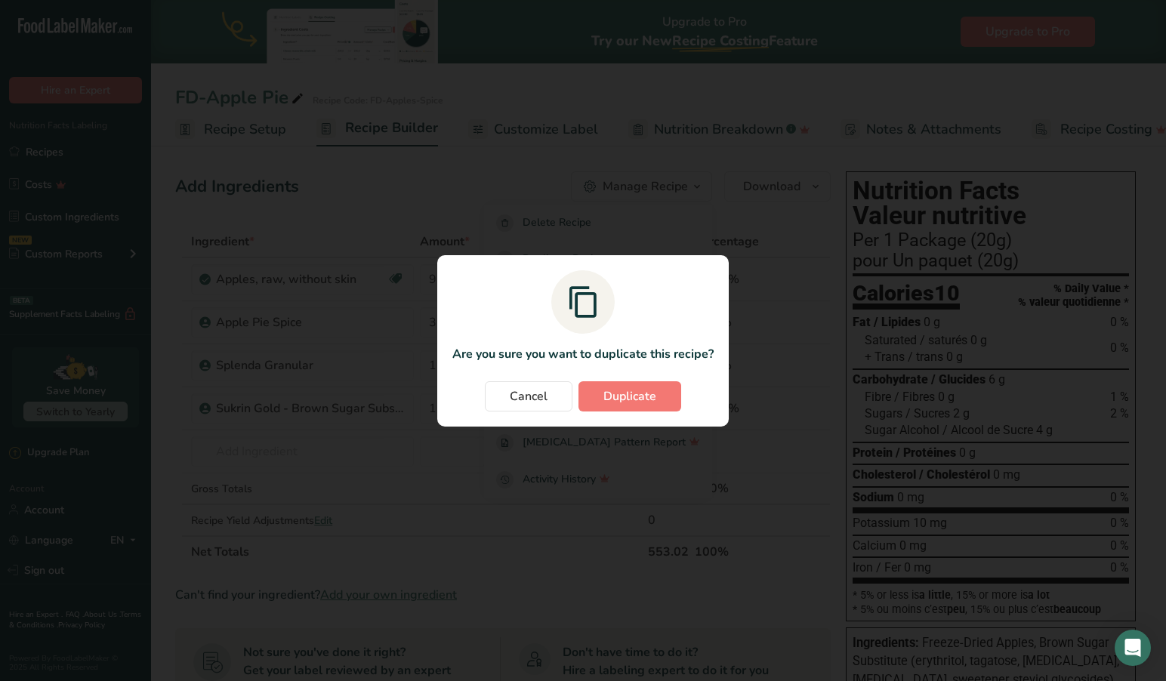
click at [625, 399] on span "Duplicate" at bounding box center [629, 396] width 53 height 18
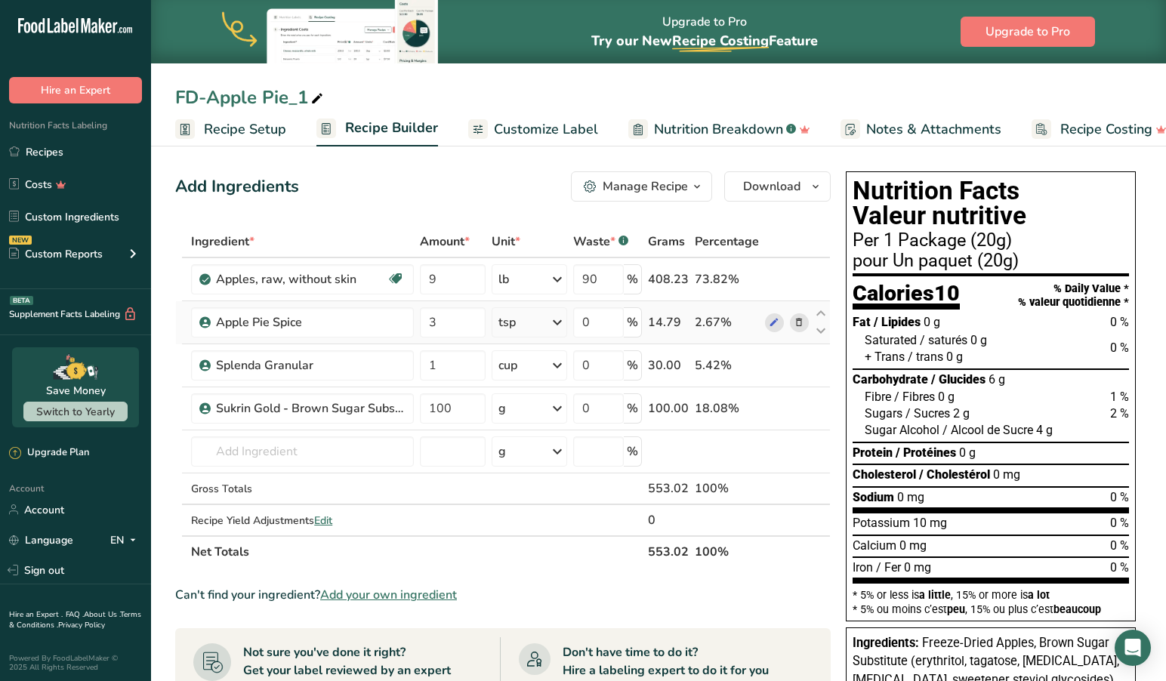
click at [799, 320] on icon at bounding box center [799, 323] width 11 height 16
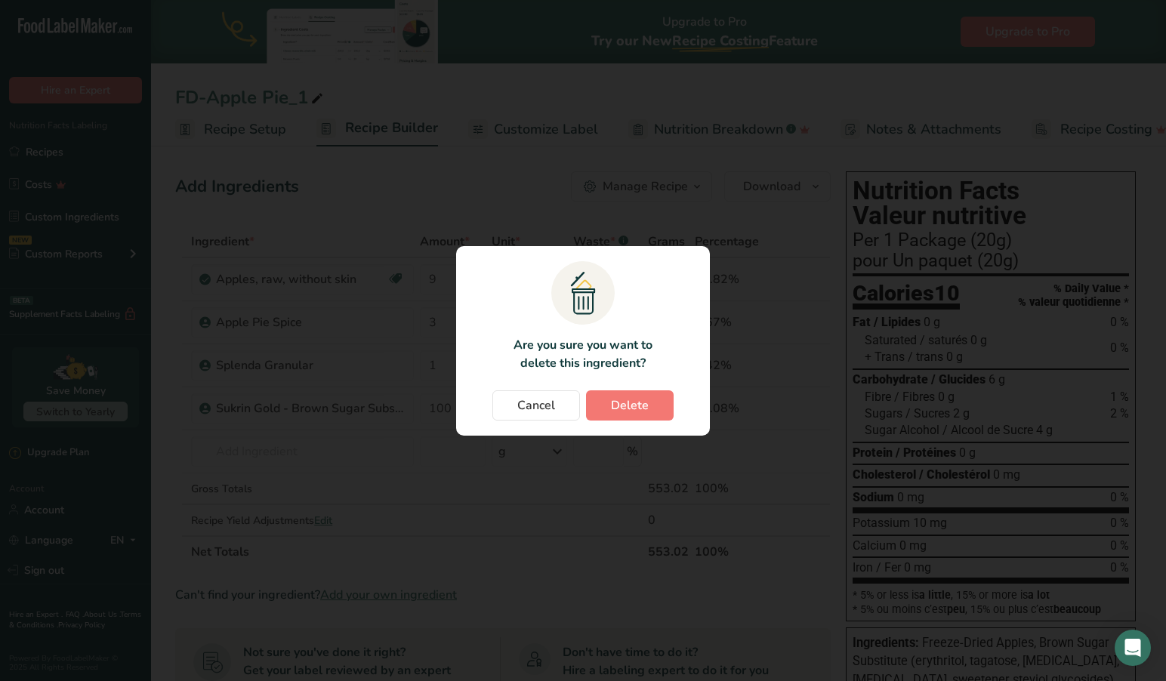
drag, startPoint x: 618, startPoint y: 403, endPoint x: 685, endPoint y: 385, distance: 69.6
click at [621, 402] on span "Delete" at bounding box center [630, 405] width 38 height 18
type input "1"
type input "100"
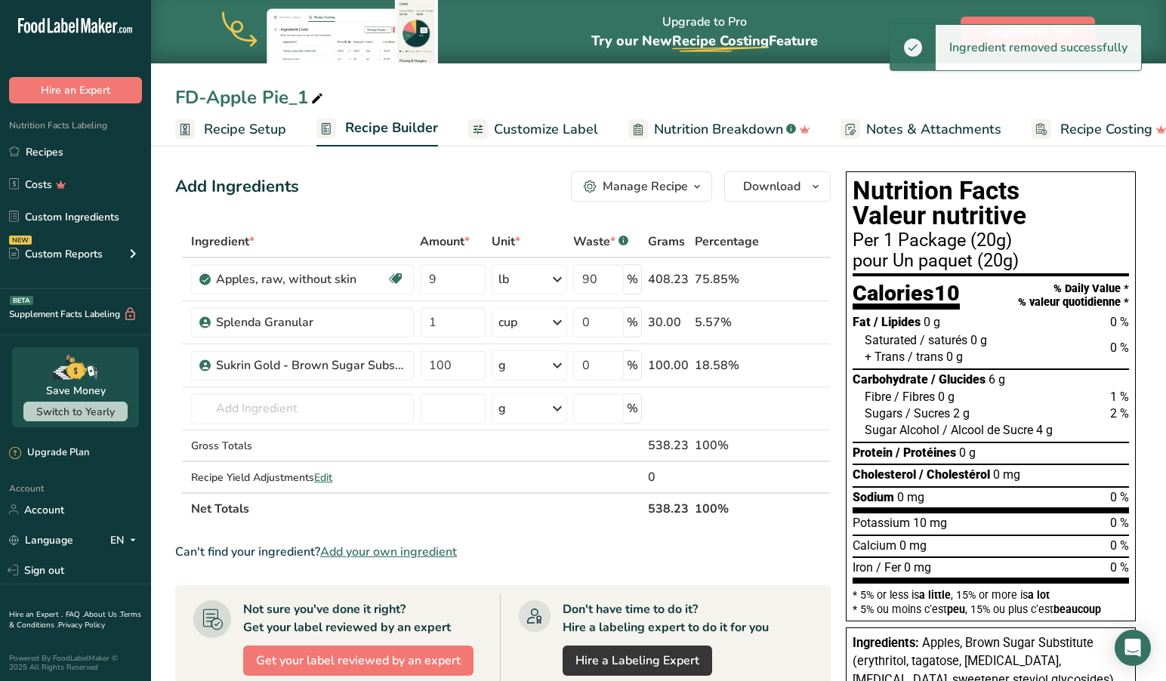
click at [802, 319] on icon at bounding box center [799, 323] width 11 height 16
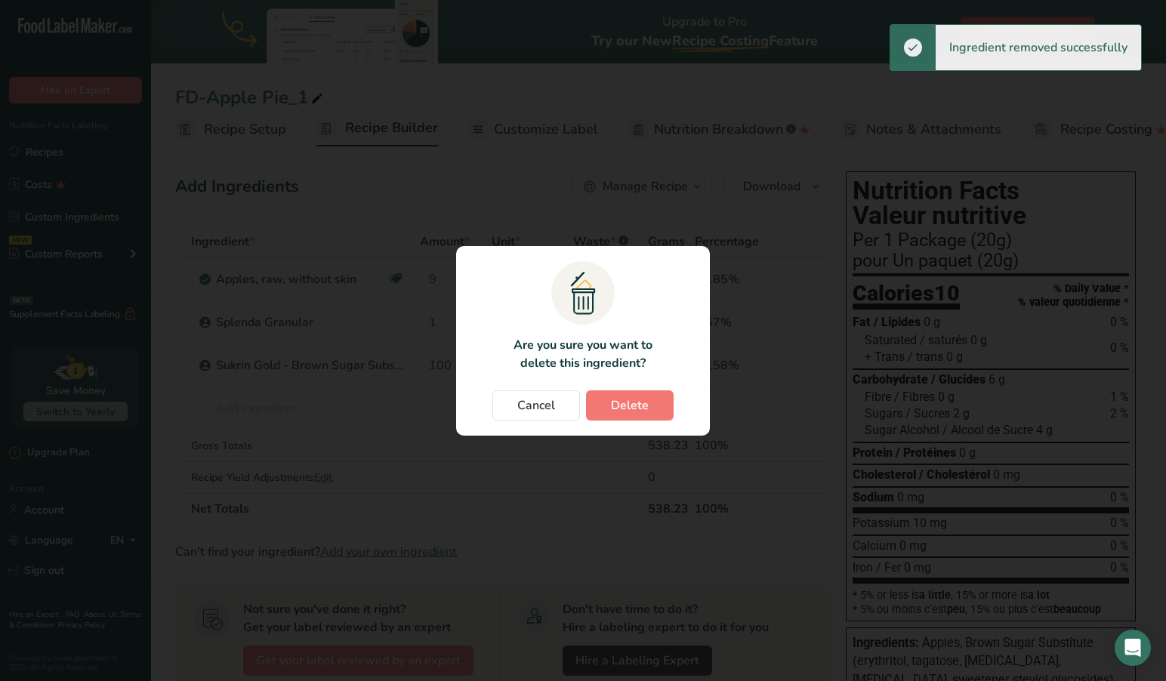
drag, startPoint x: 615, startPoint y: 400, endPoint x: 640, endPoint y: 398, distance: 25.8
click at [615, 400] on span "Delete" at bounding box center [630, 405] width 38 height 18
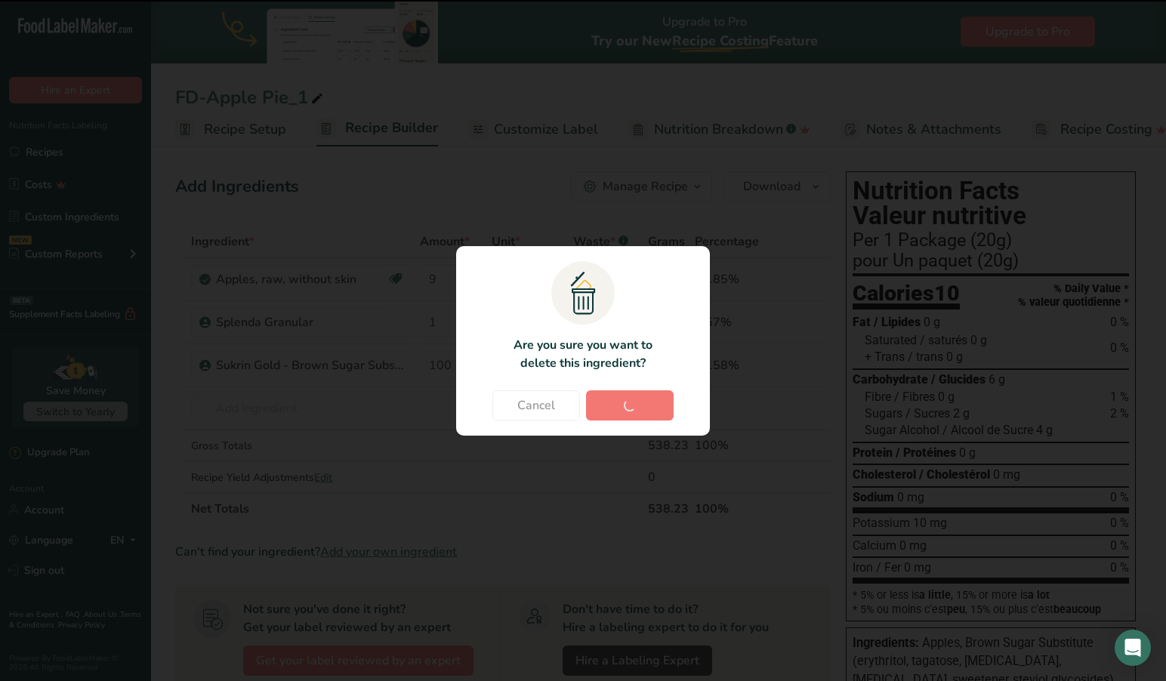
type input "100"
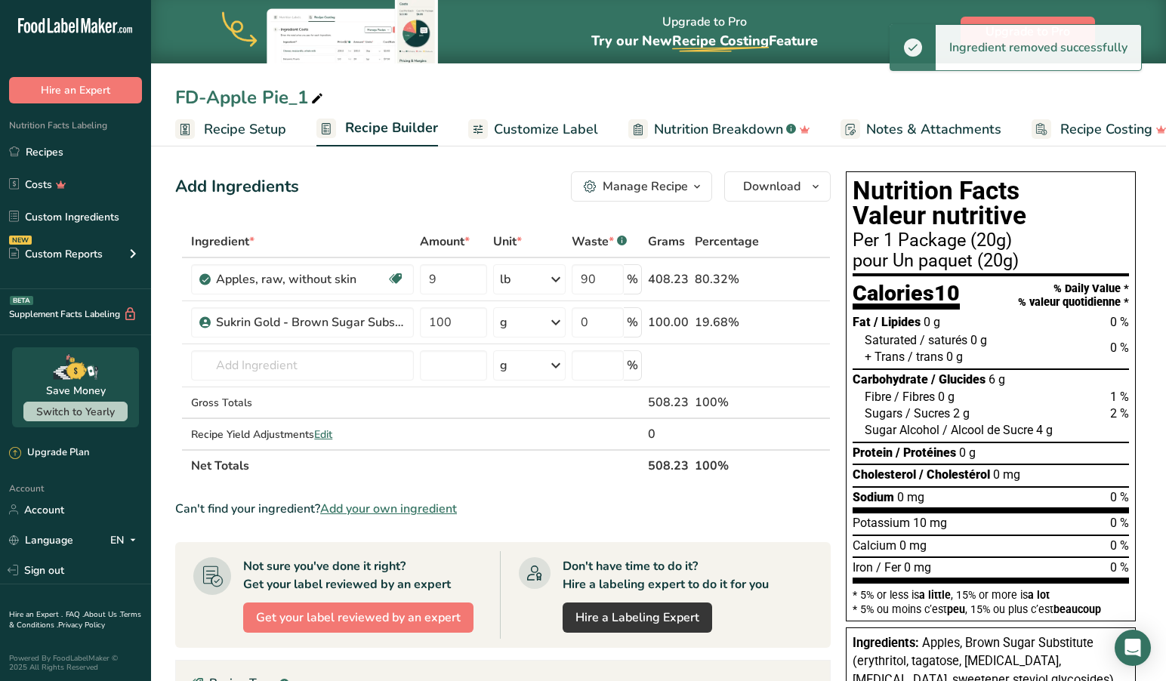
drag, startPoint x: 797, startPoint y: 317, endPoint x: 794, endPoint y: 329, distance: 12.5
click at [798, 318] on icon at bounding box center [799, 323] width 11 height 16
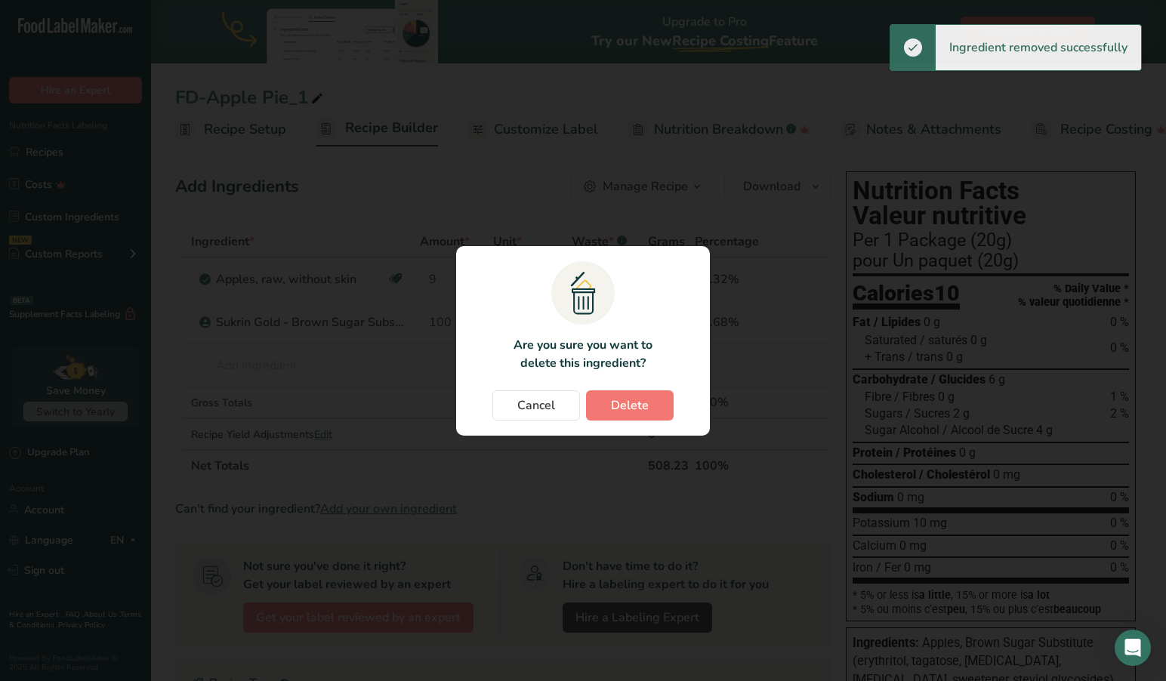
click at [667, 395] on button "Delete" at bounding box center [630, 405] width 88 height 30
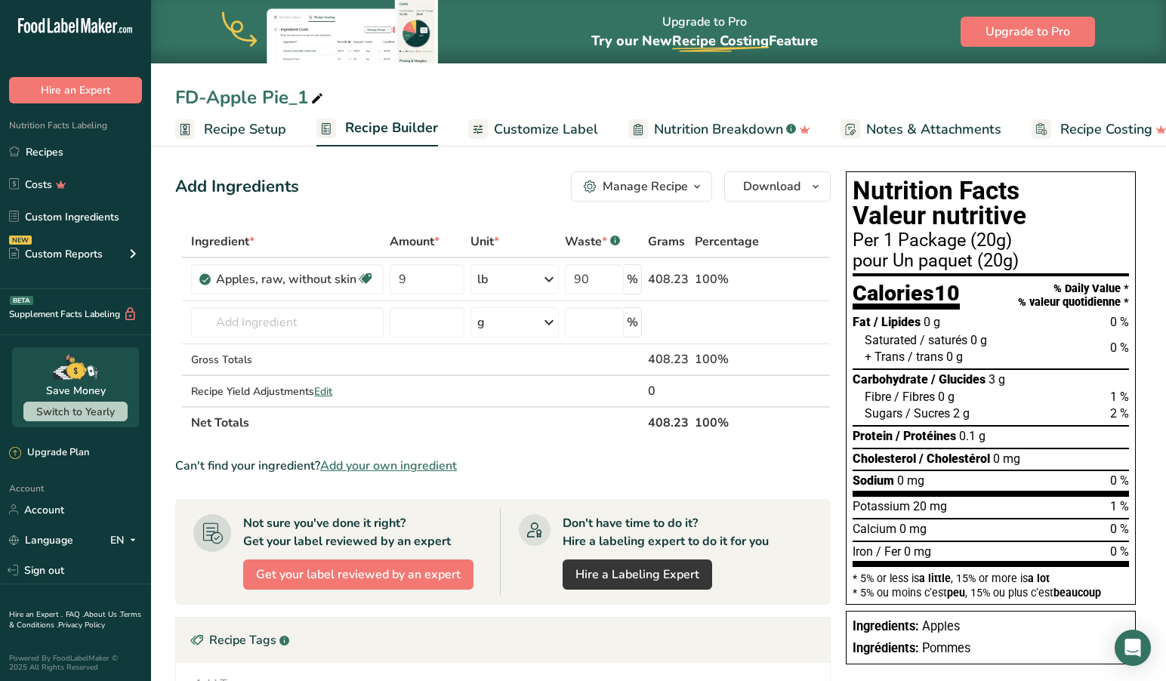
click at [424, 187] on div "Add Ingredients Manage Recipe Delete Recipe Duplicate Recipe Scale Recipe Save …" at bounding box center [502, 186] width 655 height 30
click at [773, 434] on th at bounding box center [787, 422] width 50 height 32
click at [571, 446] on section "Ingredient * Amount * Unit * Waste * .a-a{fill:#347362;}.b-a{fill:#fff;} Grams …" at bounding box center [502, 575] width 655 height 699
drag, startPoint x: 606, startPoint y: 282, endPoint x: 561, endPoint y: 281, distance: 44.6
click at [562, 281] on tr "Apples, raw, without skin Prebiotic Effect Dairy free Gluten free Vegan Vegetar…" at bounding box center [503, 279] width 654 height 43
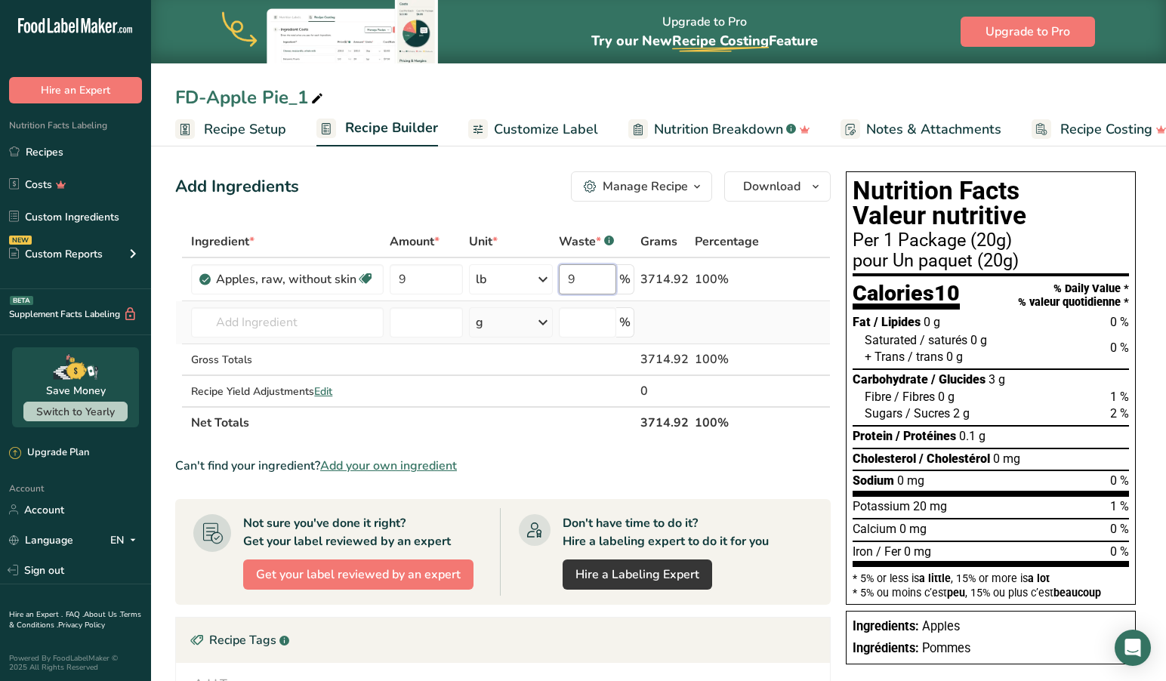
type input "90"
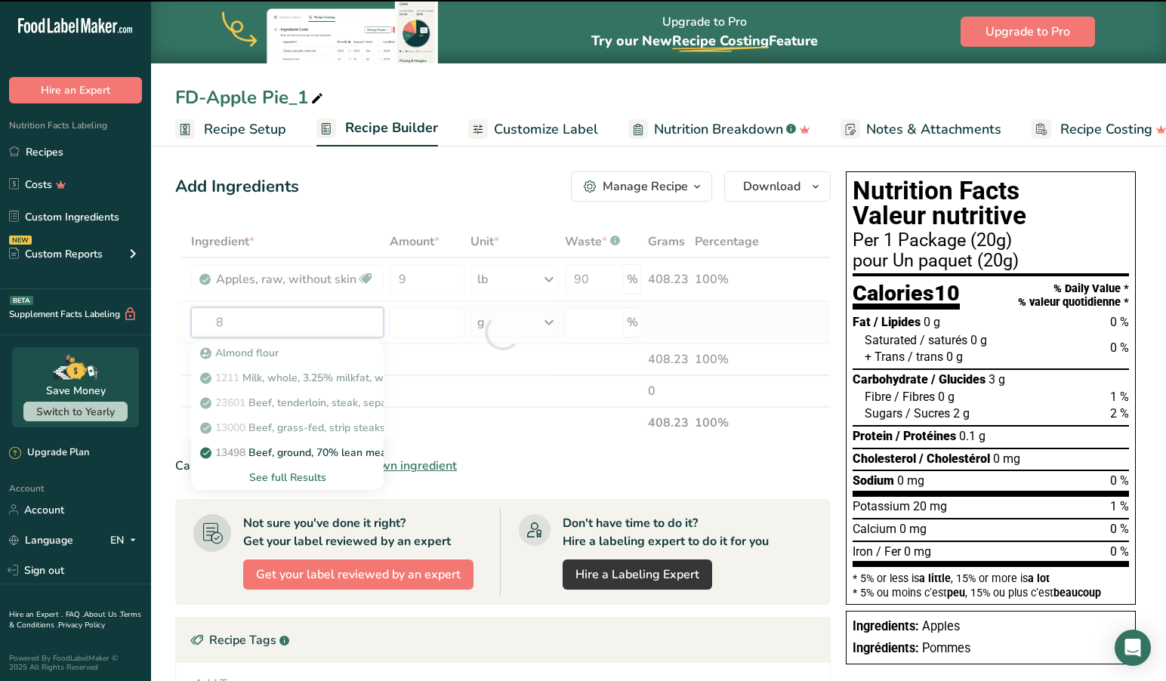
type input "89"
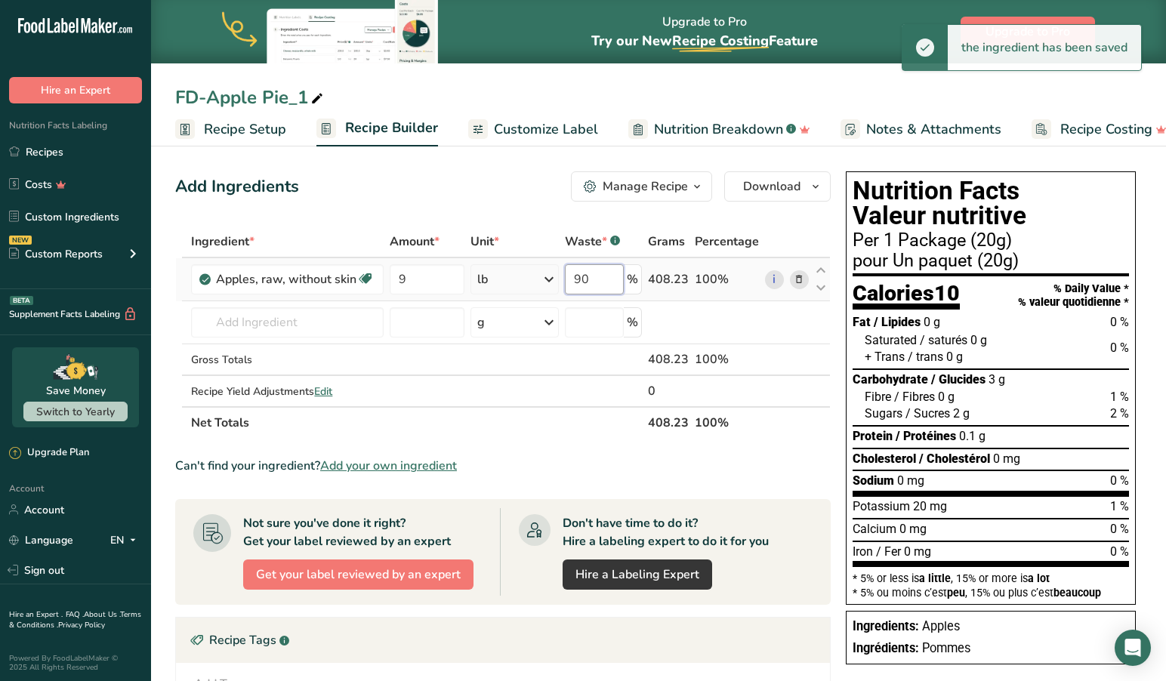
drag, startPoint x: 609, startPoint y: 280, endPoint x: 558, endPoint y: 279, distance: 50.6
click at [558, 279] on tr "Apples, raw, without skin Prebiotic Effect Dairy free Gluten free Vegan Vegetar…" at bounding box center [503, 279] width 654 height 43
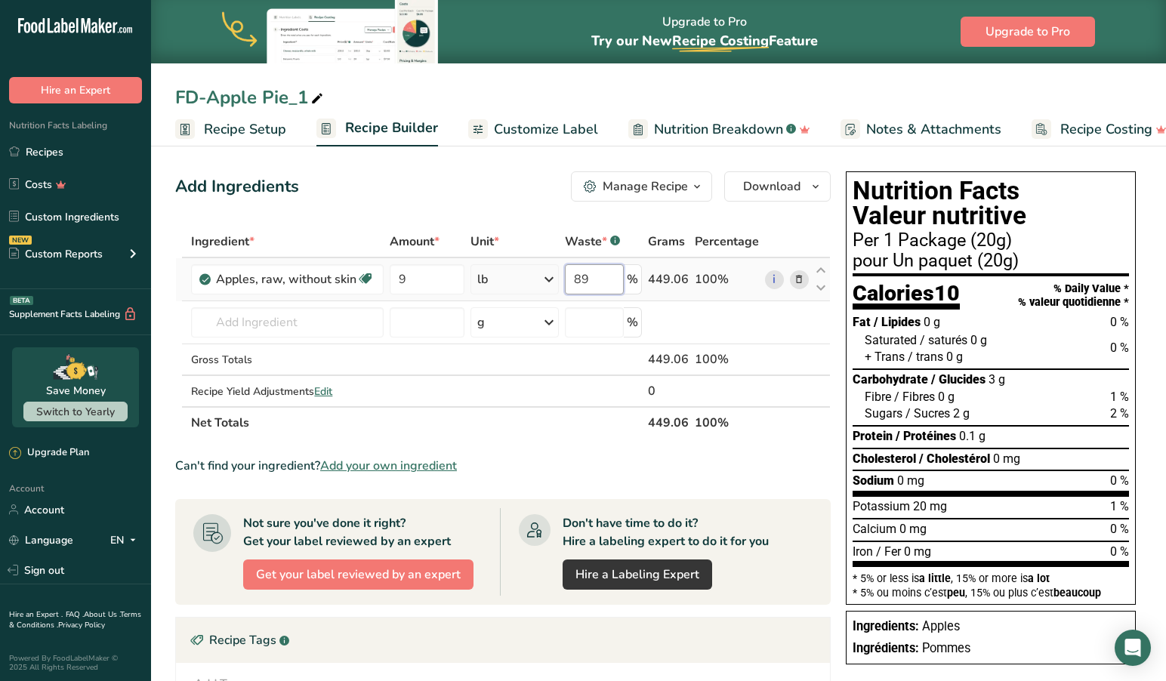
drag, startPoint x: 608, startPoint y: 283, endPoint x: 535, endPoint y: 279, distance: 72.6
click at [535, 279] on tr "Apples, raw, without skin Prebiotic Effect Dairy free Gluten free Vegan Vegetar…" at bounding box center [503, 279] width 654 height 43
type input "95"
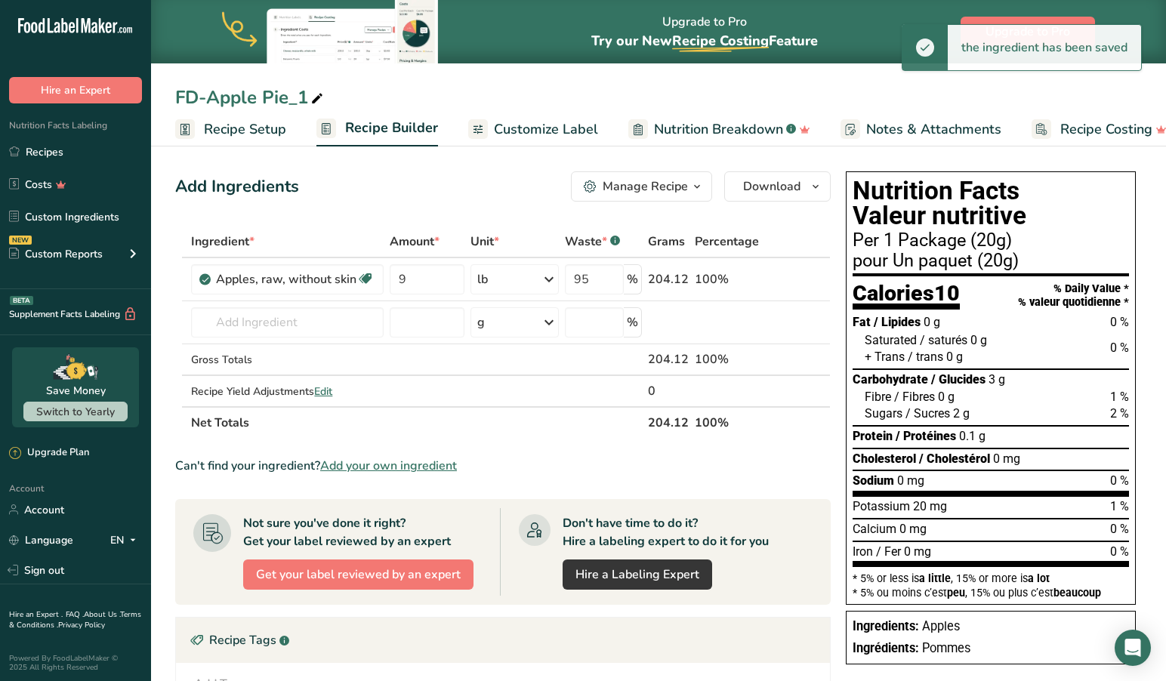
click at [581, 452] on section "Ingredient * Amount * Unit * Waste * .a-a{fill:#347362;}.b-a{fill:#fff;} Grams …" at bounding box center [502, 575] width 655 height 699
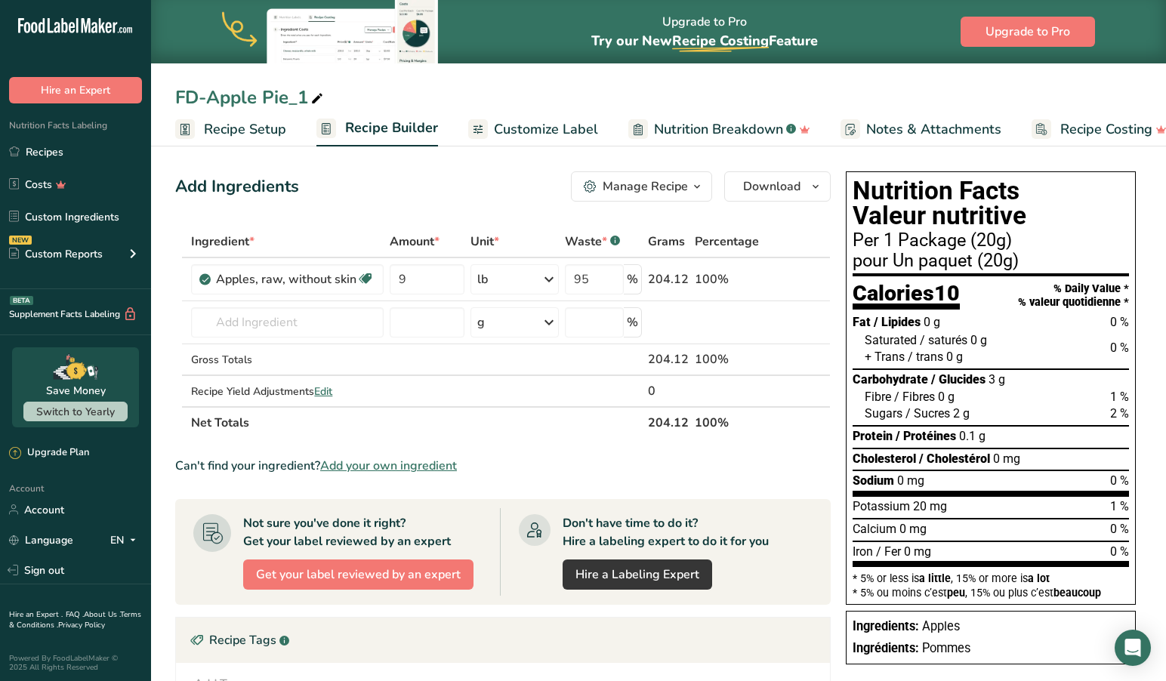
click at [227, 133] on span "Recipe Setup" at bounding box center [245, 129] width 82 height 20
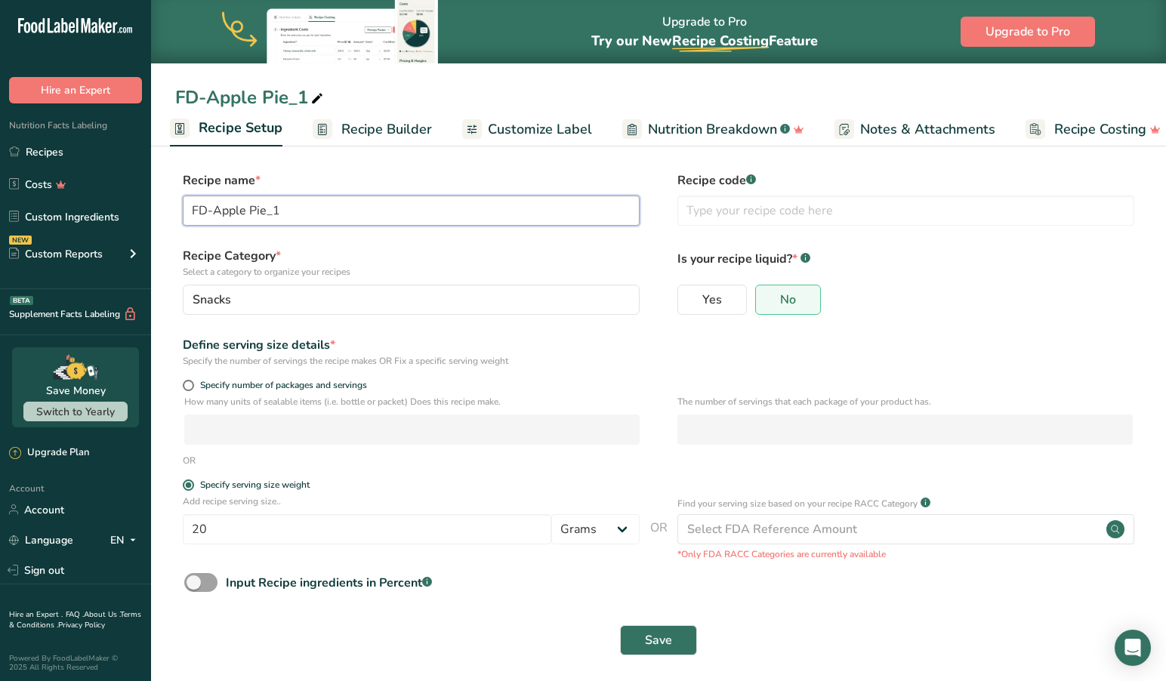
click at [214, 208] on input "FD-Apple Pie_1" at bounding box center [411, 211] width 457 height 30
type input "FD-Apple Mixed"
click at [704, 212] on input "text" at bounding box center [905, 211] width 457 height 30
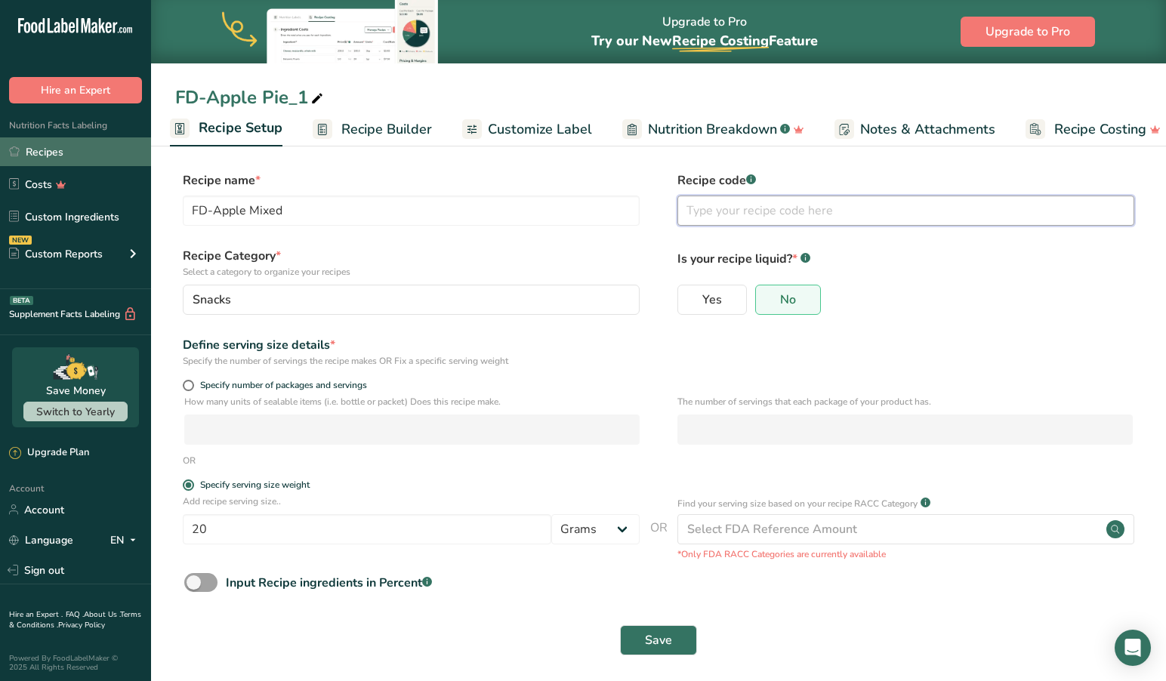
type input "R"
drag, startPoint x: 740, startPoint y: 214, endPoint x: 635, endPoint y: 310, distance: 142.7
click at [740, 214] on input "FD-Apple Gala-Green" at bounding box center [905, 211] width 457 height 30
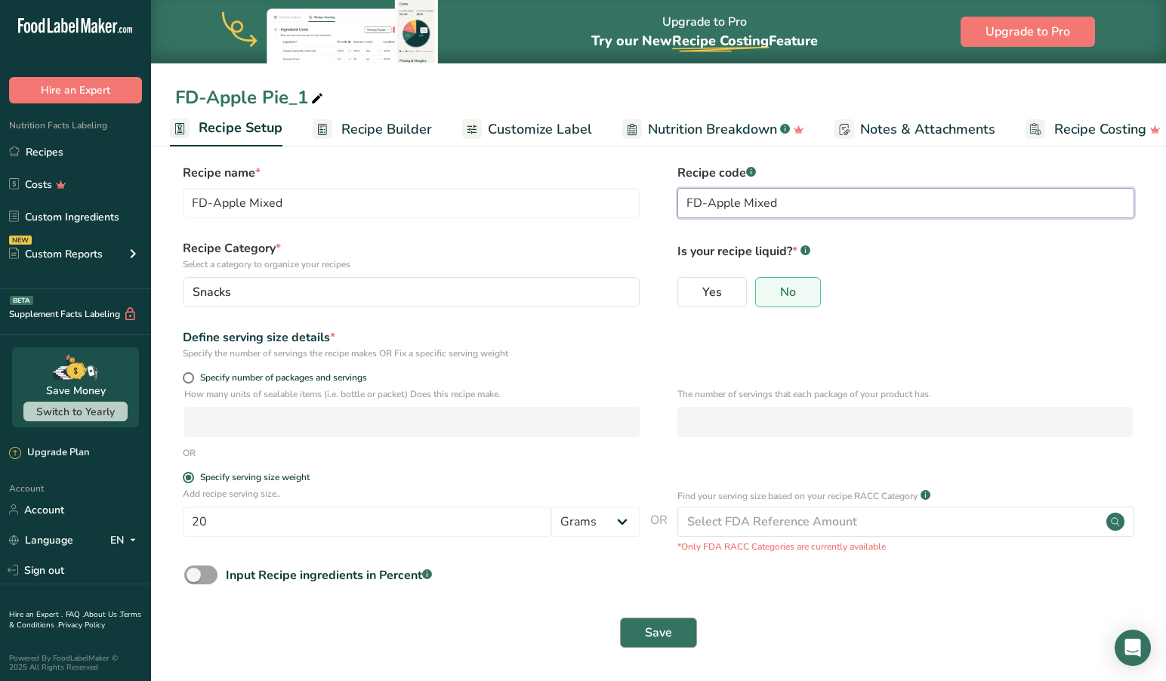
scroll to position [7, 0]
type input "FD-Apple Mixed"
click at [658, 631] on span "Save" at bounding box center [658, 634] width 27 height 18
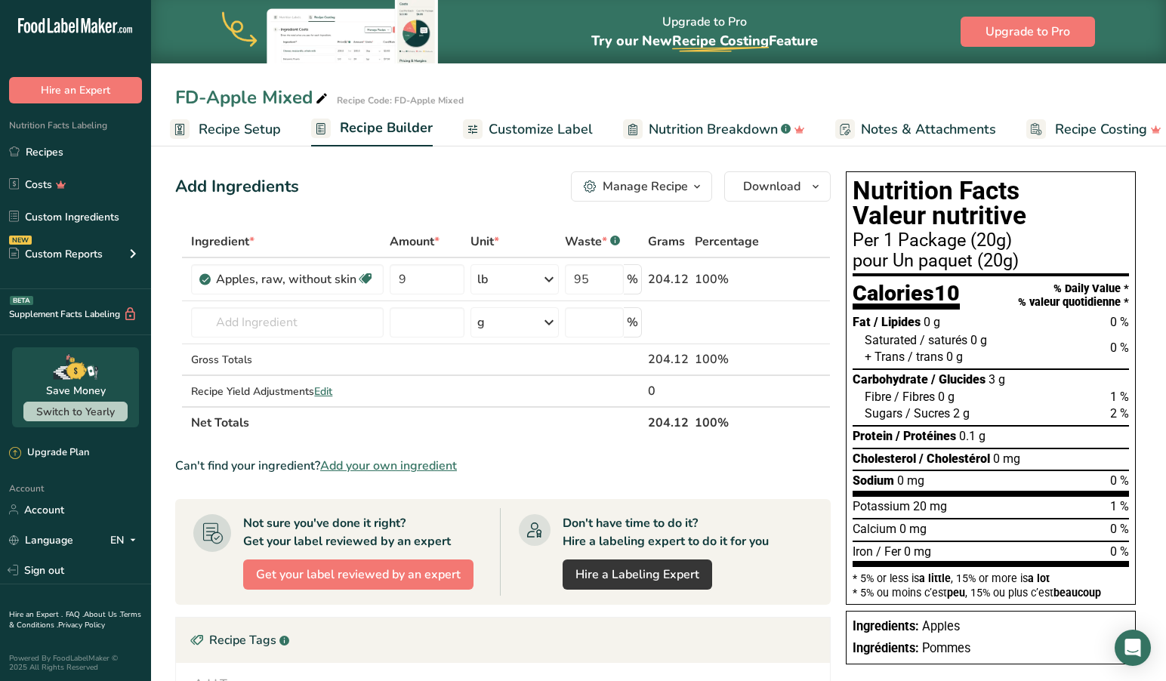
click at [519, 125] on span "Customize Label" at bounding box center [541, 129] width 104 height 20
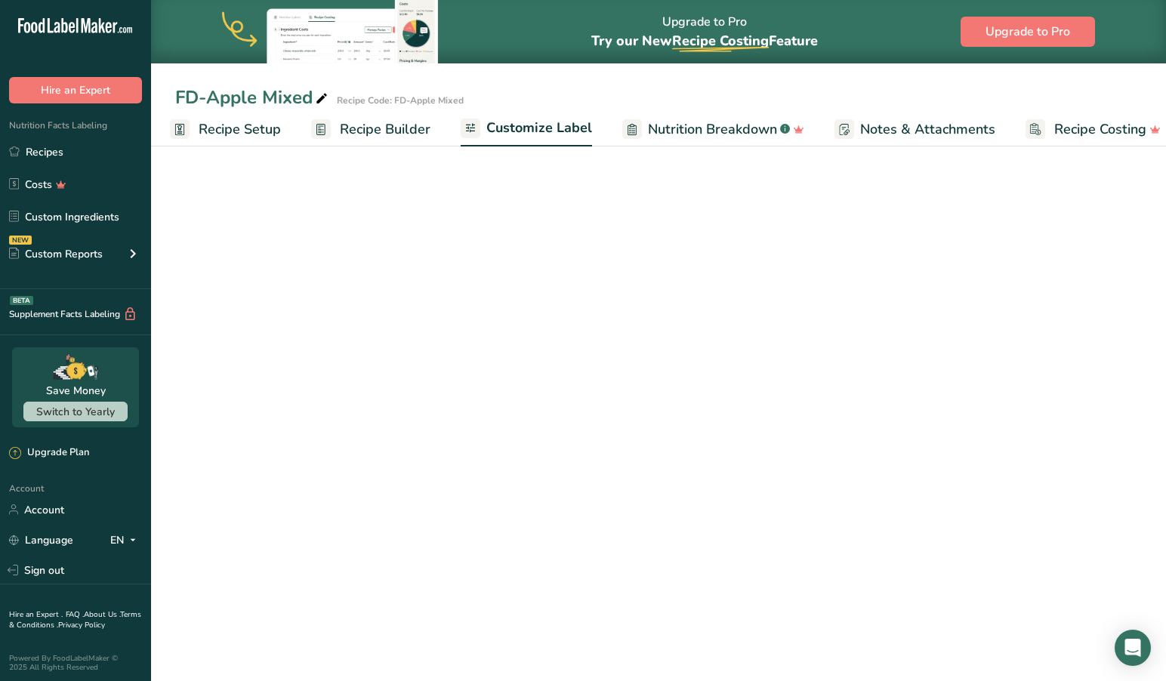
scroll to position [0, 24]
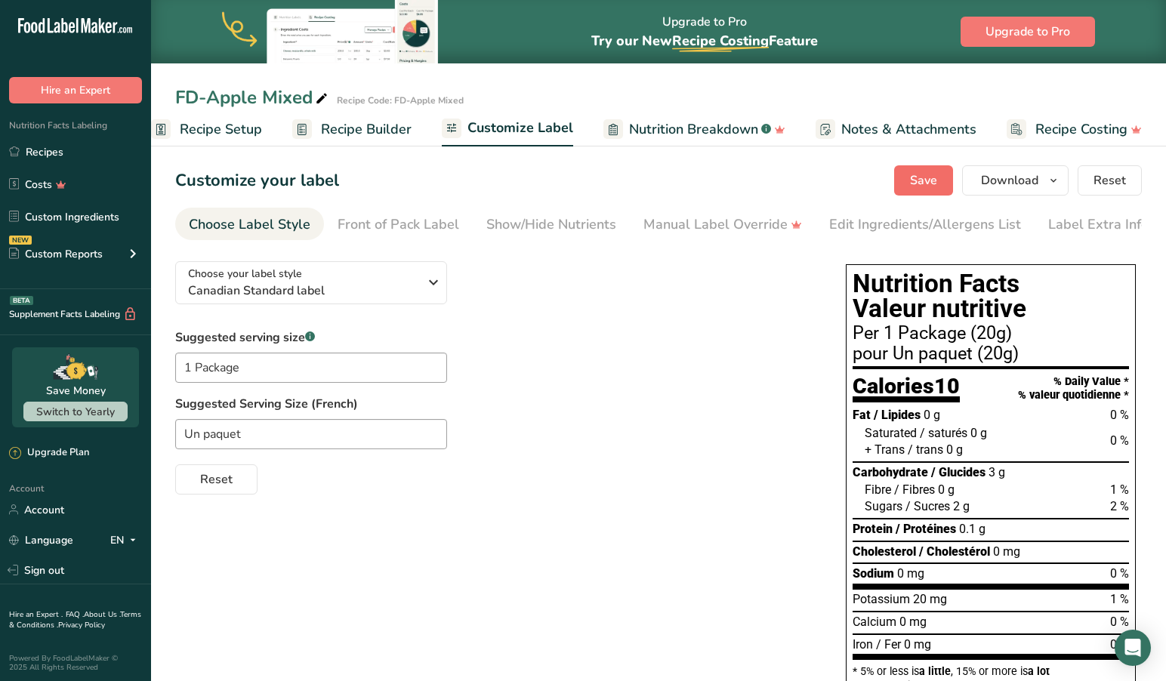
click at [920, 175] on span "Save" at bounding box center [923, 180] width 27 height 18
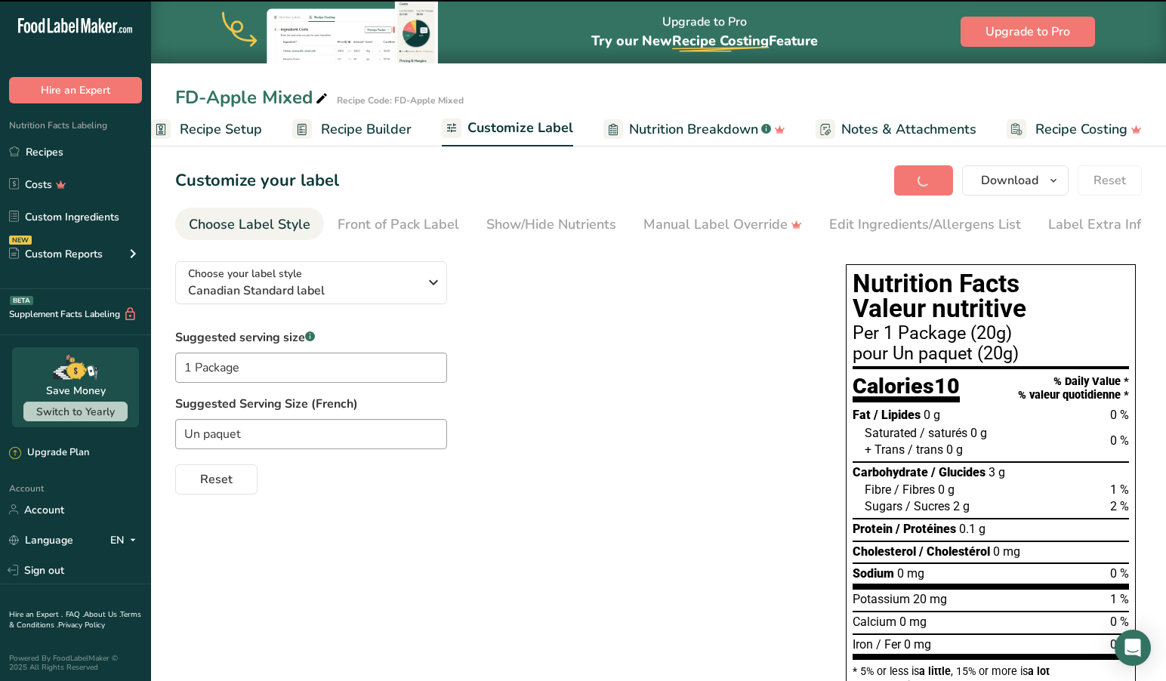
scroll to position [2, 0]
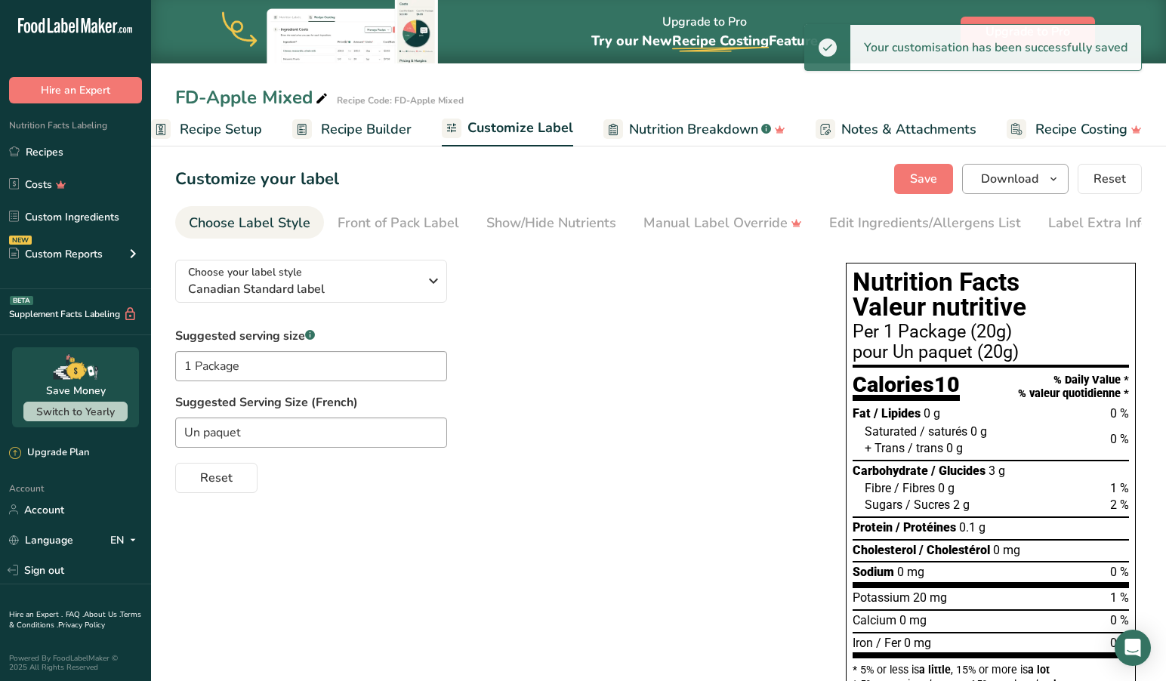
click at [1015, 180] on span "Download" at bounding box center [1009, 179] width 57 height 18
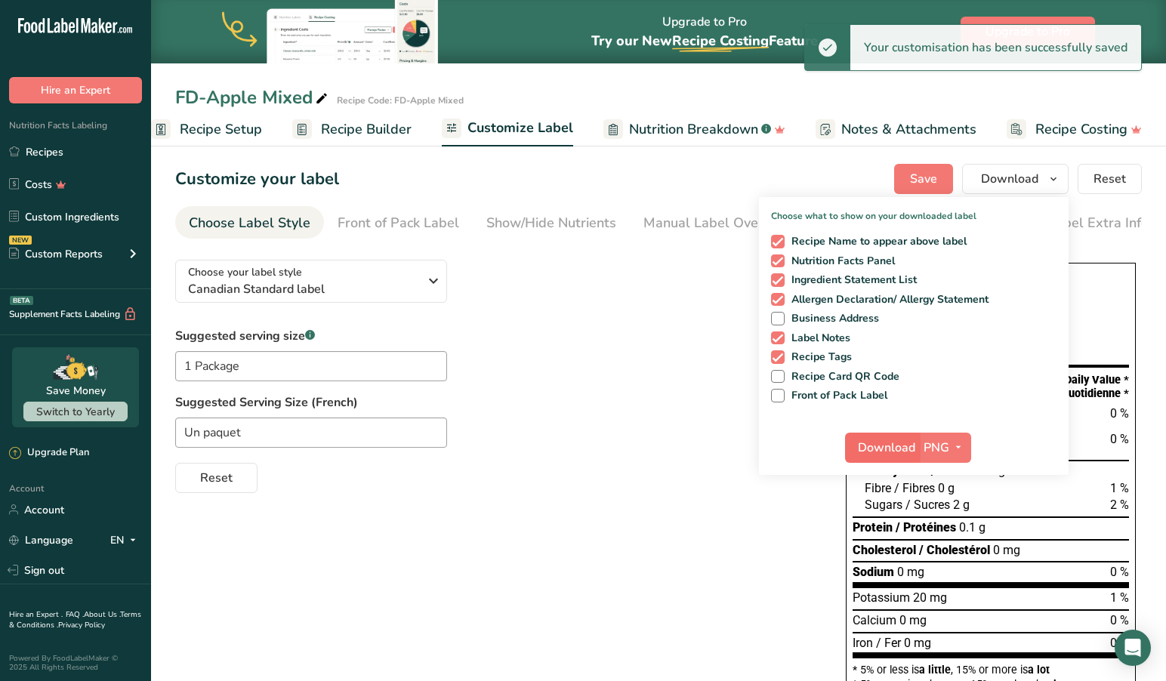
click at [882, 445] on span "Download" at bounding box center [886, 448] width 57 height 18
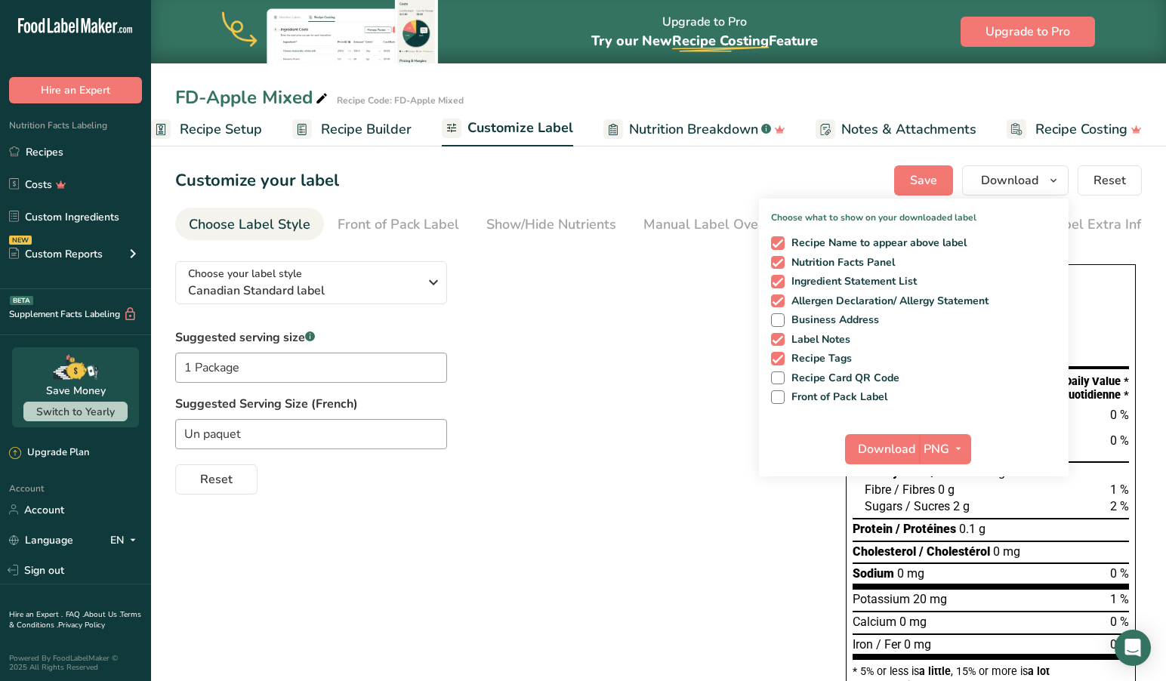
scroll to position [0, 0]
click at [677, 172] on div "Customize your label Save Download Choose what to show on your downloaded label…" at bounding box center [658, 180] width 967 height 30
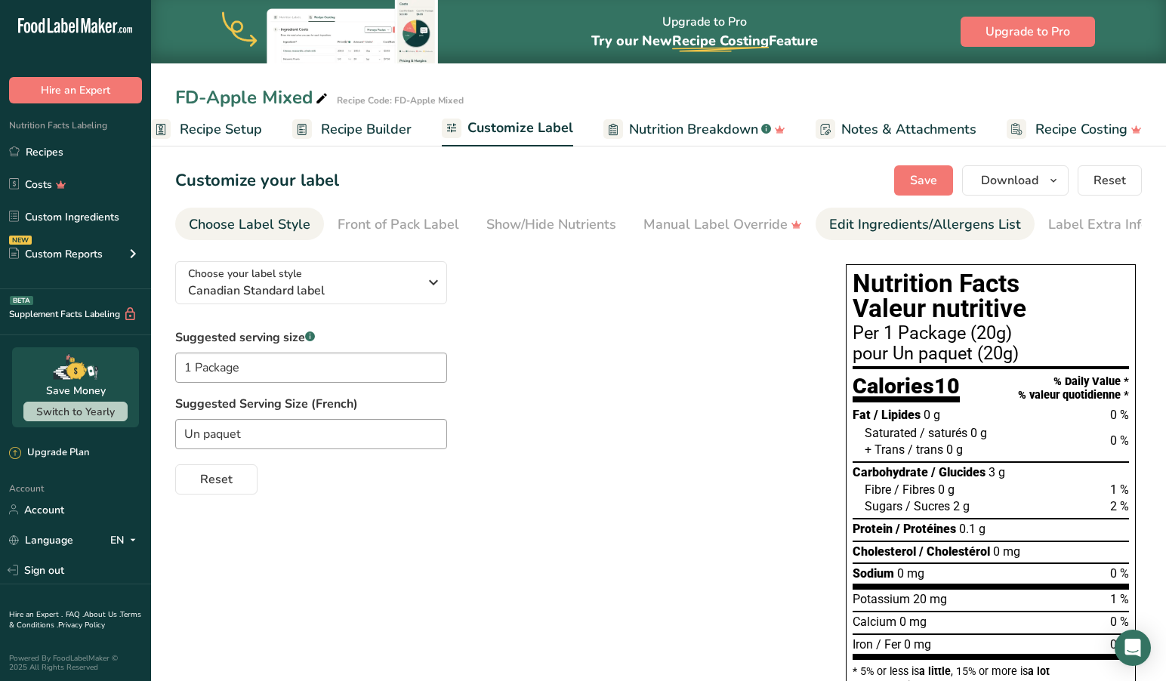
click at [853, 219] on div "Edit Ingredients/Allergens List" at bounding box center [925, 224] width 192 height 20
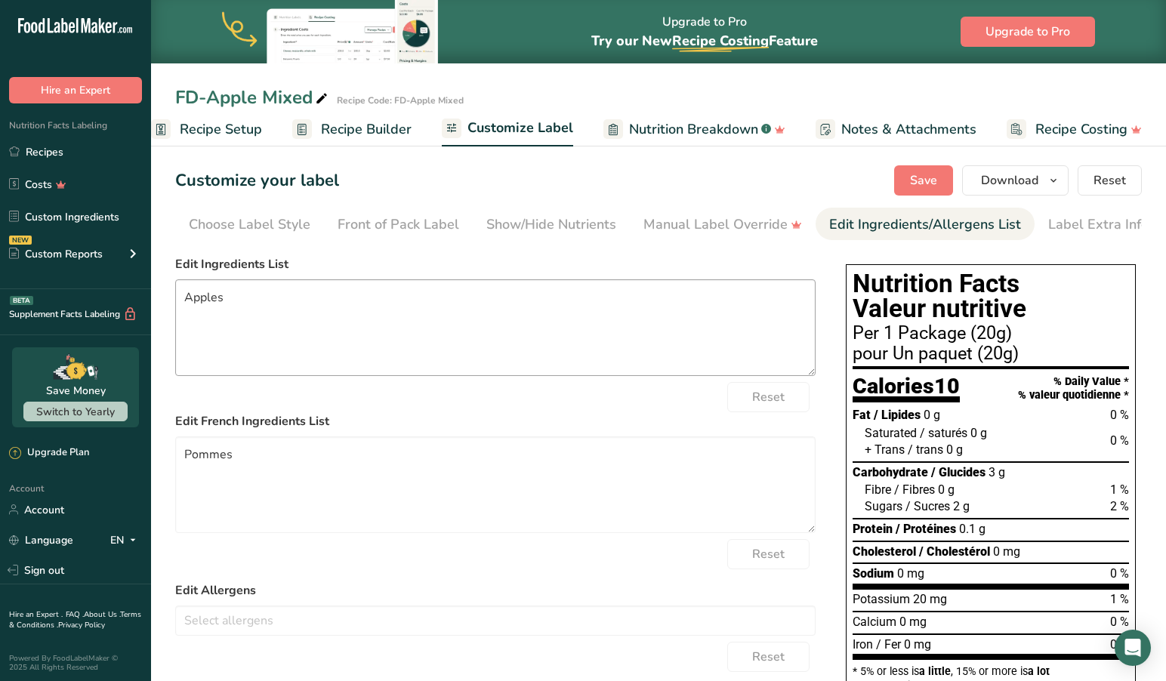
scroll to position [0, 9]
drag, startPoint x: 180, startPoint y: 300, endPoint x: 196, endPoint y: 301, distance: 15.9
click at [180, 300] on textarea "Apples" at bounding box center [495, 327] width 640 height 97
type textarea "Freeze-Dried Apples"
click at [182, 455] on textarea "Pommes" at bounding box center [495, 484] width 640 height 97
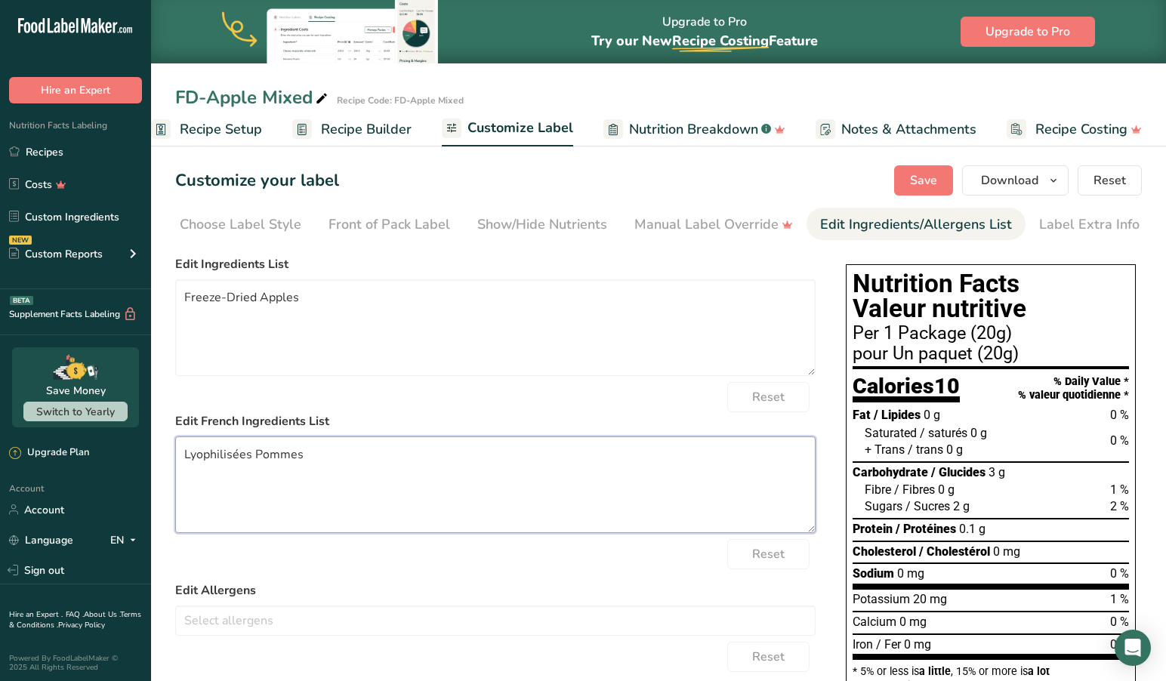
scroll to position [0, 0]
type textarea "Lyophilisées Pommes"
click at [930, 179] on span "Save" at bounding box center [923, 180] width 27 height 18
click at [338, 309] on textarea "Freeze-Dried Apples" at bounding box center [495, 327] width 640 height 97
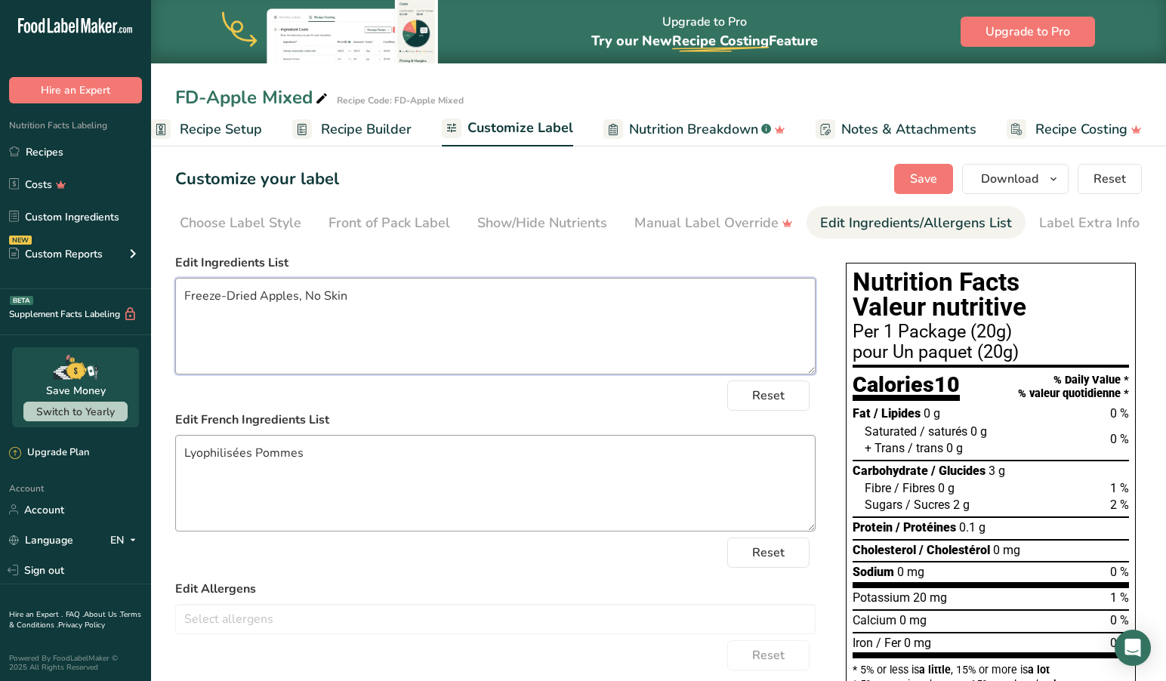
type textarea "Freeze-Dried Apples, No Skin"
click at [319, 458] on textarea "Lyophilisées Pommes" at bounding box center [495, 483] width 640 height 97
type textarea "Lyophilisées Pommes, Pele"
click at [422, 295] on textarea "Freeze-Dried Apples, No Skin" at bounding box center [495, 326] width 640 height 97
click at [917, 166] on button "Save" at bounding box center [923, 179] width 59 height 30
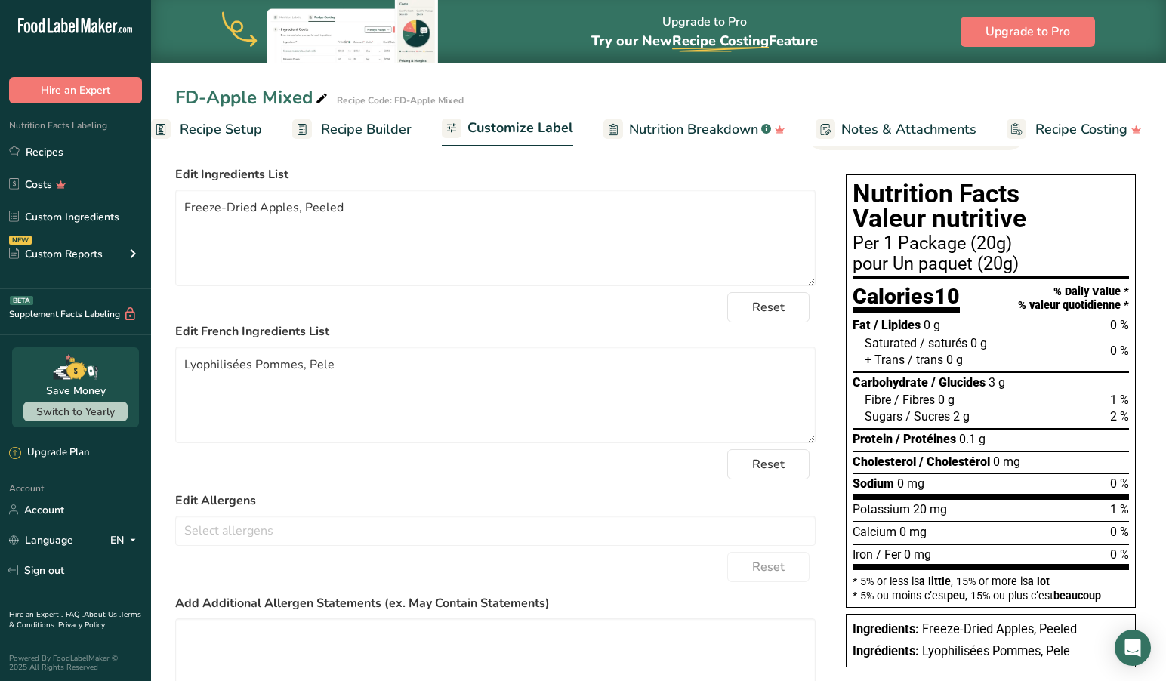
scroll to position [90, 0]
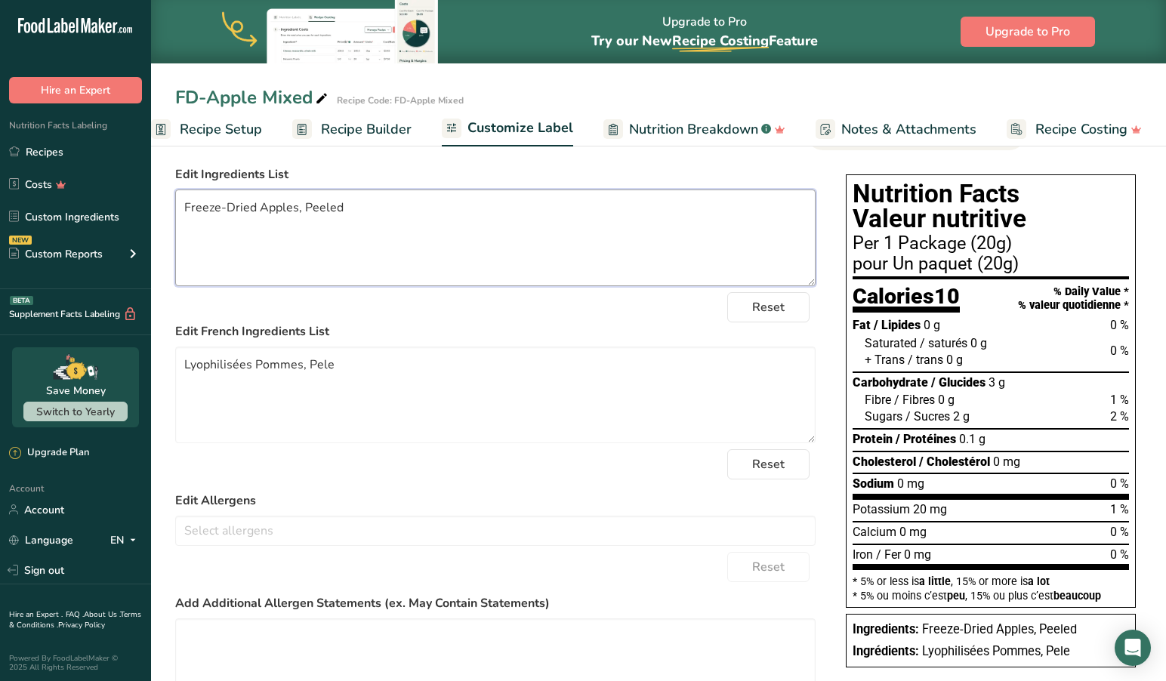
drag, startPoint x: 184, startPoint y: 205, endPoint x: 245, endPoint y: 280, distance: 97.1
click at [185, 207] on textarea "Freeze-Dried Apples, Peeled" at bounding box center [495, 238] width 640 height 97
click at [336, 219] on textarea "Peeled Freeze-Dried Apples, Peeled" at bounding box center [495, 238] width 640 height 97
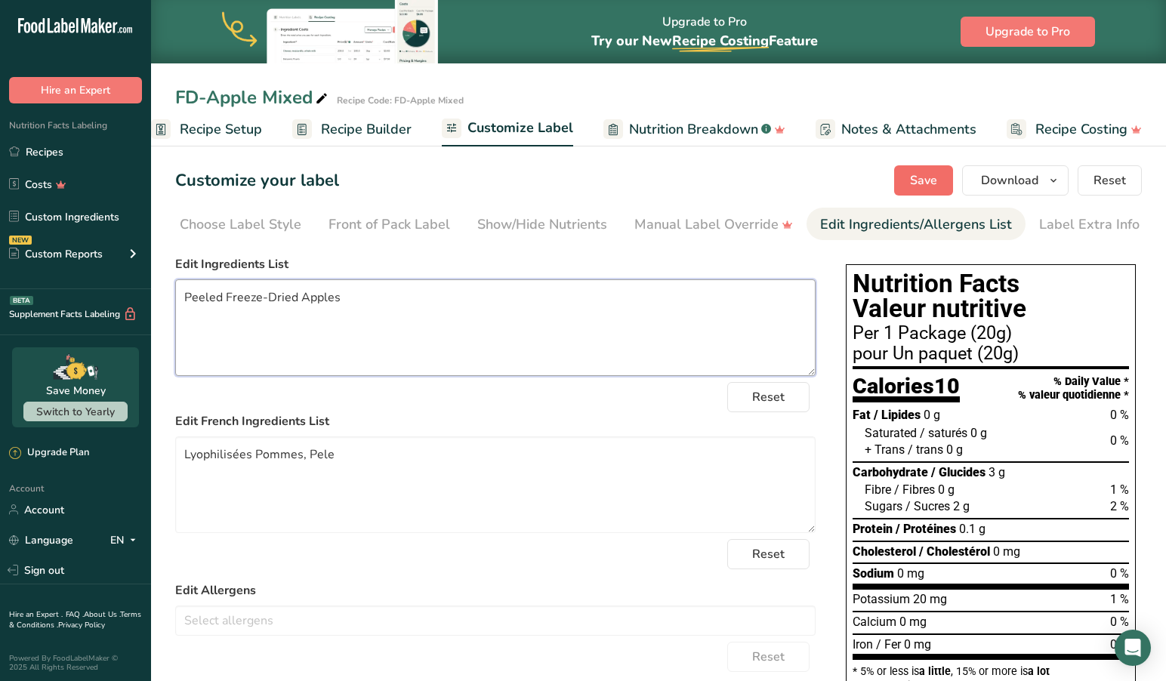
scroll to position [0, 0]
type textarea "Peeled Freeze-Dried Apples"
click at [924, 176] on span "Save" at bounding box center [923, 180] width 27 height 18
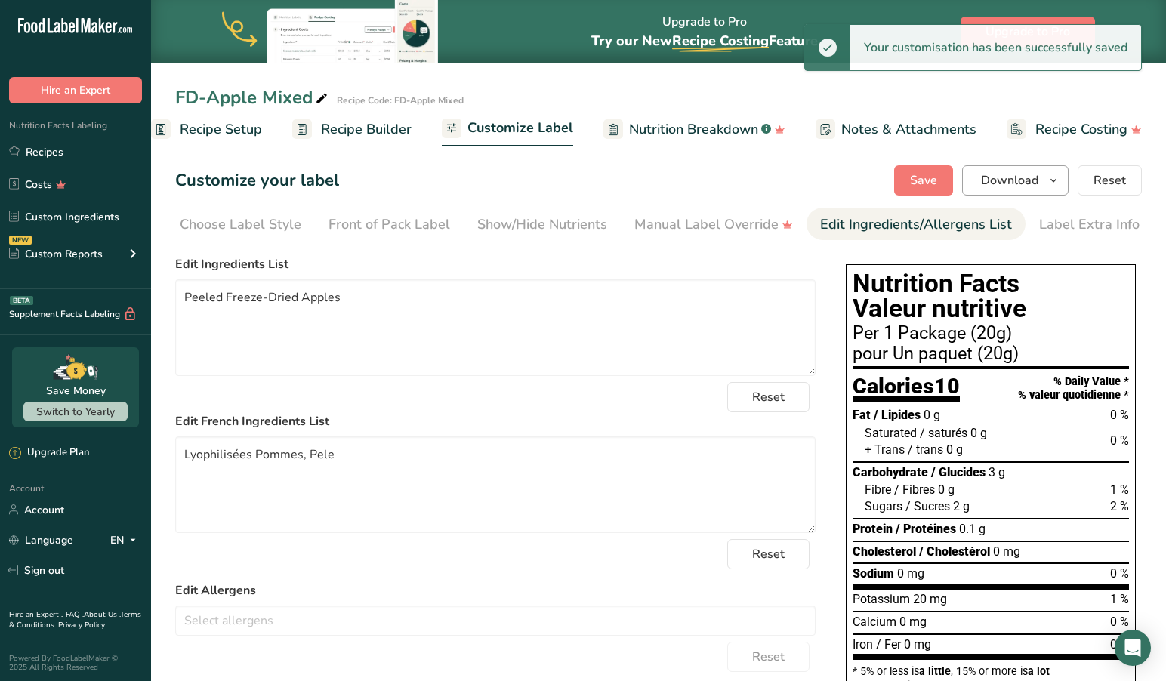
click at [1008, 177] on span "Download" at bounding box center [1009, 180] width 57 height 18
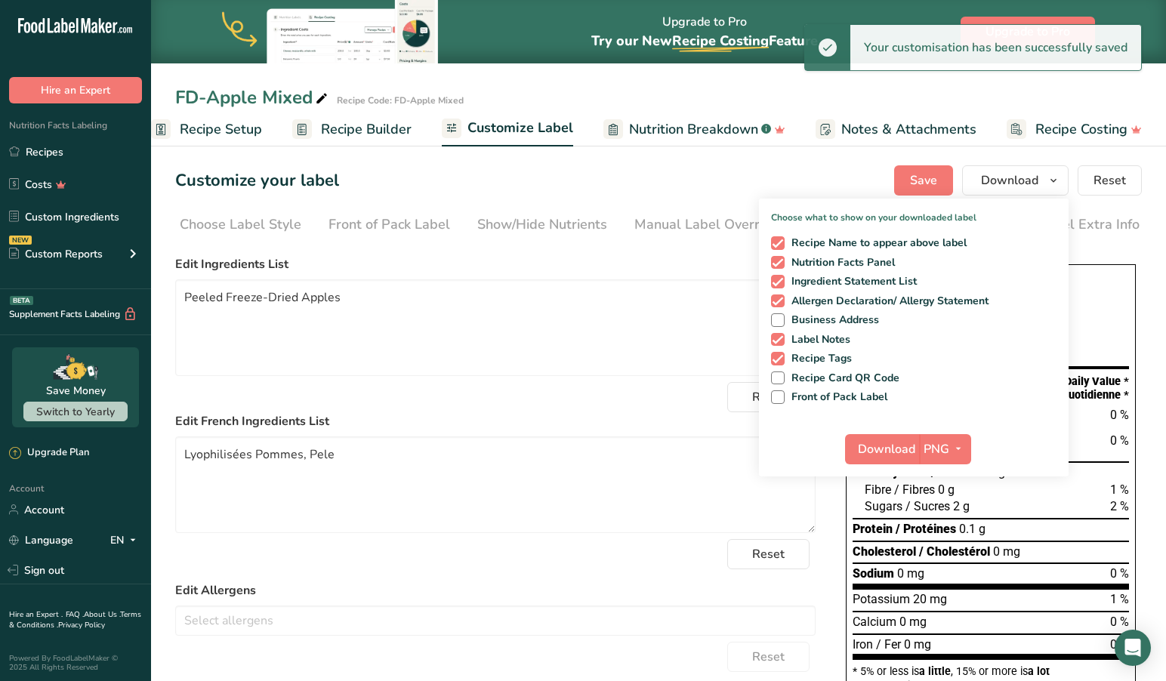
drag, startPoint x: 893, startPoint y: 450, endPoint x: 980, endPoint y: 446, distance: 87.0
click at [893, 450] on span "Download" at bounding box center [886, 449] width 57 height 18
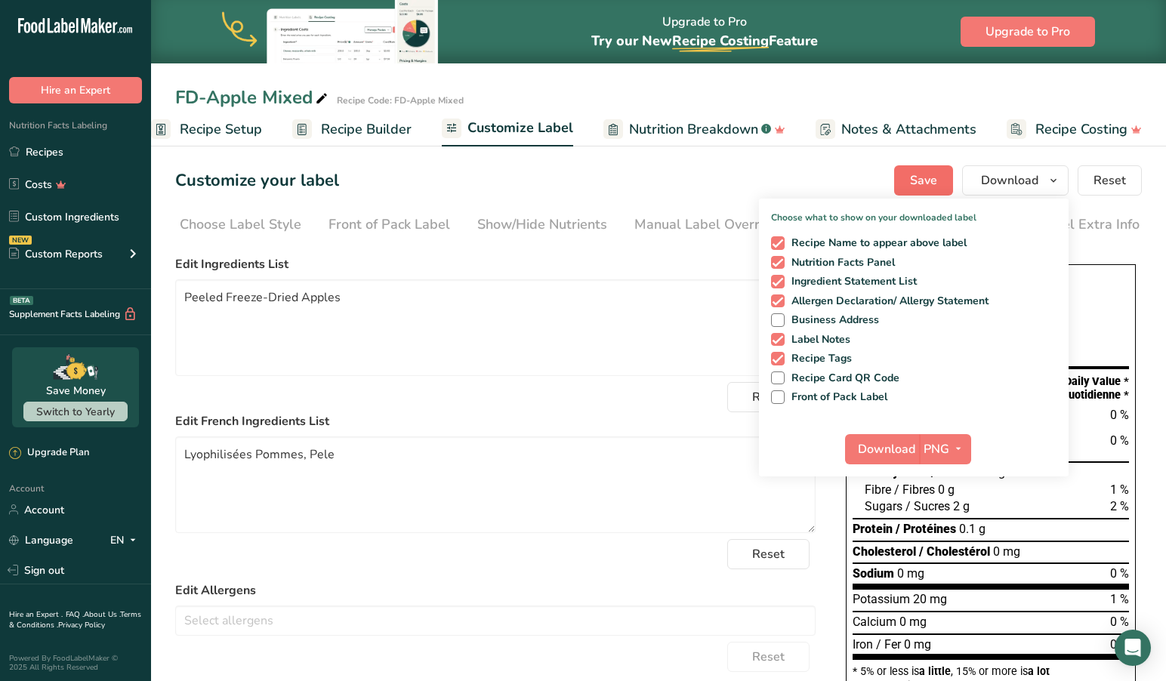
click at [924, 175] on span "Save" at bounding box center [923, 180] width 27 height 18
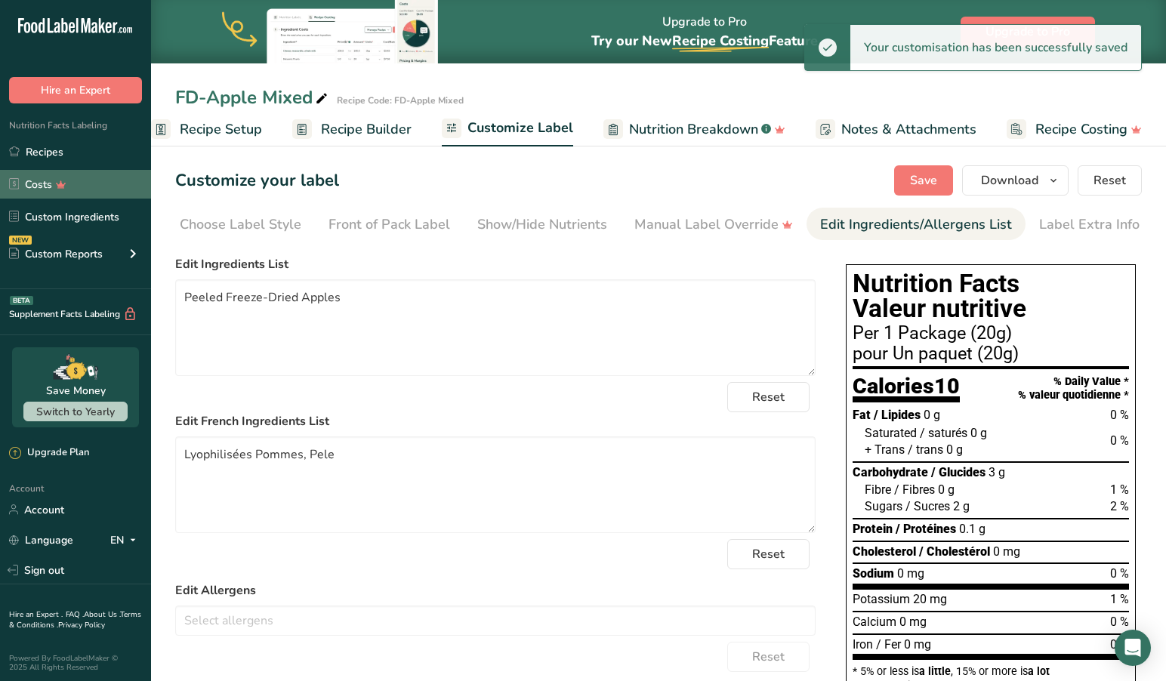
scroll to position [2, 0]
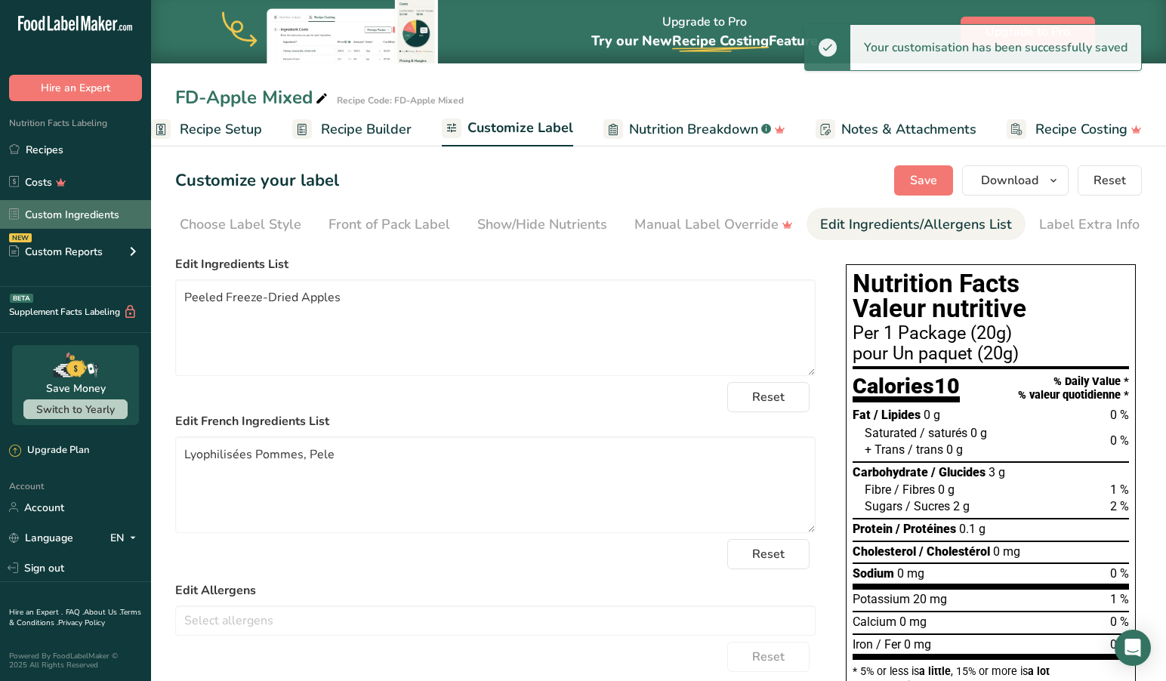
click at [70, 216] on link "Custom Ingredients" at bounding box center [75, 214] width 151 height 29
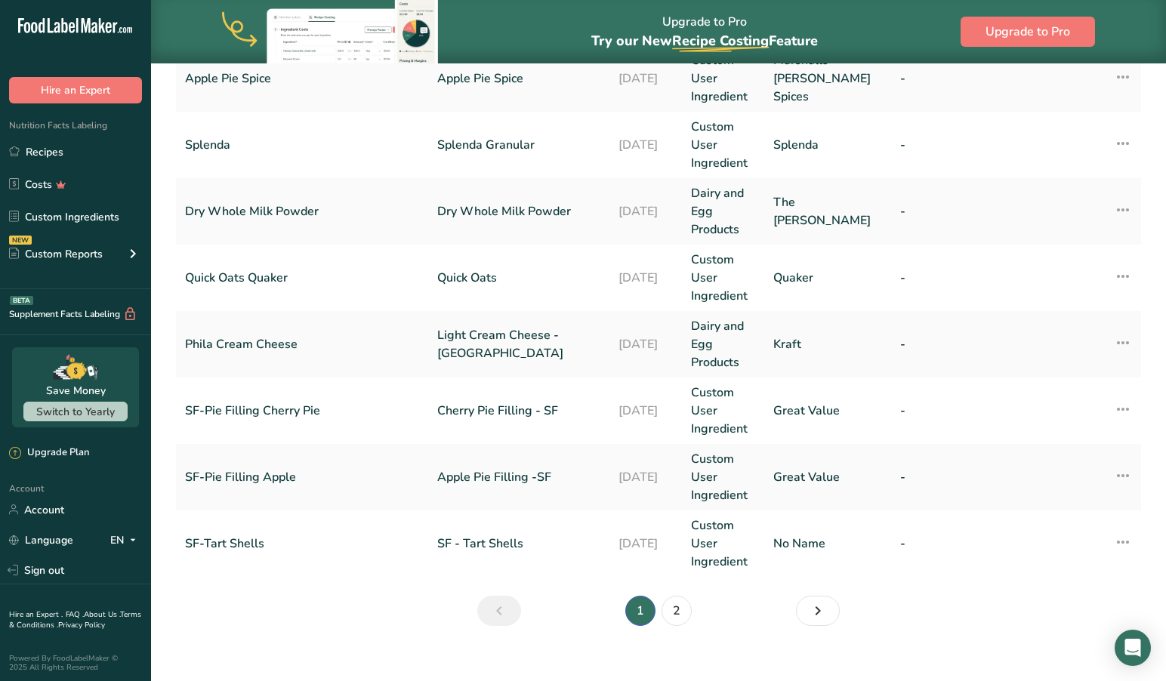
scroll to position [636, 0]
click at [677, 597] on link "2" at bounding box center [677, 612] width 30 height 30
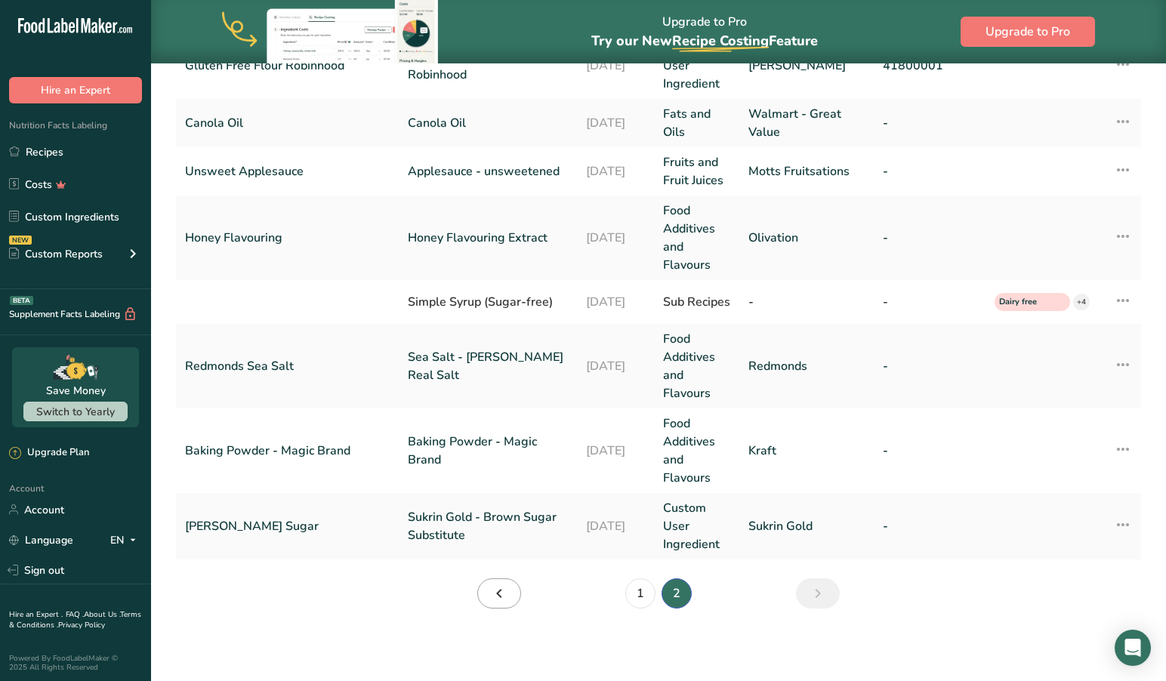
scroll to position [432, 0]
click at [430, 523] on link "Sukrin Gold - Brown Sugar Substitute" at bounding box center [488, 526] width 160 height 36
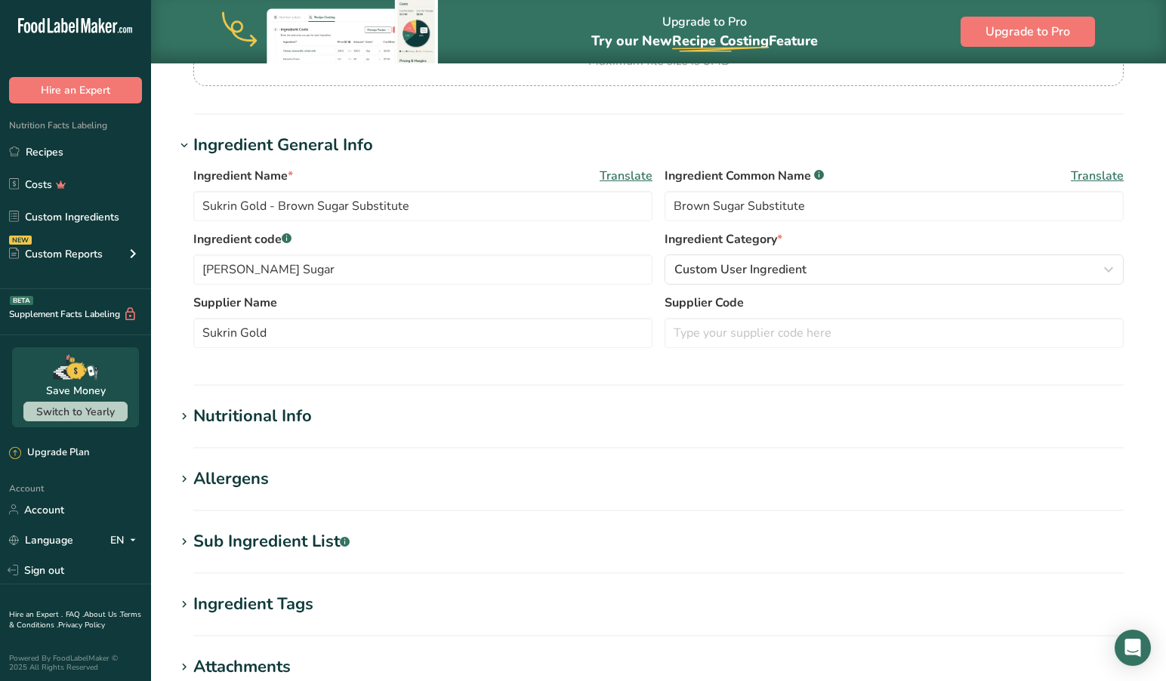
scroll to position [220, 0]
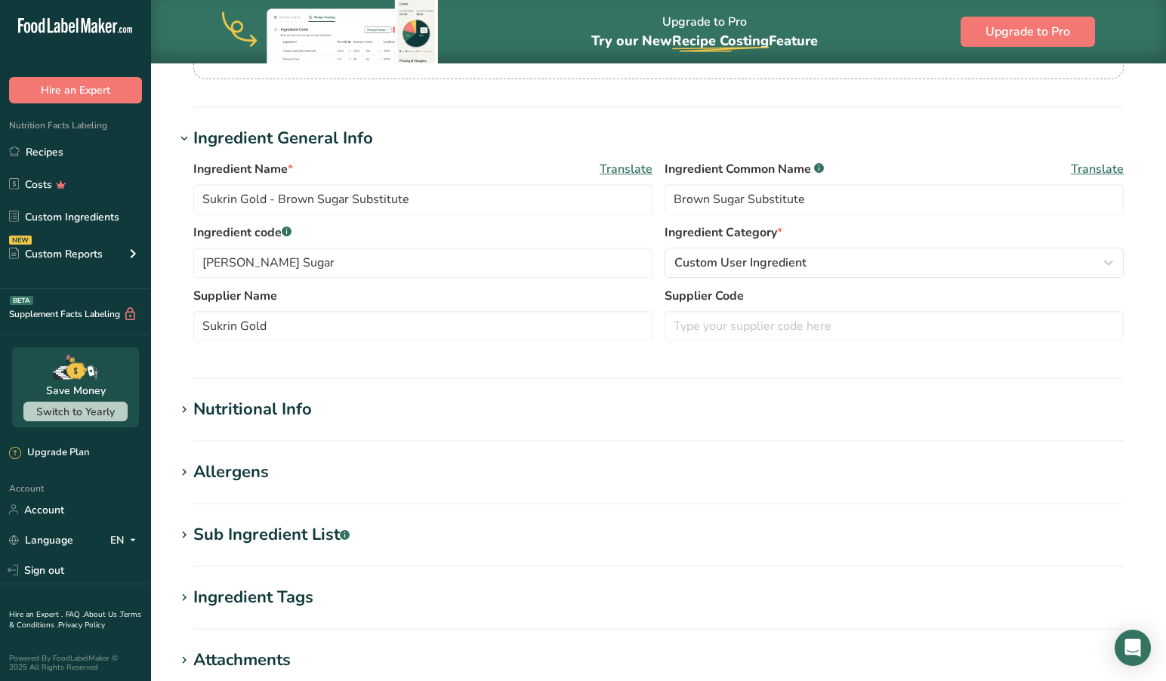
click at [182, 537] on icon at bounding box center [184, 535] width 14 height 21
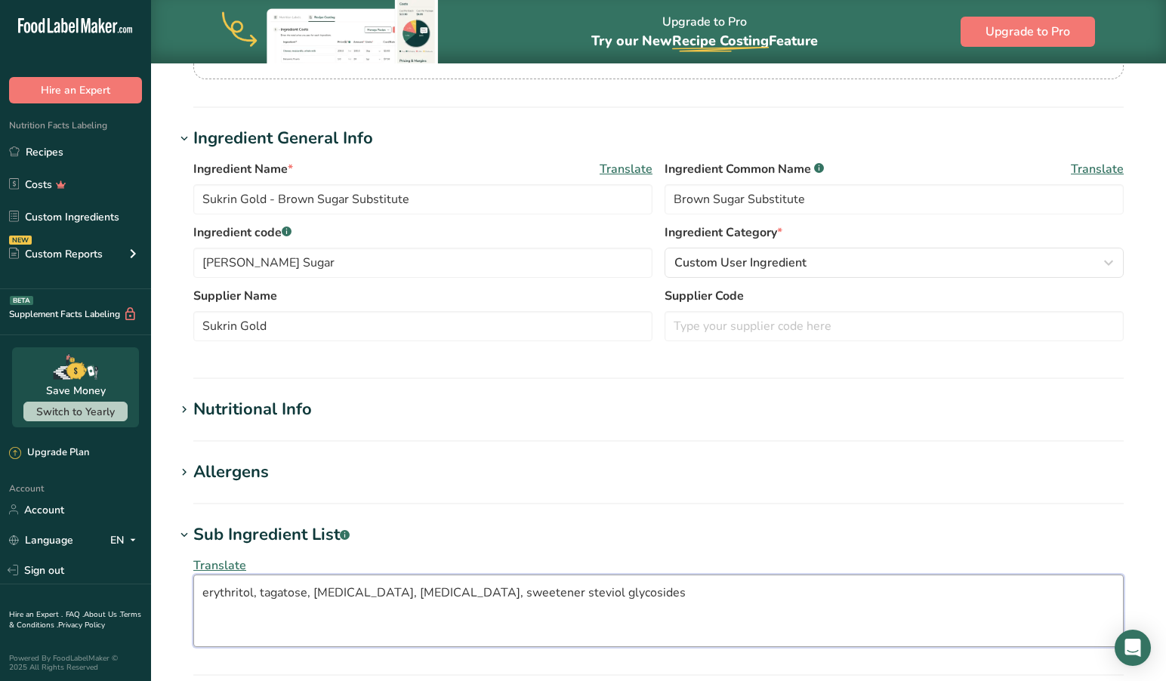
click at [304, 591] on textarea "erythritol, tagatose, glycerin, malt extract, sweetener steviol glycosides" at bounding box center [658, 611] width 930 height 72
drag, startPoint x: 306, startPoint y: 592, endPoint x: 281, endPoint y: 634, distance: 49.1
click at [307, 592] on textarea "erythritol, tagatose(derived from Milk), glycerin, malt extract, sweetener stev…" at bounding box center [658, 611] width 930 height 72
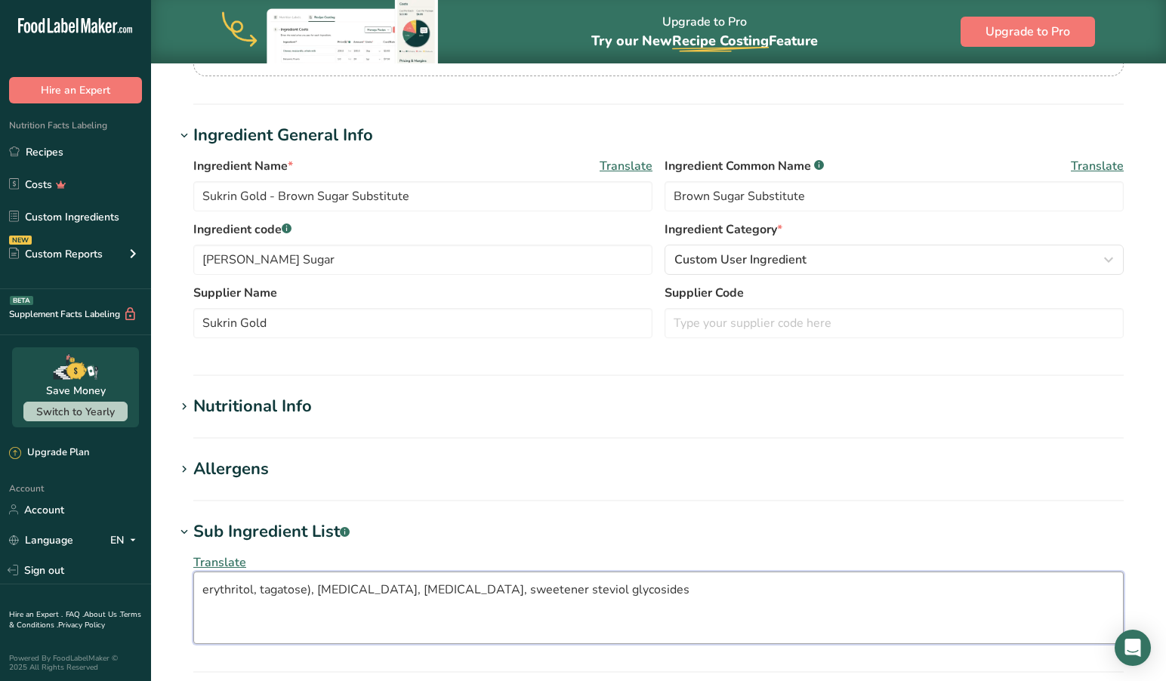
type textarea "erythritol, tagatose, glycerin, malt extract, sweetener steviol glycosides"
click at [217, 464] on div "Allergens" at bounding box center [231, 469] width 76 height 25
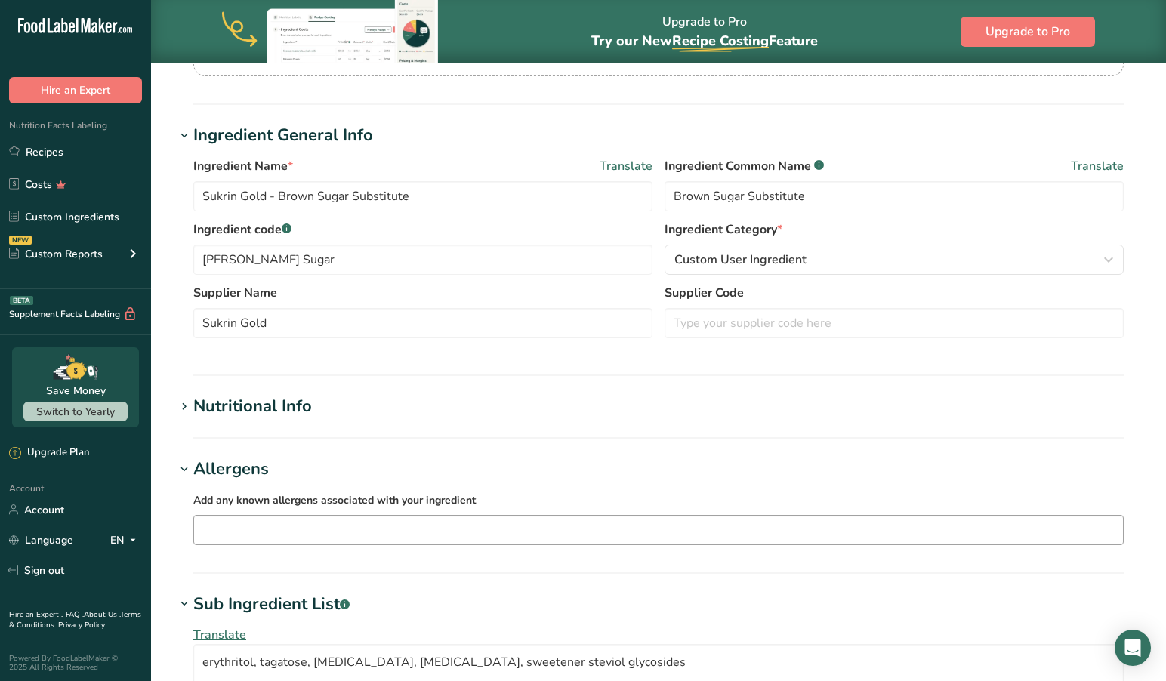
click at [232, 535] on input "text" at bounding box center [658, 529] width 929 height 23
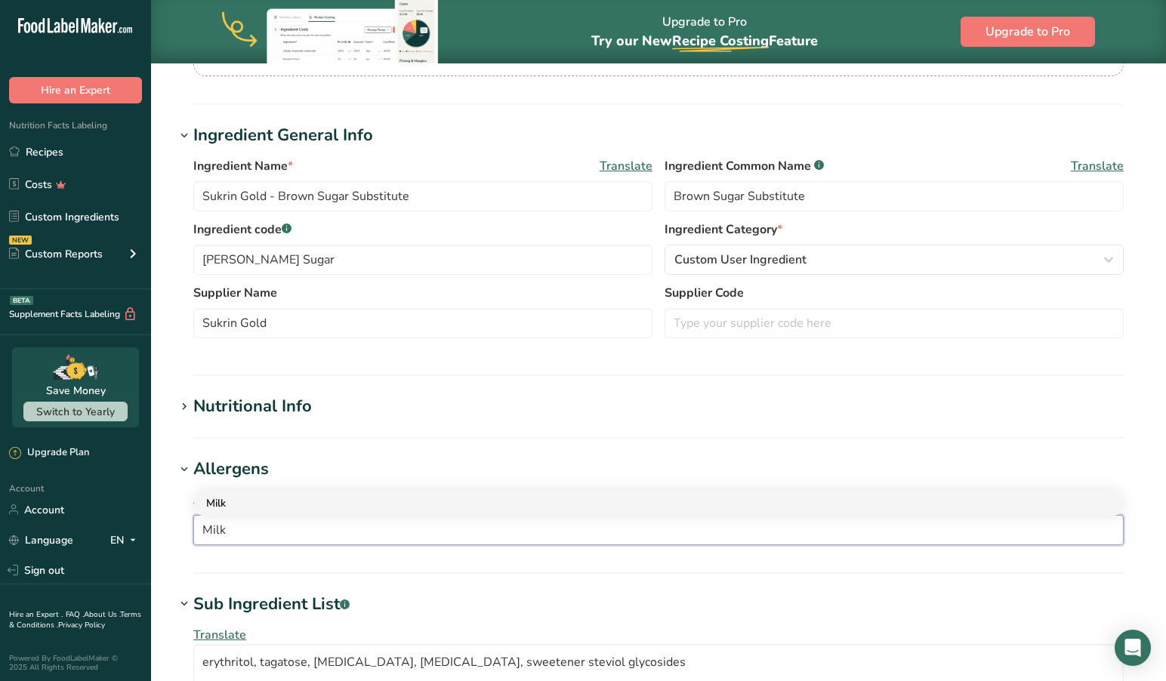
type input "Milk"
click at [218, 504] on div "Milk" at bounding box center [646, 503] width 881 height 16
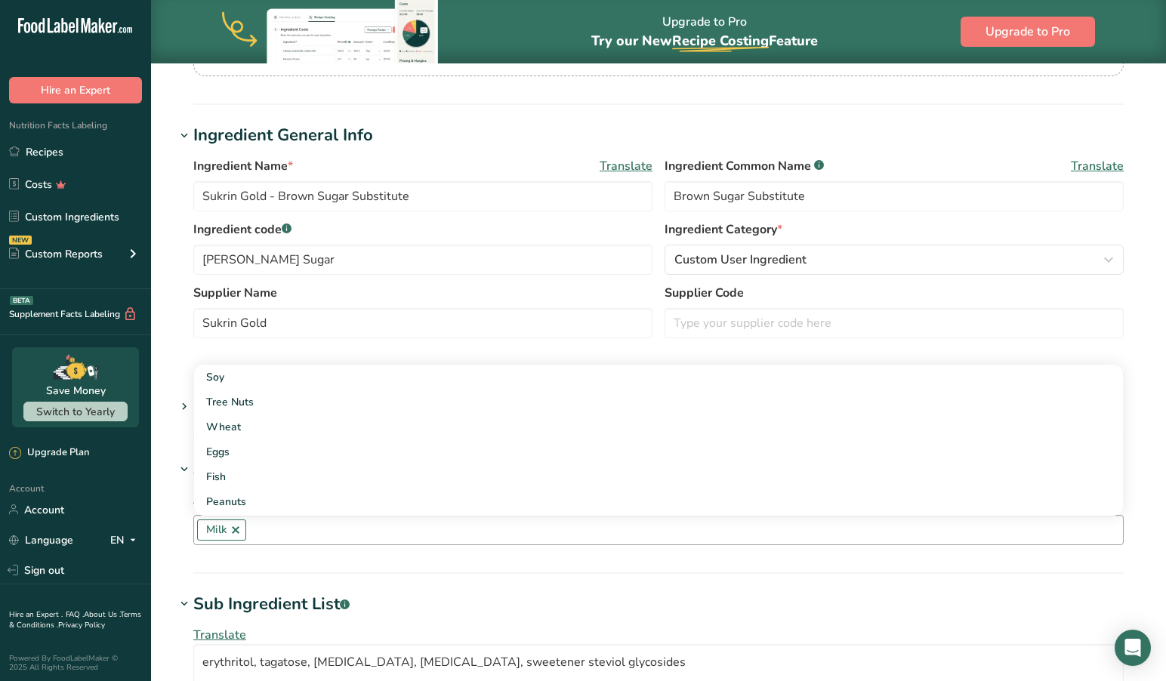
click at [251, 551] on div "Add any known allergens associated with your ingredient Milk Soy Tree Nuts Whea…" at bounding box center [658, 518] width 967 height 72
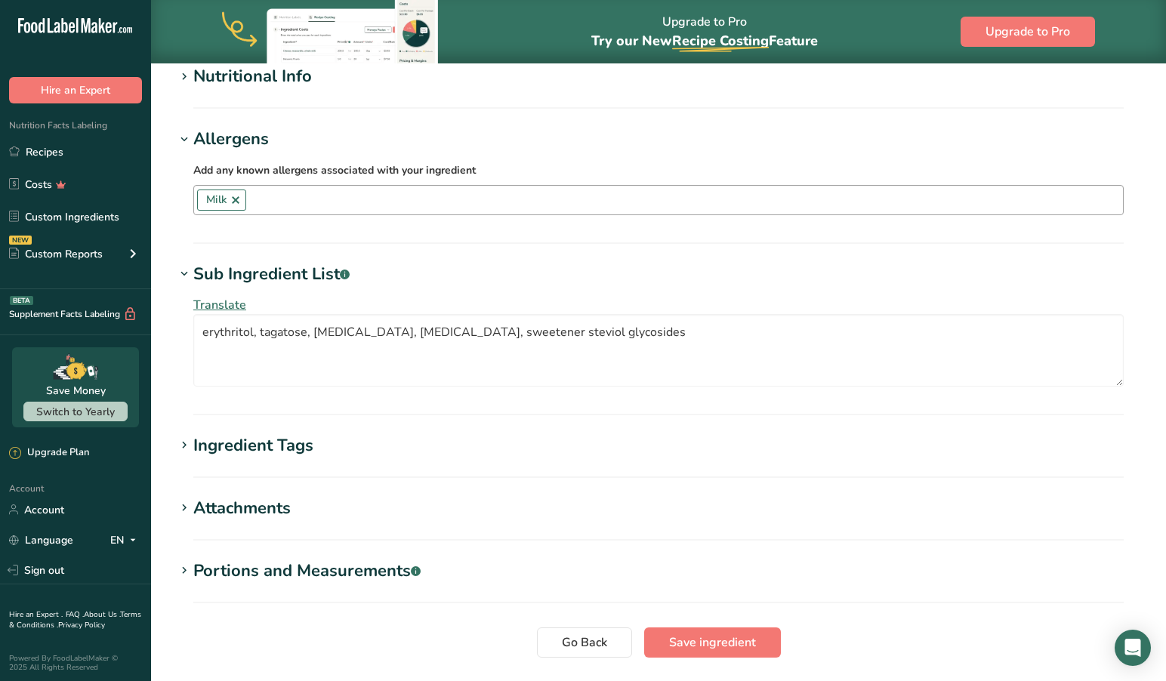
scroll to position [553, 1]
click at [705, 639] on span "Save ingredient" at bounding box center [712, 643] width 87 height 18
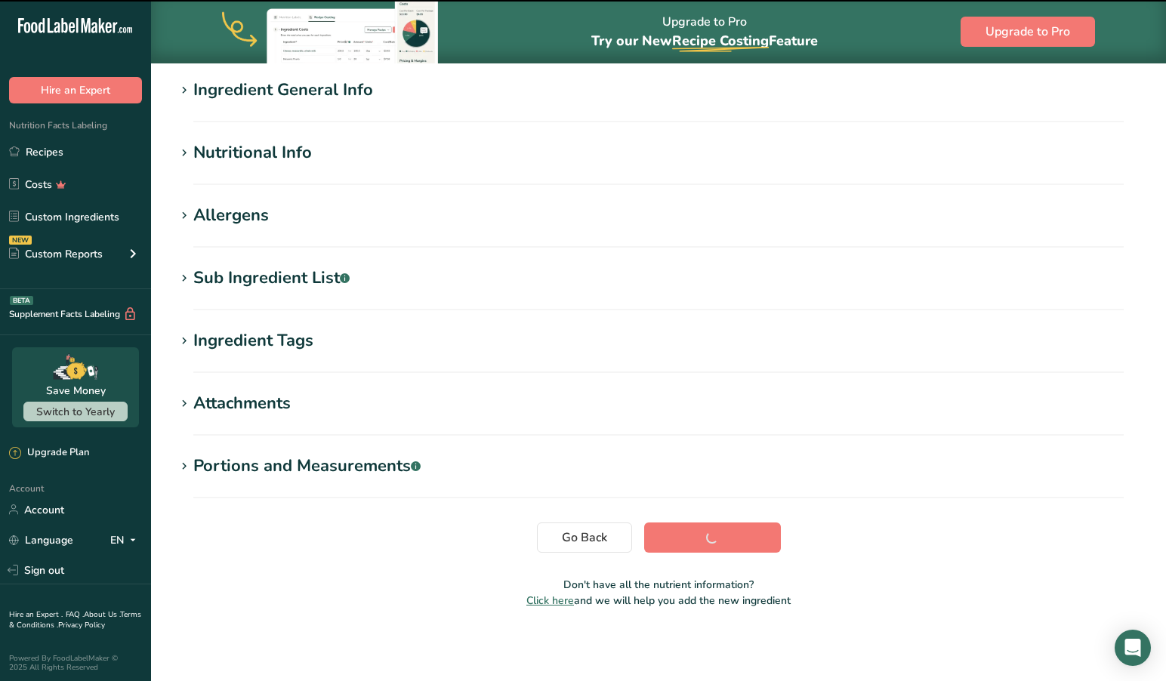
scroll to position [118, 0]
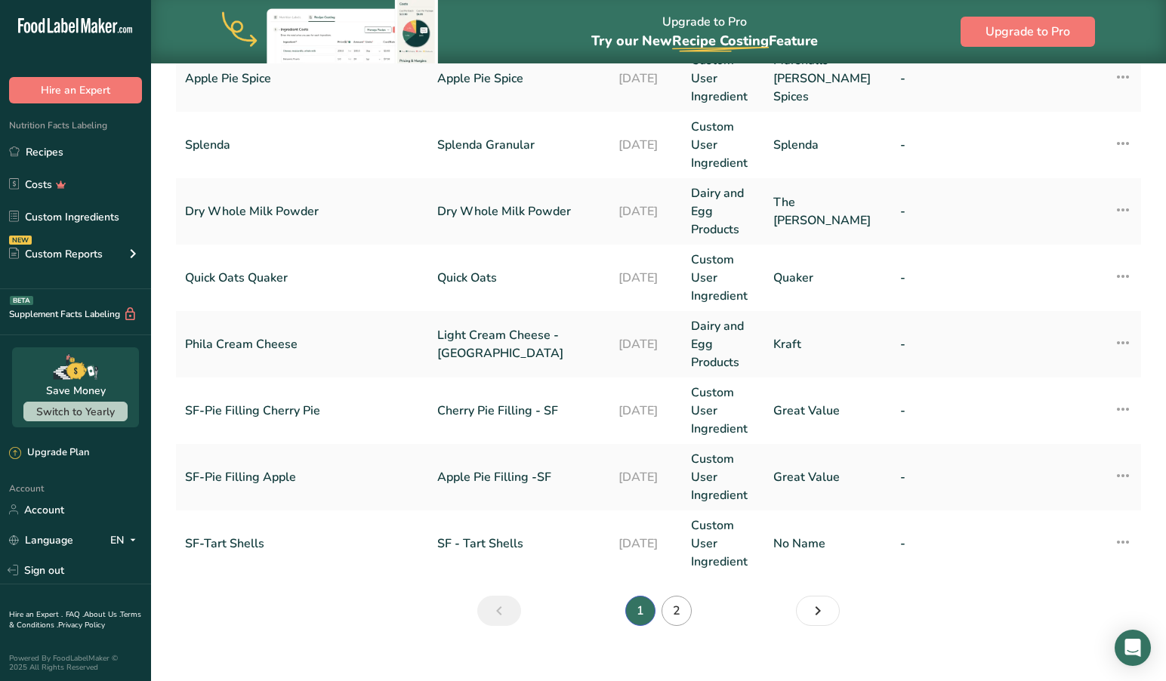
scroll to position [636, 0]
click at [676, 597] on link "2" at bounding box center [677, 612] width 30 height 30
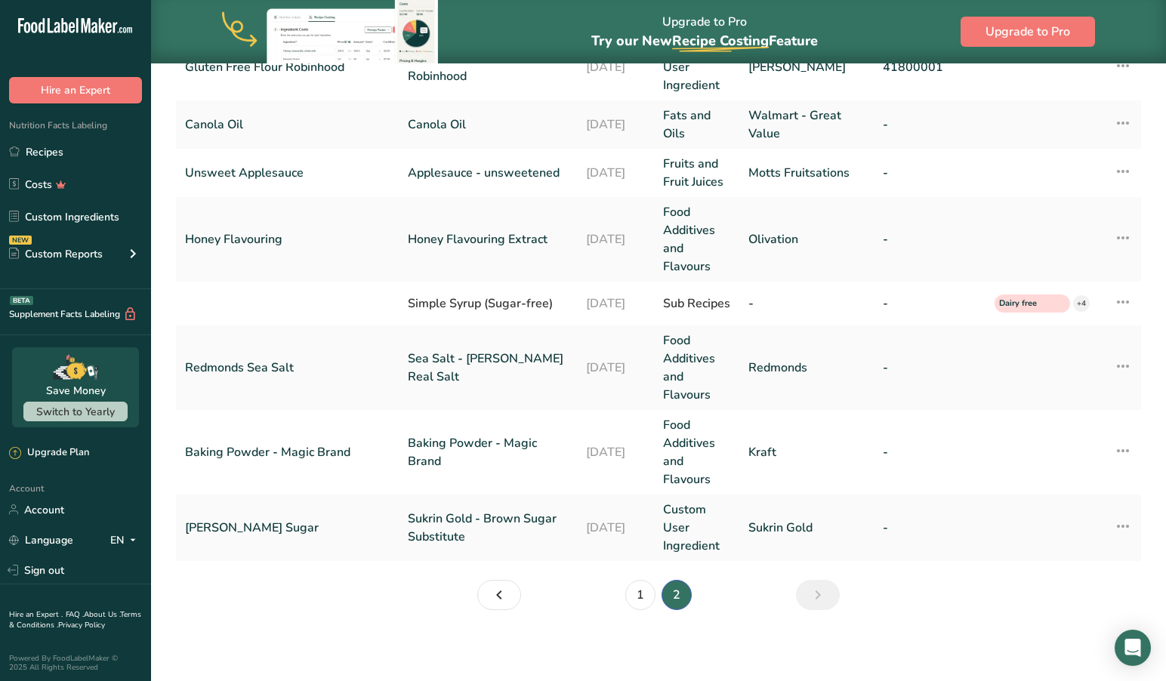
scroll to position [428, 0]
click at [434, 514] on link "Sukrin Gold - Brown Sugar Substitute" at bounding box center [488, 529] width 160 height 36
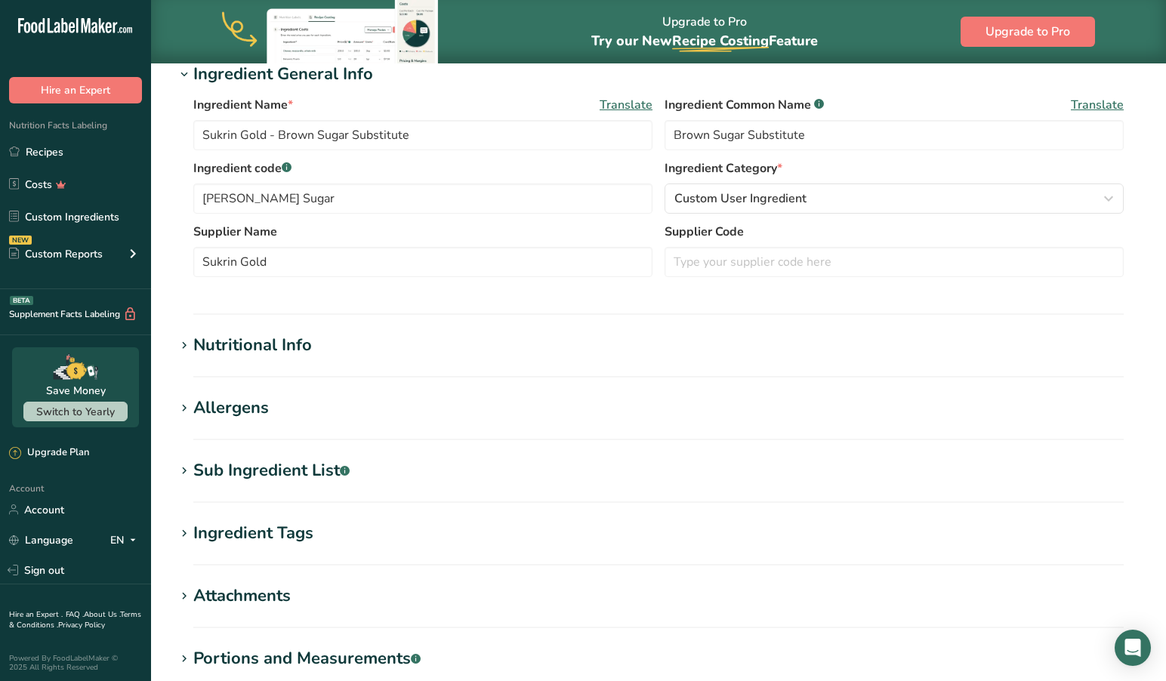
scroll to position [307, 0]
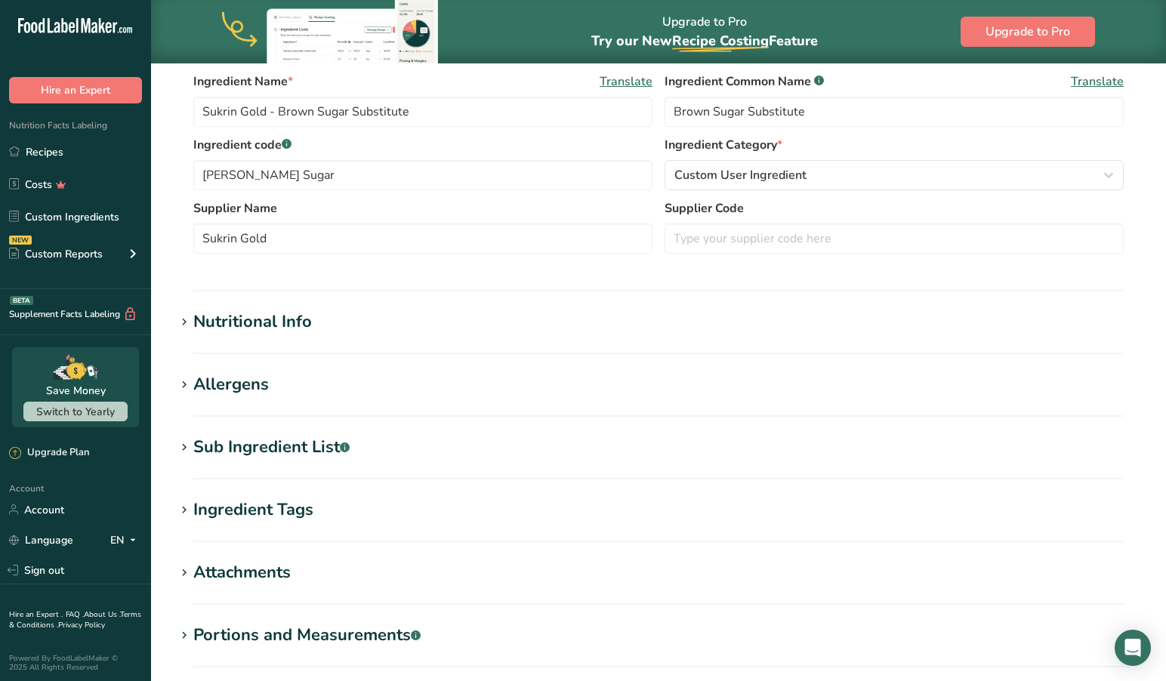
click at [178, 382] on icon at bounding box center [184, 385] width 14 height 21
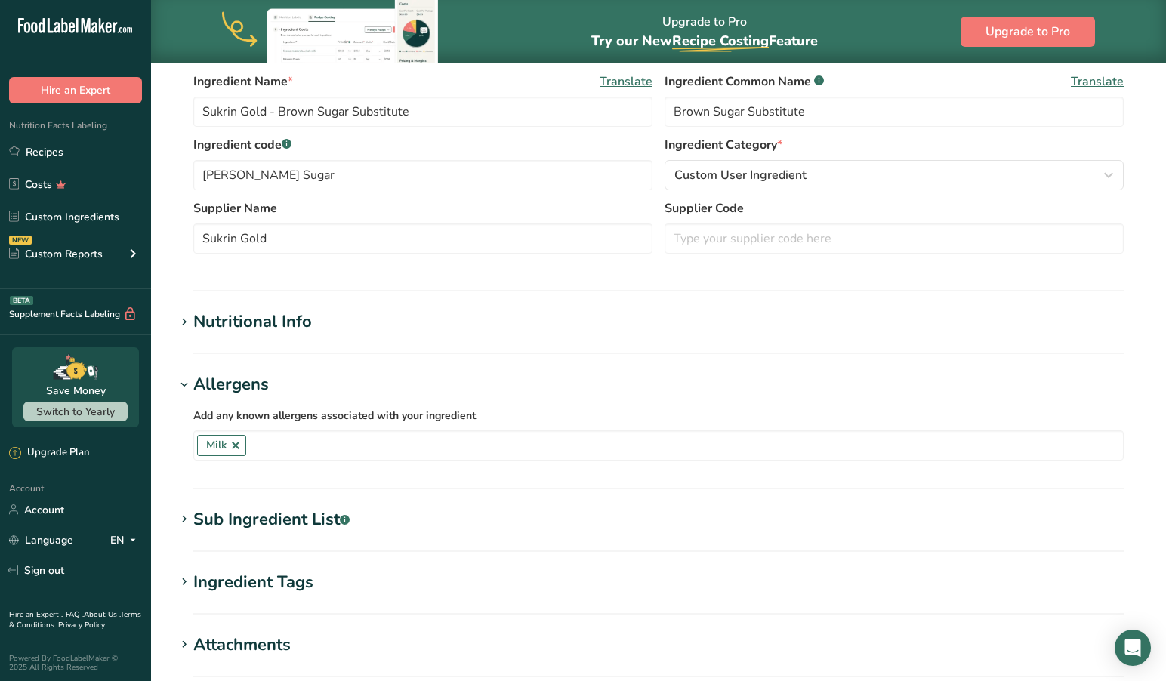
click at [478, 375] on h1 "Allergens" at bounding box center [658, 384] width 967 height 25
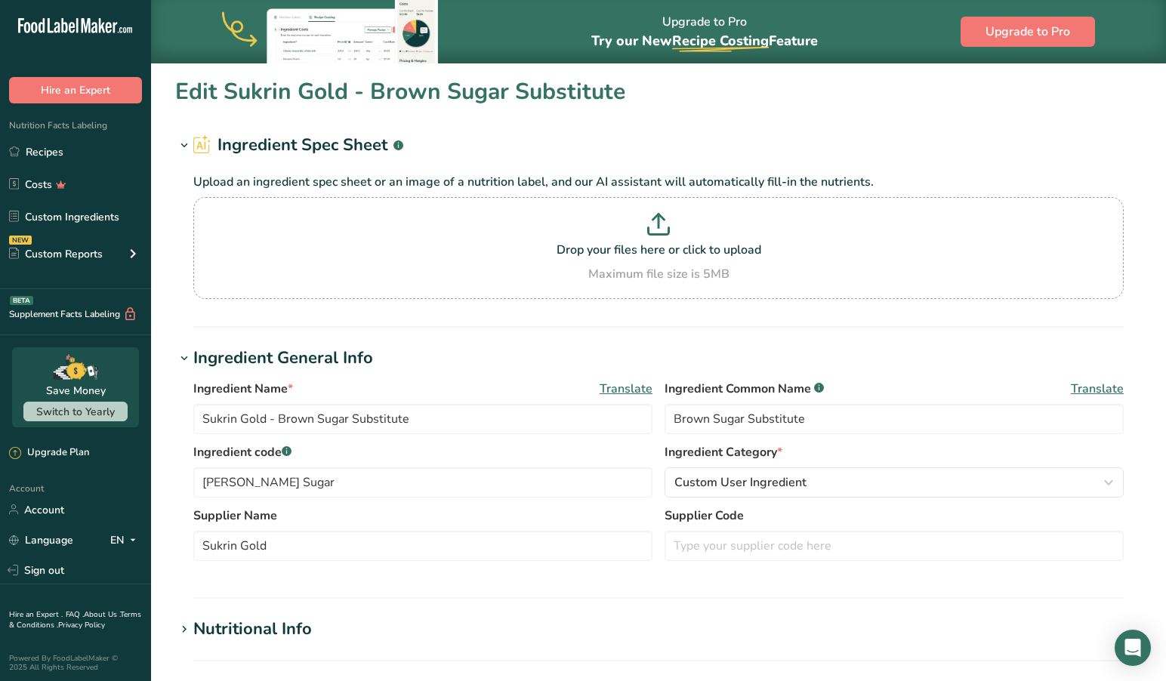
scroll to position [0, 0]
click at [63, 153] on link "Recipes" at bounding box center [75, 151] width 151 height 29
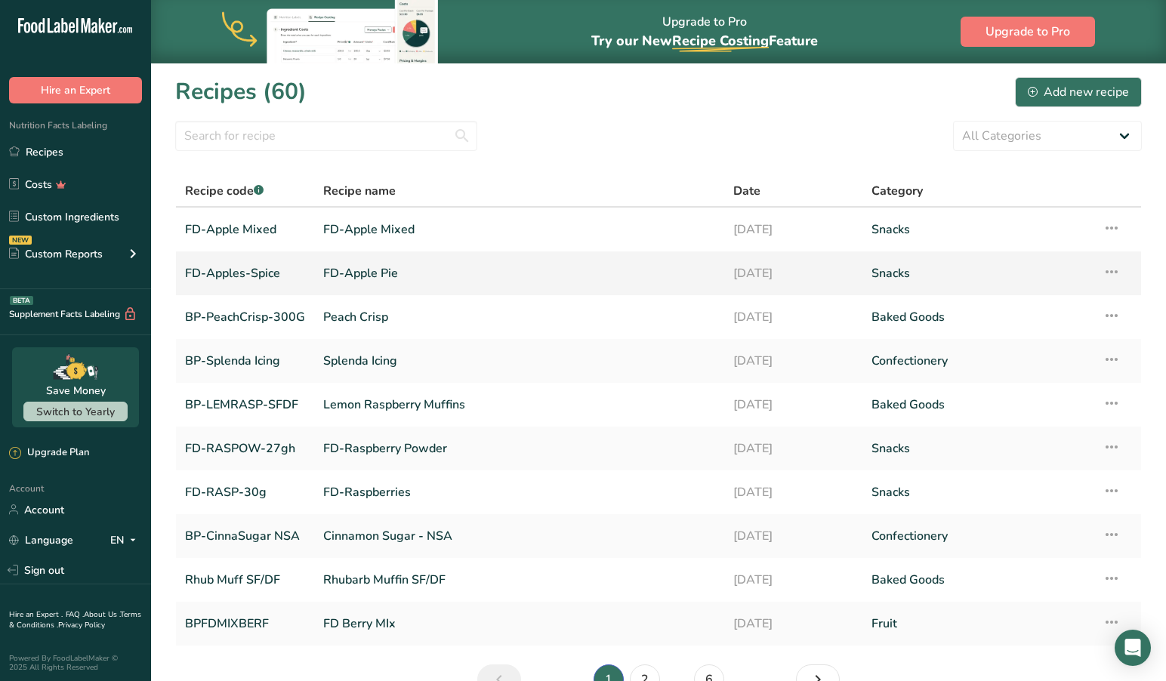
click at [369, 271] on link "FD-Apple Pie" at bounding box center [519, 274] width 392 height 32
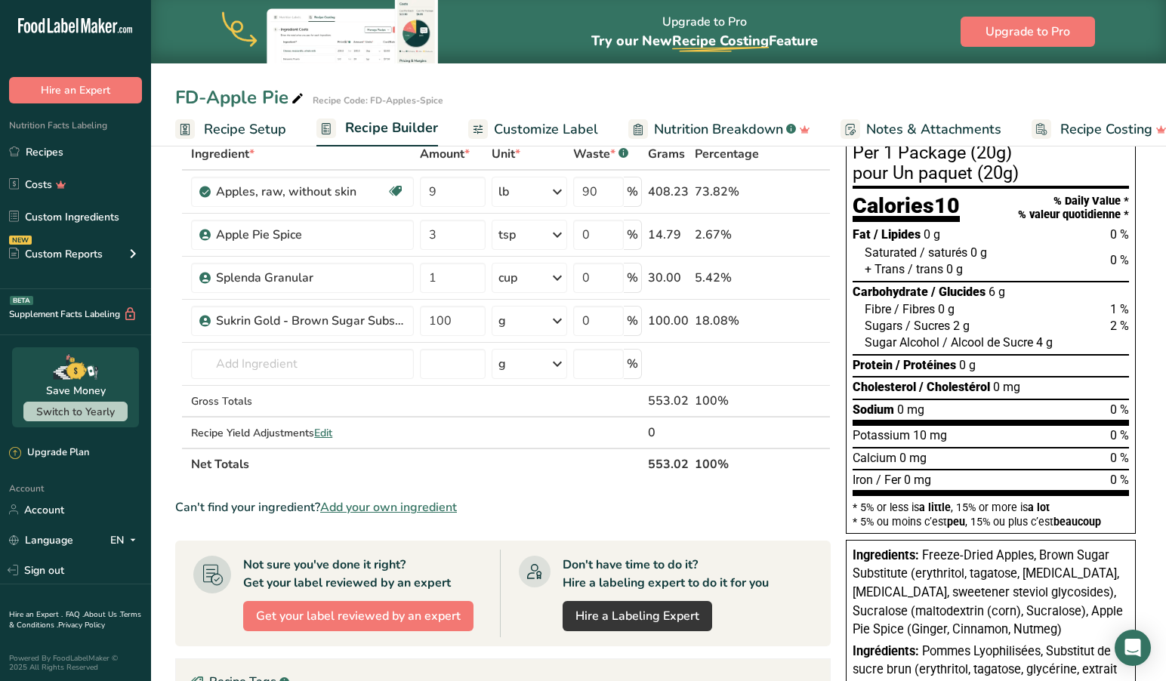
scroll to position [76, 0]
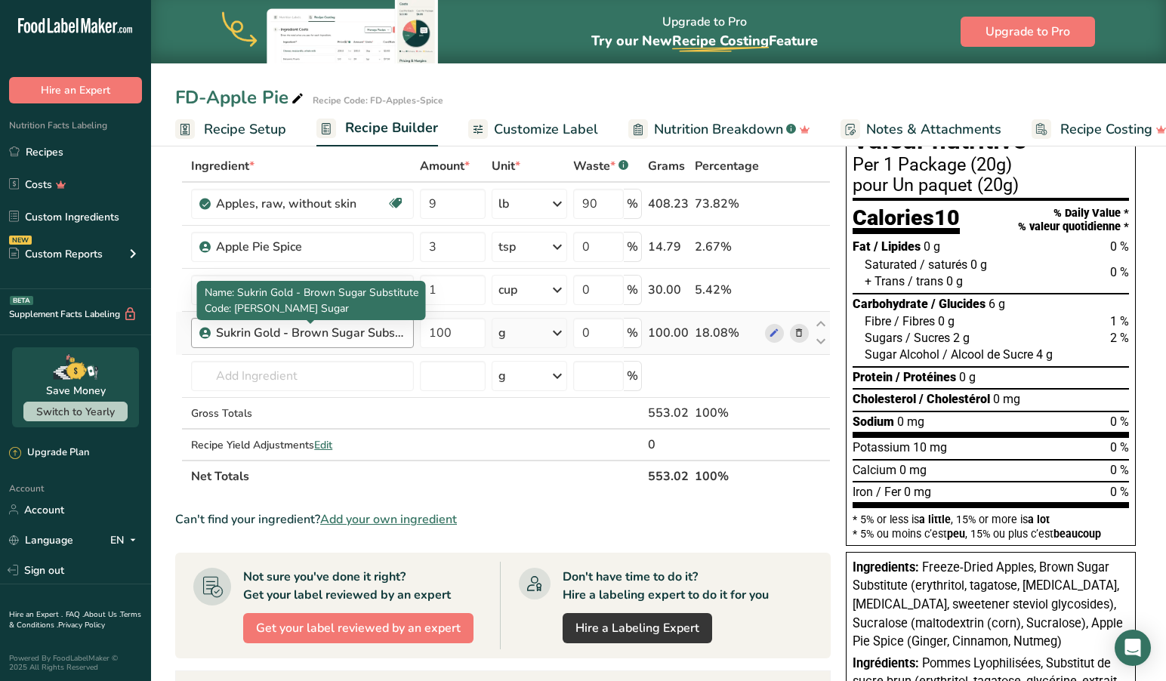
click at [326, 337] on div "Sukrin Gold - Brown Sugar Substitute" at bounding box center [310, 333] width 189 height 18
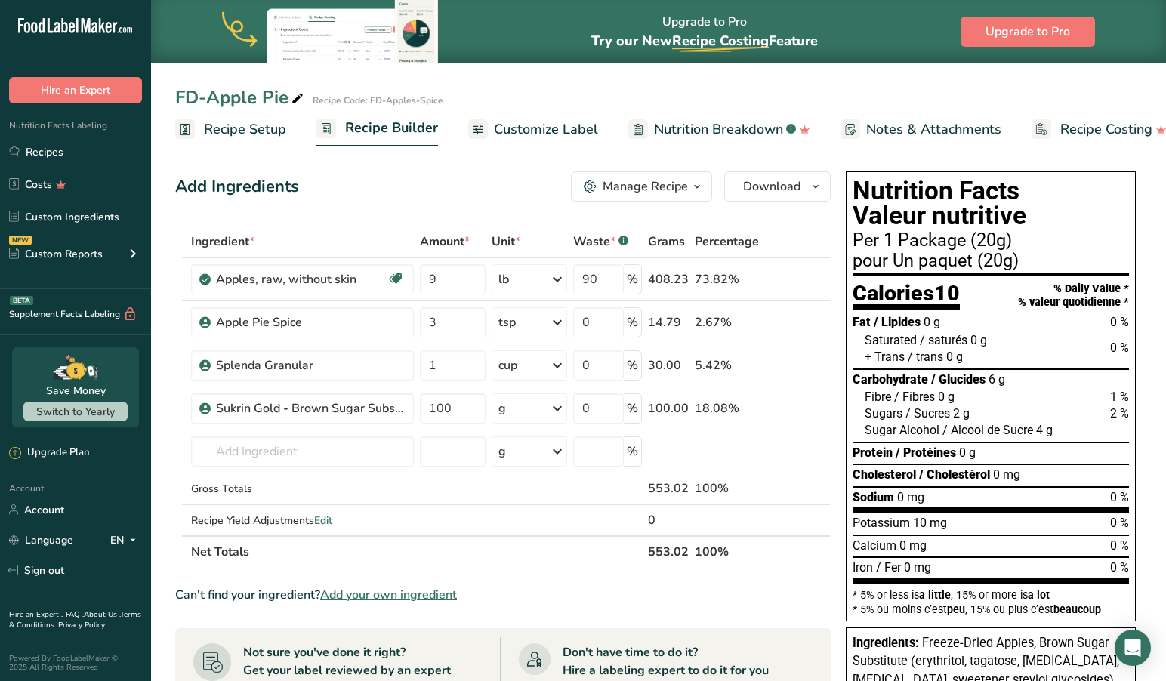
scroll to position [0, 0]
click at [539, 126] on span "Customize Label" at bounding box center [546, 129] width 104 height 20
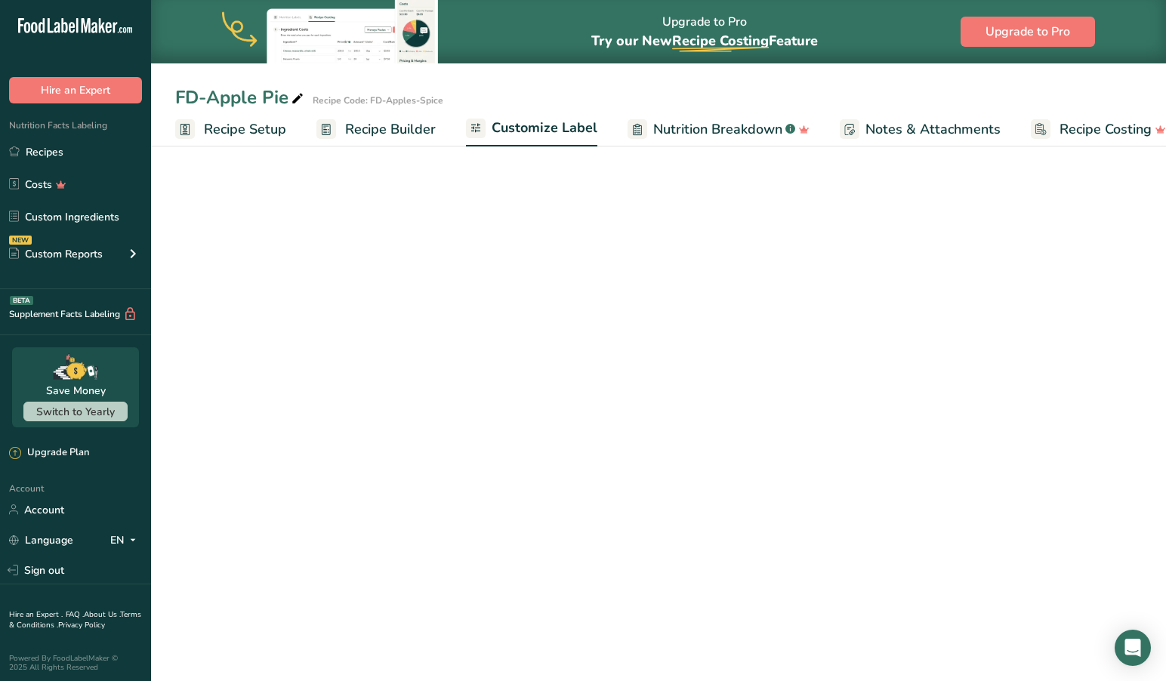
scroll to position [0, 24]
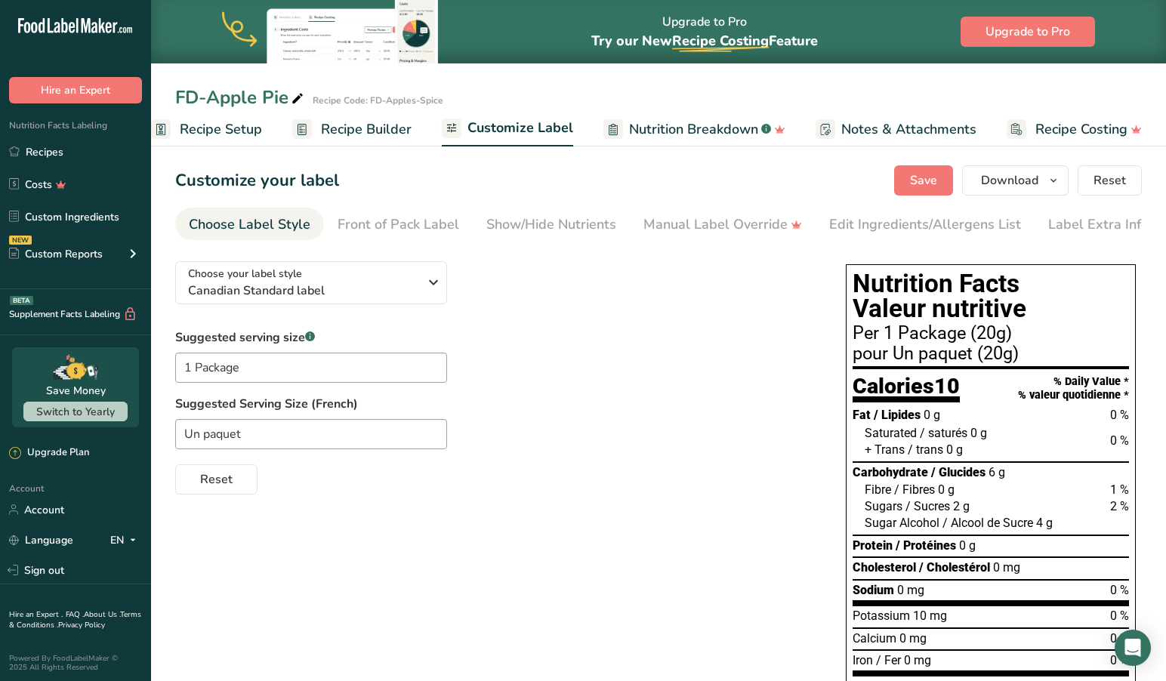
click at [932, 176] on span "Save" at bounding box center [923, 180] width 27 height 18
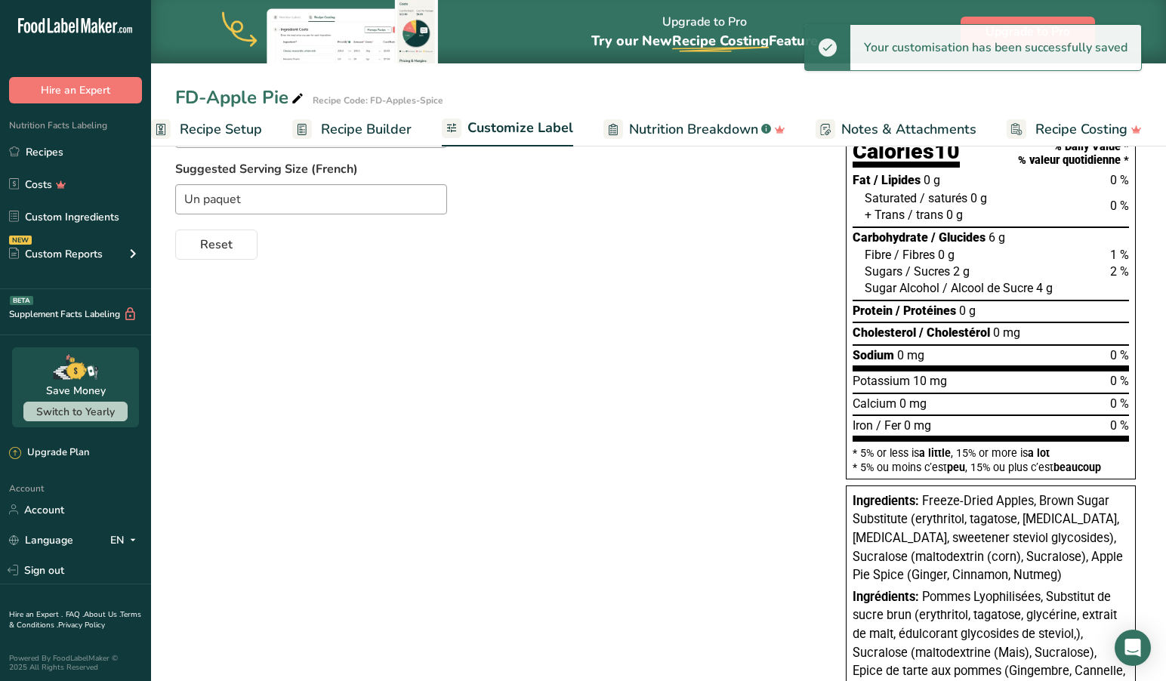
scroll to position [285, 0]
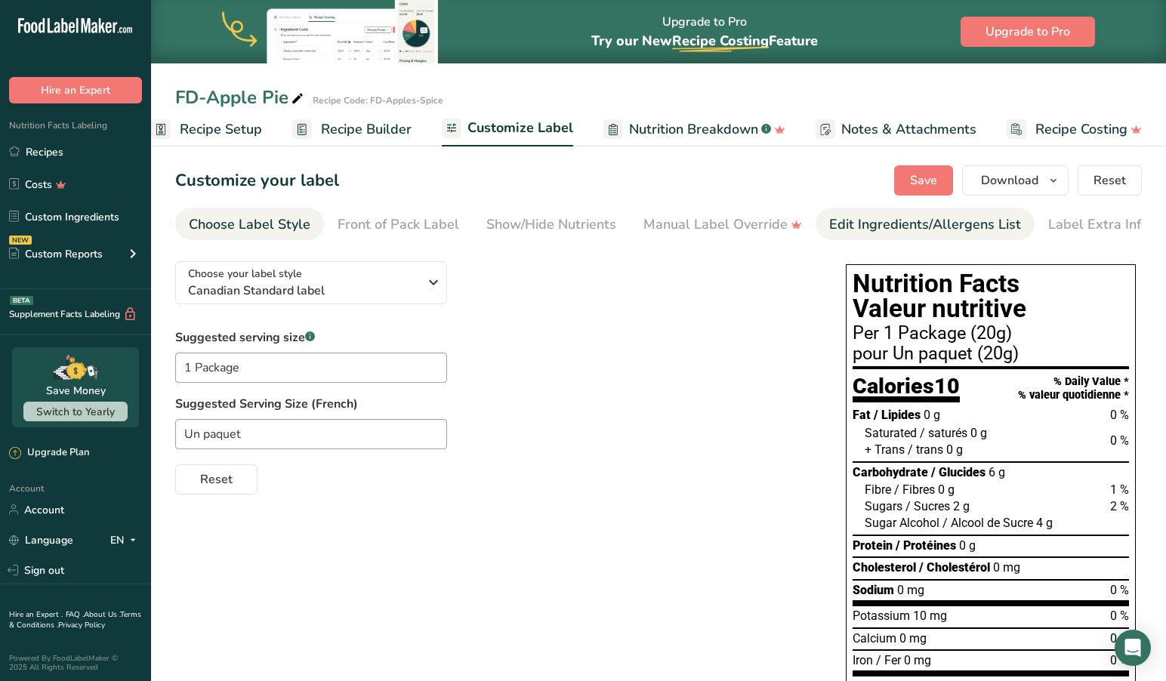
click at [902, 222] on div "Edit Ingredients/Allergens List" at bounding box center [925, 224] width 192 height 20
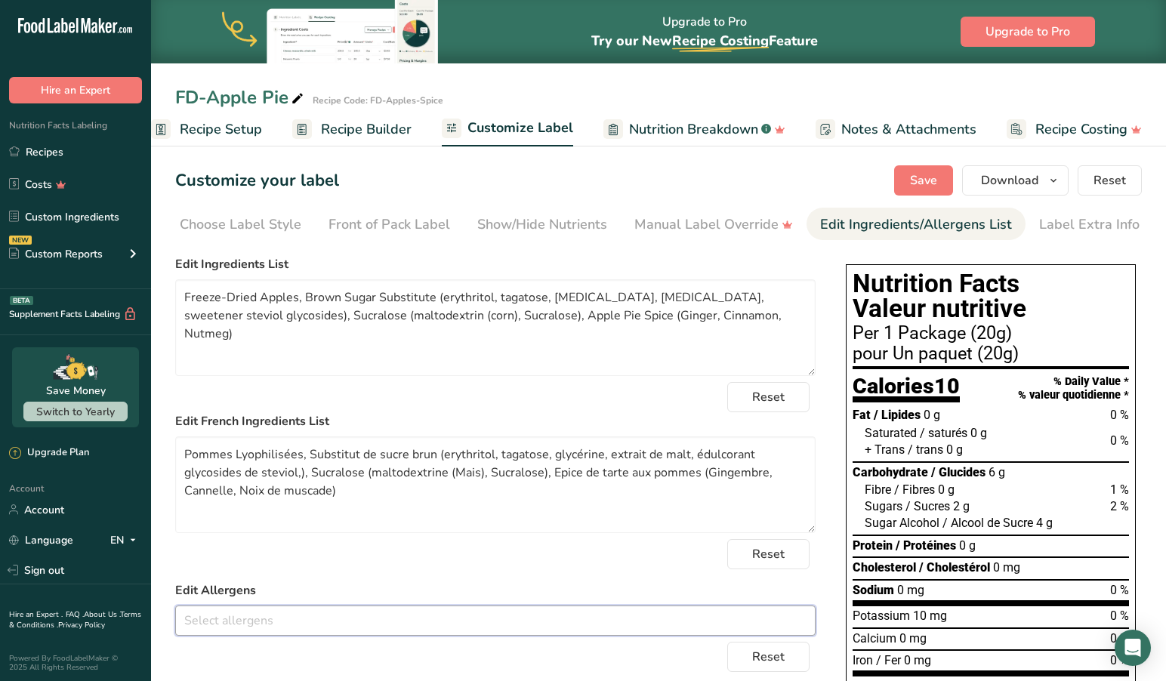
click at [293, 623] on input "text" at bounding box center [495, 620] width 639 height 23
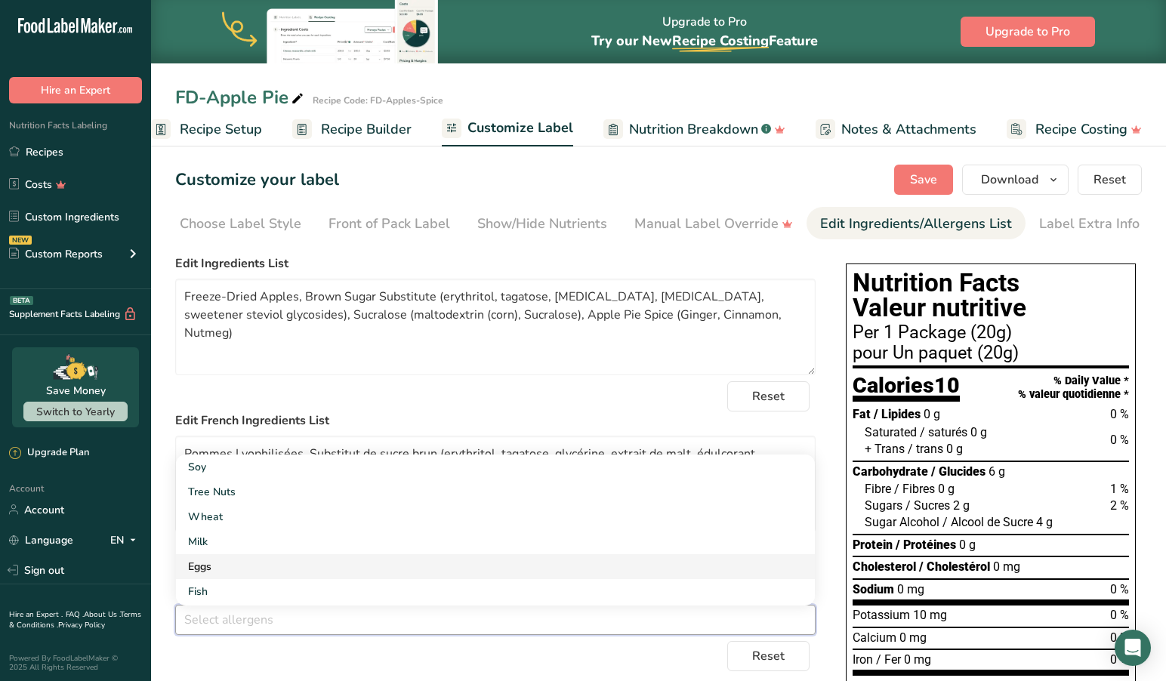
scroll to position [1, 0]
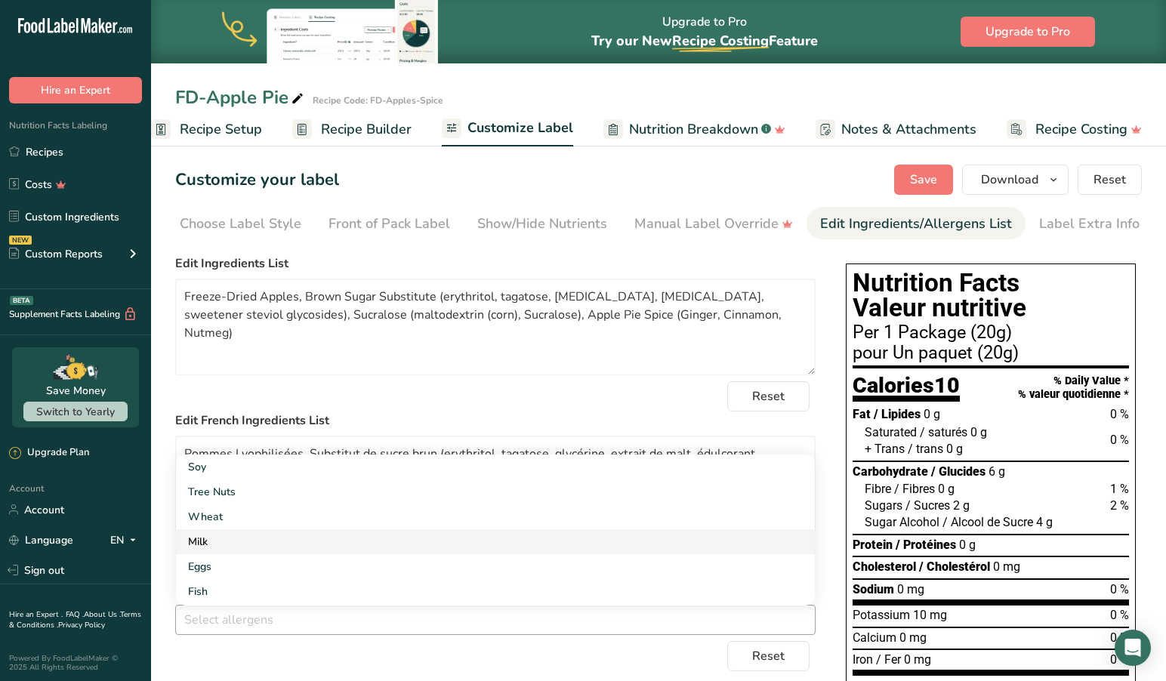
click at [226, 542] on link "Milk" at bounding box center [495, 541] width 639 height 25
click at [318, 657] on div "Reset" at bounding box center [495, 656] width 640 height 30
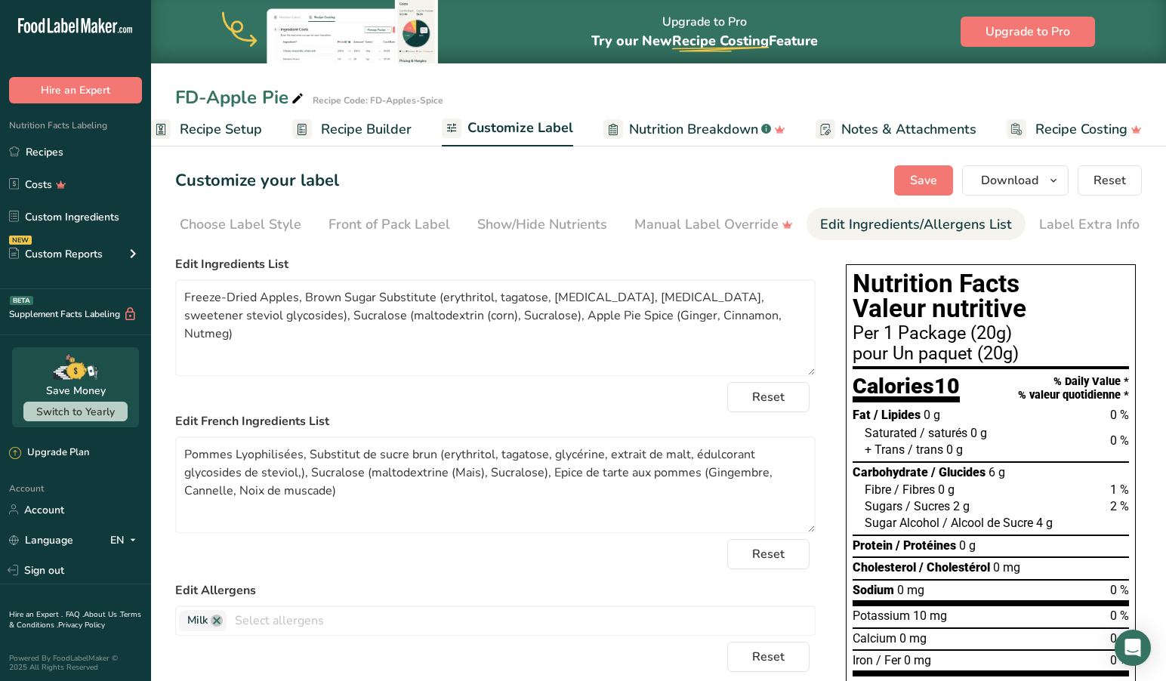
scroll to position [0, 0]
click at [921, 177] on span "Save" at bounding box center [923, 180] width 27 height 18
click at [934, 169] on button "Save" at bounding box center [923, 180] width 59 height 30
drag, startPoint x: 541, startPoint y: 301, endPoint x: 534, endPoint y: 313, distance: 13.9
click at [541, 301] on textarea "Freeze-Dried Apples, Brown Sugar Substitute (erythritol, tagatose, glycerin, ma…" at bounding box center [495, 327] width 640 height 97
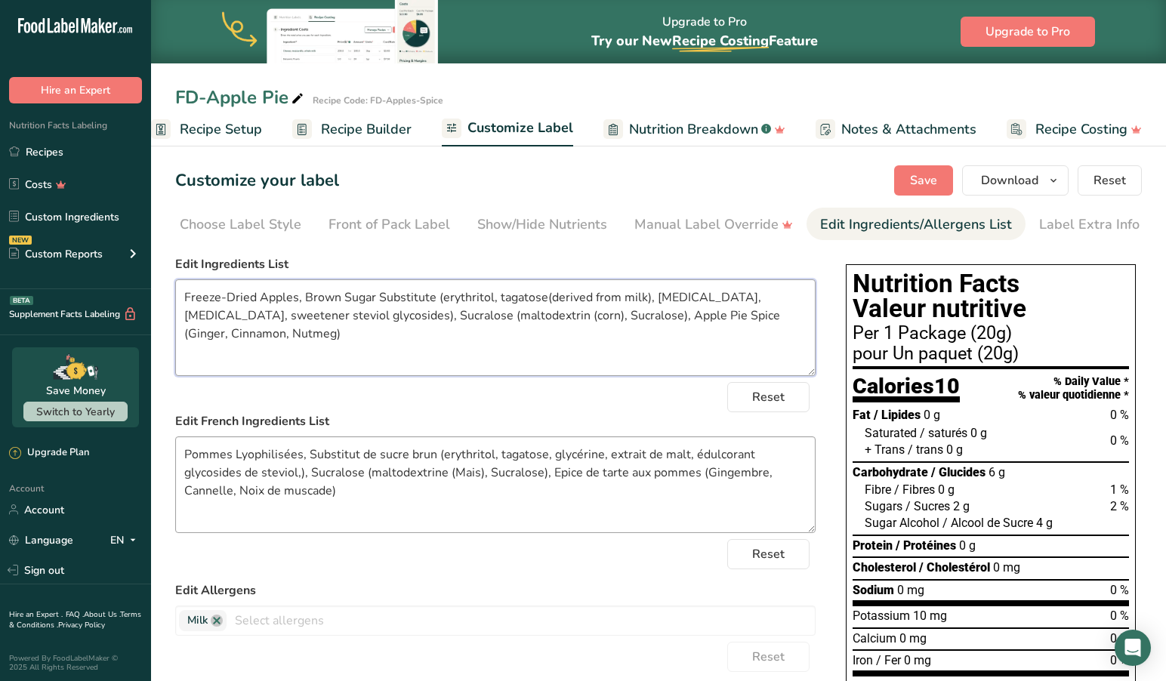
scroll to position [-1, 0]
type textarea "Freeze-Dried Apples, Brown Sugar Substitute (erythritol, tagatose(derived from …"
click at [551, 508] on textarea "Pommes Lyophilisées, Substitut de sucre brun (erythritol, tagatose, glycérine, …" at bounding box center [495, 484] width 640 height 97
click at [543, 459] on textarea "Pommes Lyophilisées, Substitut de sucre brun (erythritol, tagatose, glycérine, …" at bounding box center [495, 484] width 640 height 97
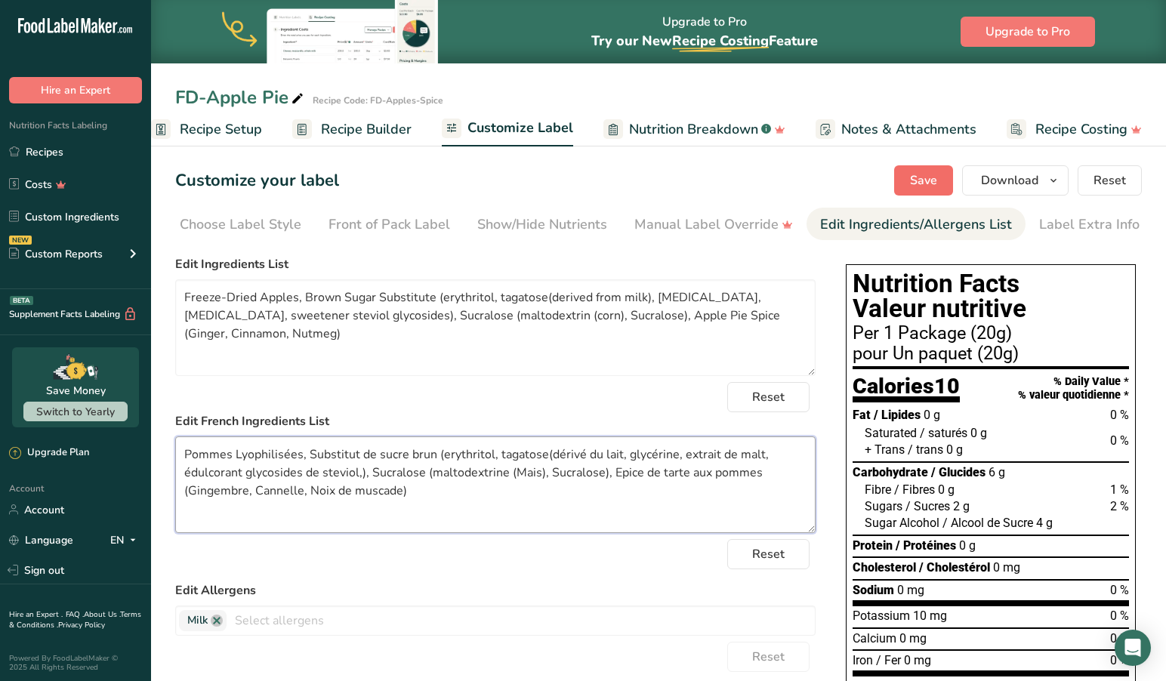
type textarea "Pommes Lyophilisées, Substitut de sucre brun (erythritol, tagatose(dérivé du la…"
click at [924, 176] on span "Save" at bounding box center [923, 180] width 27 height 18
click at [922, 181] on span "Save" at bounding box center [923, 180] width 27 height 18
click at [49, 153] on link "Recipes" at bounding box center [75, 151] width 151 height 29
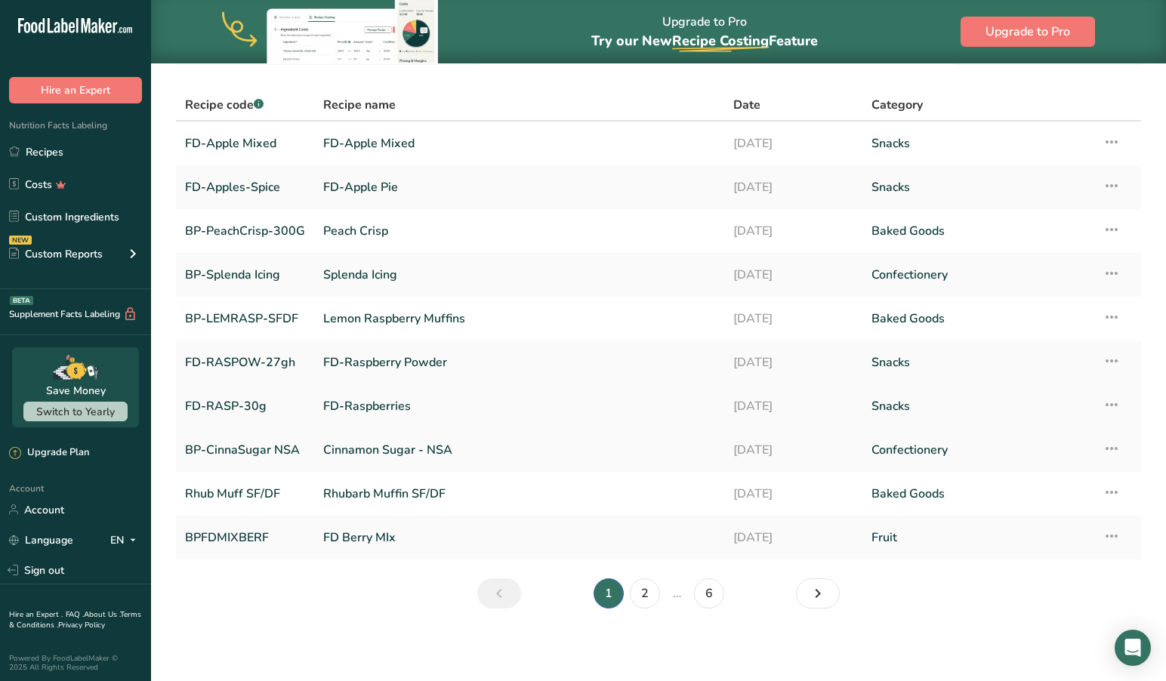
scroll to position [86, 0]
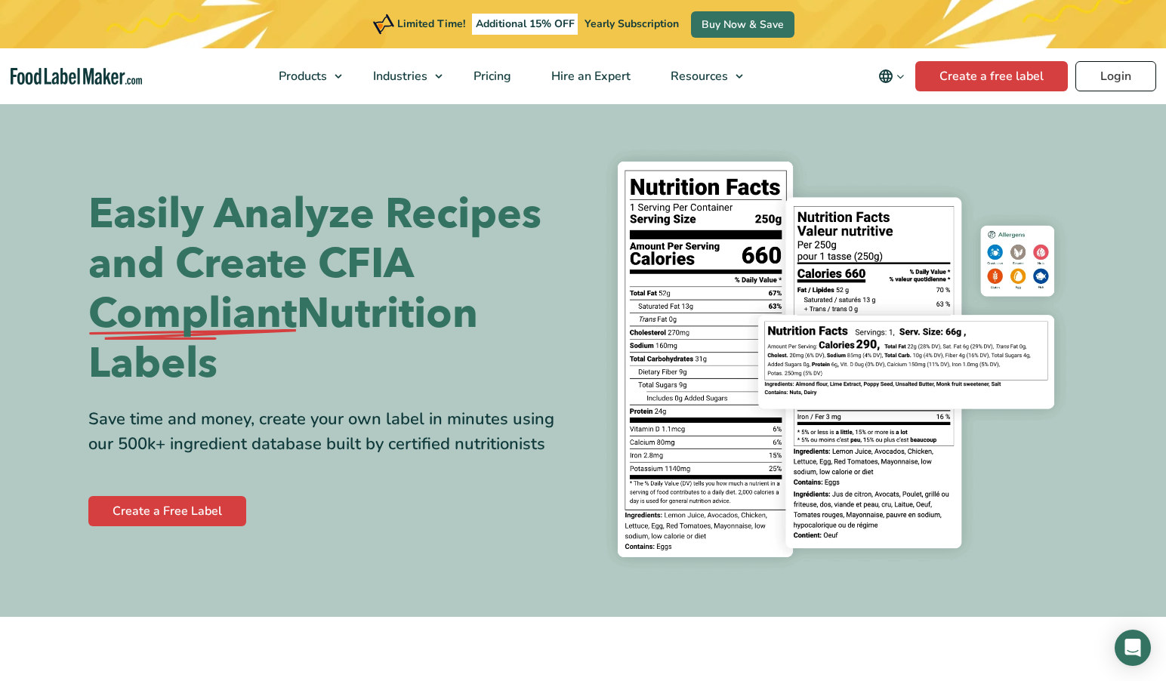
click at [1121, 91] on link "Login" at bounding box center [1115, 76] width 81 height 30
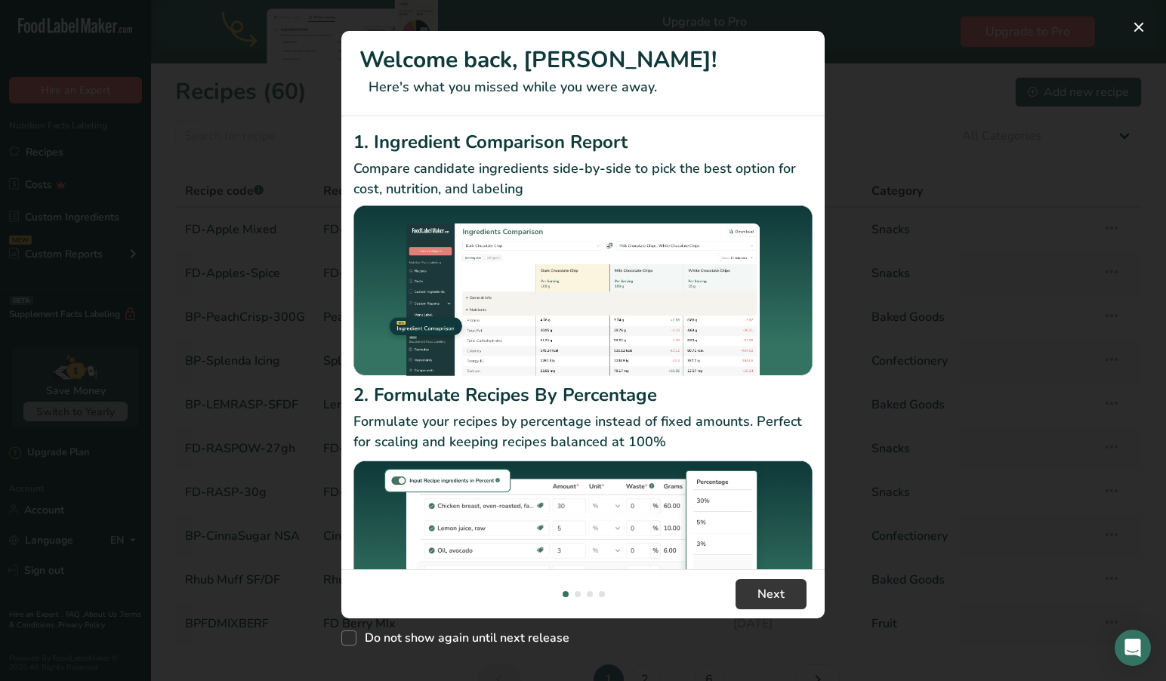
click at [1140, 24] on button "New Features" at bounding box center [1139, 27] width 24 height 24
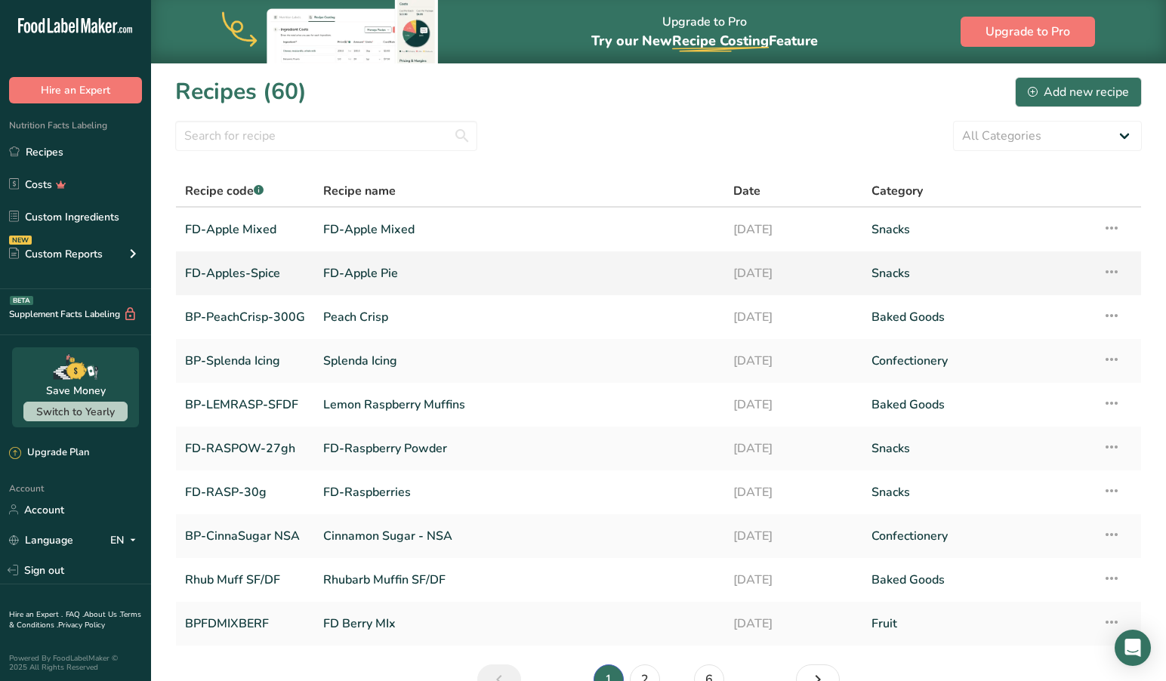
click at [373, 270] on link "FD-Apple Pie" at bounding box center [519, 274] width 392 height 32
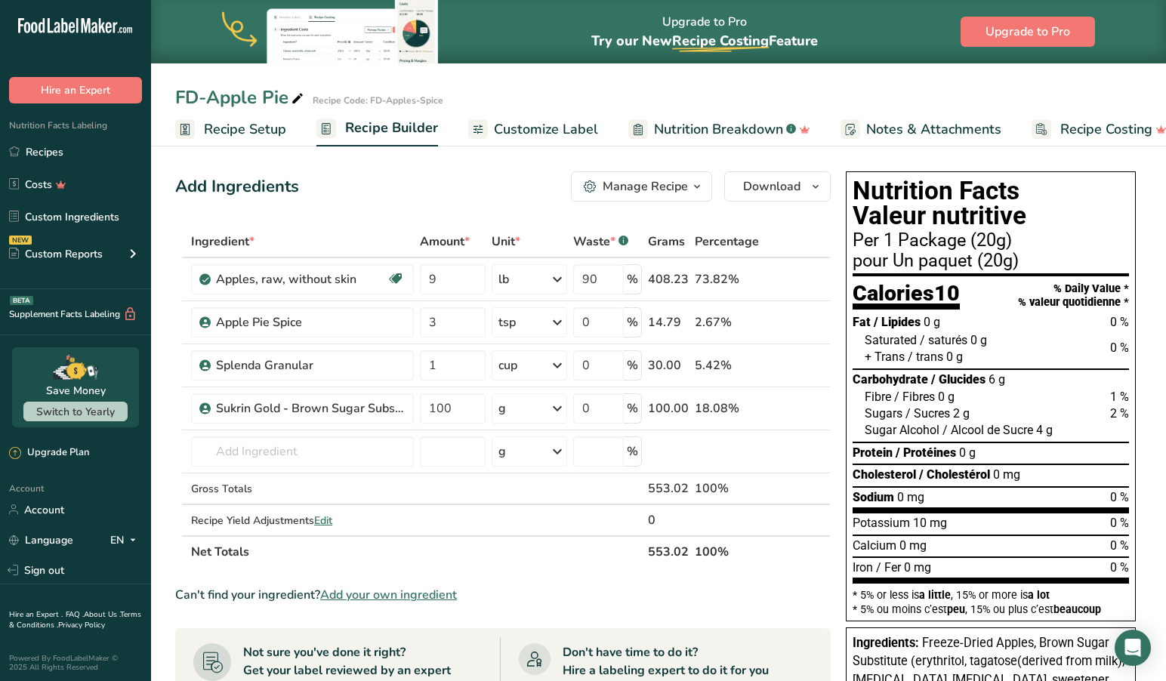
click at [525, 128] on span "Customize Label" at bounding box center [546, 129] width 104 height 20
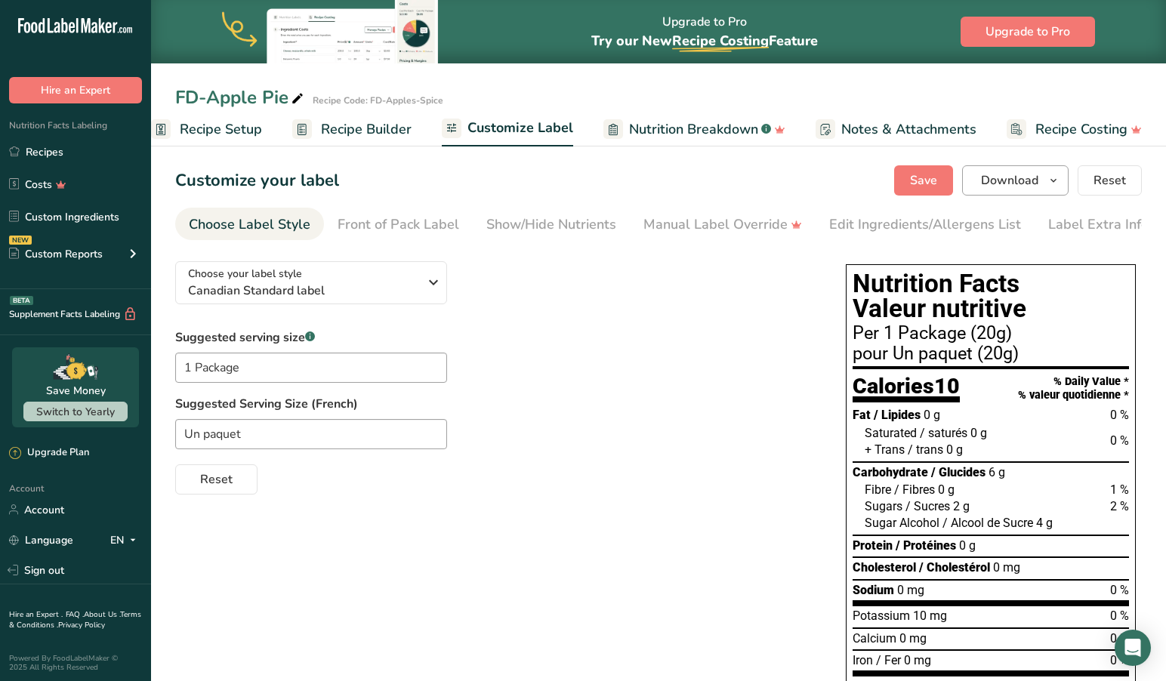
click at [1003, 180] on span "Download" at bounding box center [1009, 180] width 57 height 18
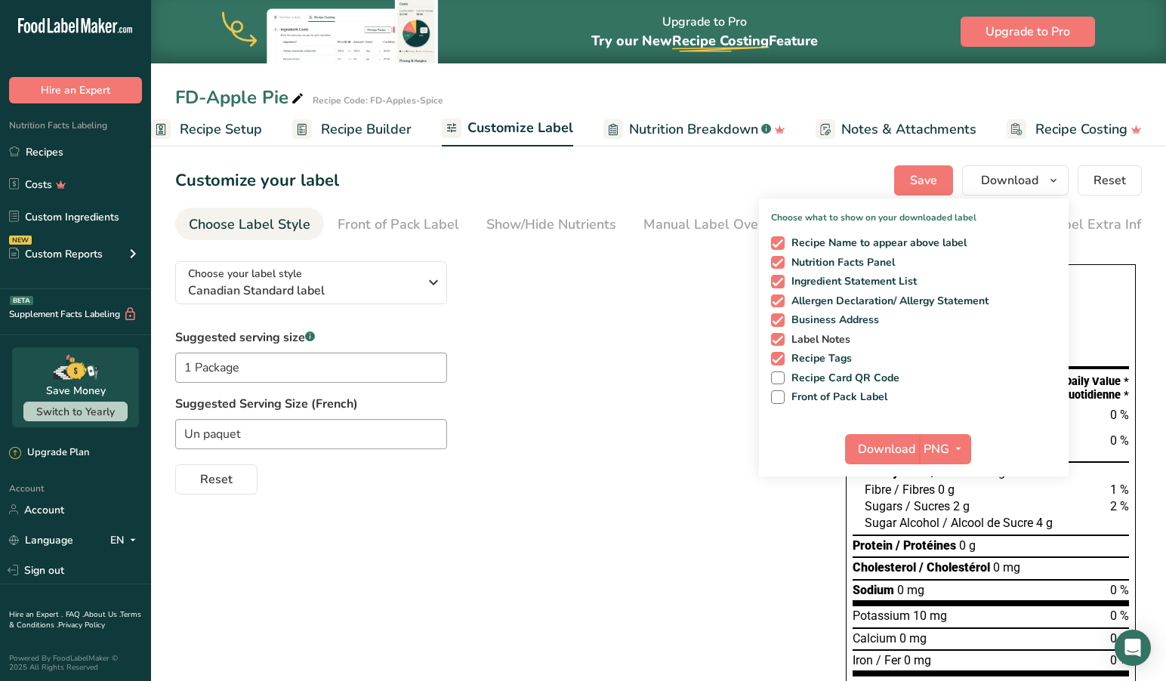
drag, startPoint x: 781, startPoint y: 318, endPoint x: 802, endPoint y: 343, distance: 32.7
click at [782, 318] on span at bounding box center [778, 320] width 14 height 14
click at [781, 318] on input "Business Address" at bounding box center [776, 320] width 10 height 10
checkbox input "false"
click at [890, 446] on span "Download" at bounding box center [886, 449] width 57 height 18
